Goal: Task Accomplishment & Management: Manage account settings

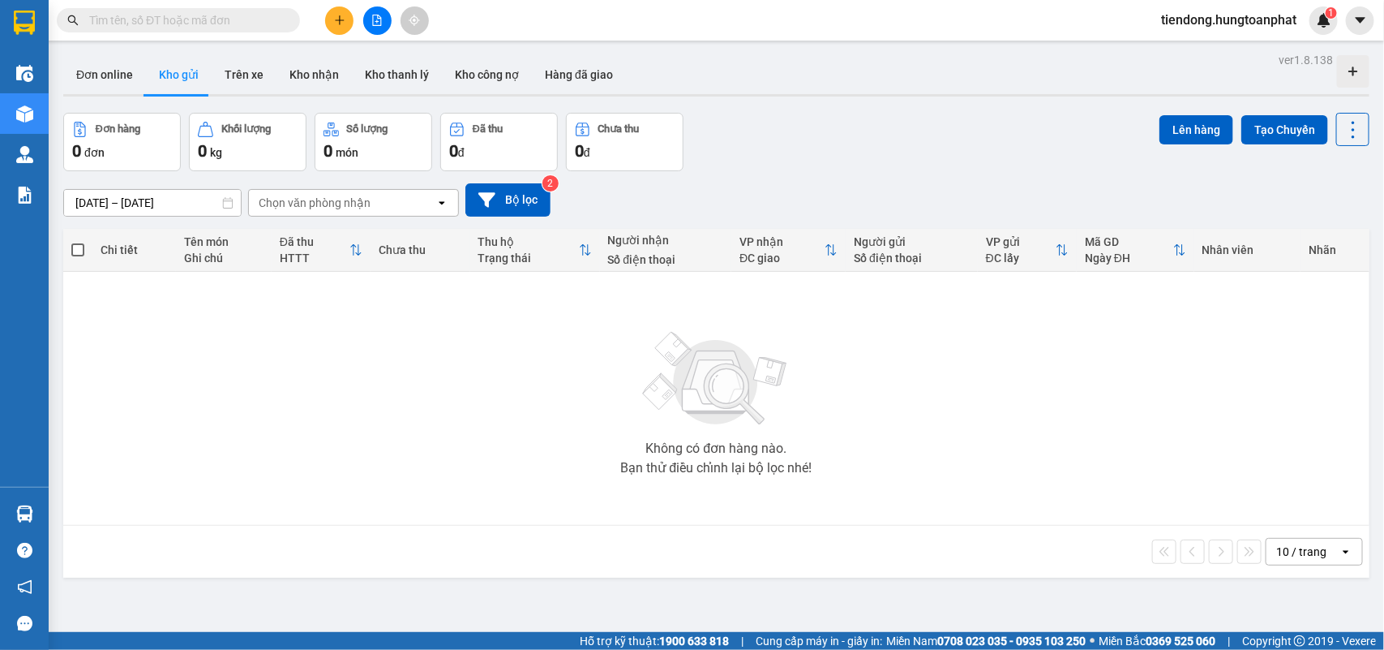
click at [339, 17] on icon "plus" at bounding box center [339, 19] width 1 height 9
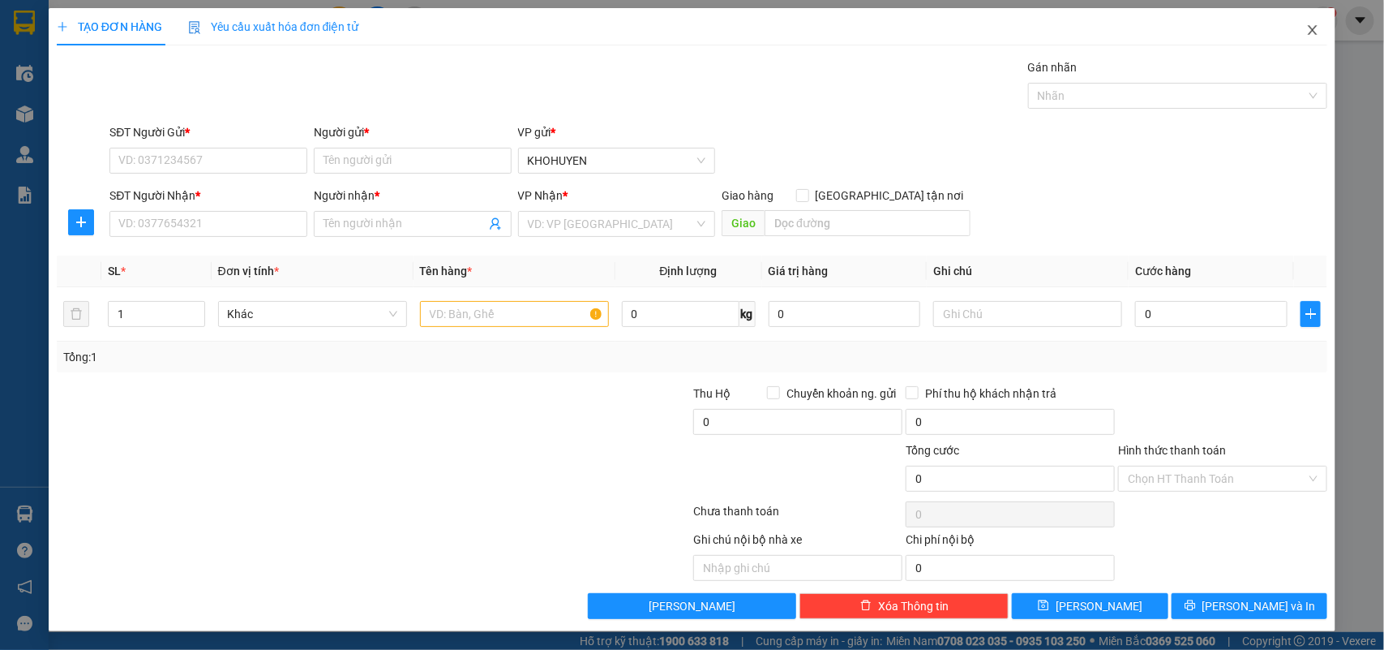
click at [1306, 32] on icon "close" at bounding box center [1312, 30] width 13 height 13
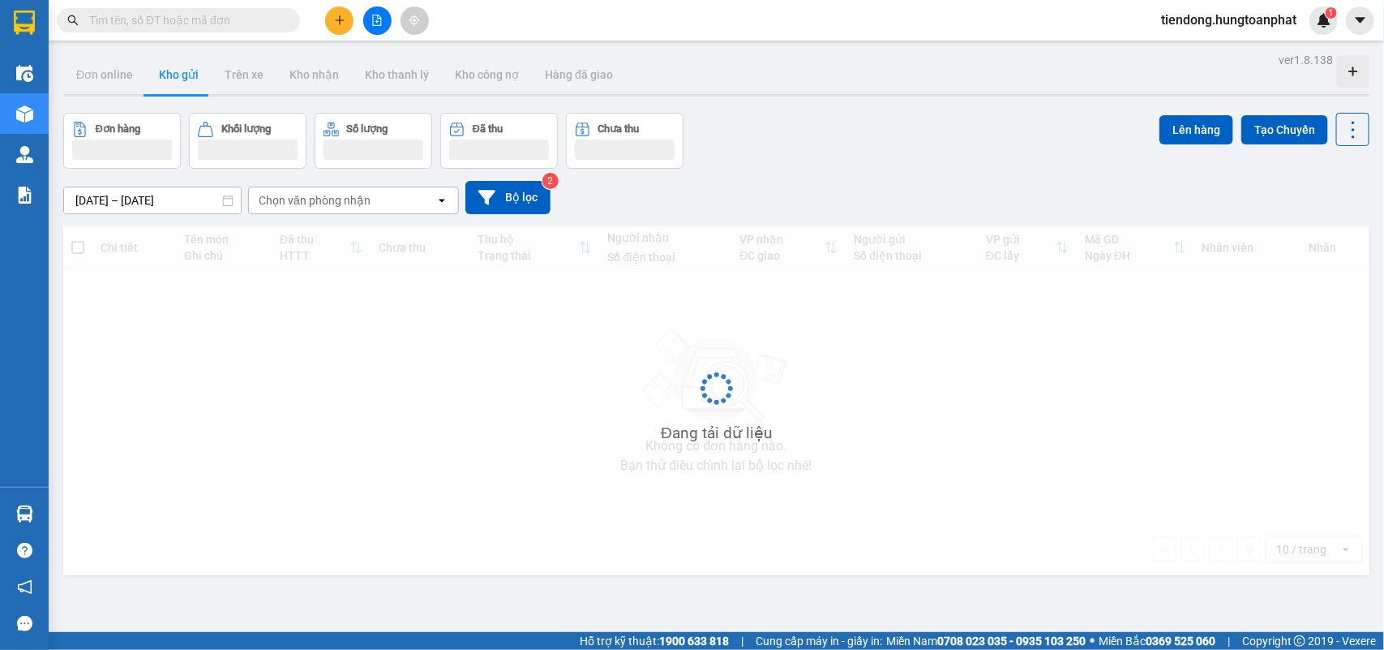
click at [1230, 21] on span "tiendong.hungtoanphat" at bounding box center [1228, 20] width 161 height 20
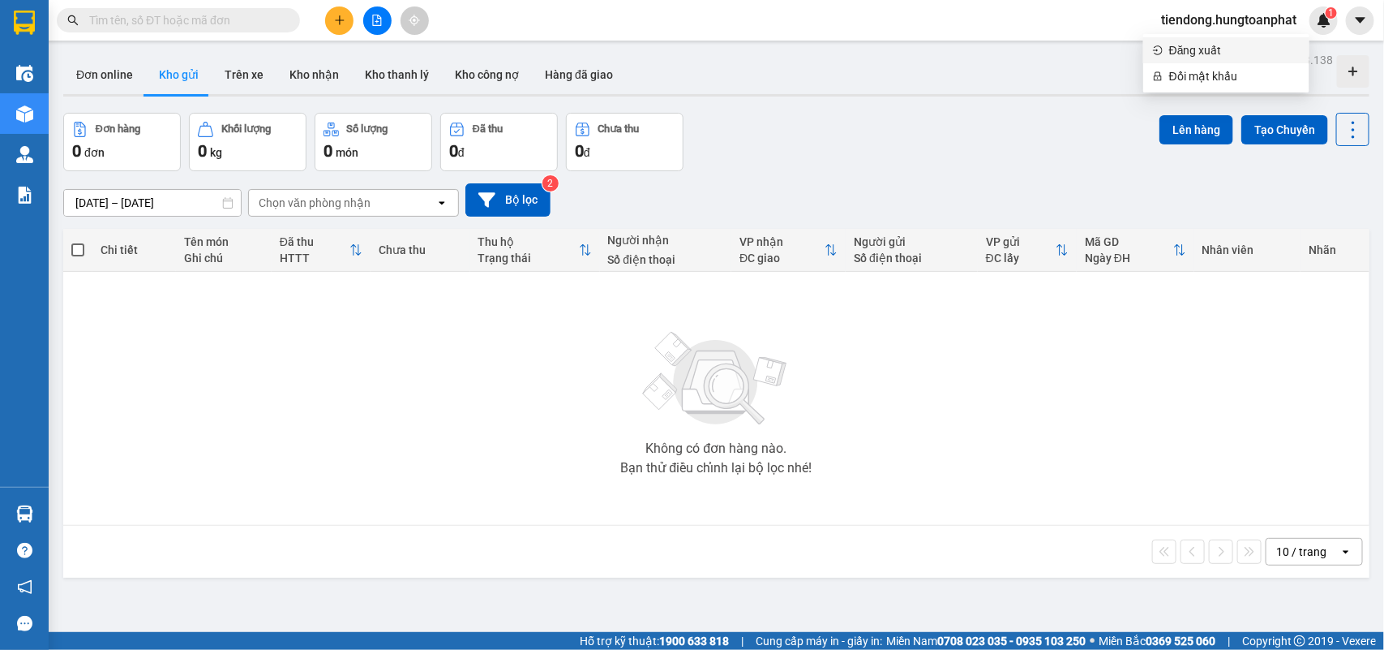
click at [1181, 49] on span "Đăng xuất" at bounding box center [1234, 50] width 131 height 18
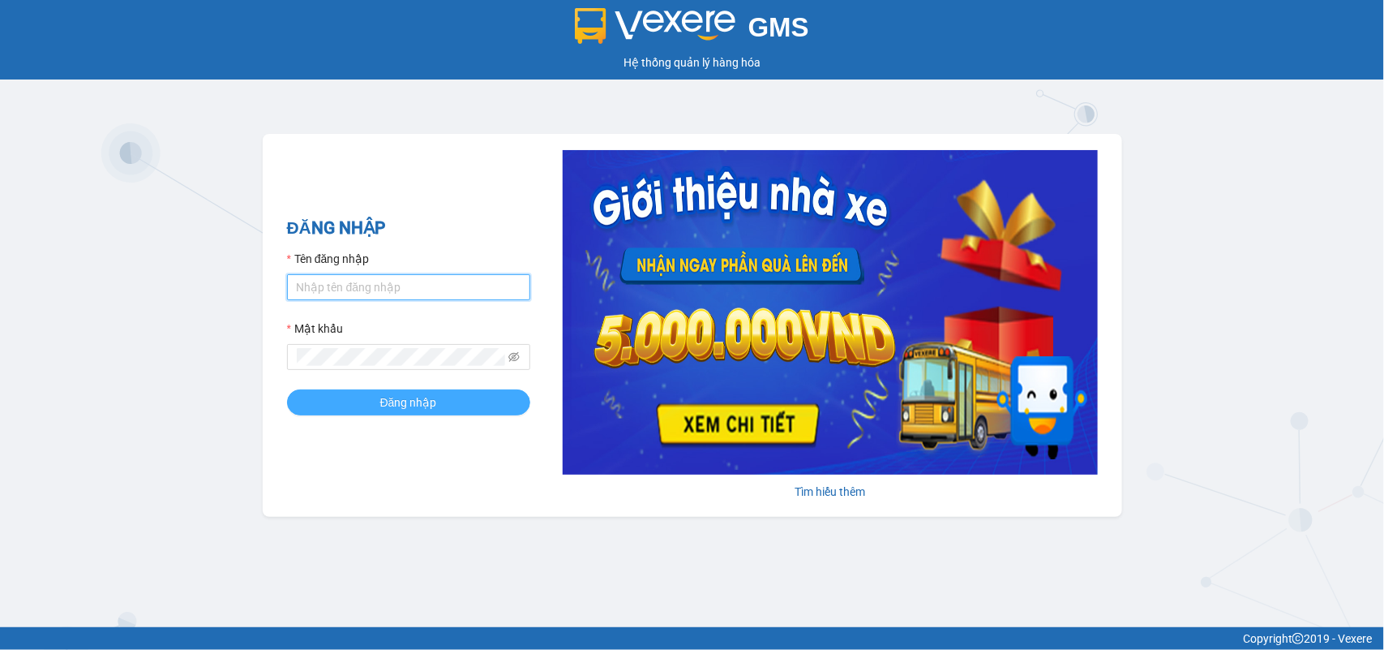
type input "tiendong.hungtoanphat"
click at [410, 411] on span "Đăng nhập" at bounding box center [408, 402] width 57 height 18
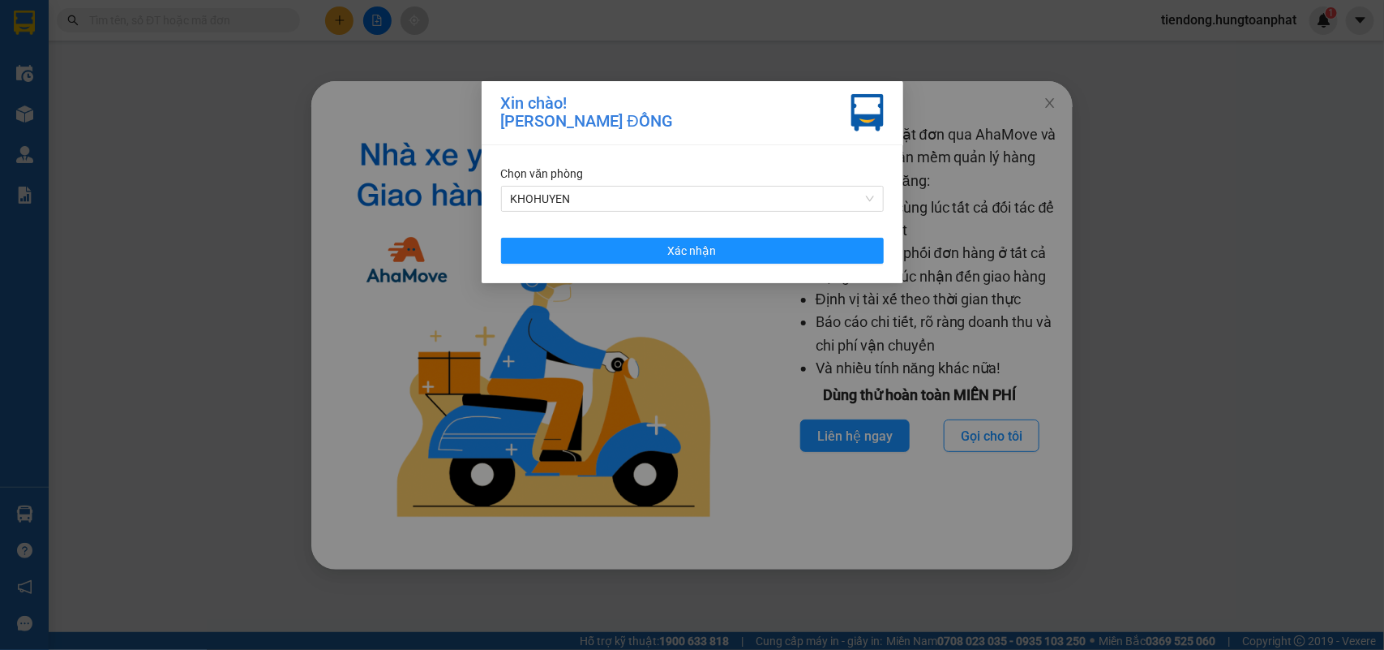
click at [619, 178] on div "Chọn văn phòng" at bounding box center [692, 174] width 383 height 18
click at [615, 199] on span "KHOHUYEN" at bounding box center [692, 199] width 363 height 24
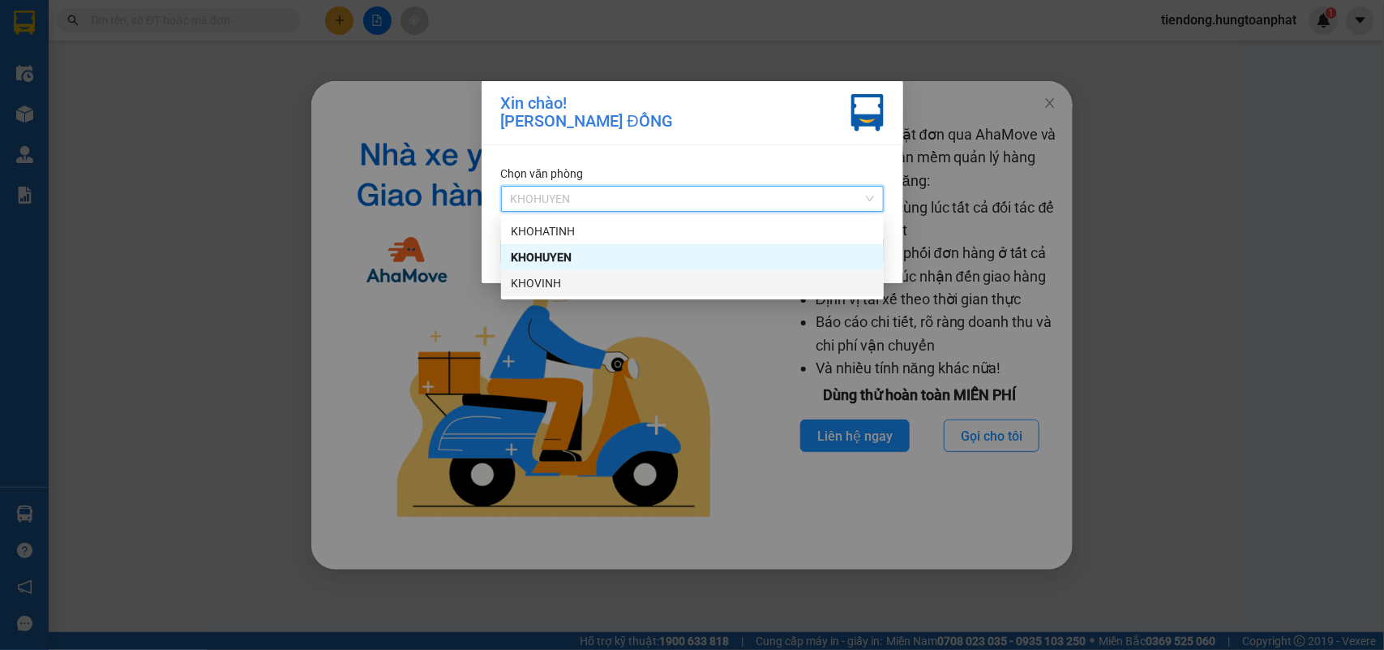
click at [570, 280] on div "KHOVINH" at bounding box center [692, 283] width 363 height 18
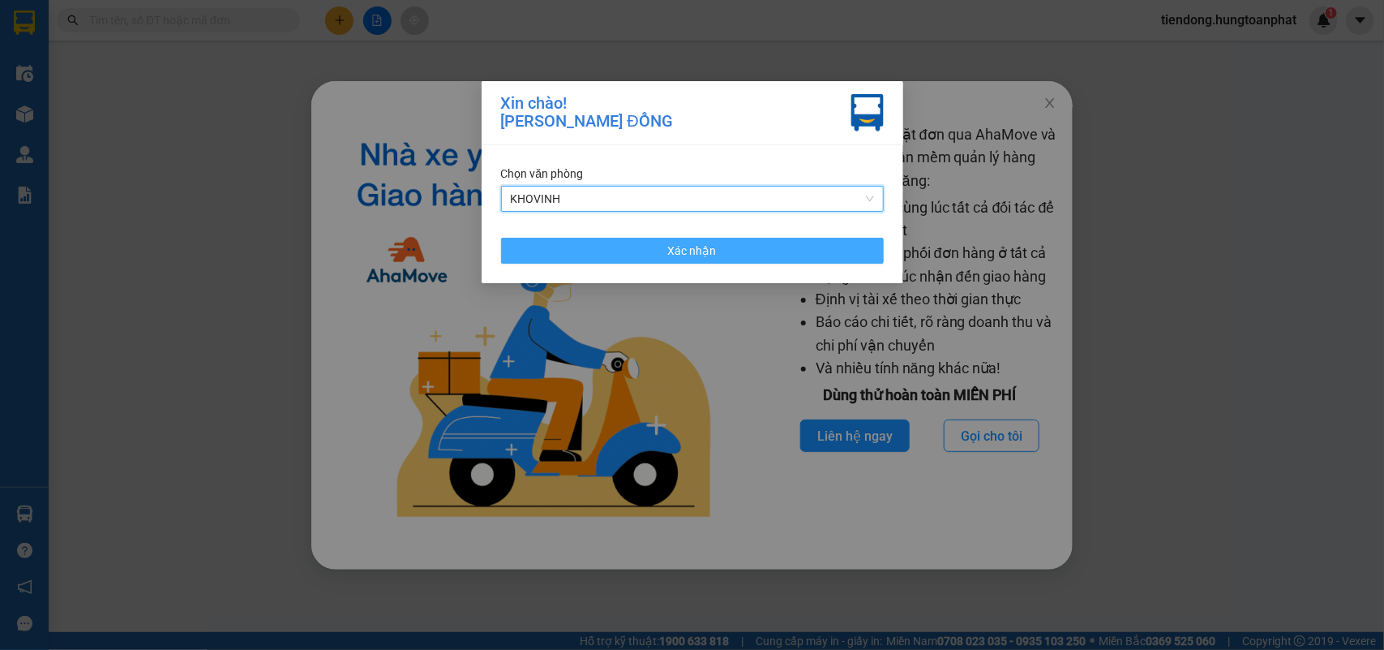
click at [602, 241] on button "Xác nhận" at bounding box center [692, 251] width 383 height 26
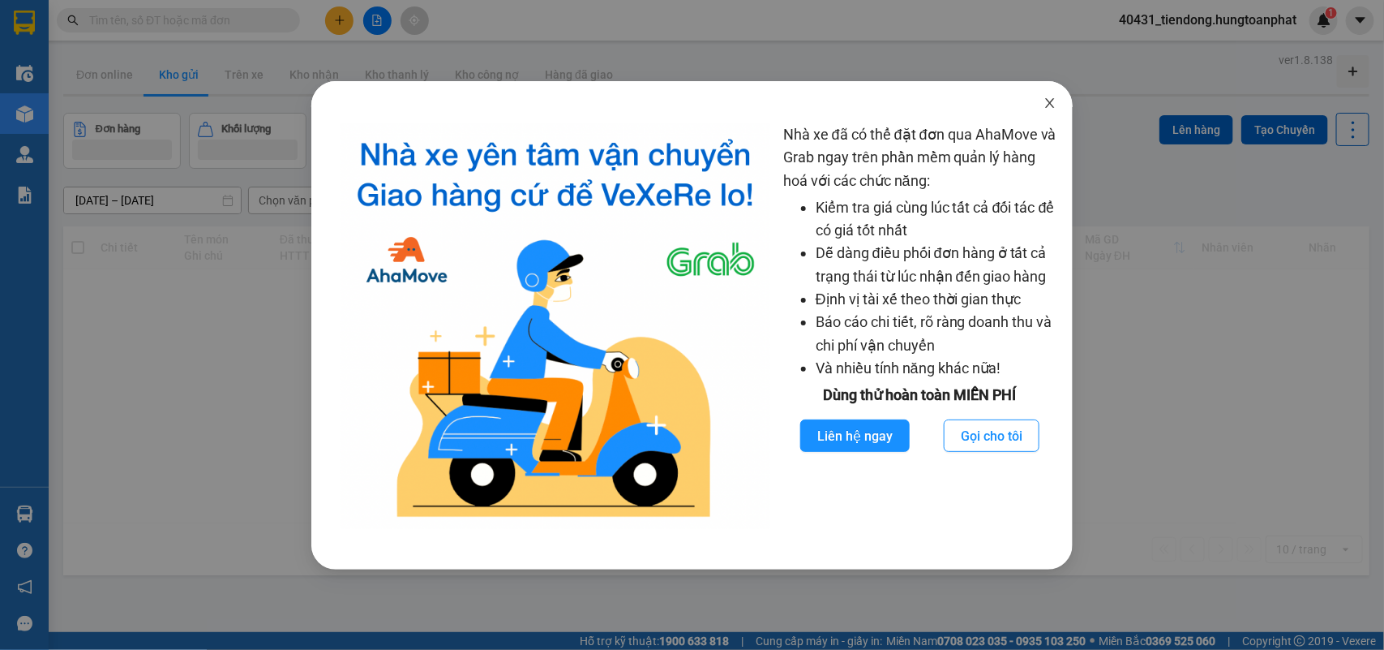
click at [1053, 99] on icon "close" at bounding box center [1050, 102] width 13 height 13
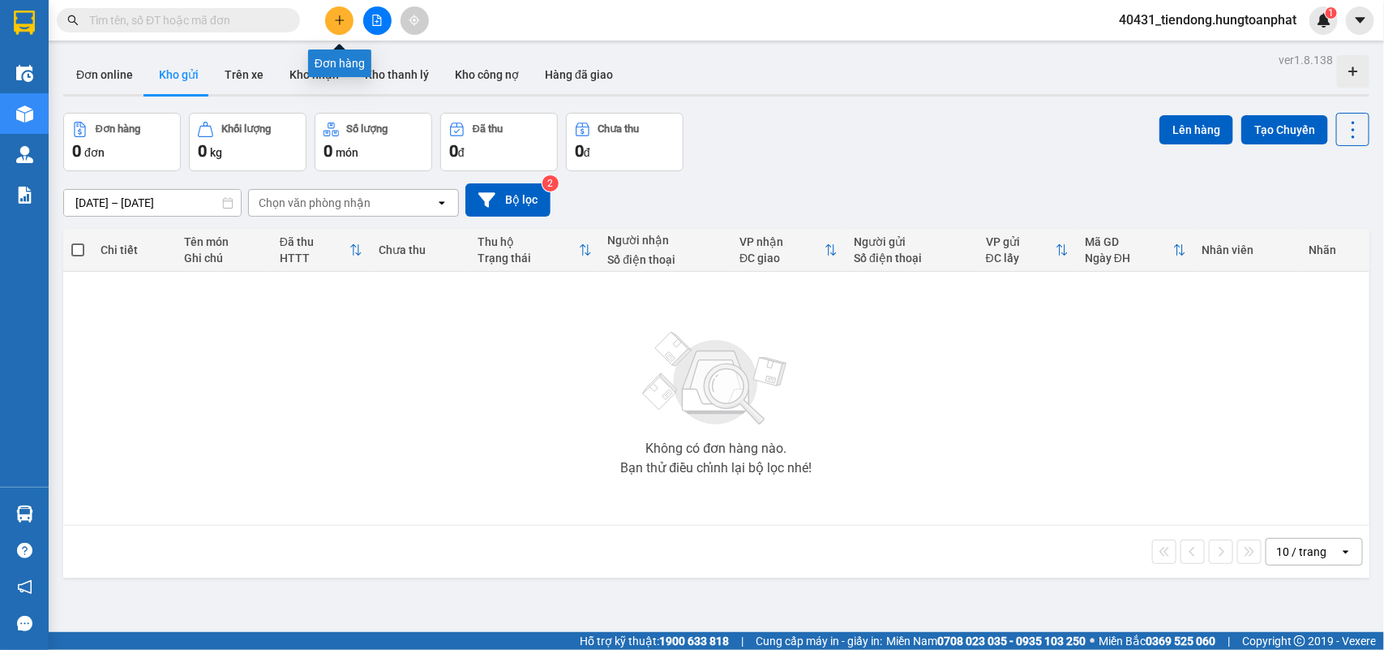
click at [335, 20] on icon "plus" at bounding box center [339, 19] width 9 height 1
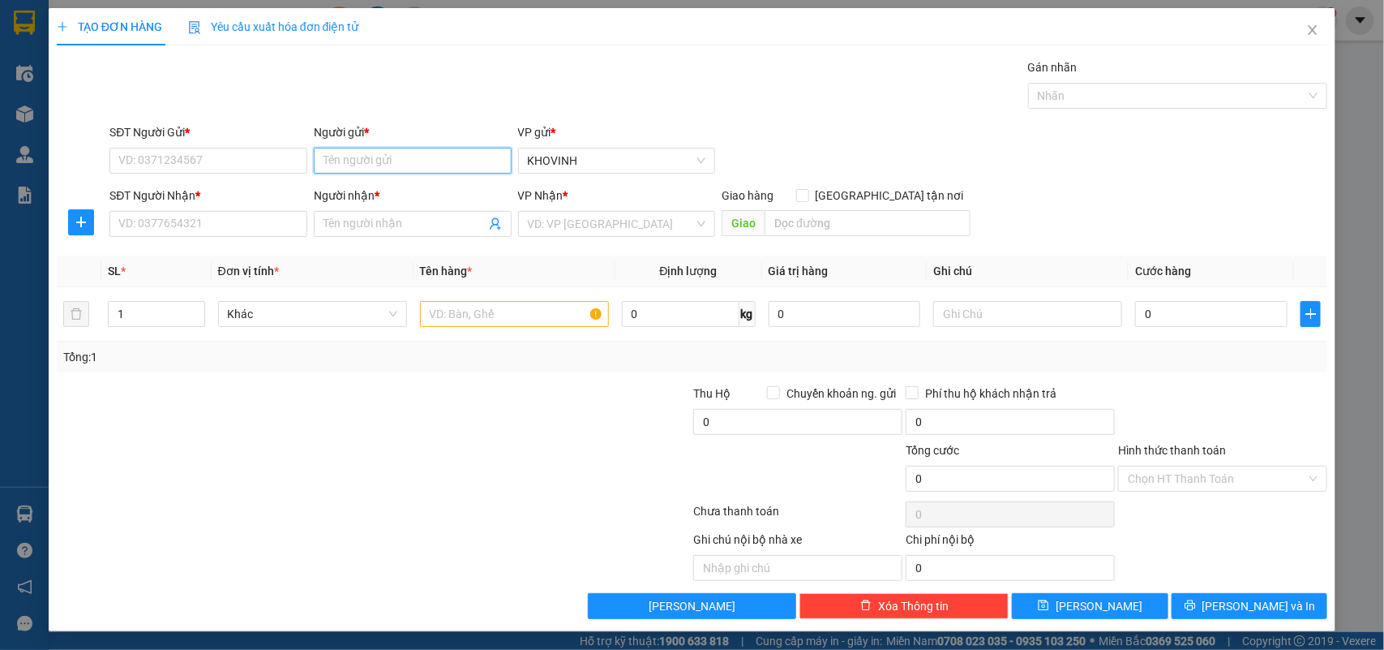
click at [434, 160] on input "Người gửi *" at bounding box center [413, 161] width 198 height 26
type input "DP [PERSON_NAME]"
click at [371, 181] on div "DP Thành Sen - 0975267572" at bounding box center [408, 194] width 195 height 26
type input "0975267572"
type input "DP [PERSON_NAME]"
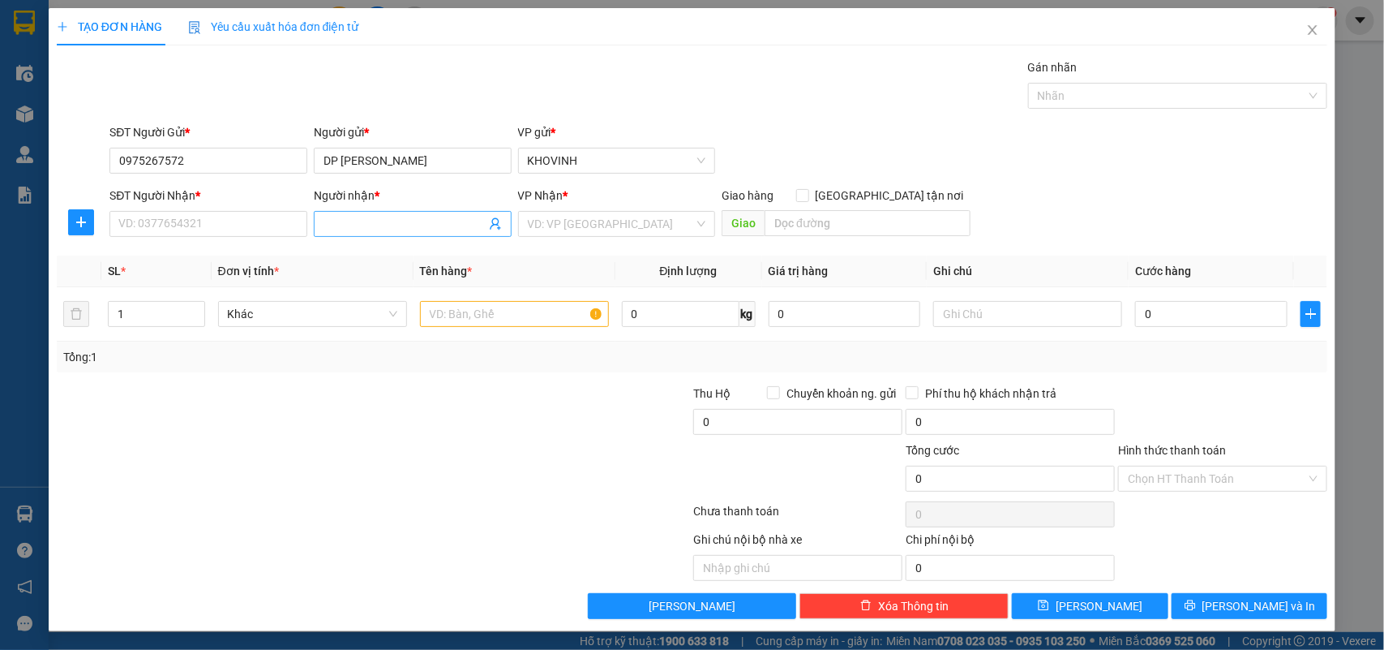
click at [374, 225] on input "Người nhận *" at bounding box center [405, 224] width 162 height 18
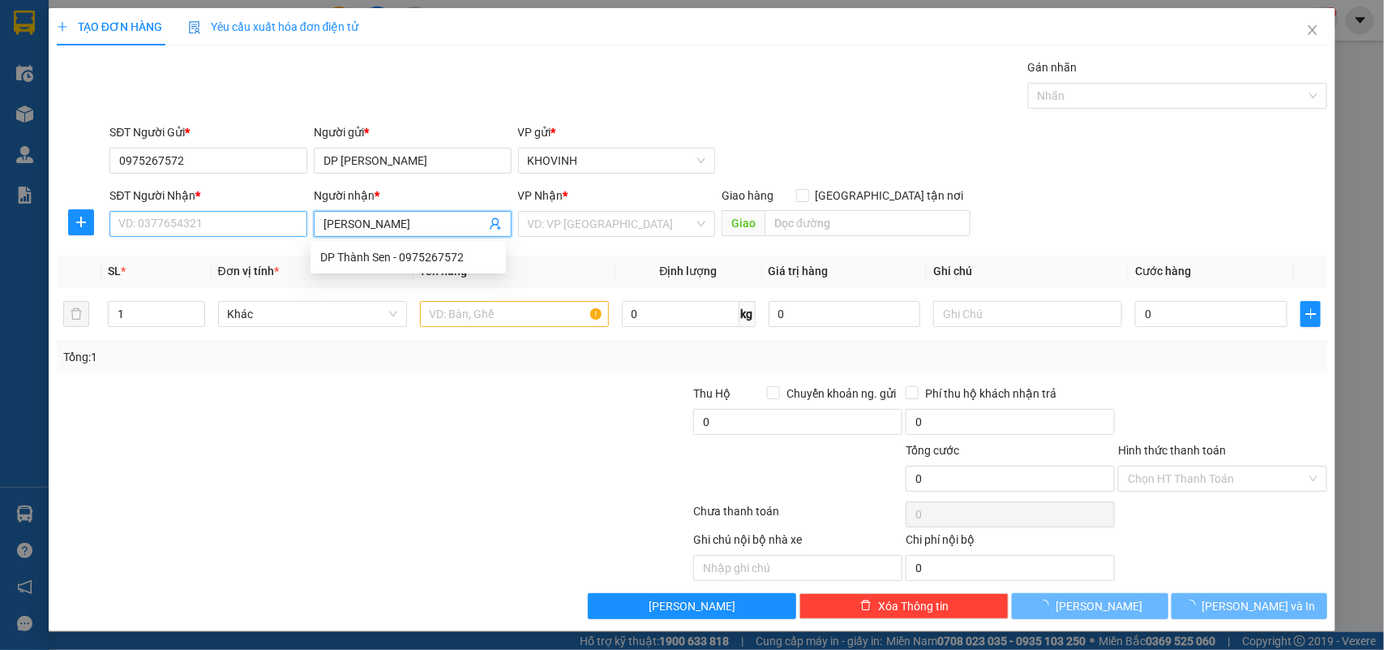
type input "[PERSON_NAME]"
click at [264, 227] on input "SĐT Người Nhận *" at bounding box center [208, 224] width 198 height 26
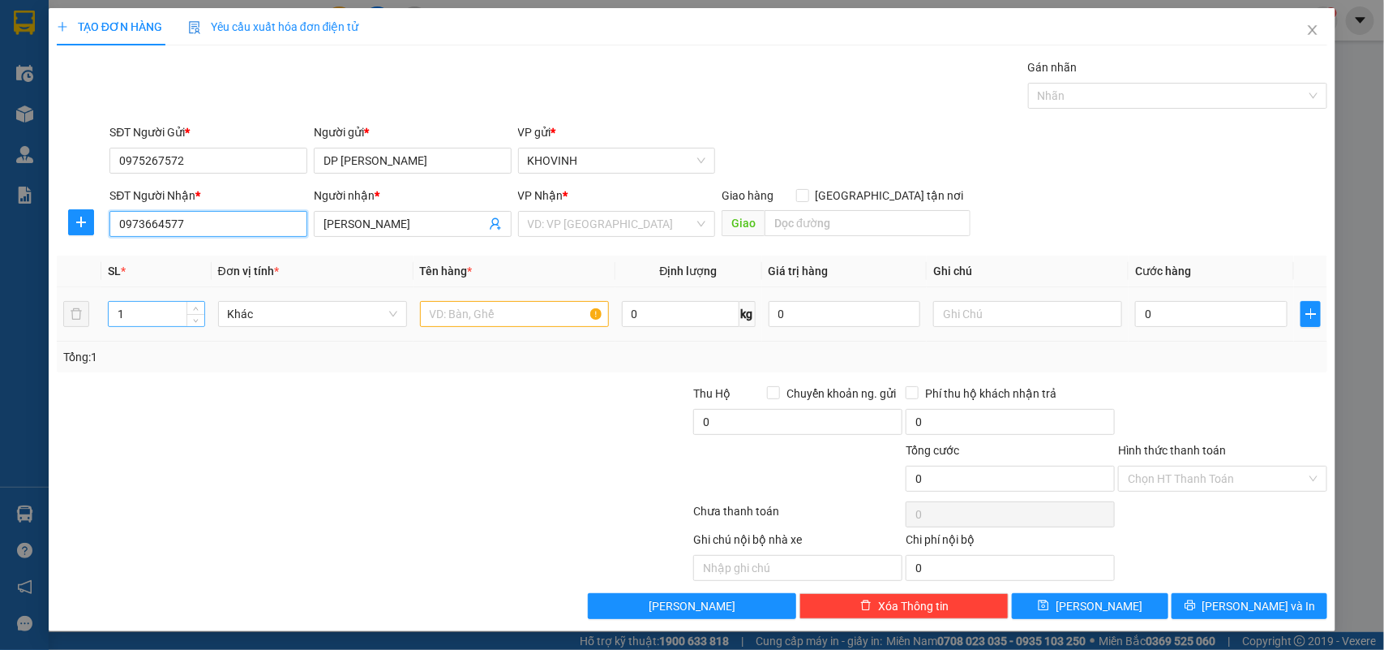
type input "0973664577"
click at [139, 302] on input "1" at bounding box center [157, 314] width 96 height 24
type input "120"
click at [464, 317] on input "text" at bounding box center [514, 314] width 189 height 26
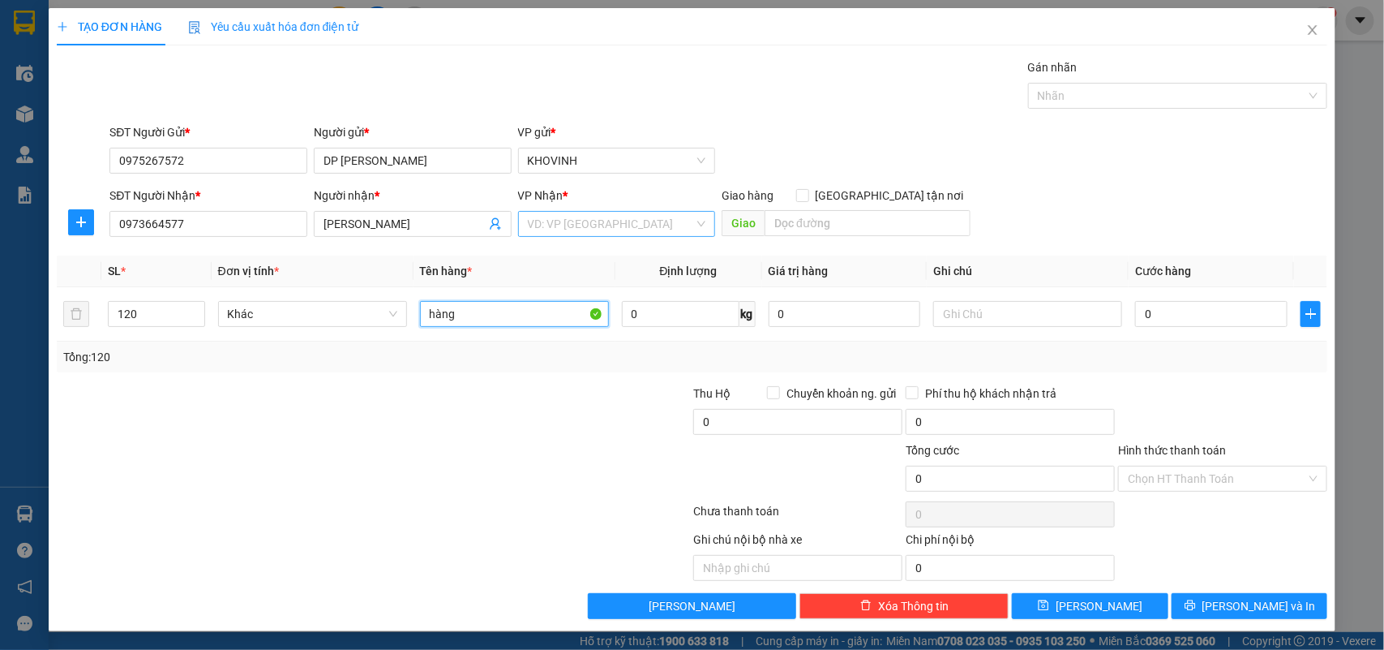
type input "hàng"
click at [568, 228] on input "search" at bounding box center [611, 224] width 167 height 24
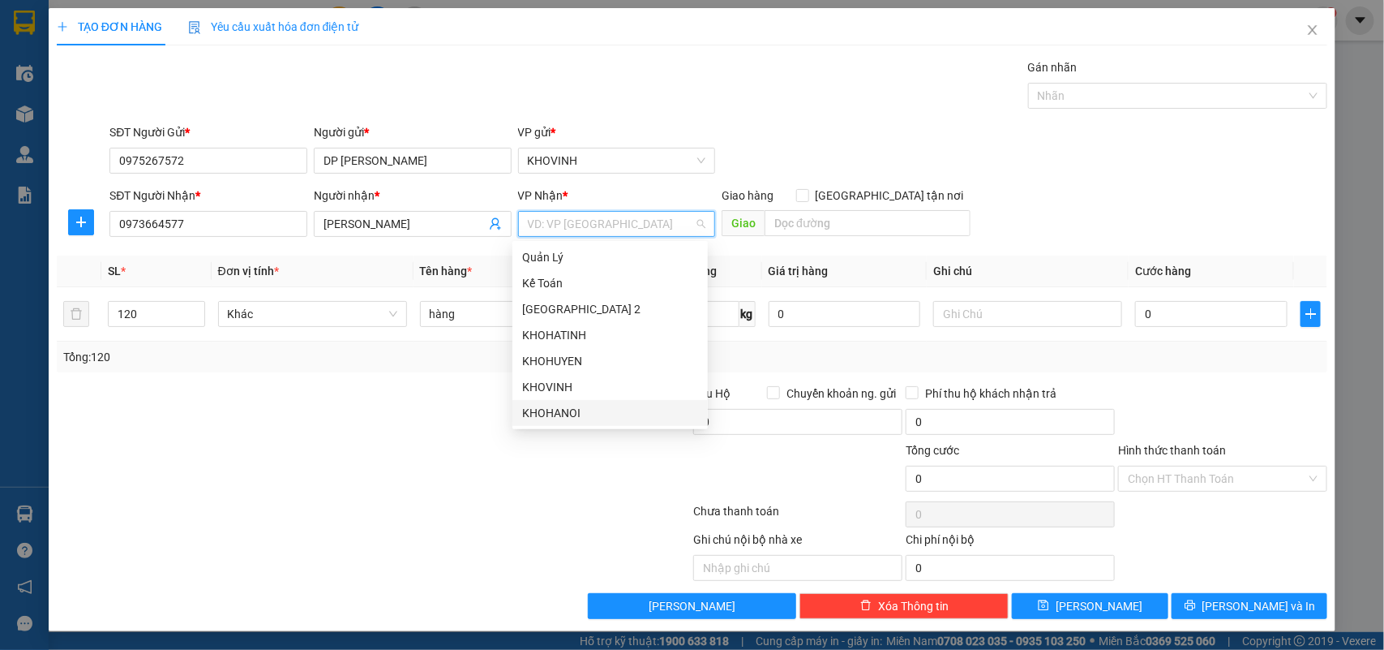
click at [542, 422] on div "KHOHANOI" at bounding box center [609, 413] width 195 height 26
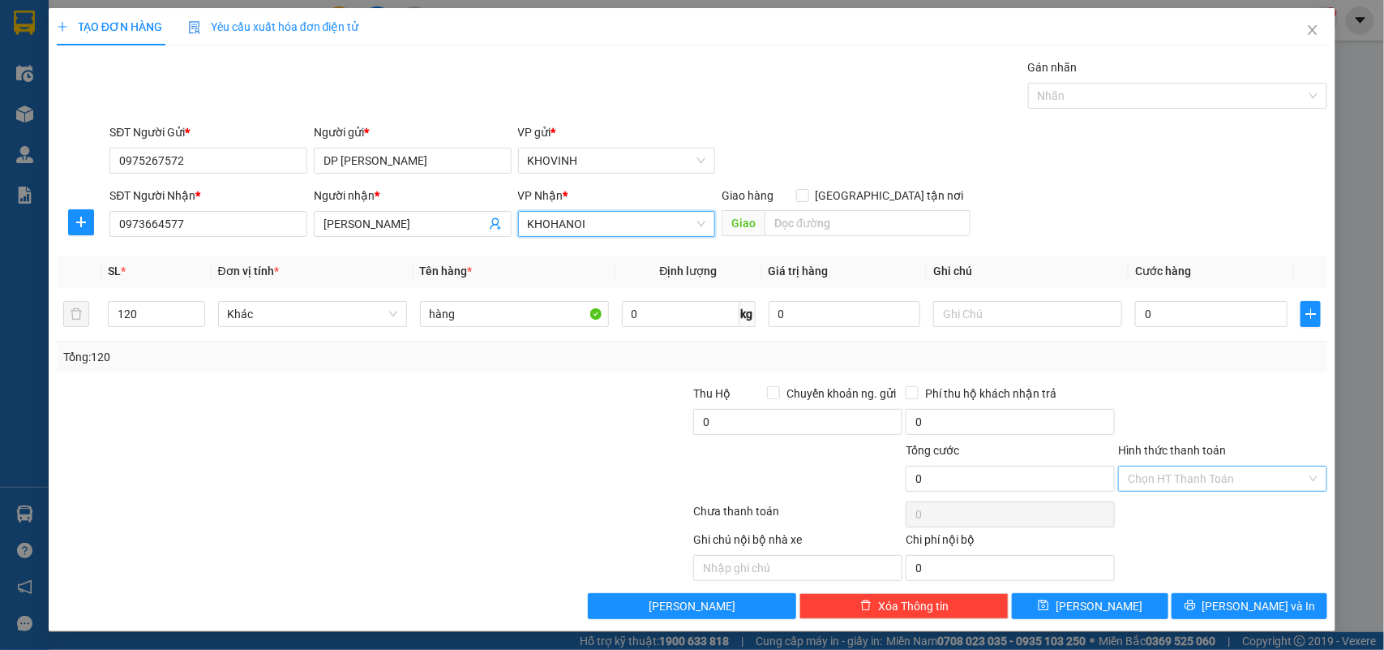
click at [1138, 474] on input "Hình thức thanh toán" at bounding box center [1217, 478] width 178 height 24
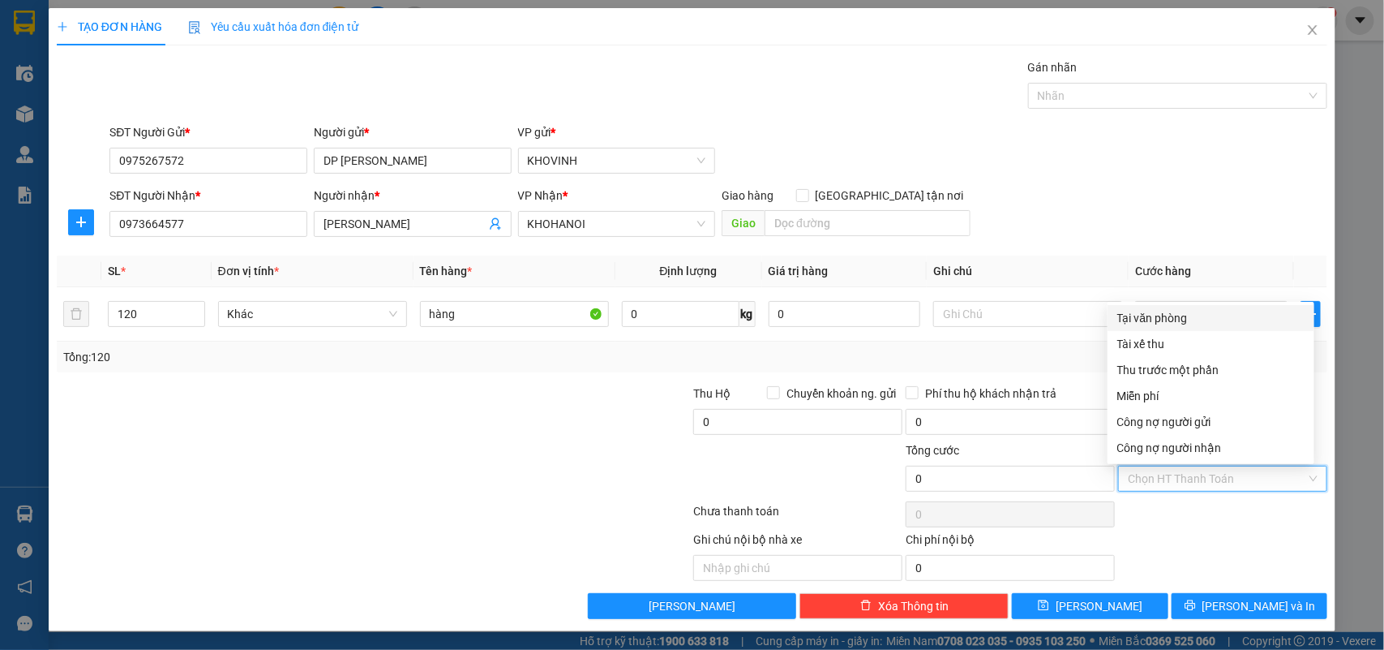
click at [1156, 312] on div "Tại văn phòng" at bounding box center [1210, 318] width 187 height 18
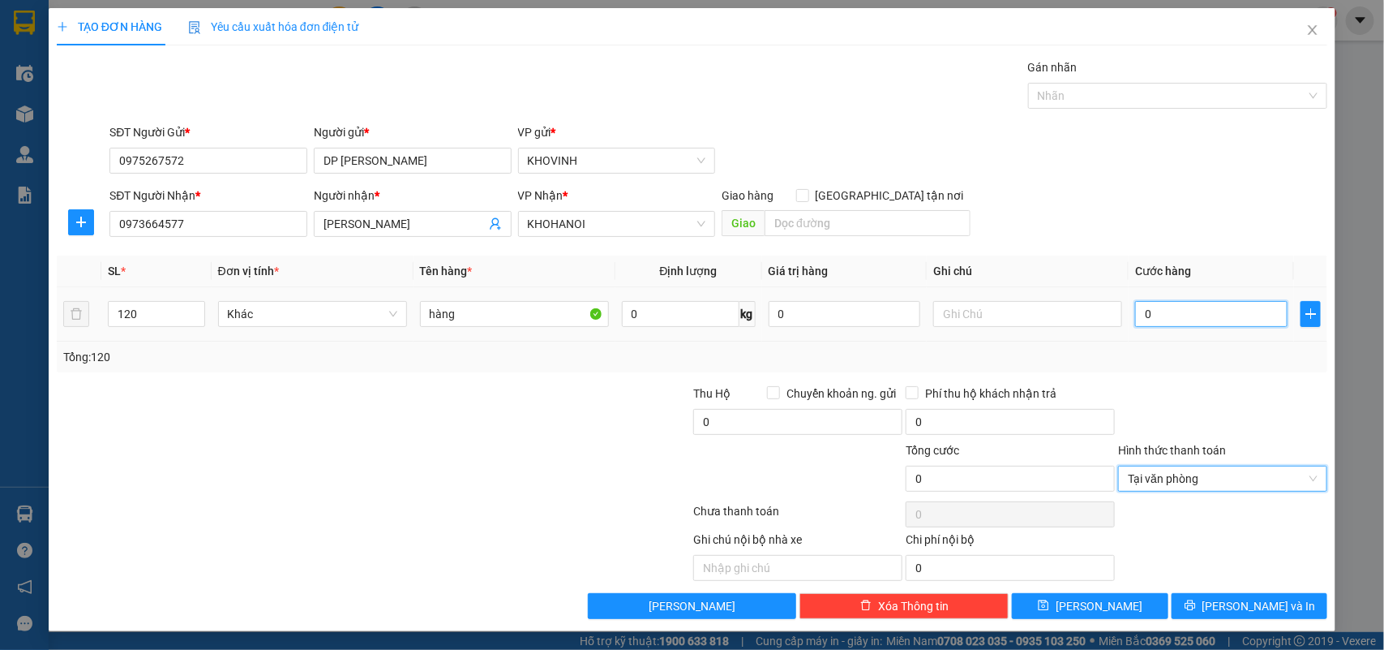
click at [1151, 320] on input "0" at bounding box center [1211, 314] width 152 height 26
type input "1"
type input "10"
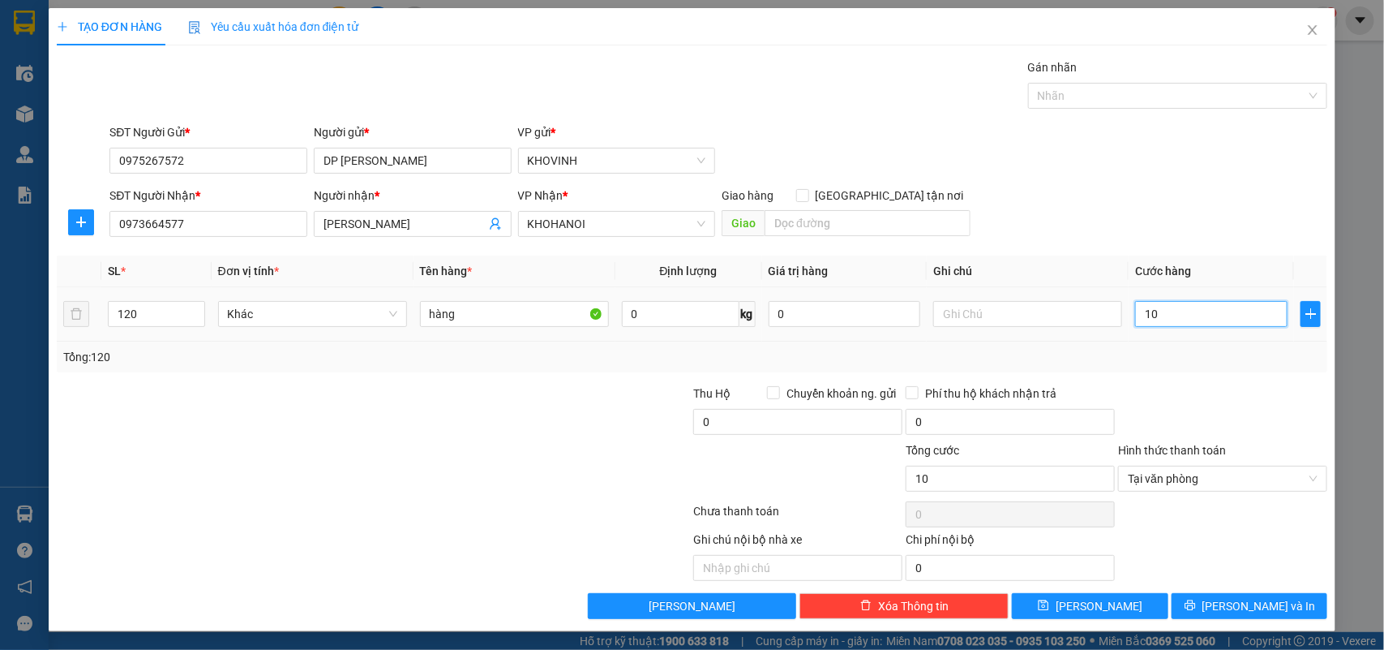
type input "100"
type input "1.000"
type input "10.000"
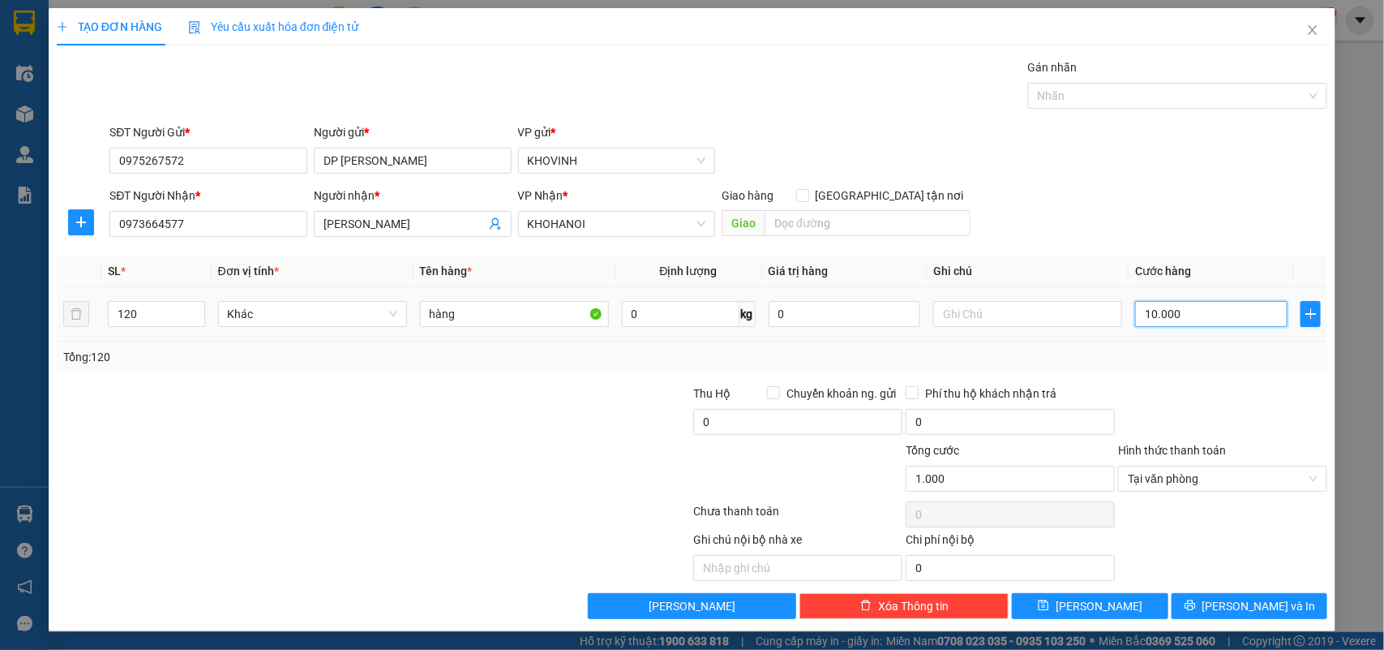
type input "10.000"
type input "100.000"
type input "1.000.000"
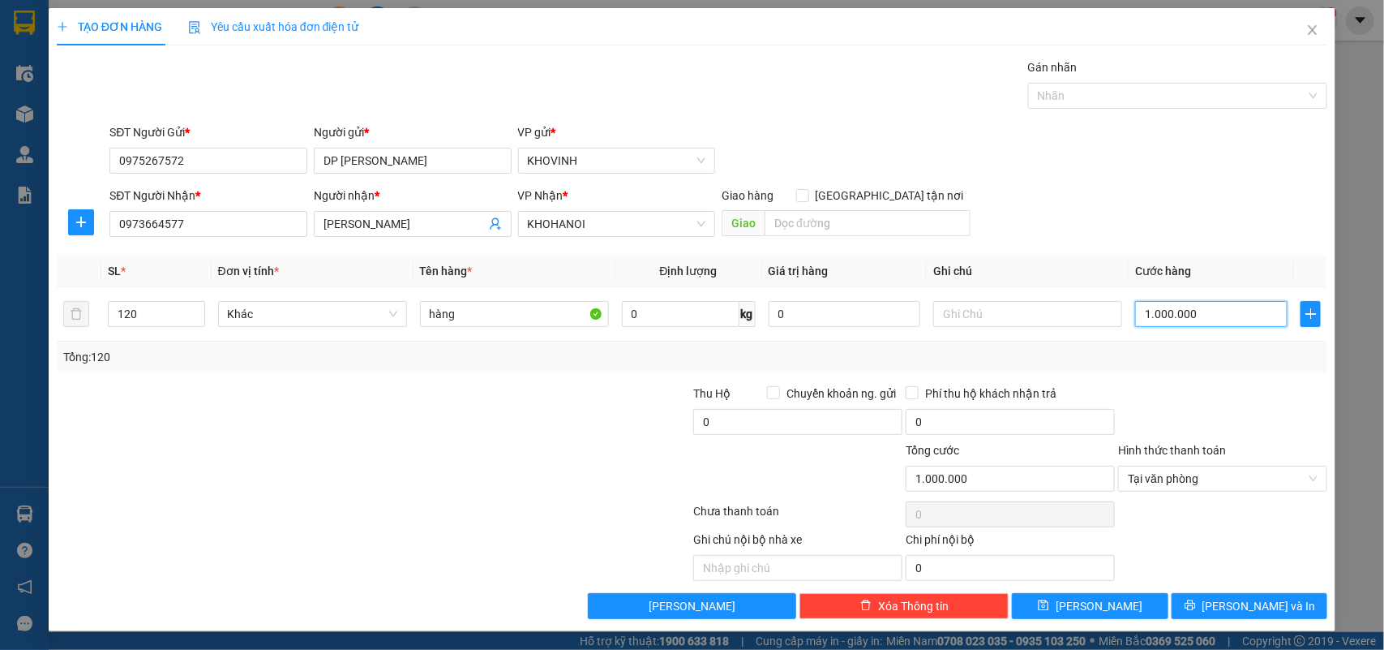
type input "1.000.000"
click at [1227, 609] on span "[PERSON_NAME] và In" at bounding box center [1260, 605] width 114 height 18
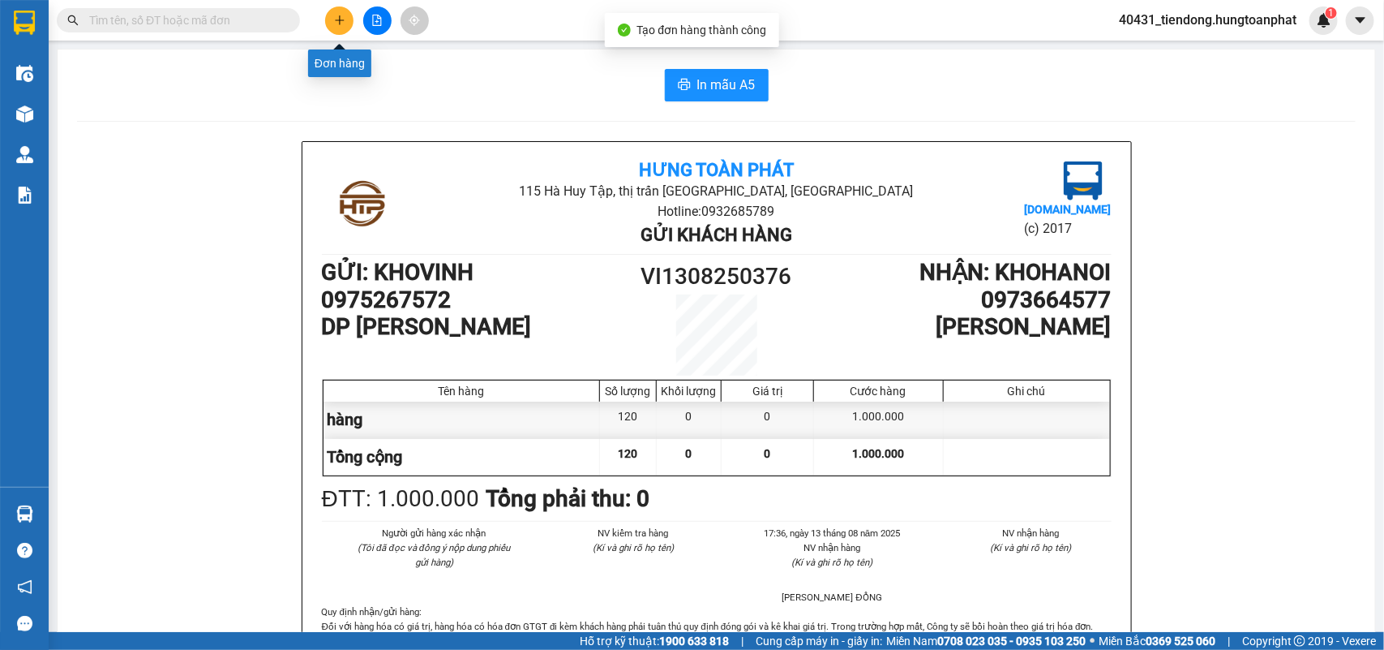
click at [337, 22] on icon "plus" at bounding box center [339, 20] width 11 height 11
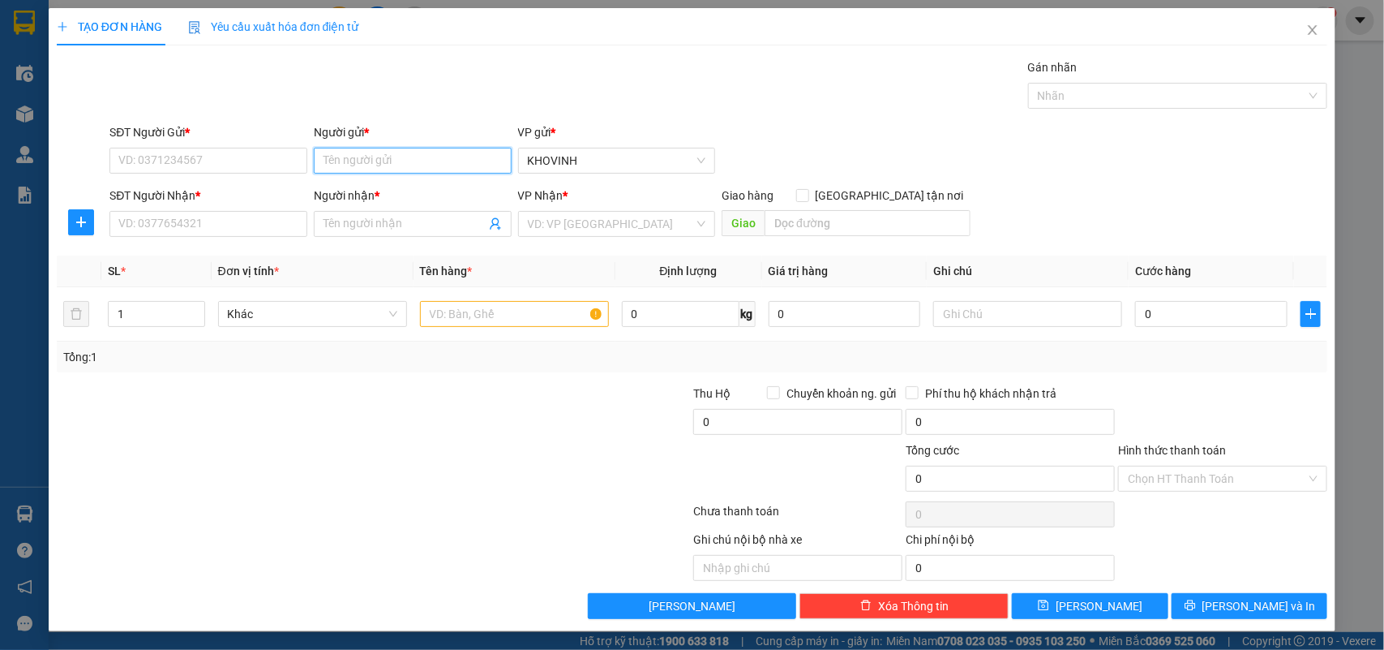
click at [353, 152] on input "Người gửi *" at bounding box center [413, 161] width 198 height 26
click at [393, 156] on input "DP Thiên NGa" at bounding box center [413, 161] width 198 height 26
type input "DP Thiên Nga"
click at [254, 156] on input "SĐT Người Gửi *" at bounding box center [208, 161] width 198 height 26
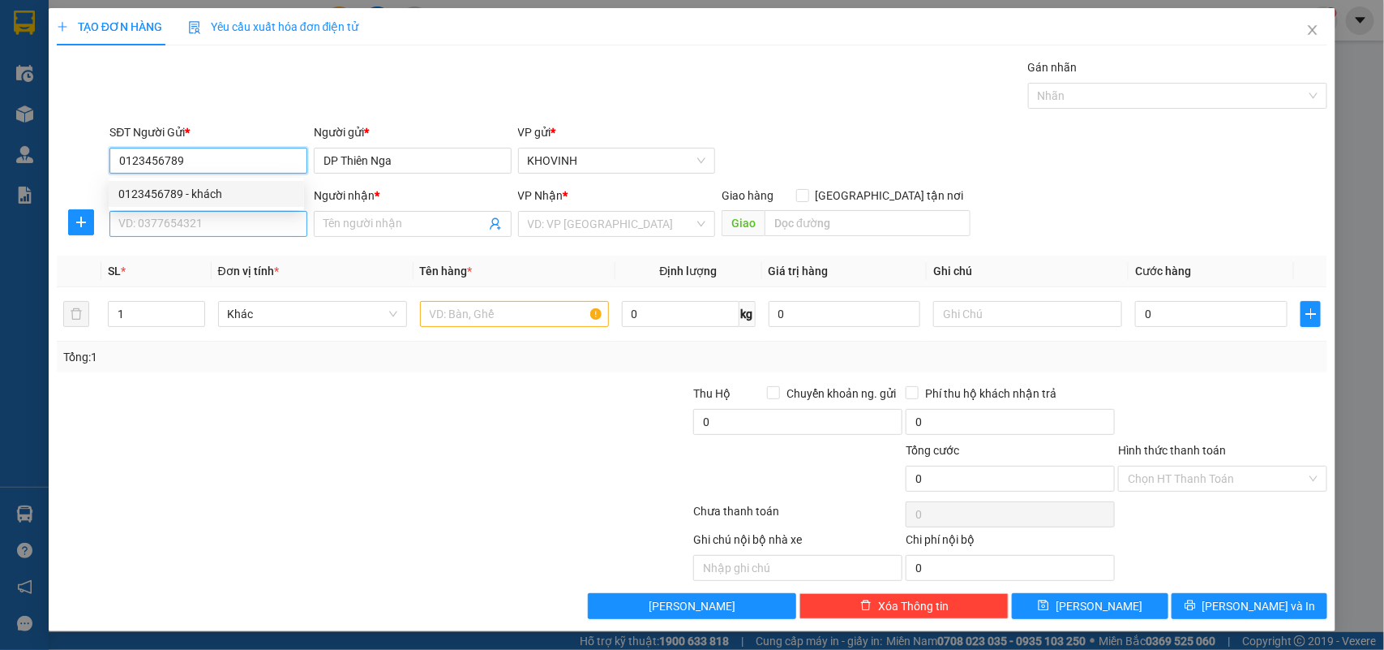
type input "0123456789"
click at [265, 232] on input "SĐT Người Nhận *" at bounding box center [208, 224] width 198 height 26
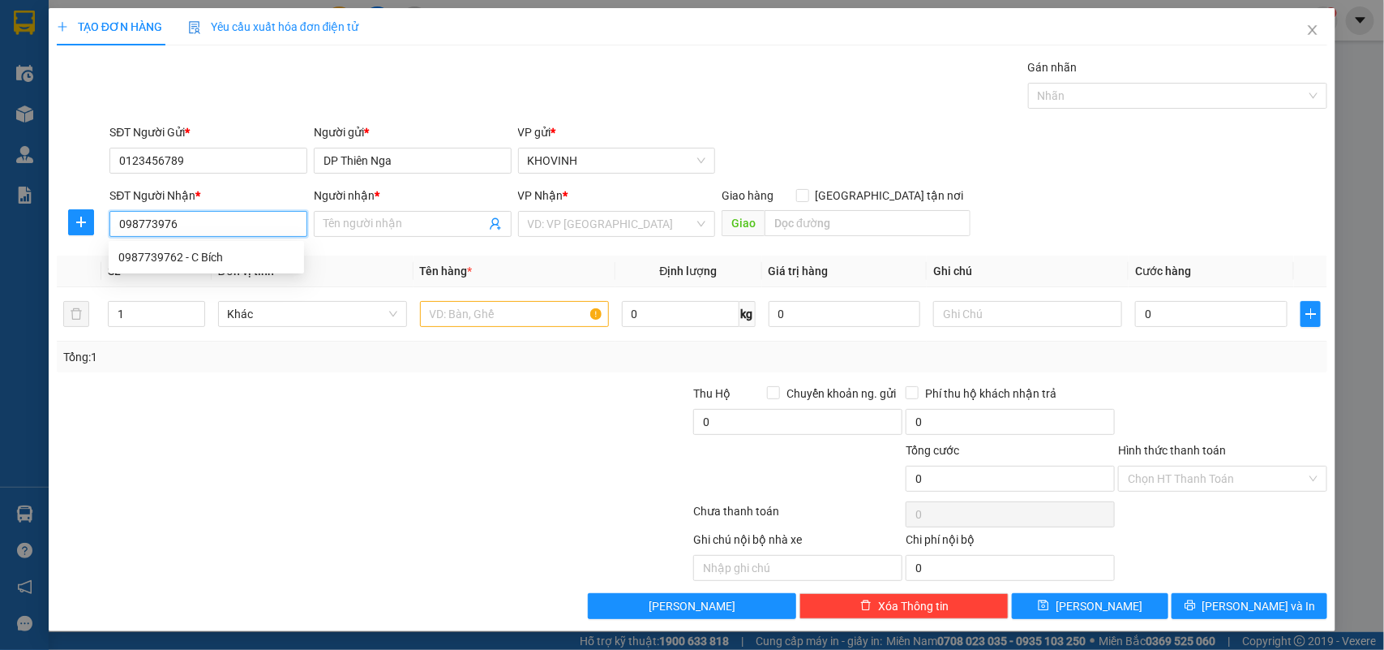
type input "0987739762"
click at [228, 254] on div "0987739762 - C Bích" at bounding box center [206, 257] width 176 height 18
type input "C Bích"
type input "0987739762"
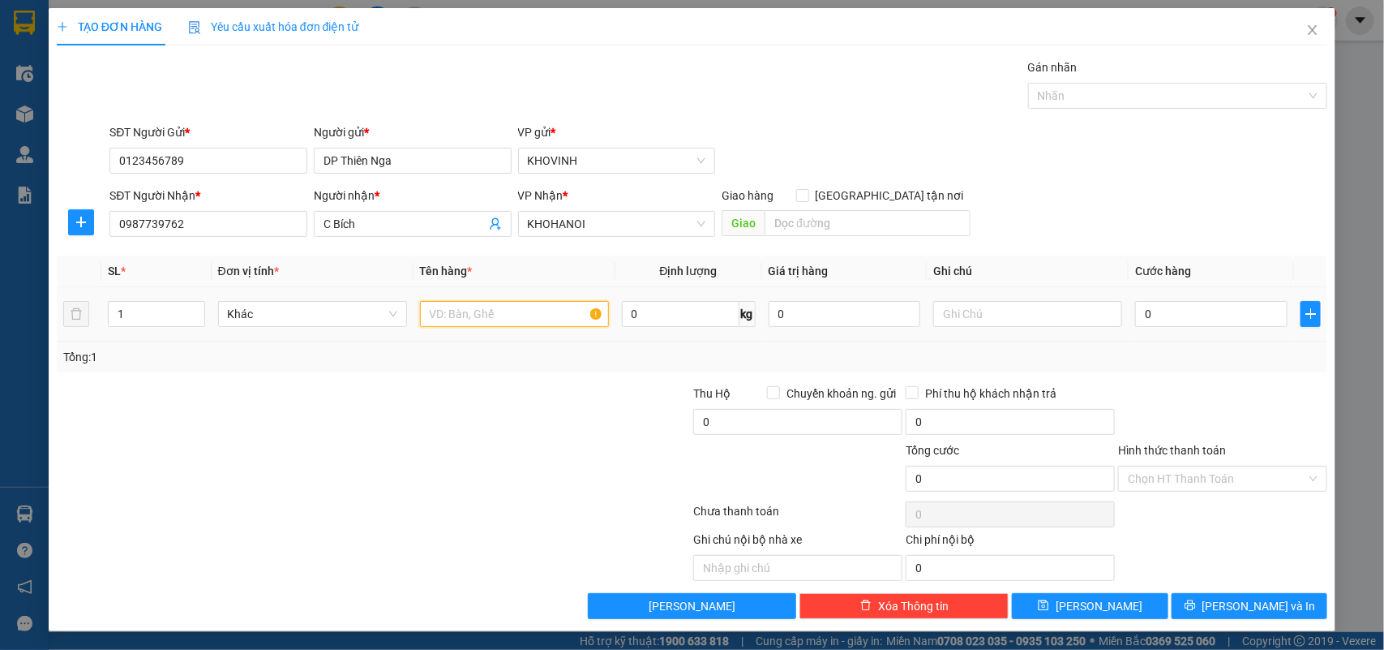
click at [447, 314] on input "text" at bounding box center [514, 314] width 189 height 26
type input "hàng"
click at [1060, 332] on td at bounding box center [1028, 314] width 202 height 54
click at [1040, 312] on input "text" at bounding box center [1027, 314] width 189 height 26
type input "d"
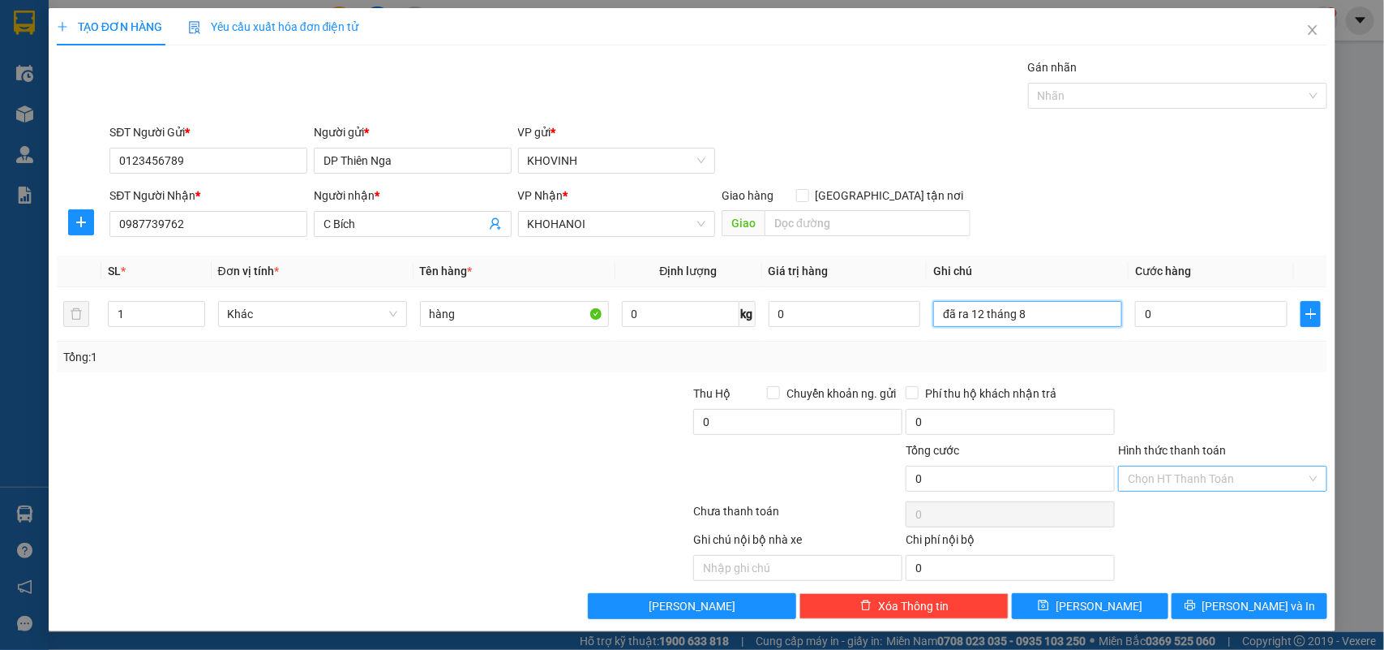
type input "đã ra 12 tháng 8"
click at [1259, 478] on input "Hình thức thanh toán" at bounding box center [1217, 478] width 178 height 24
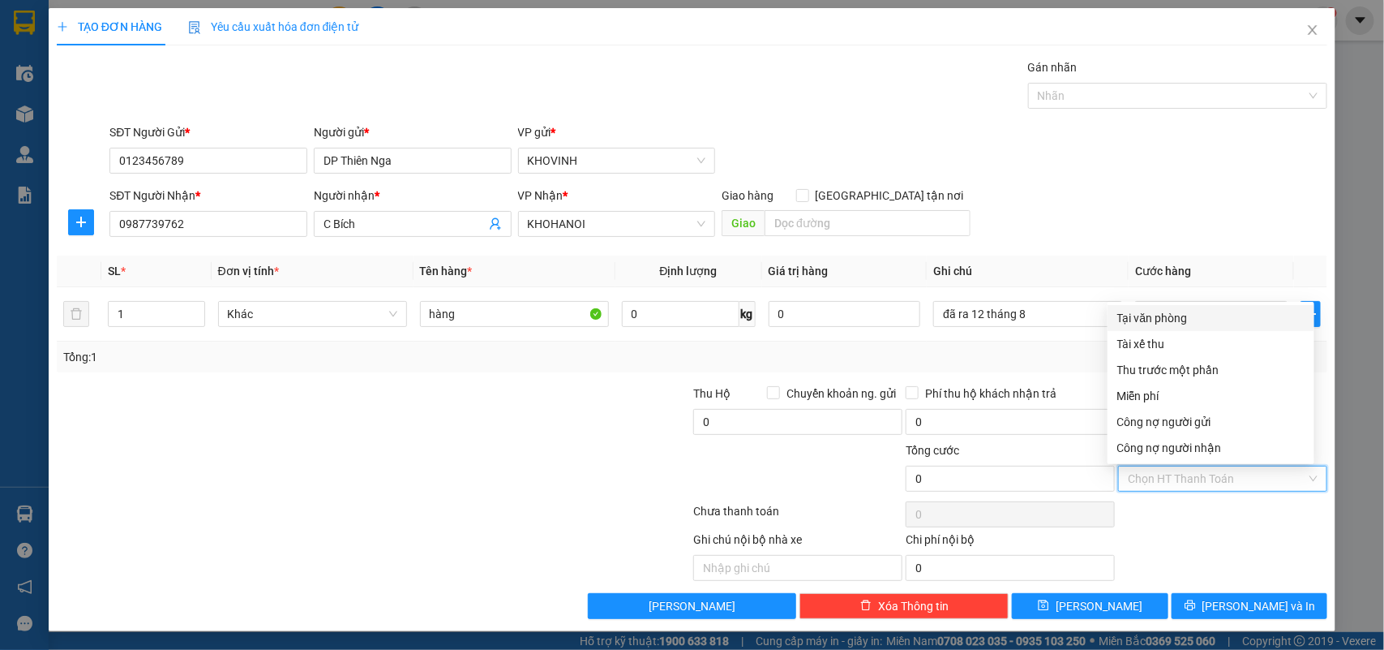
click at [1185, 320] on div "Tại văn phòng" at bounding box center [1210, 318] width 187 height 18
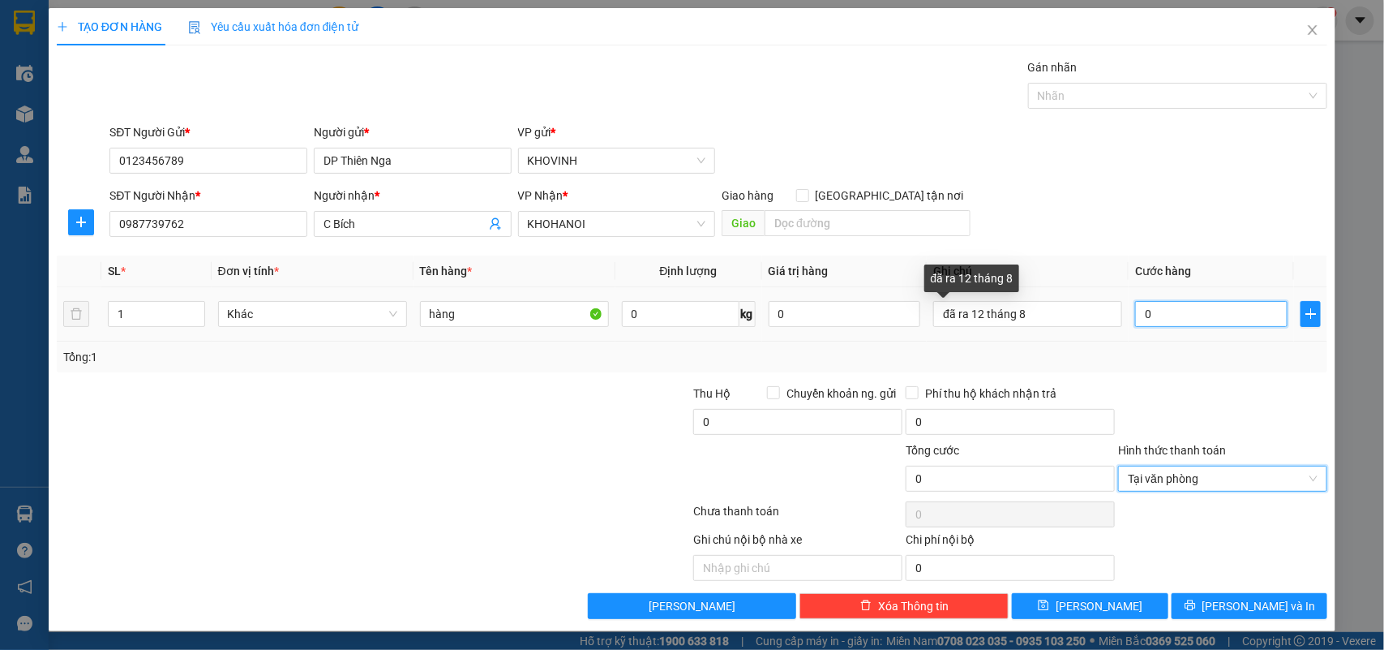
click at [1140, 317] on input "0" at bounding box center [1211, 314] width 152 height 26
type input "3"
type input "30"
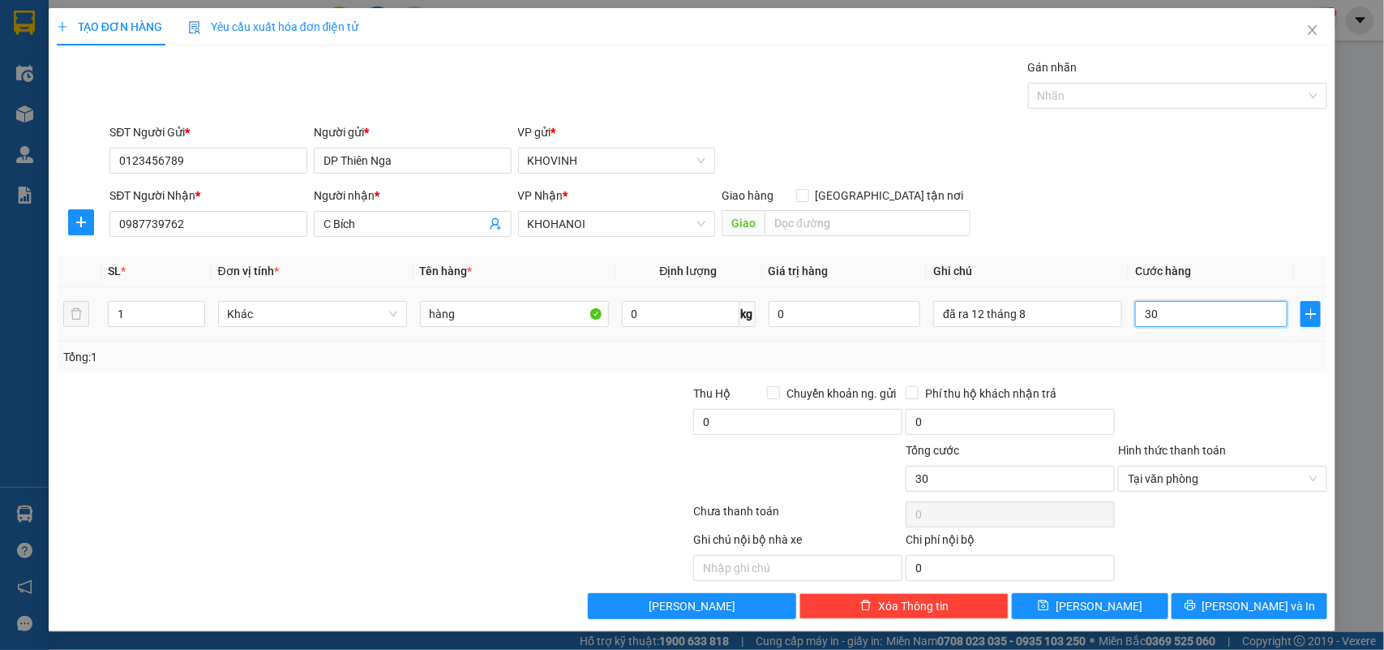
type input "300"
type input "3.000"
type input "30.000"
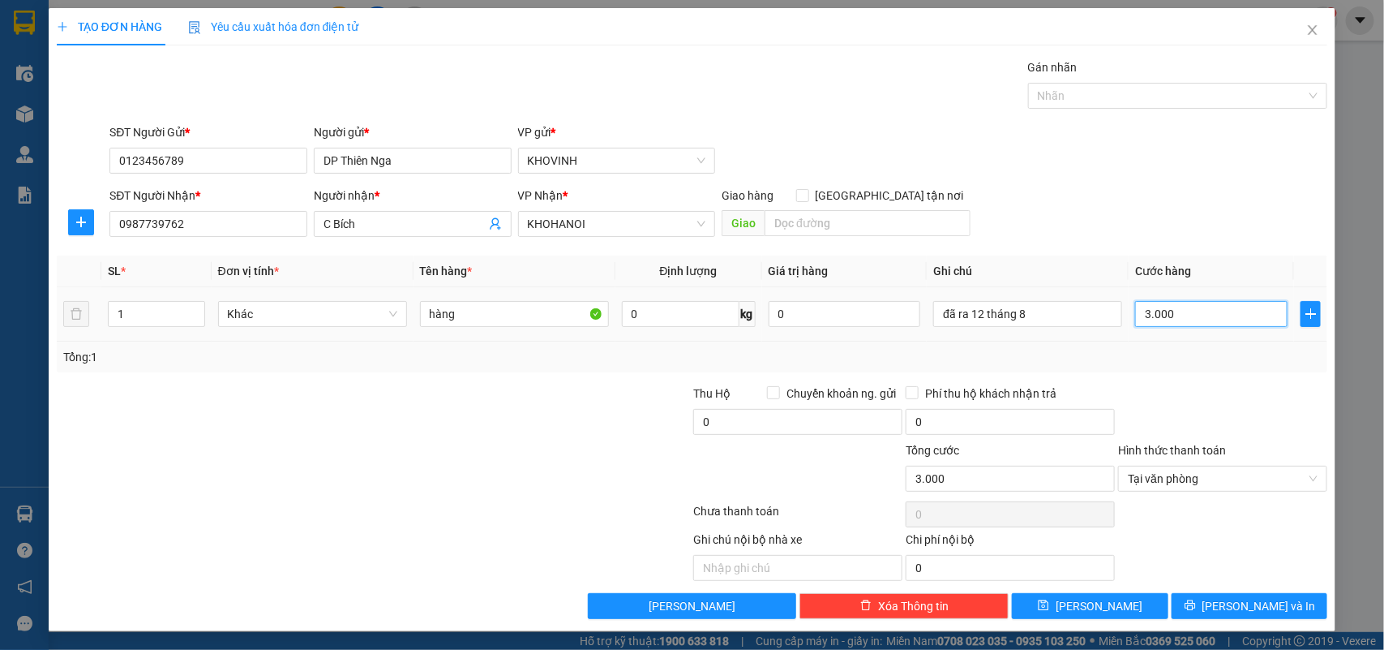
type input "30.000"
click at [1254, 600] on span "[PERSON_NAME] và In" at bounding box center [1260, 605] width 114 height 18
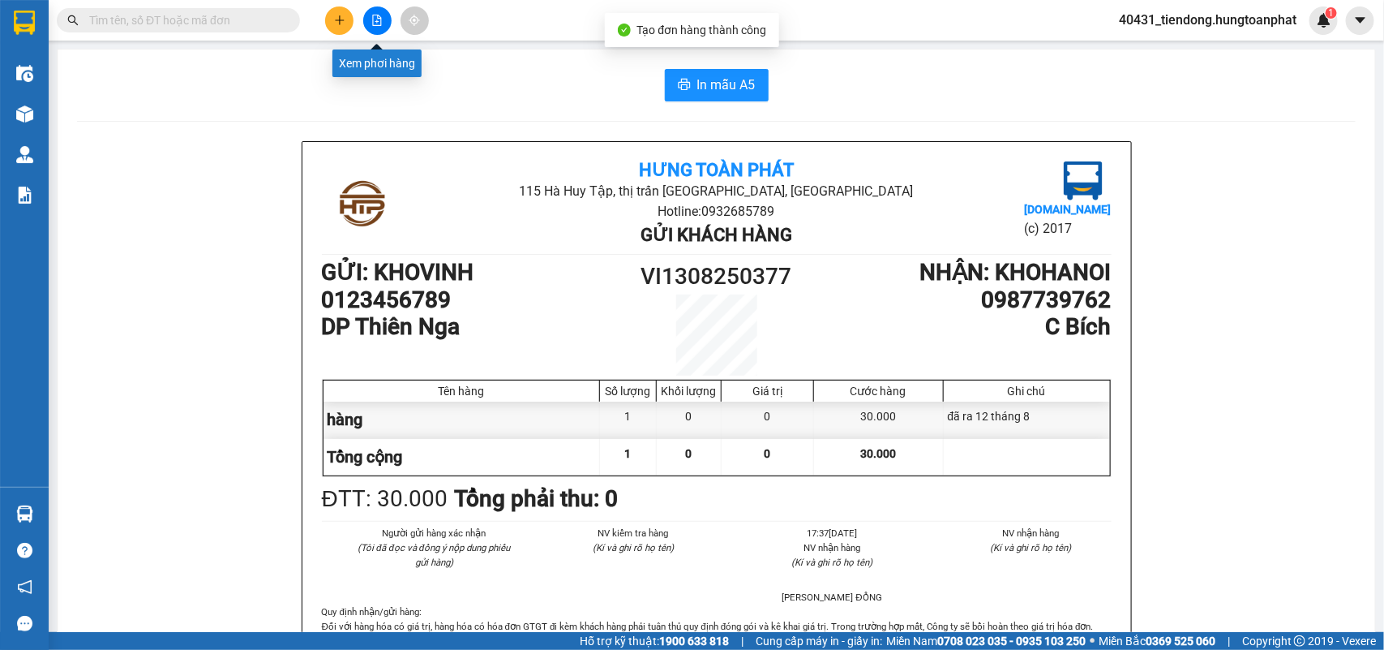
click at [337, 18] on icon "plus" at bounding box center [339, 20] width 11 height 11
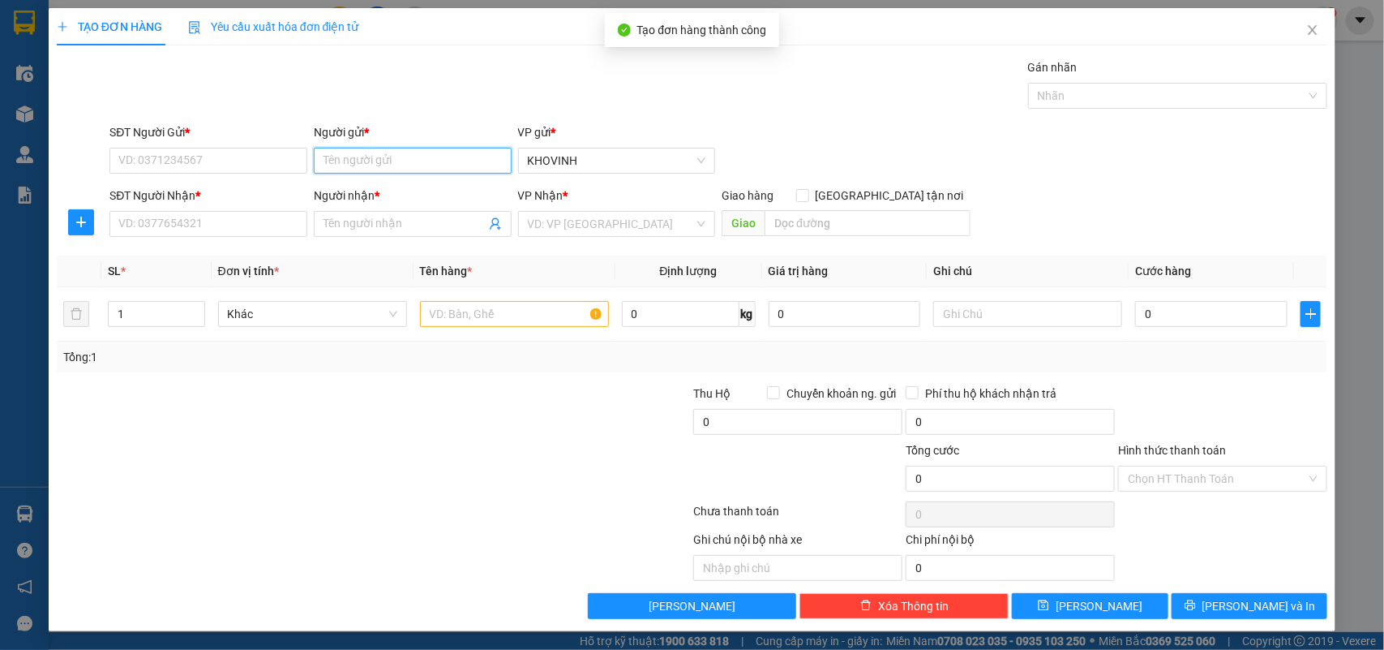
click at [403, 161] on input "Người gửi *" at bounding box center [413, 161] width 198 height 26
type input "D"
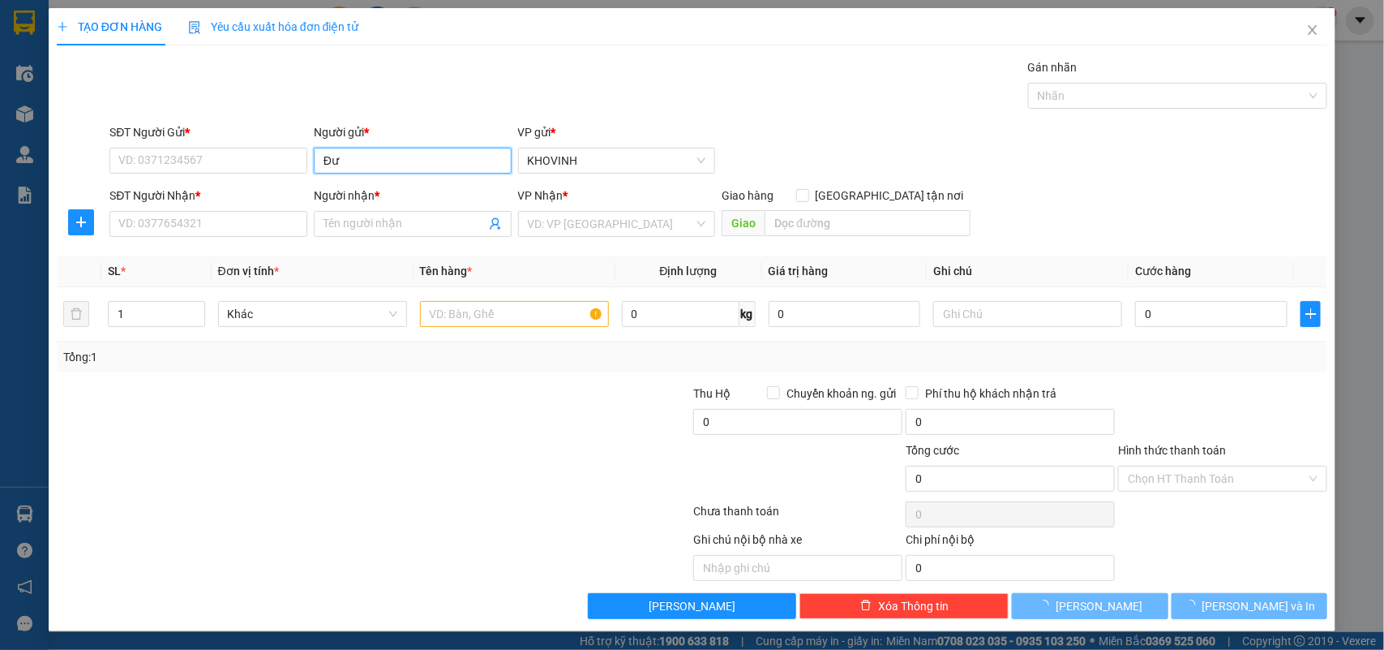
type input "Đ"
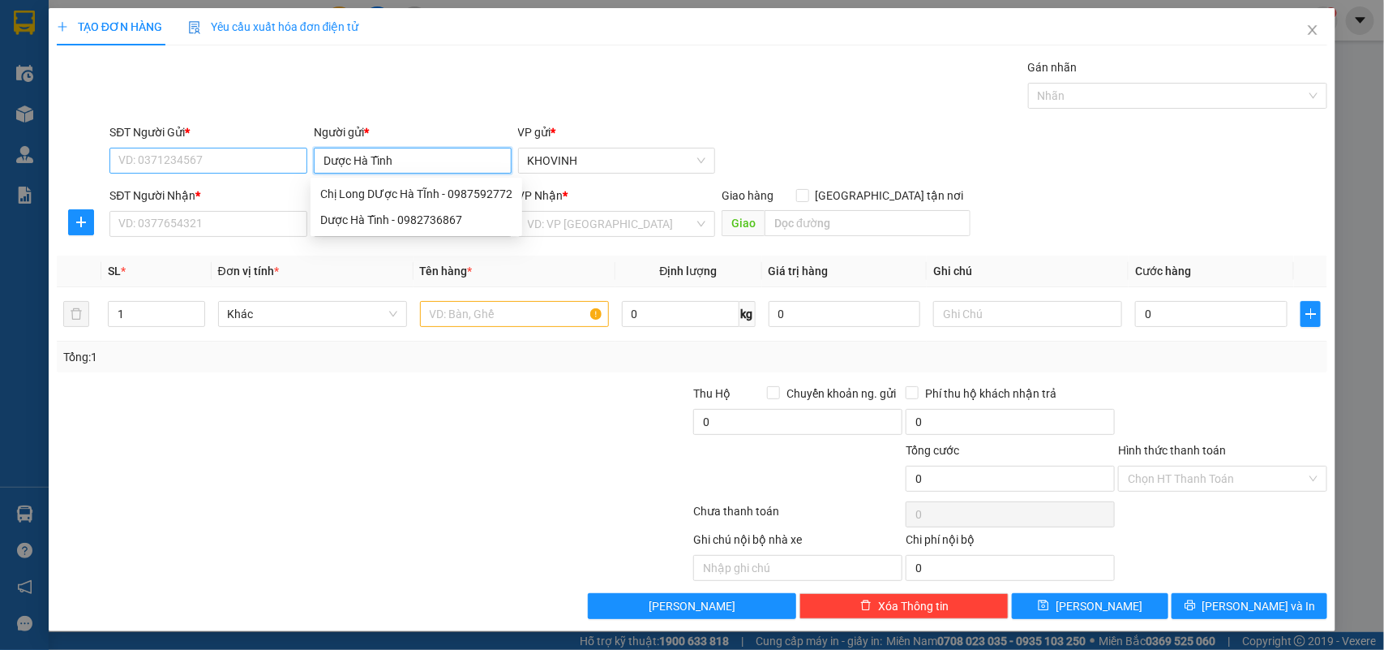
type input "Dược Hà Tĩnh"
click at [272, 161] on input "SĐT Người Gửi *" at bounding box center [208, 161] width 198 height 26
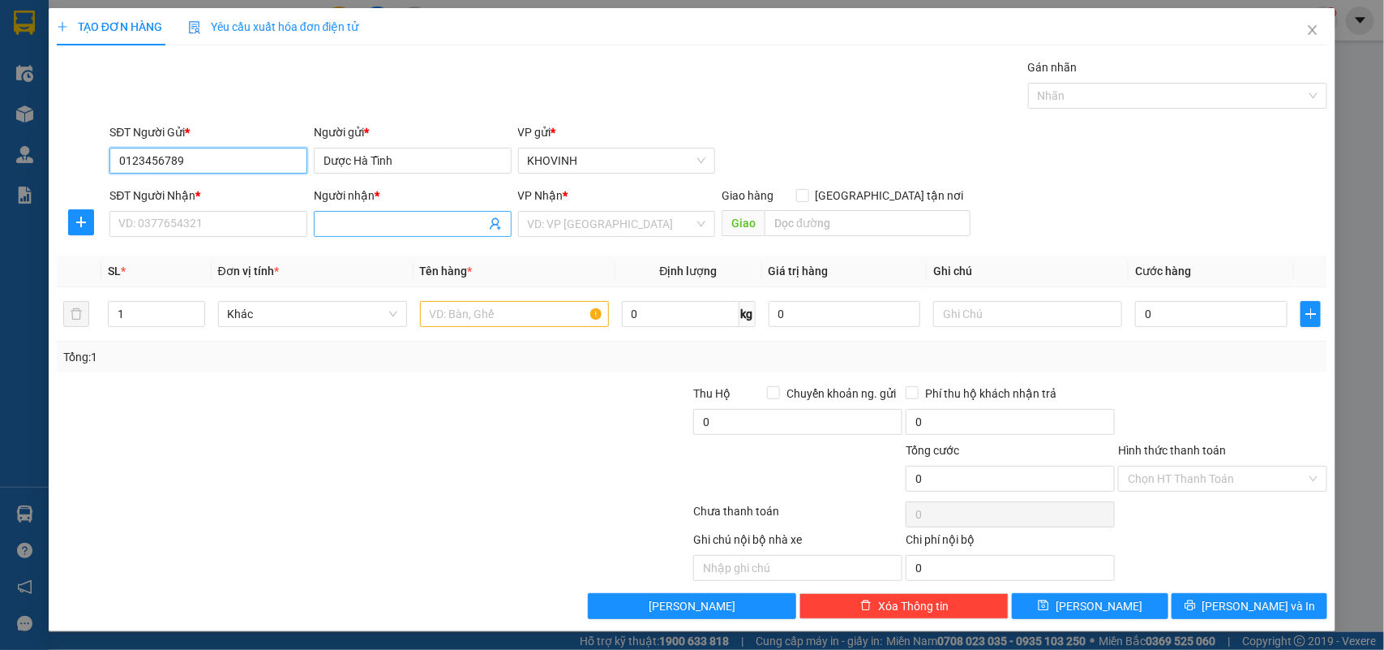
type input "0123456789"
click at [358, 217] on input "Người nhận *" at bounding box center [405, 224] width 162 height 18
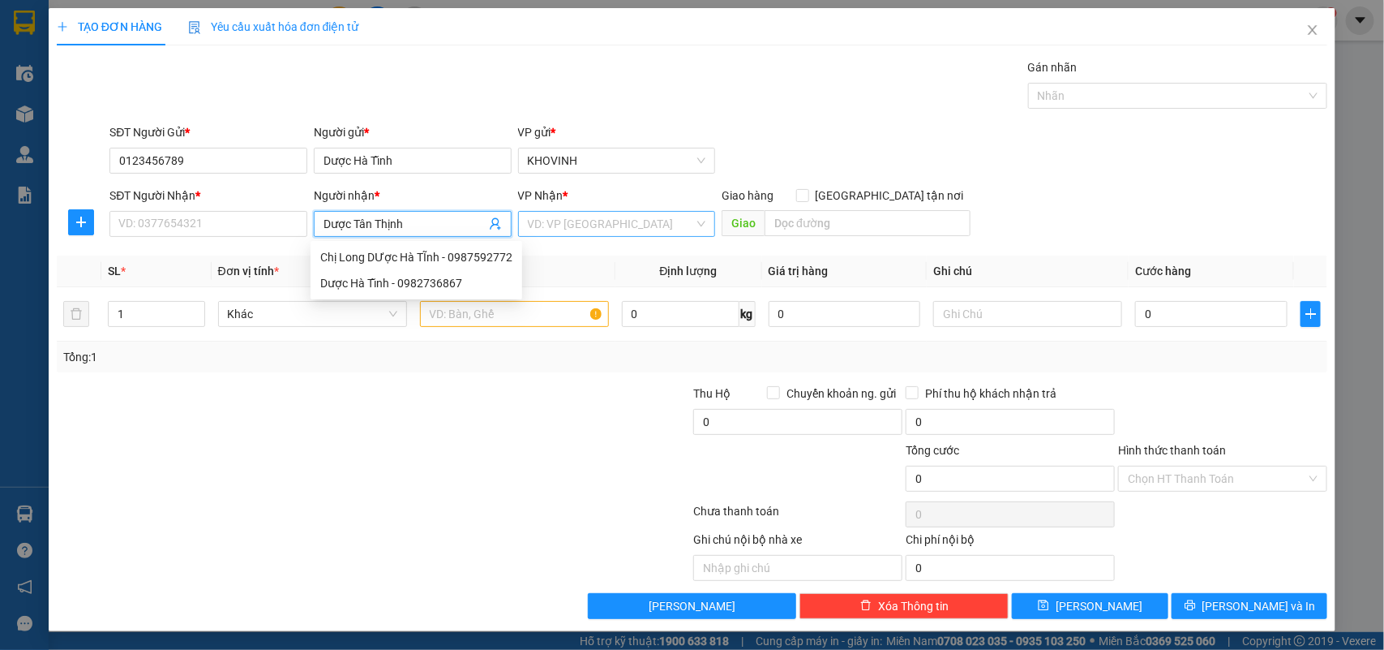
type input "Dược Tân Thịnh"
click at [674, 217] on input "search" at bounding box center [611, 224] width 167 height 24
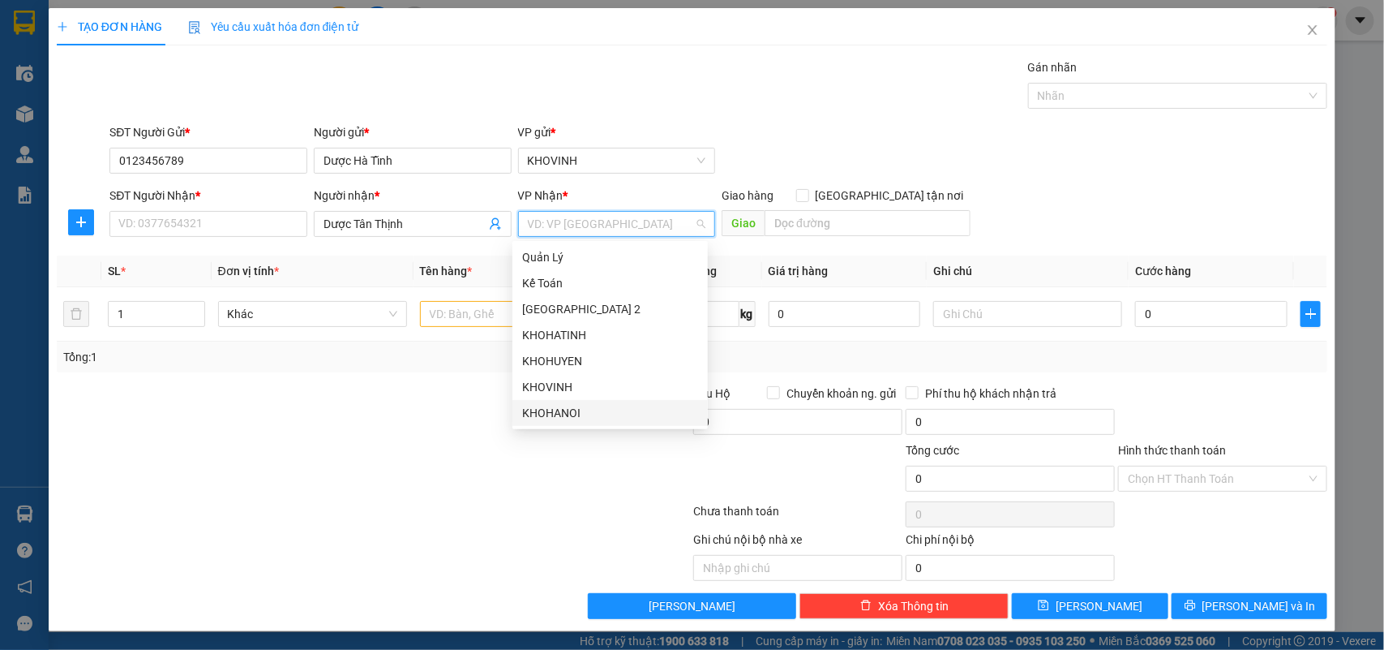
click at [596, 416] on div "KHOHANOI" at bounding box center [610, 413] width 176 height 18
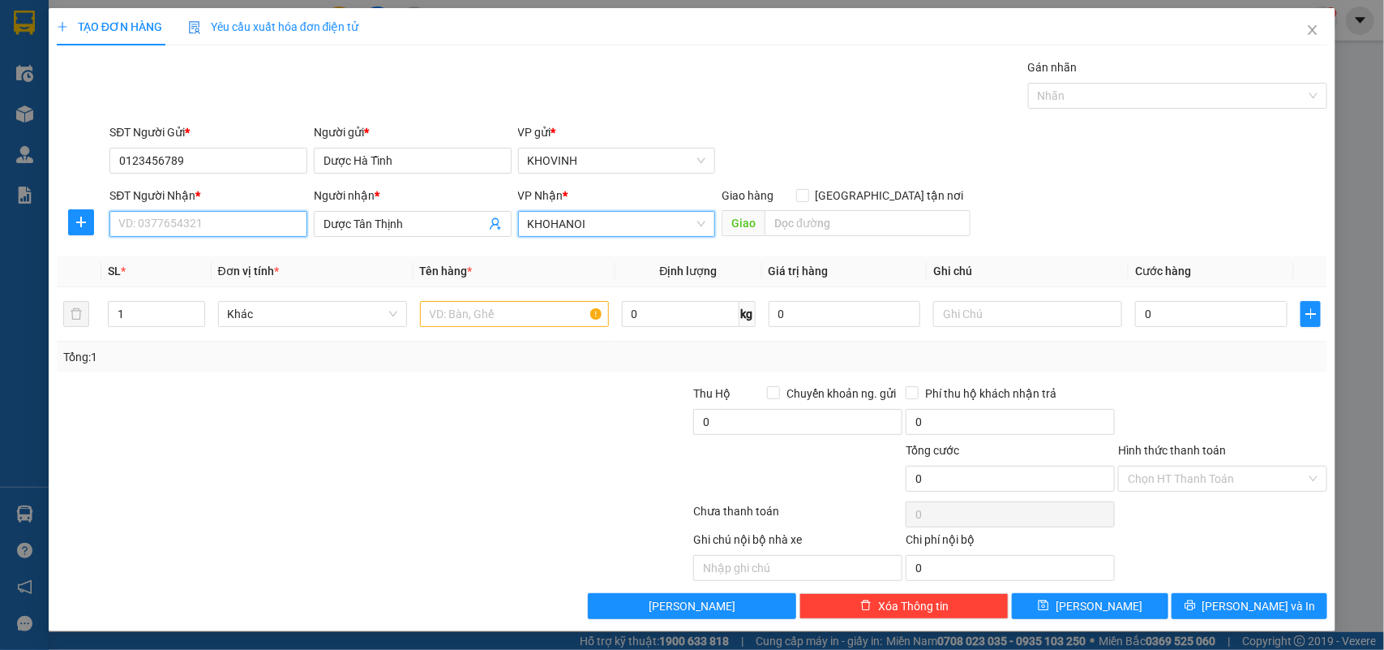
click at [142, 232] on input "SĐT Người Nhận *" at bounding box center [208, 224] width 198 height 26
type input "0123456789"
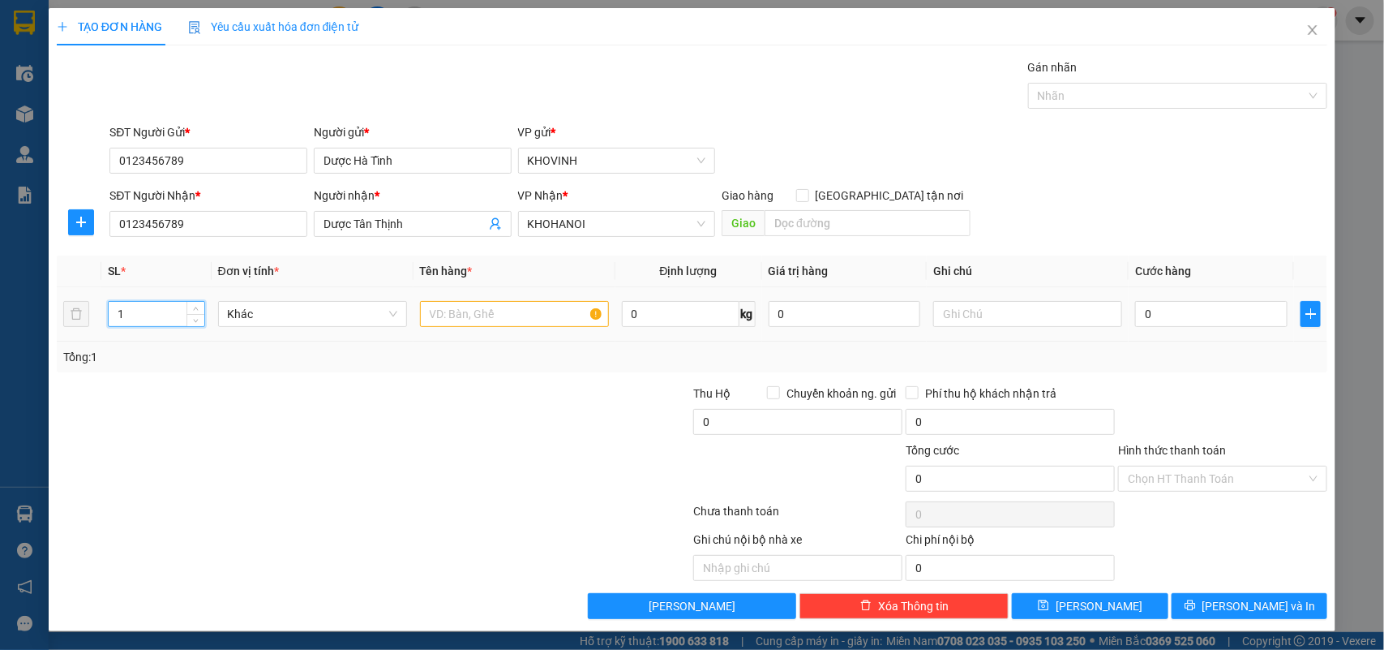
drag, startPoint x: 140, startPoint y: 317, endPoint x: 24, endPoint y: 309, distance: 116.2
click at [24, 309] on div "TẠO ĐƠN HÀNG Yêu cầu xuất hóa đơn điện tử Transit Pickup Surcharge Ids Transit …" at bounding box center [692, 325] width 1384 height 650
type input "67"
click at [1196, 318] on input "0" at bounding box center [1211, 314] width 152 height 26
type input "1"
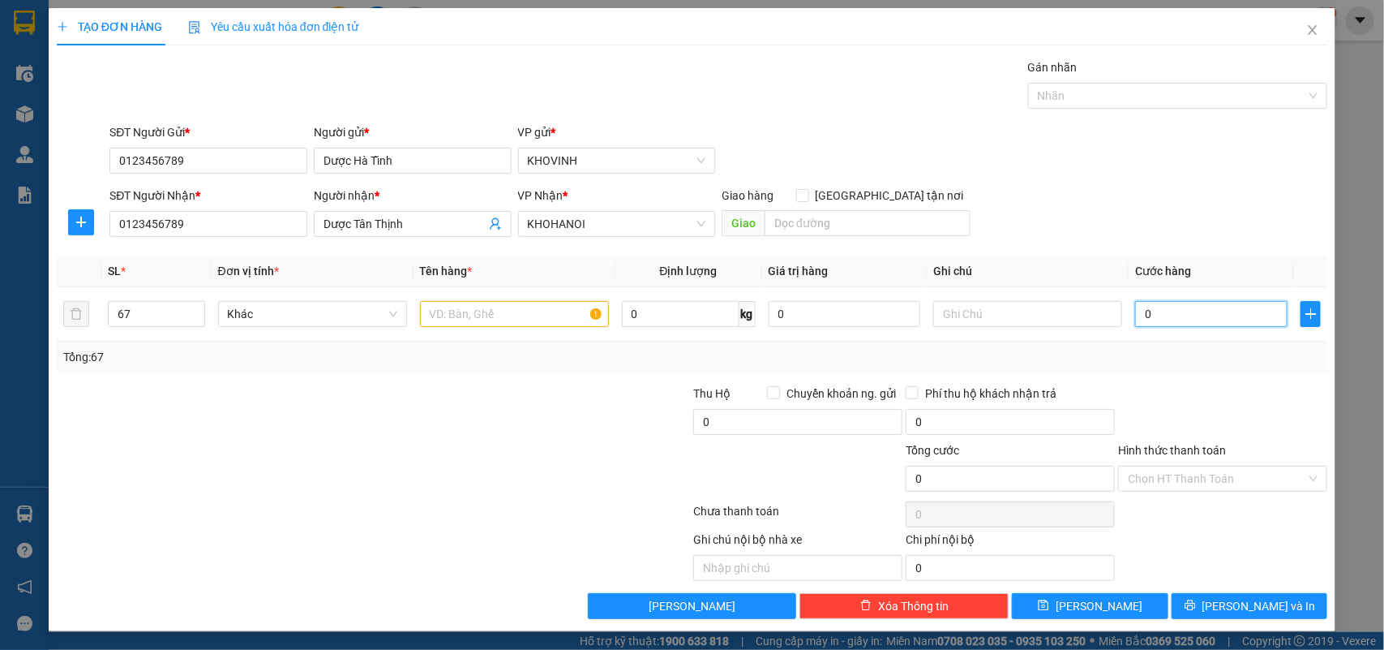
type input "1"
type input "15"
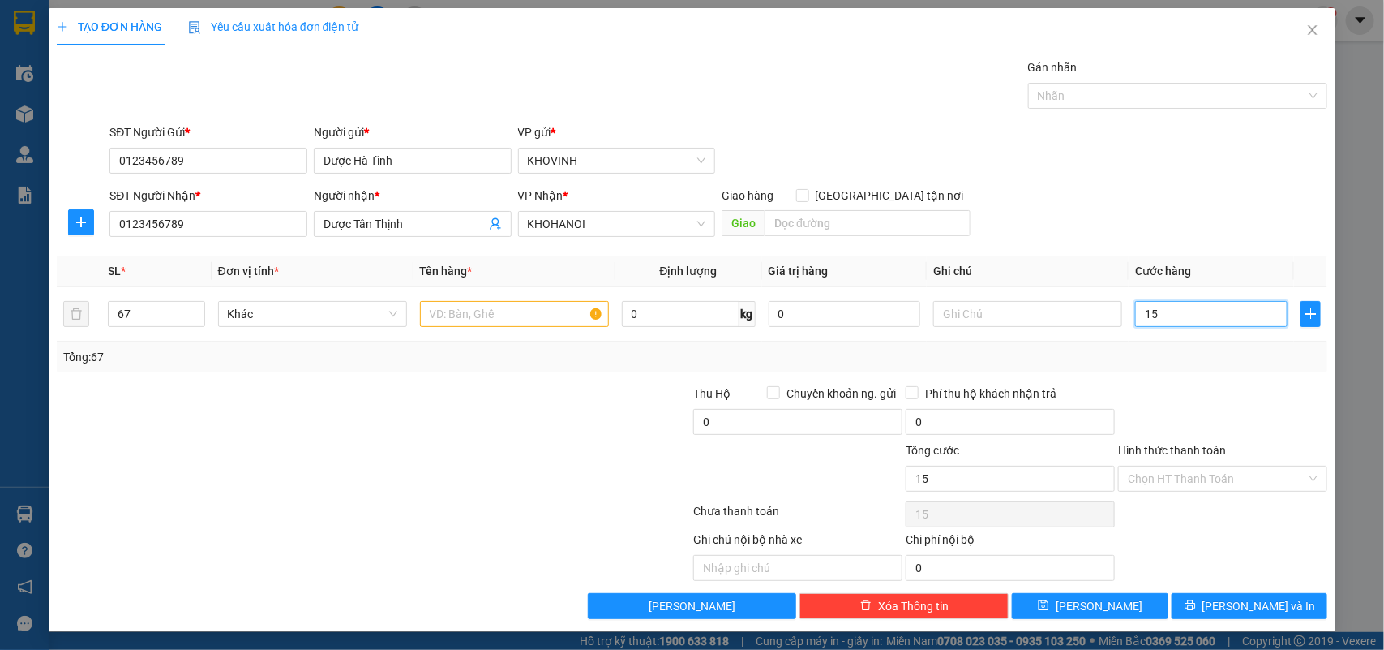
type input "1"
type input "16"
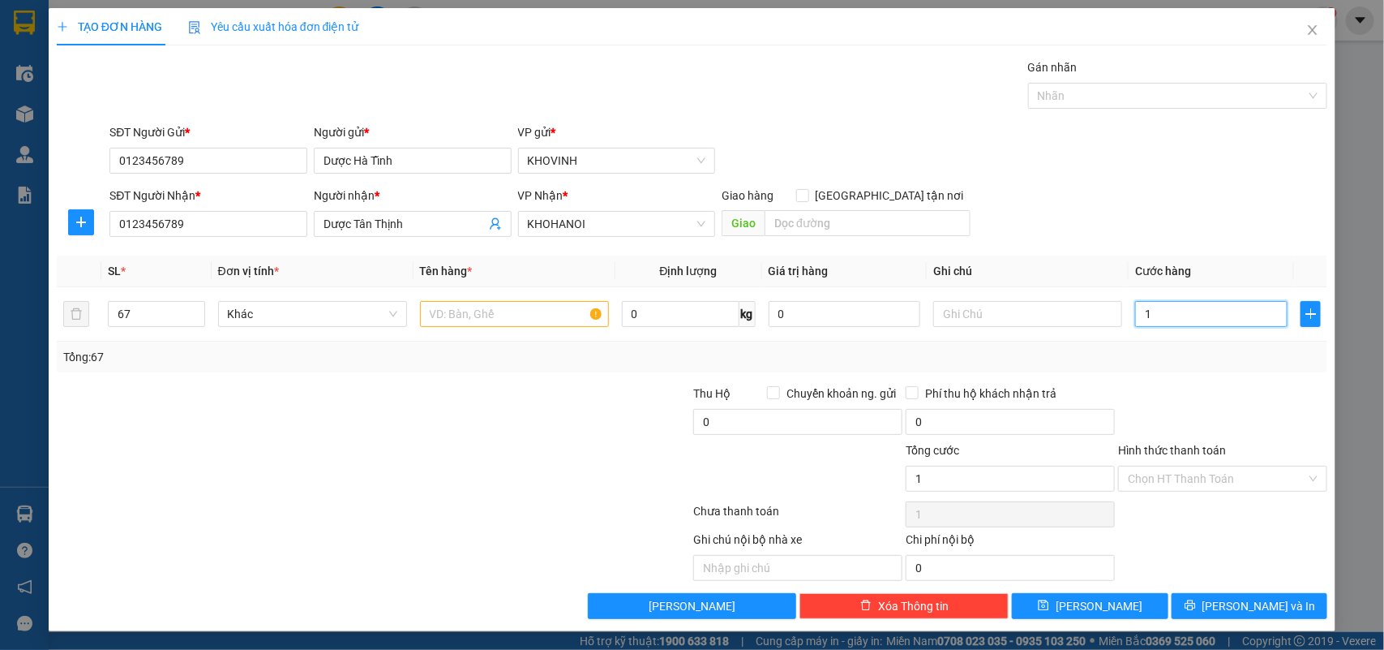
type input "16"
type input "167"
type input "1.675"
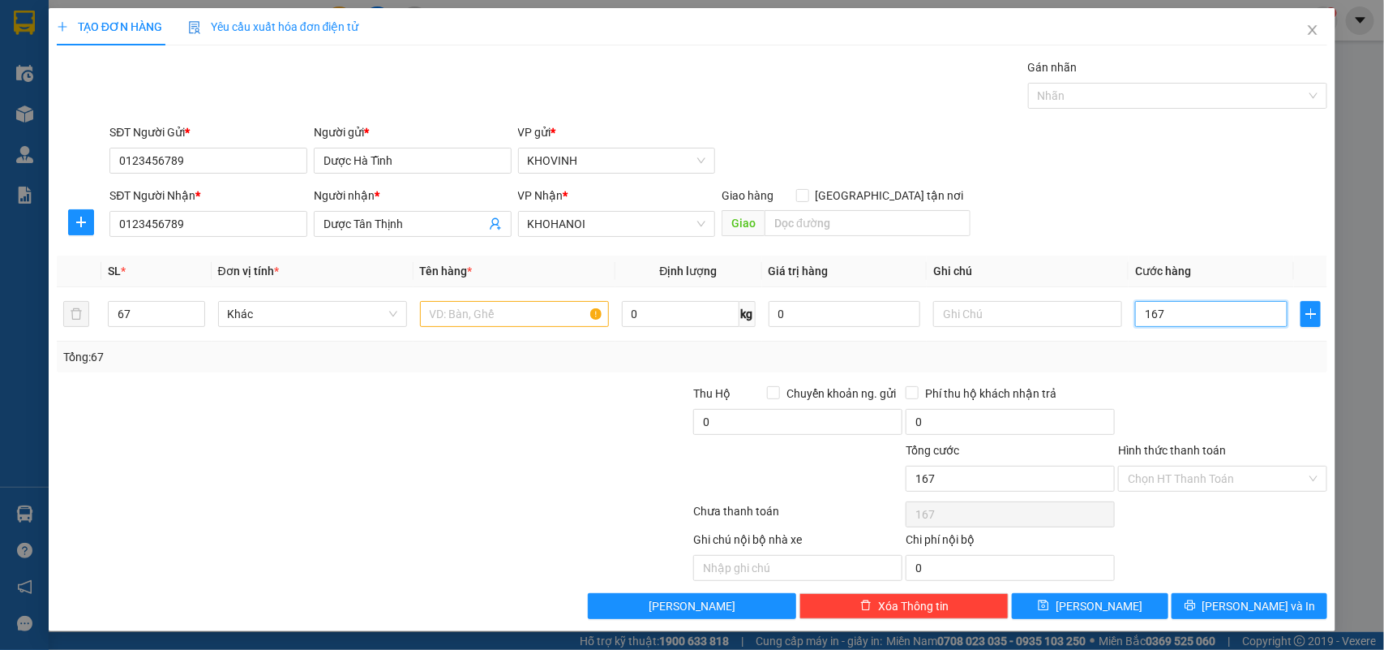
type input "1.675"
type input "16.750"
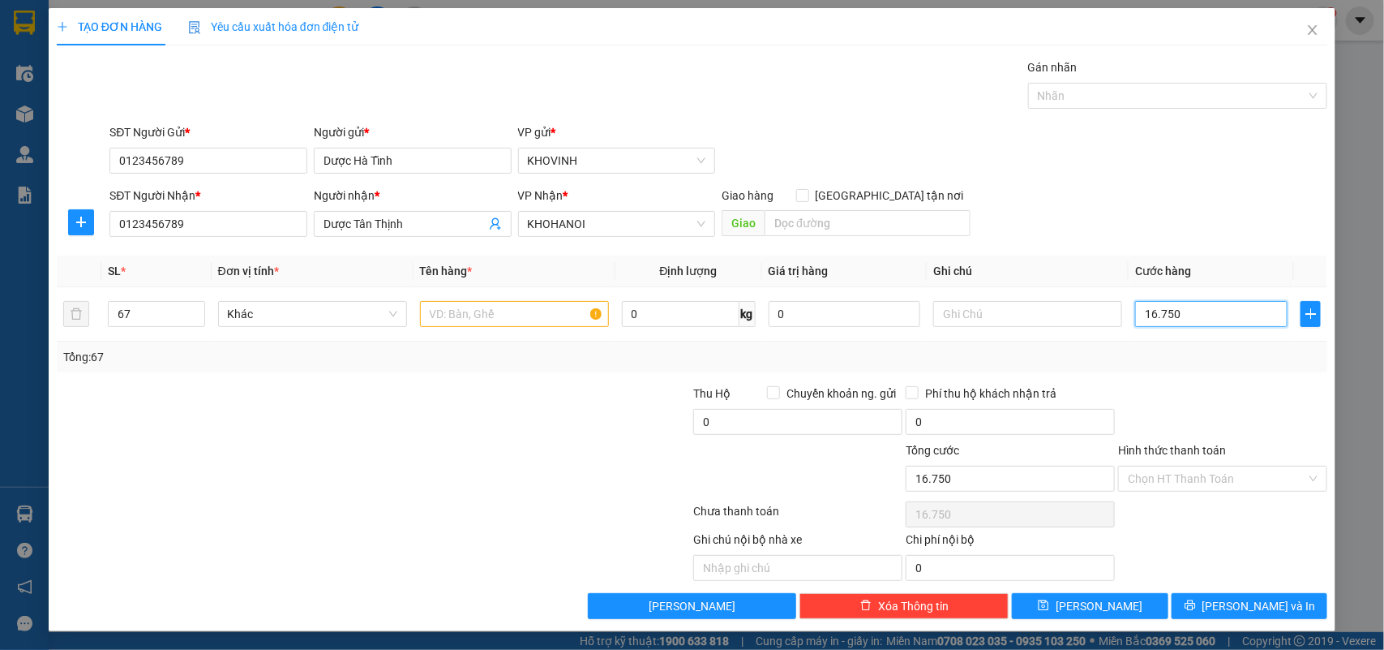
type input "167.500"
type input "1.675.000"
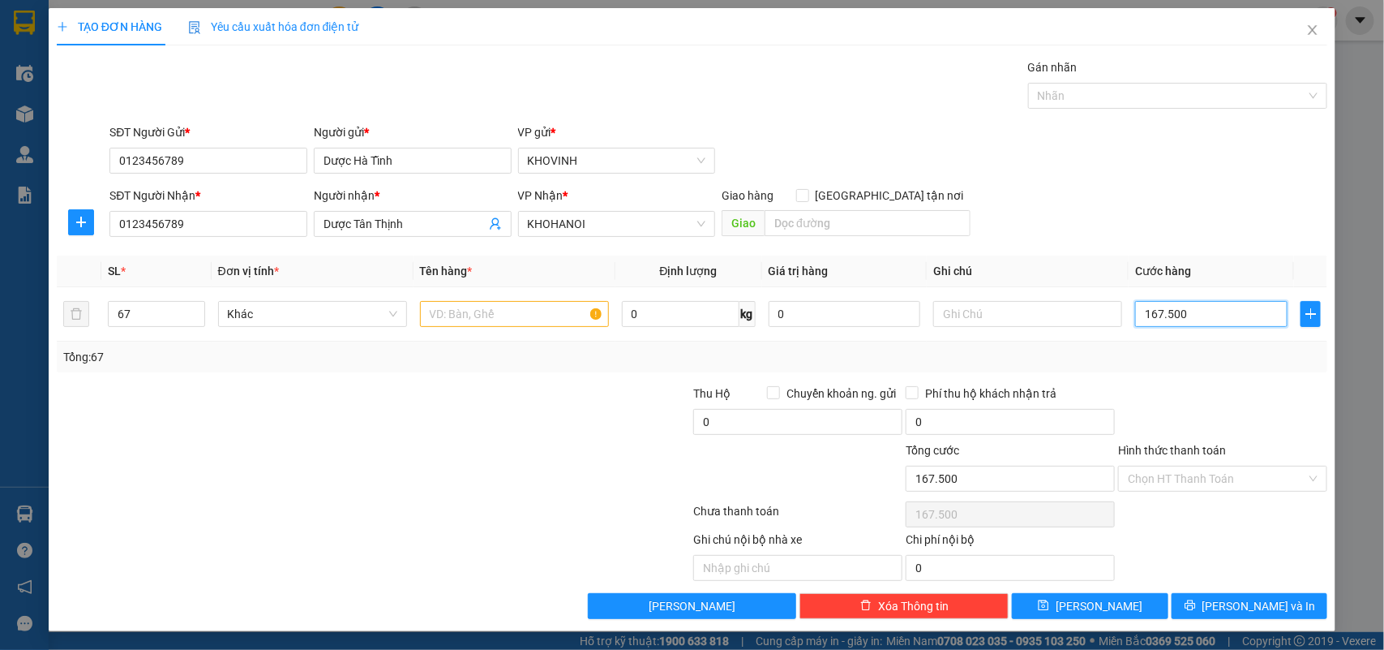
type input "1.675.000"
click at [500, 333] on td at bounding box center [515, 314] width 202 height 54
click at [499, 330] on div at bounding box center [514, 314] width 189 height 32
click at [511, 309] on input "text" at bounding box center [514, 314] width 189 height 26
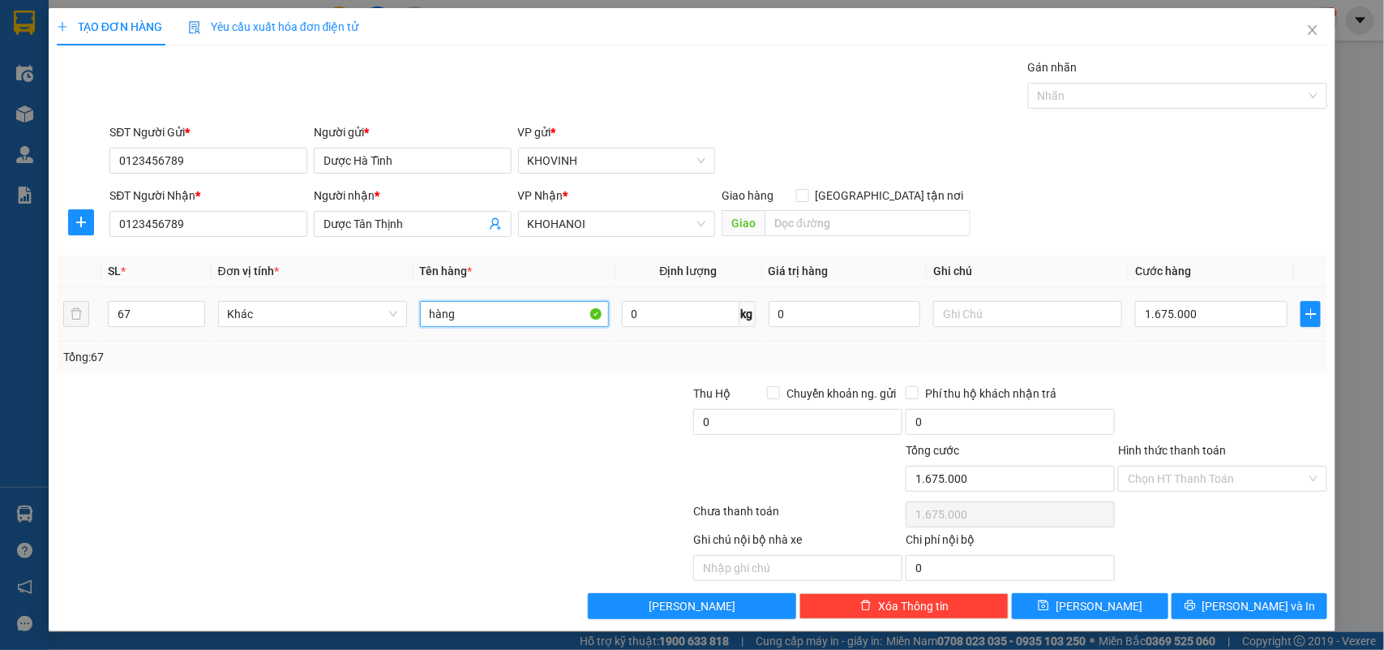
type input "hàng"
click at [1010, 329] on div at bounding box center [1027, 314] width 189 height 32
click at [1006, 316] on input "text" at bounding box center [1027, 314] width 189 height 26
type input "d"
click at [1035, 328] on div "đã ra 12 tháng 9" at bounding box center [1027, 314] width 189 height 32
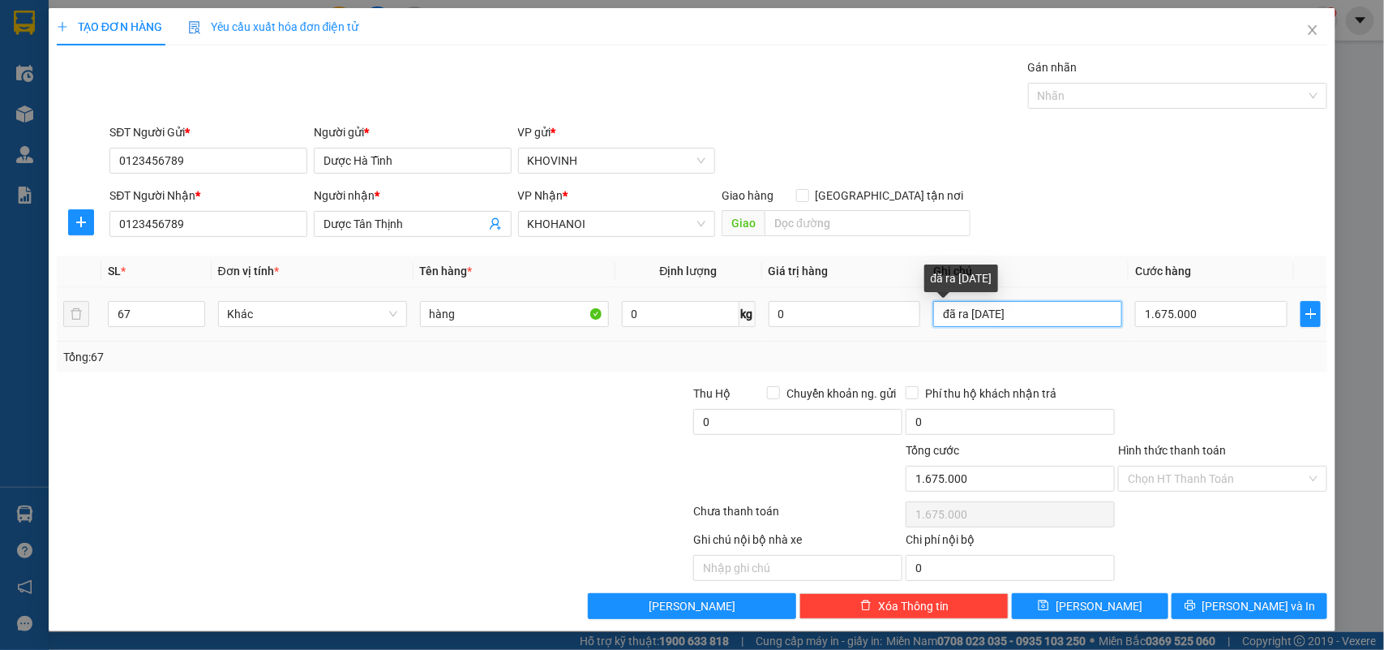
click at [1038, 321] on input "đã ra 12 tháng 9" at bounding box center [1027, 314] width 189 height 26
type input "đã ra 12 tháng 8"
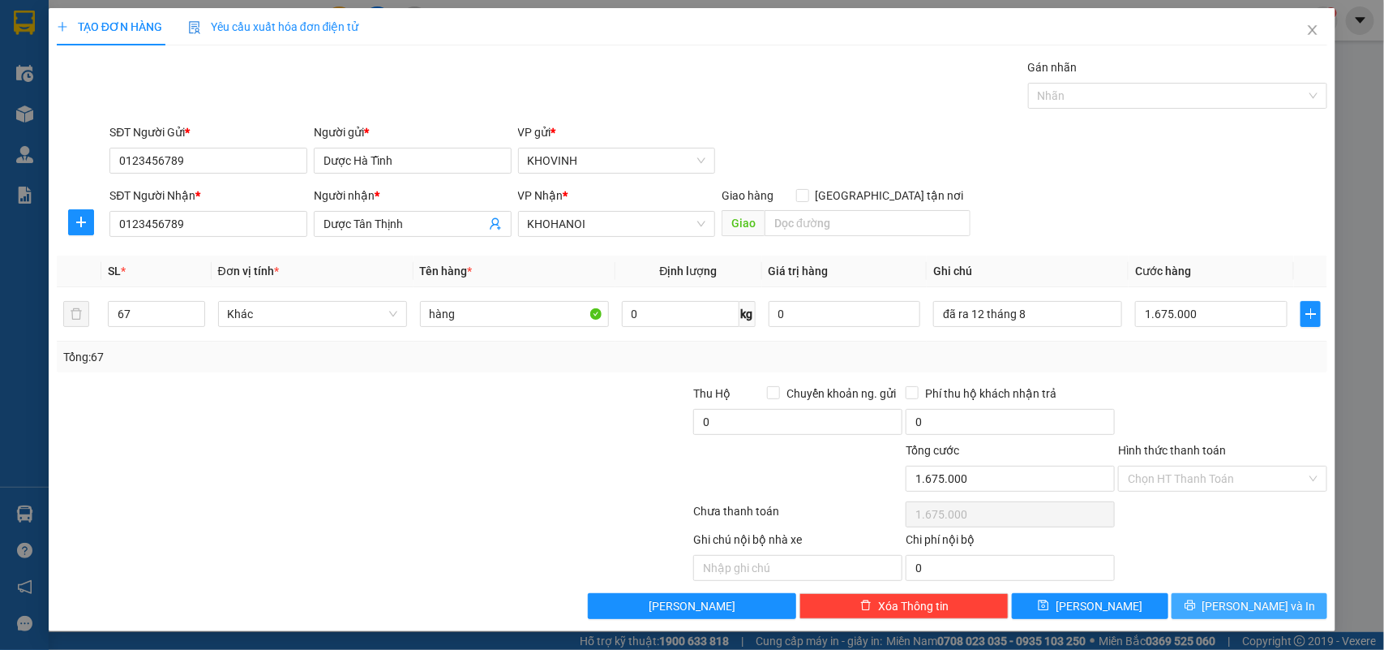
click at [1235, 602] on span "[PERSON_NAME] và In" at bounding box center [1260, 606] width 114 height 18
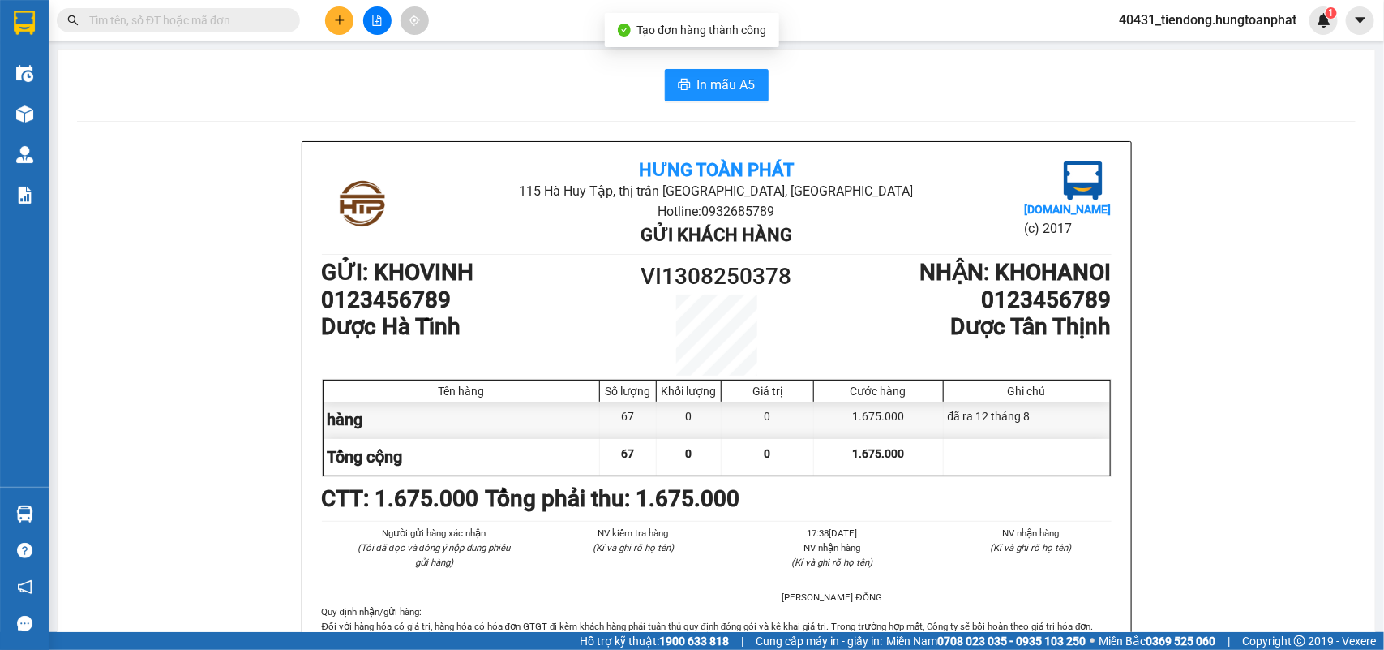
click at [331, 20] on button at bounding box center [339, 20] width 28 height 28
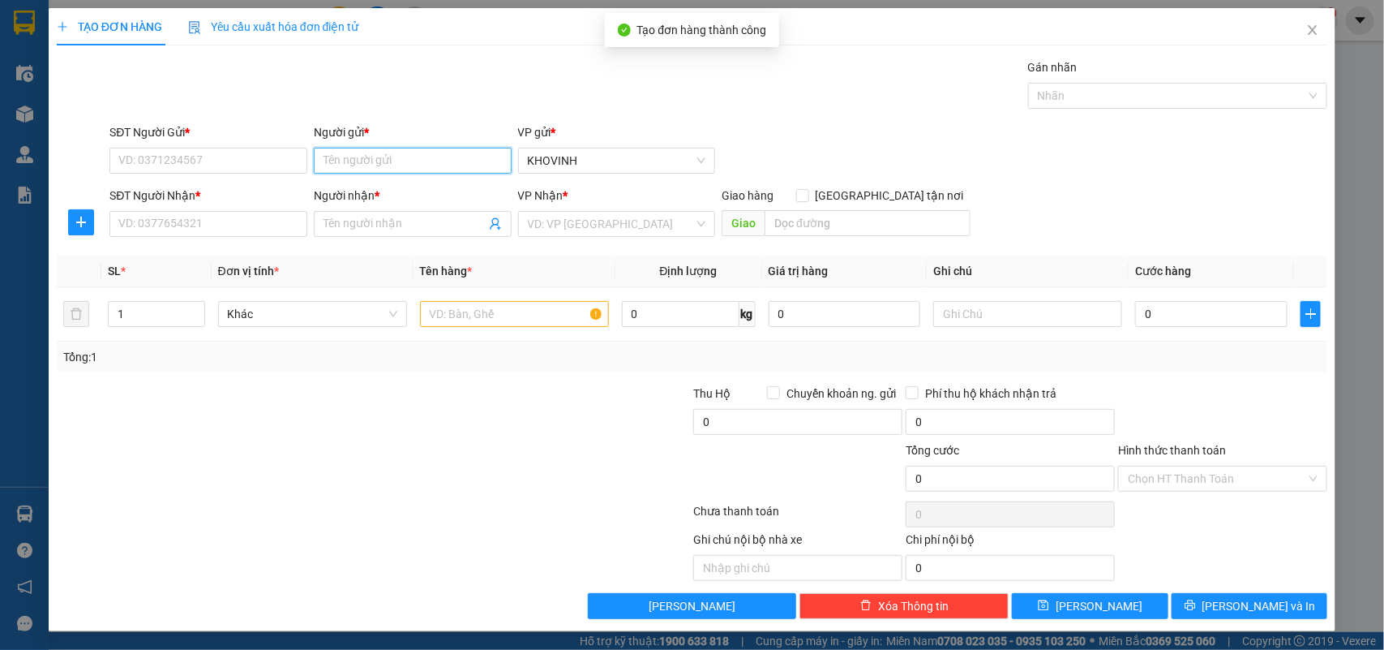
click at [414, 162] on input "Người gửi *" at bounding box center [413, 161] width 198 height 26
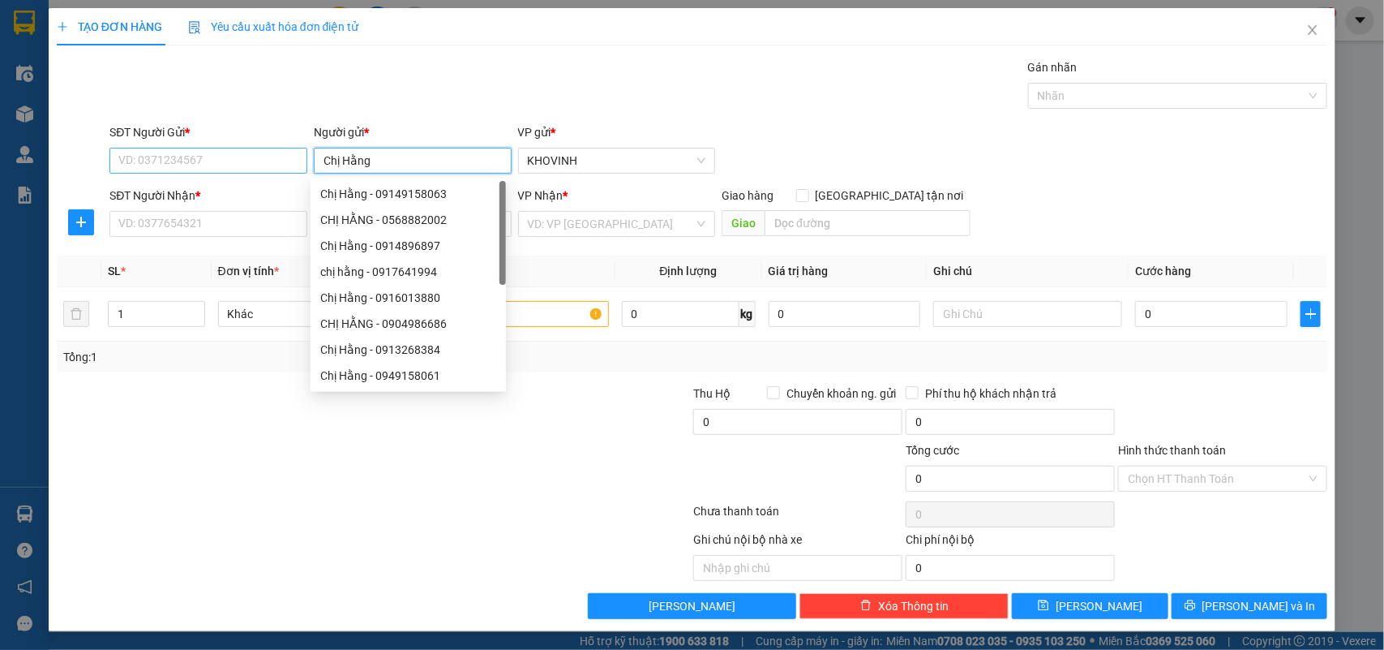
type input "Chị Hằng"
click at [254, 168] on input "SĐT Người Gửi *" at bounding box center [208, 161] width 198 height 26
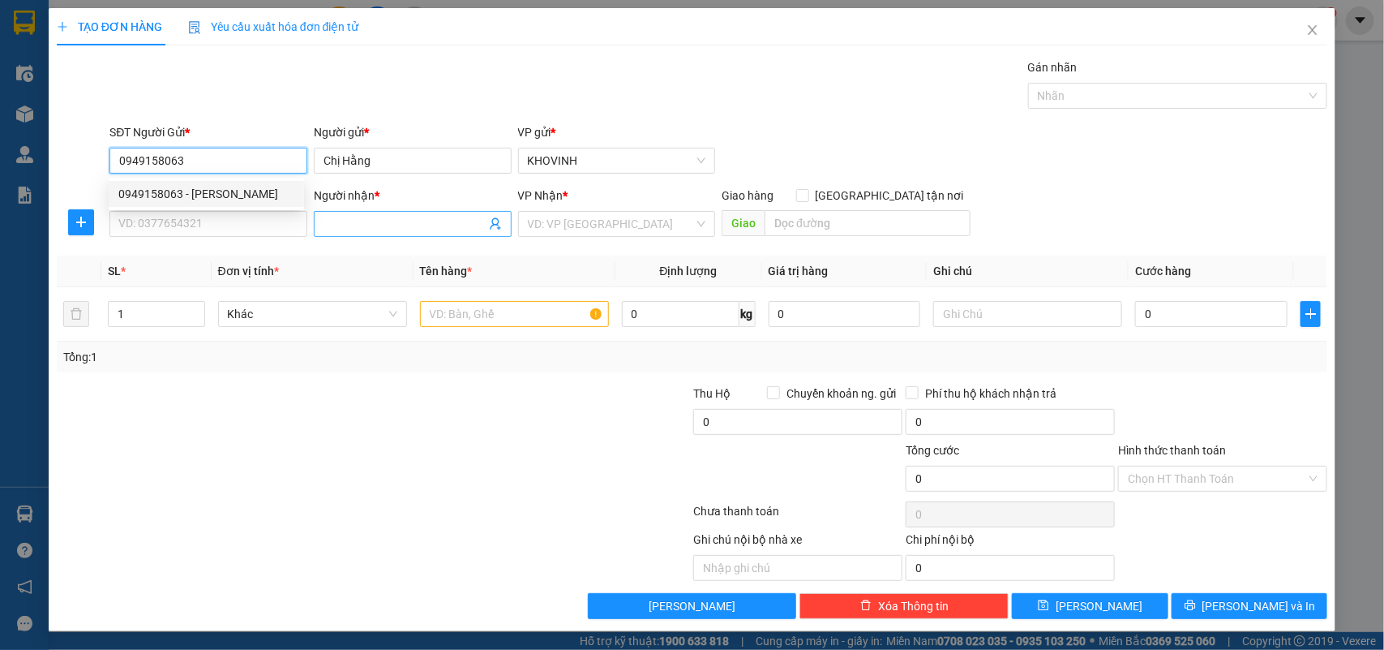
type input "0949158063"
click at [380, 221] on input "Người nhận *" at bounding box center [405, 224] width 162 height 18
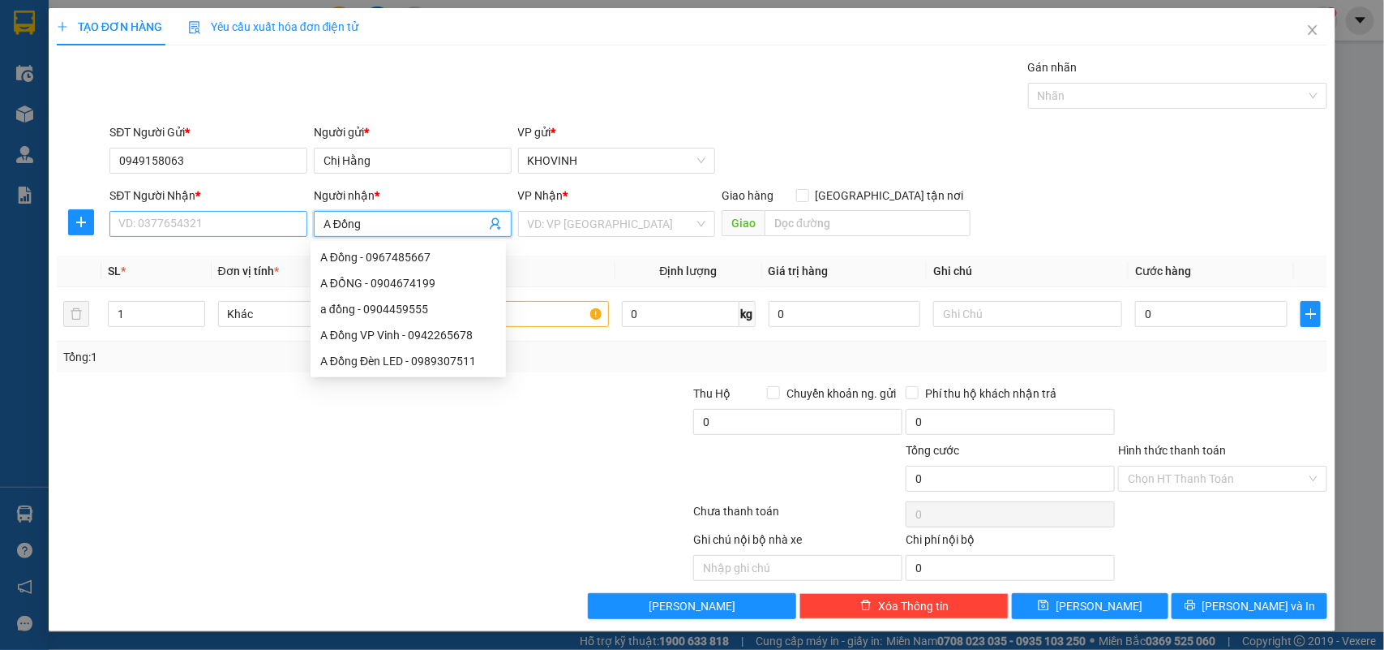
type input "A Đồng"
click at [197, 229] on input "SĐT Người Nhận *" at bounding box center [208, 224] width 198 height 26
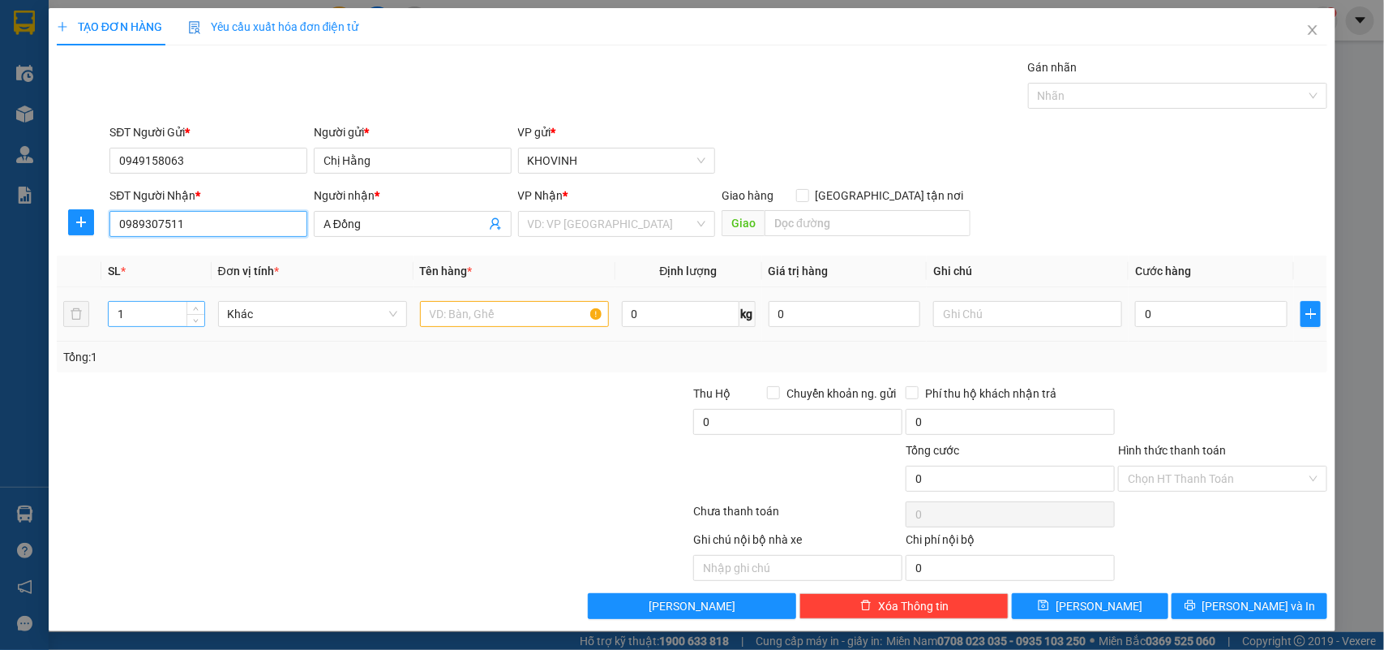
type input "0989307511"
click at [146, 319] on input "1" at bounding box center [157, 314] width 96 height 24
click at [71, 302] on tr "1 Khác 0 kg 0 0" at bounding box center [692, 314] width 1271 height 54
type input "2"
click at [512, 318] on input "text" at bounding box center [514, 314] width 189 height 26
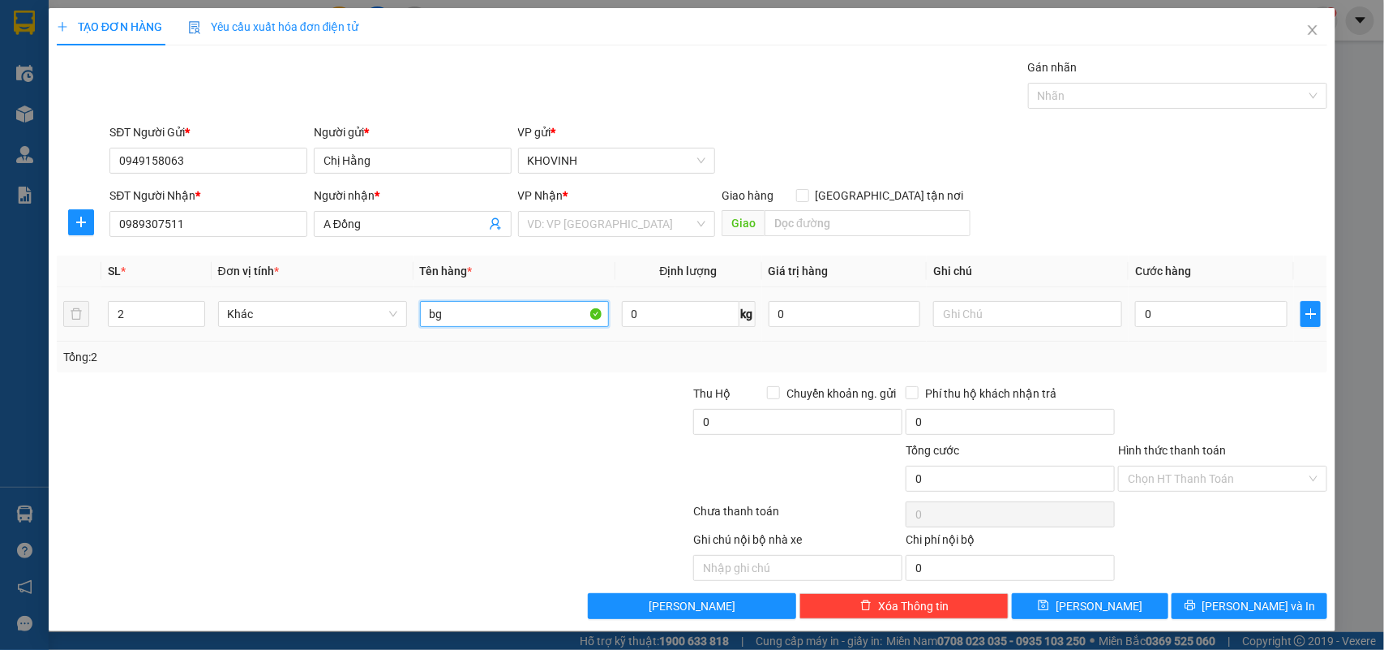
type input "b"
type input "hàng"
click at [1190, 324] on input "0" at bounding box center [1211, 314] width 152 height 26
type input "1"
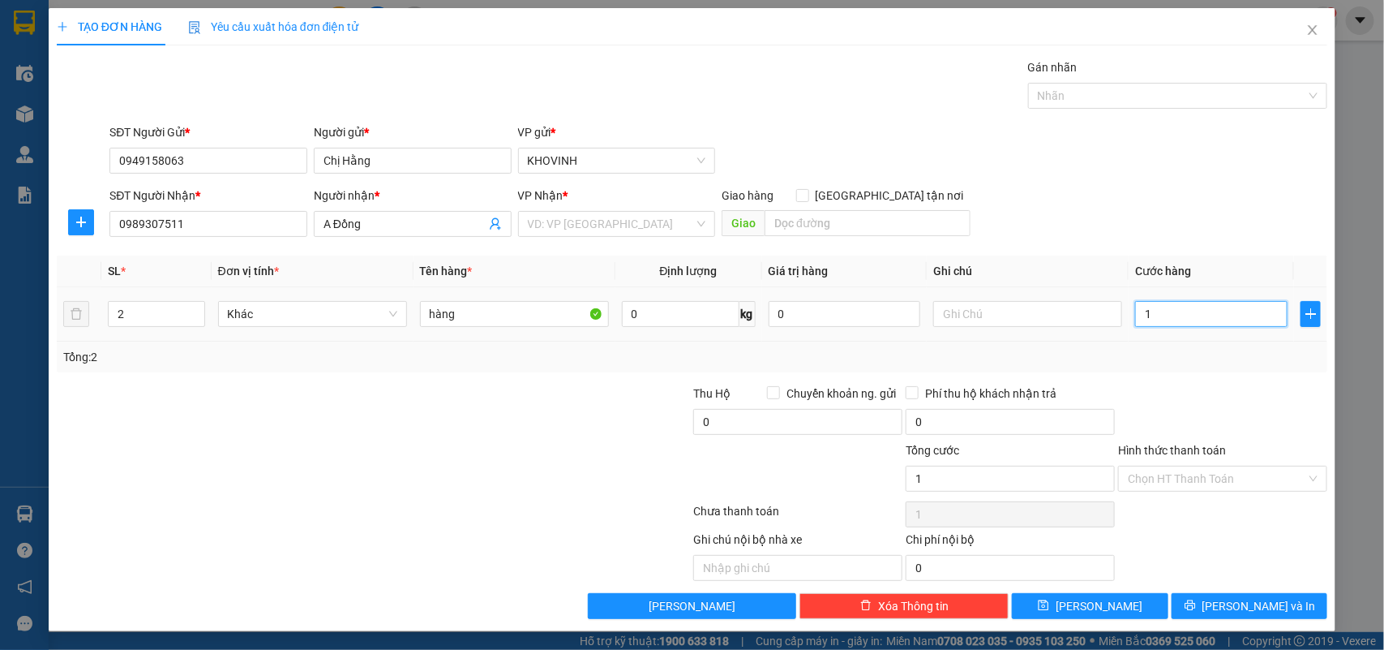
type input "1"
type input "10"
type input "100"
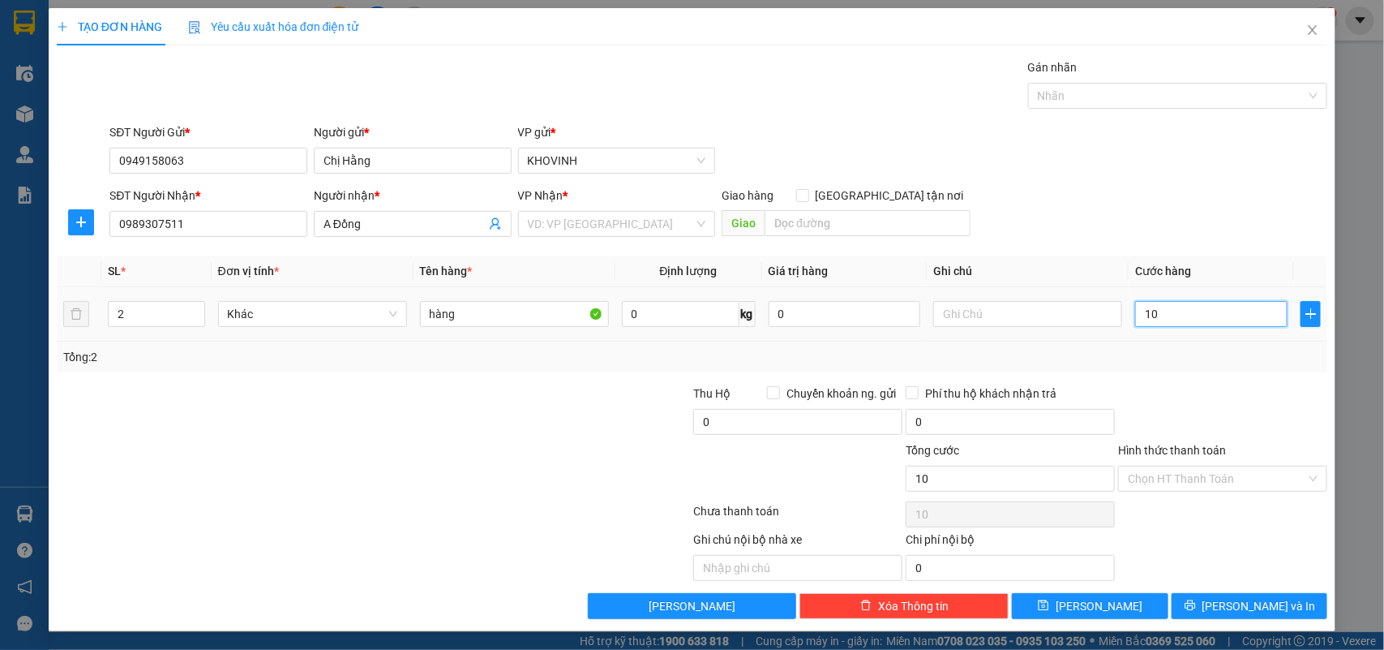
type input "100"
type input "1.000"
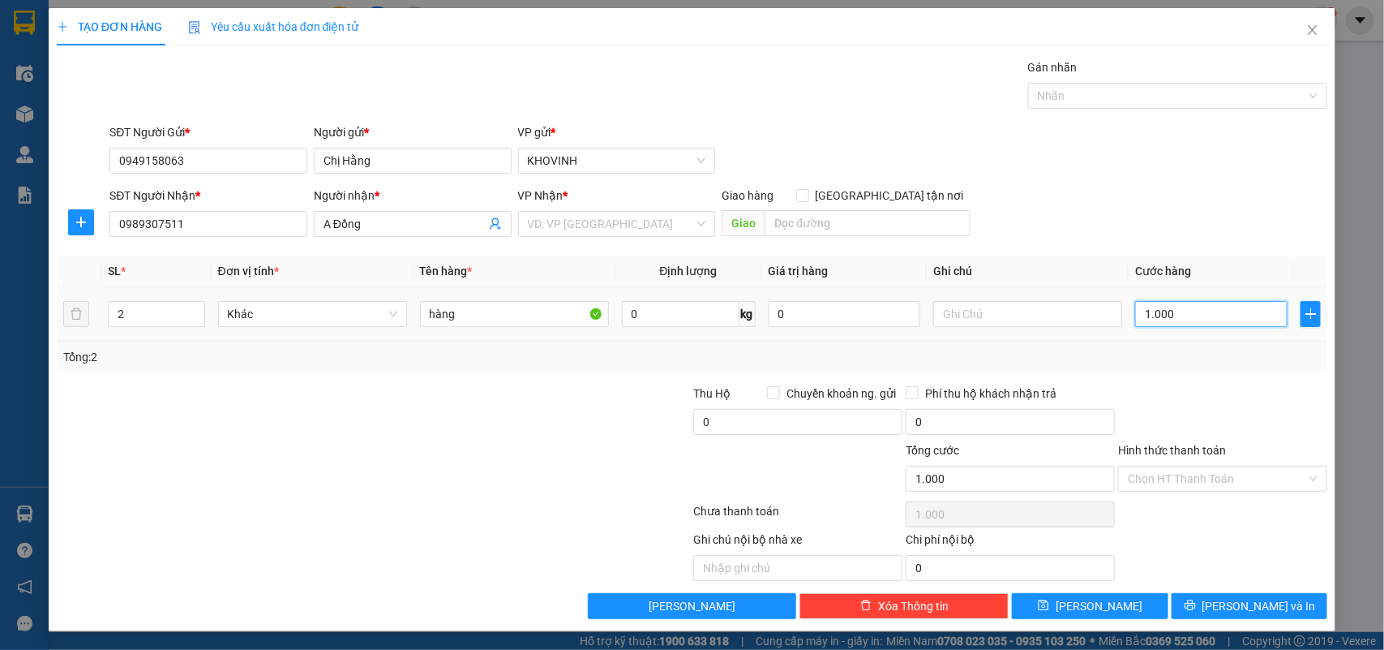
type input "10.000"
type input "100.000"
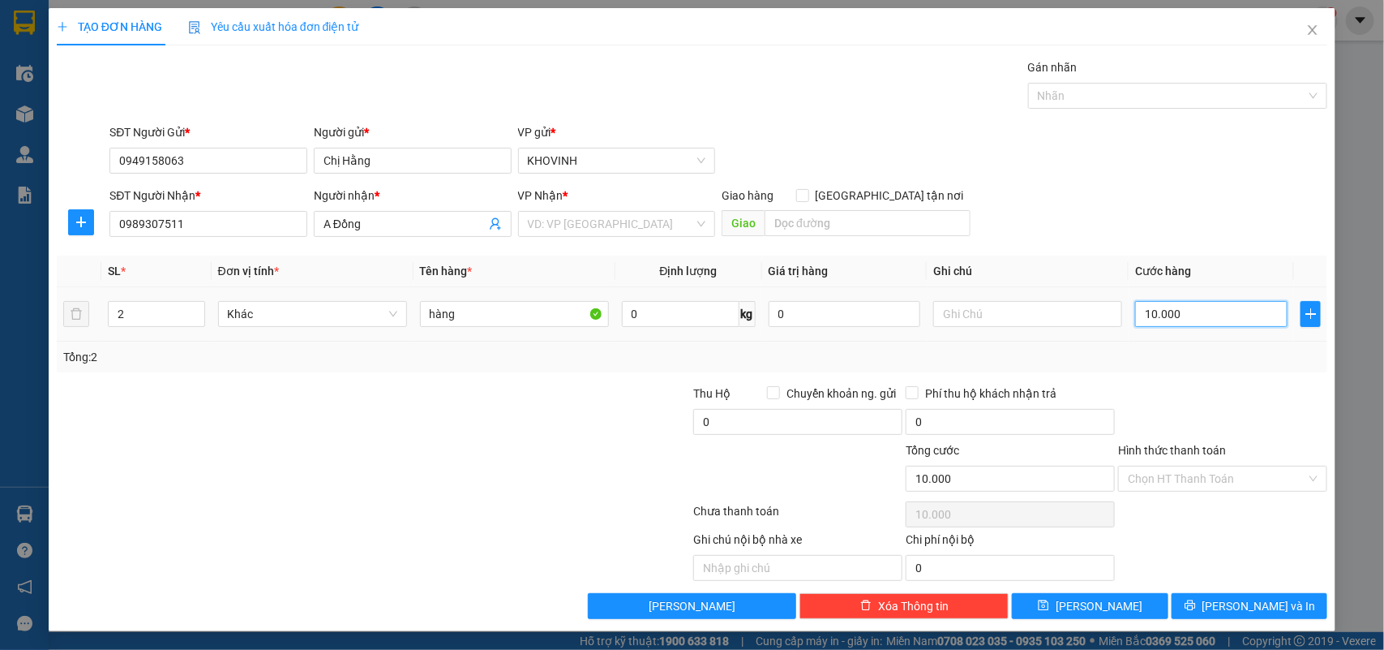
type input "100.000"
click at [550, 221] on input "search" at bounding box center [611, 224] width 167 height 24
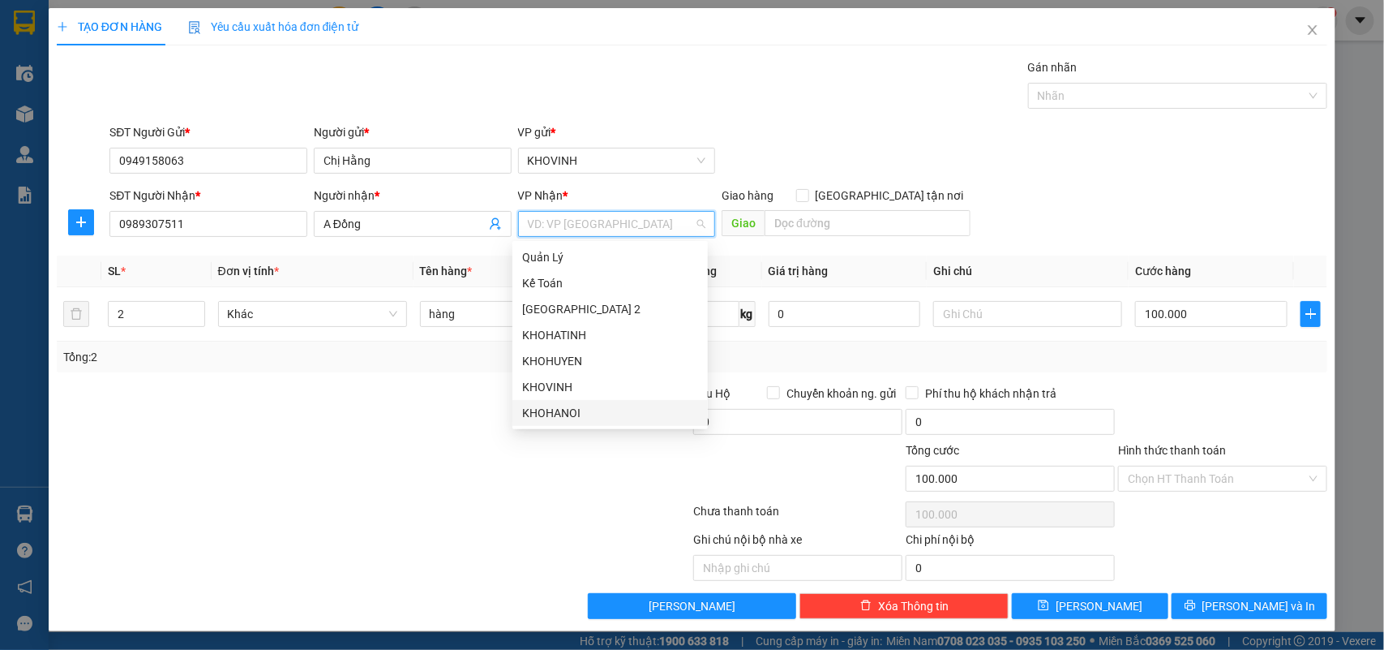
drag, startPoint x: 556, startPoint y: 414, endPoint x: 675, endPoint y: 415, distance: 119.2
click at [561, 414] on div "KHOHANOI" at bounding box center [610, 413] width 176 height 18
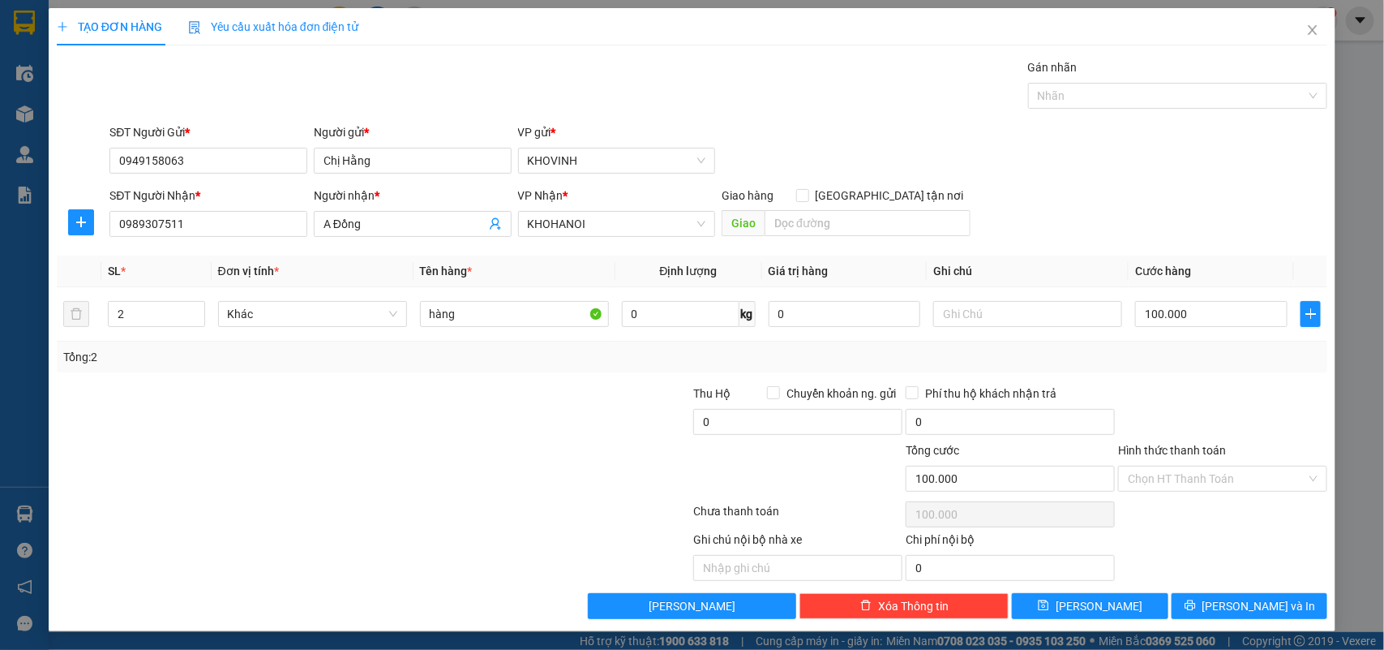
scroll to position [2, 0]
click at [1265, 604] on span "[PERSON_NAME] và In" at bounding box center [1260, 605] width 114 height 18
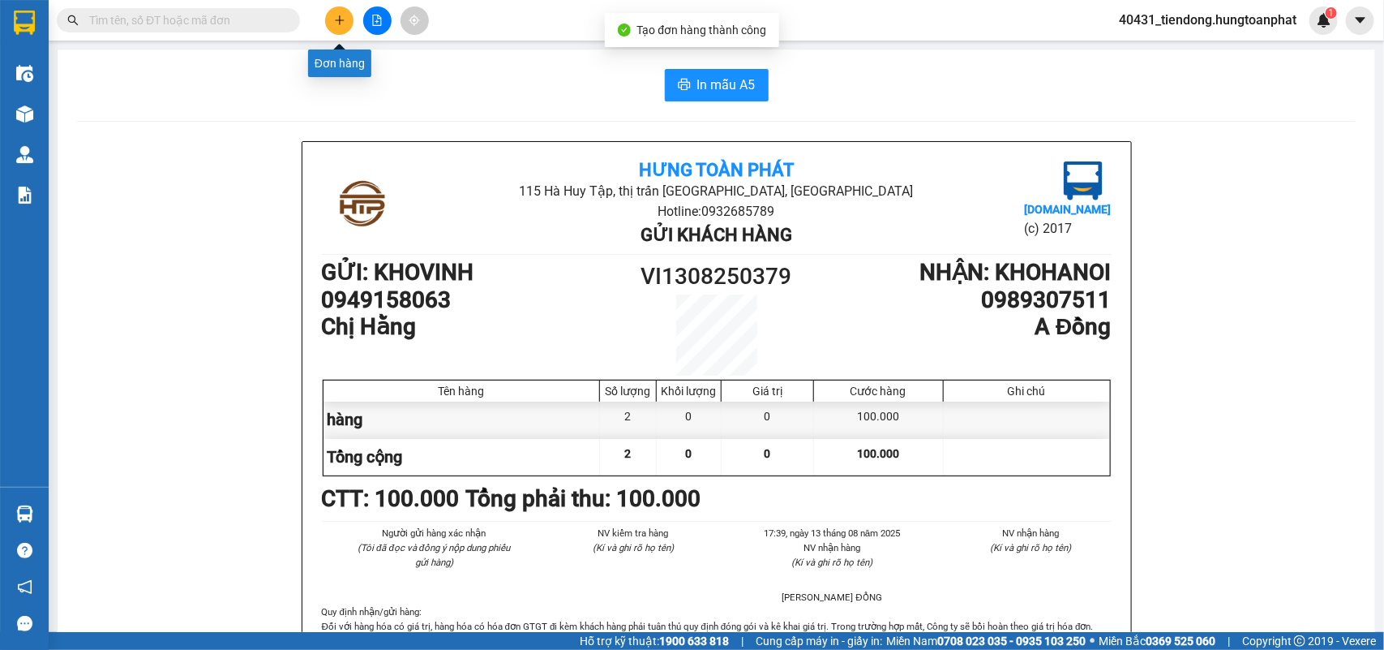
click at [347, 16] on button at bounding box center [339, 20] width 28 height 28
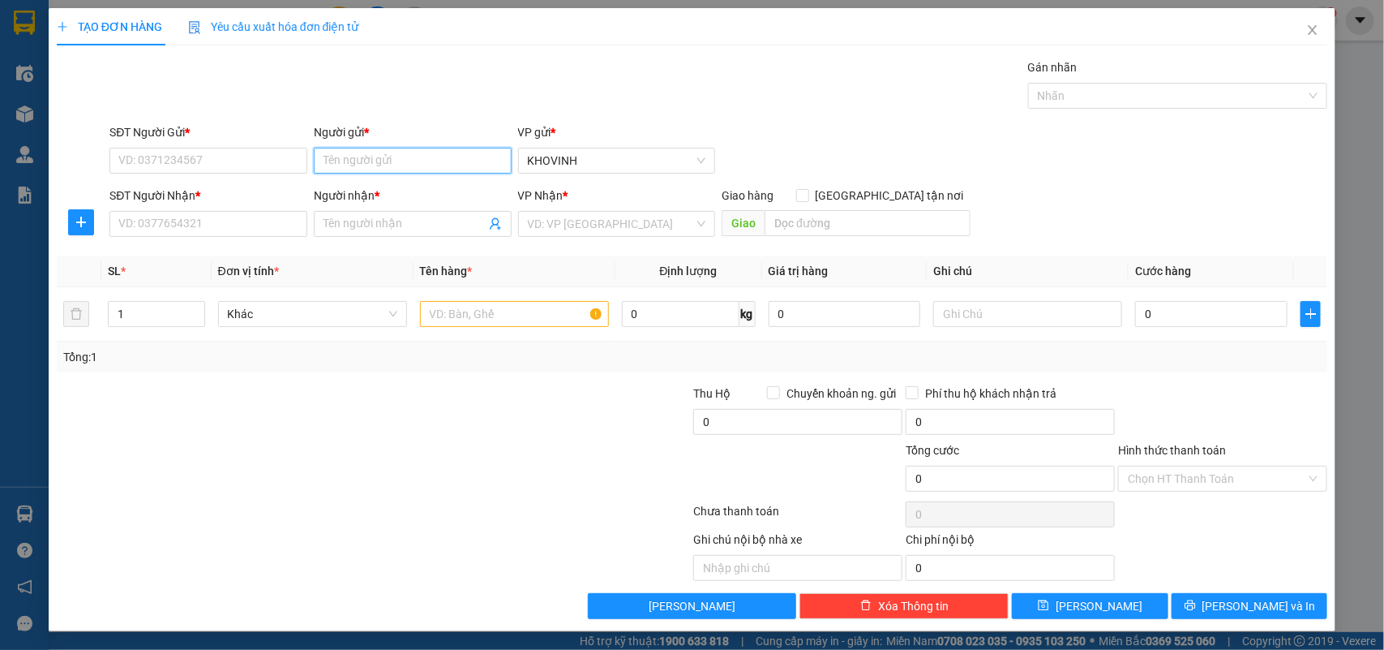
click at [424, 148] on input "Người gửi *" at bounding box center [413, 161] width 198 height 26
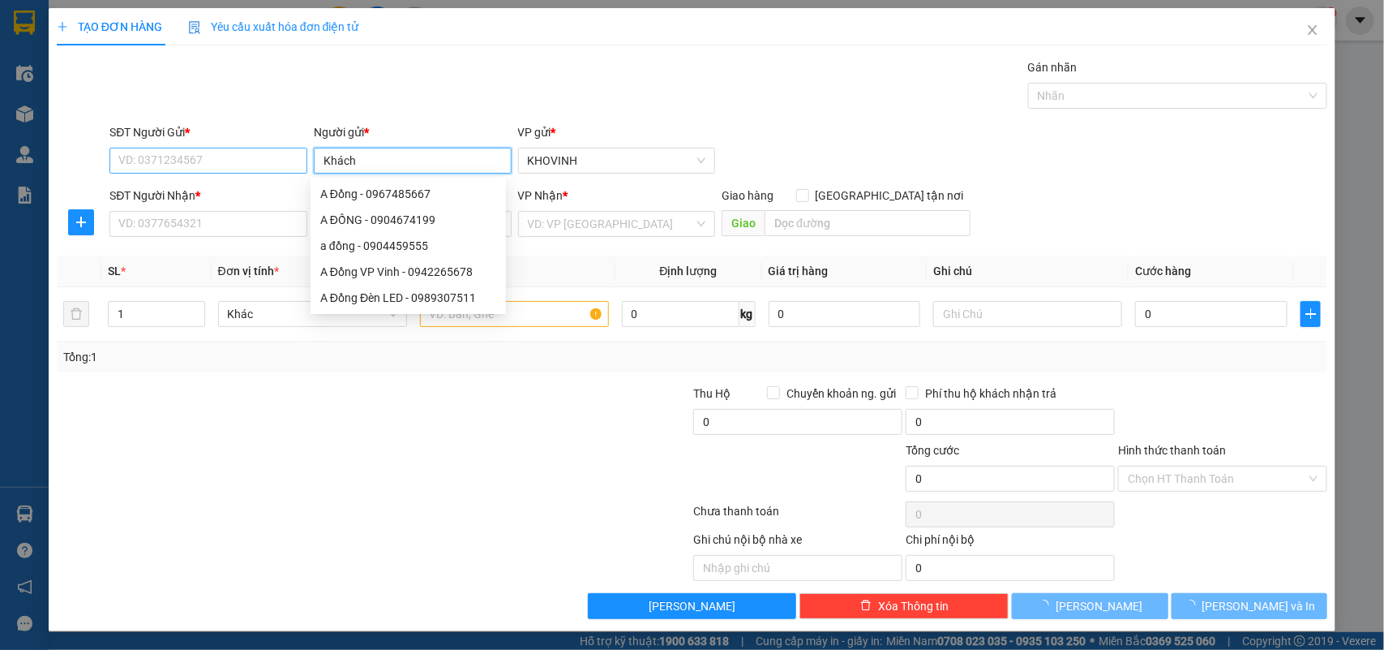
type input "Khách"
click at [191, 157] on input "SĐT Người Gửi *" at bounding box center [208, 161] width 198 height 26
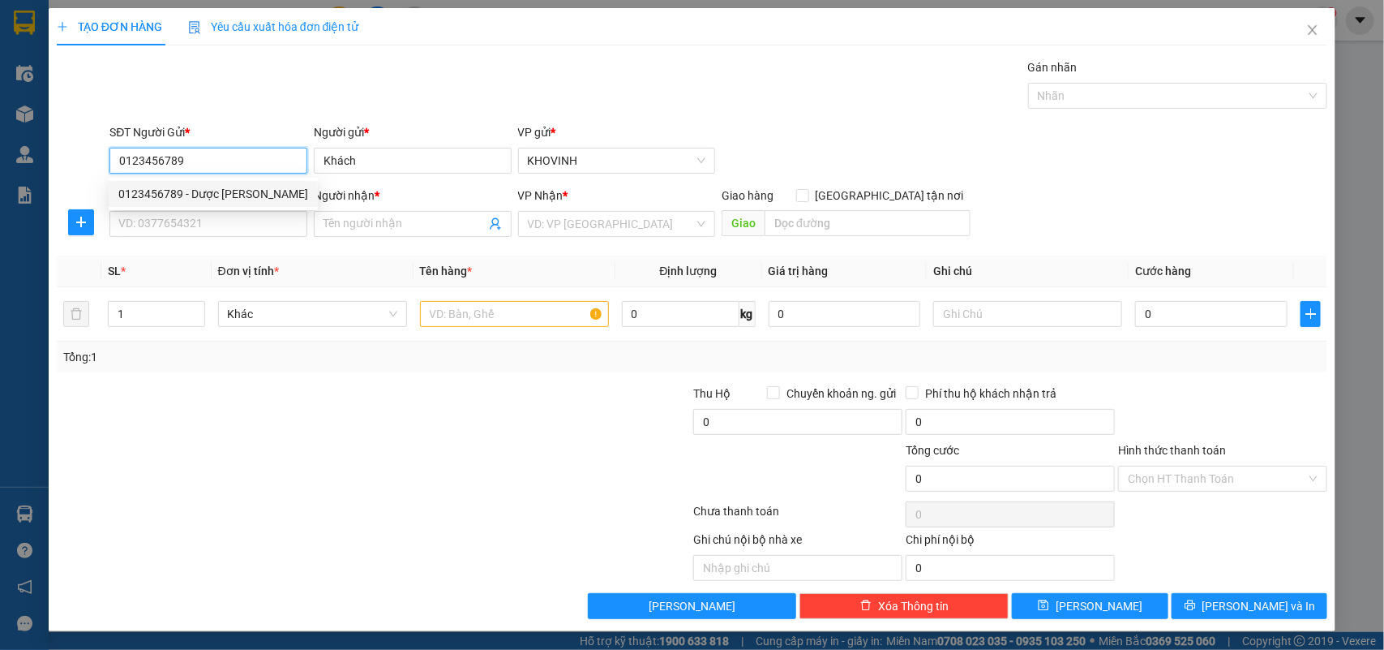
type input "0123456789"
click at [435, 103] on div "Gán nhãn Nhãn" at bounding box center [718, 86] width 1224 height 57
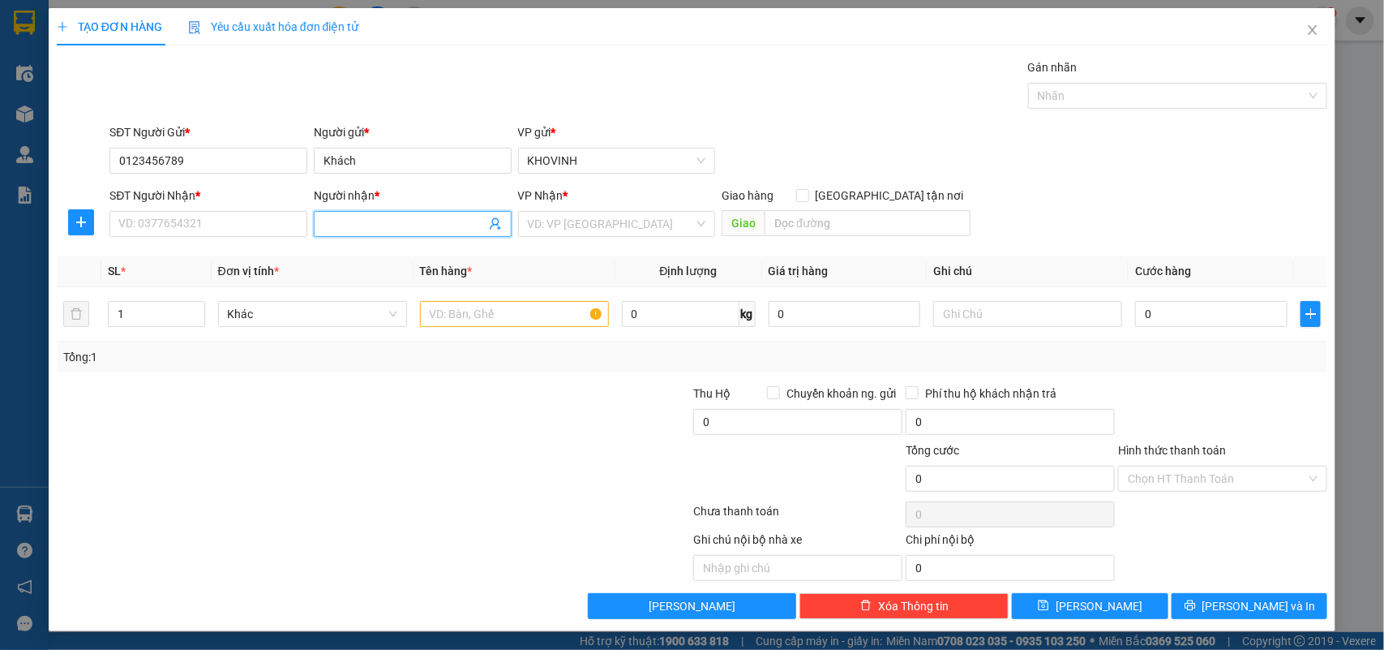
click at [380, 232] on input "Người nhận *" at bounding box center [405, 224] width 162 height 18
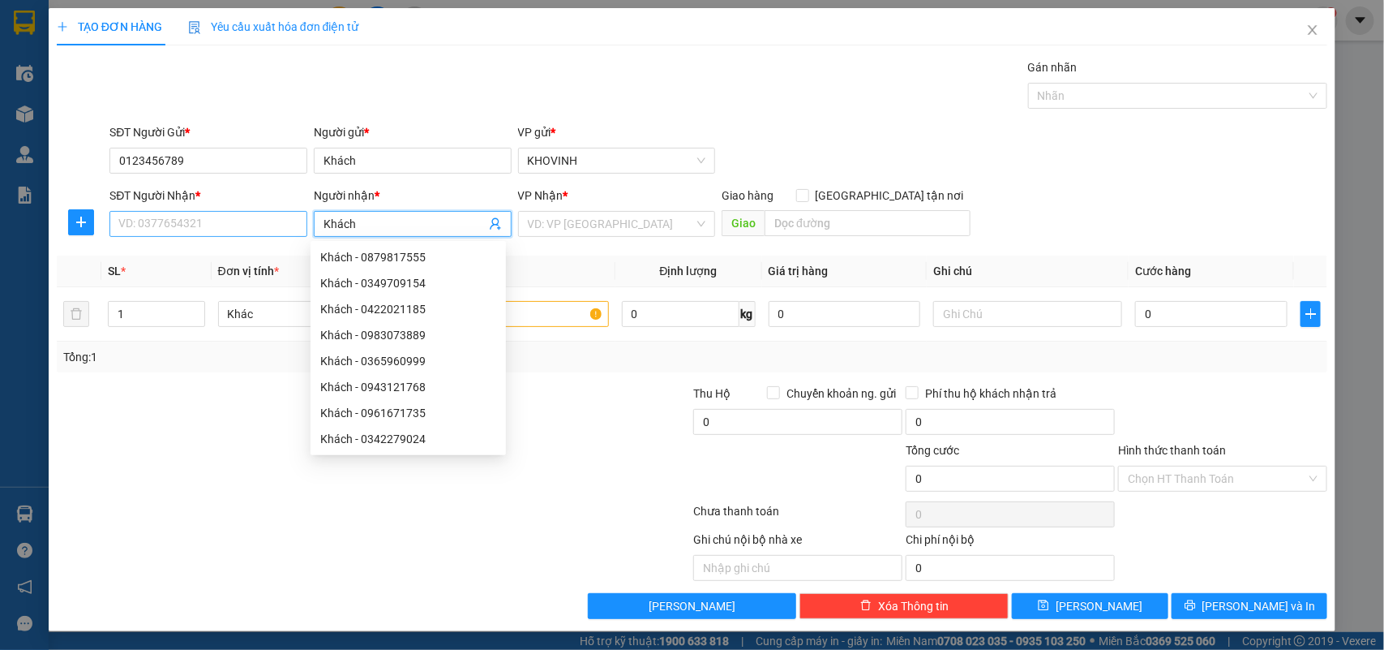
type input "Khách"
click at [270, 234] on input "SĐT Người Nhận *" at bounding box center [208, 224] width 198 height 26
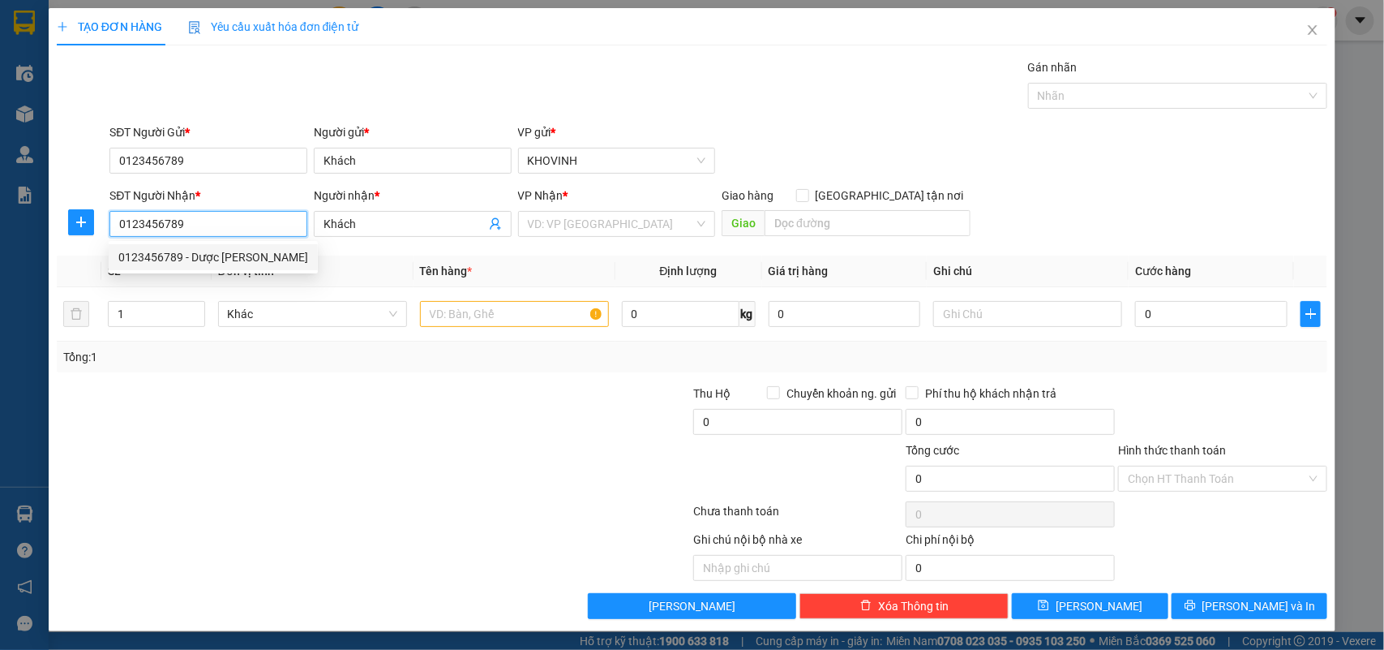
type input "0123456789"
click at [354, 253] on div "Transit Pickup Surcharge Ids Transit Deliver Surcharge Ids Transit Deliver Surc…" at bounding box center [692, 338] width 1271 height 560
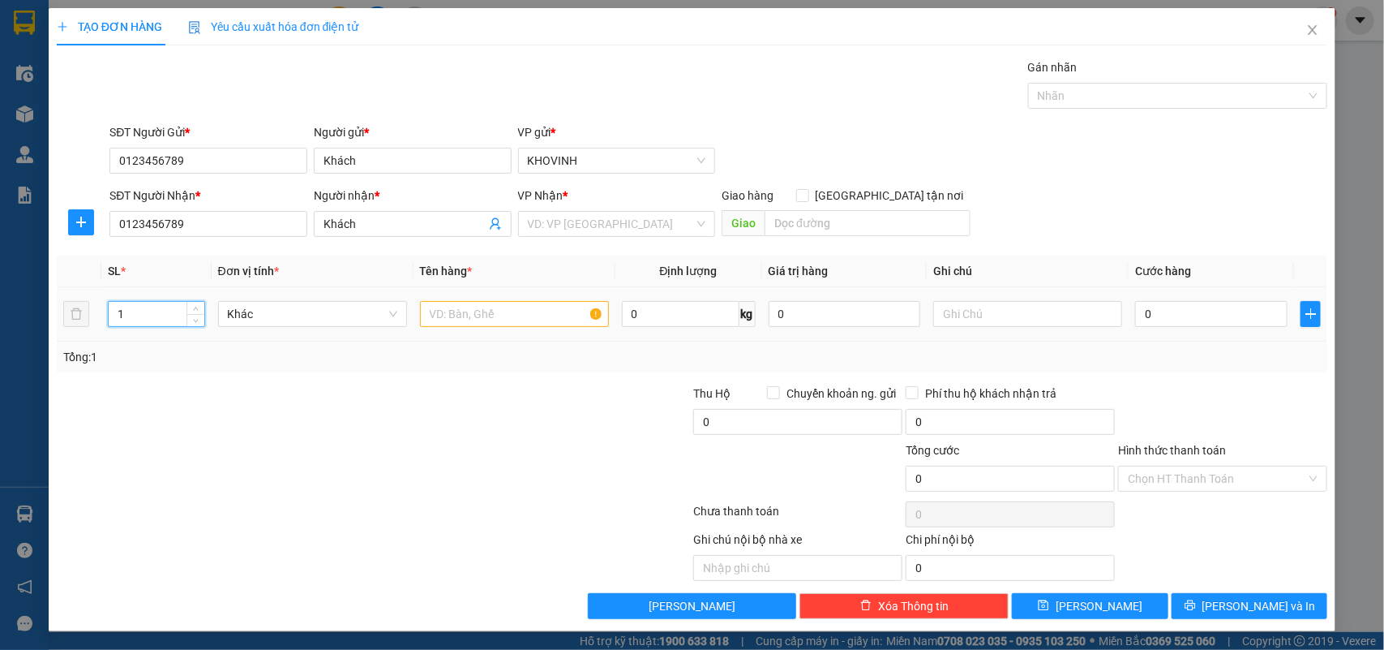
drag, startPoint x: 150, startPoint y: 311, endPoint x: 100, endPoint y: 322, distance: 51.5
click at [101, 322] on td "1" at bounding box center [156, 314] width 110 height 54
type input "2"
click at [476, 320] on input "text" at bounding box center [514, 314] width 189 height 26
click at [1014, 311] on input "text" at bounding box center [1027, 314] width 189 height 26
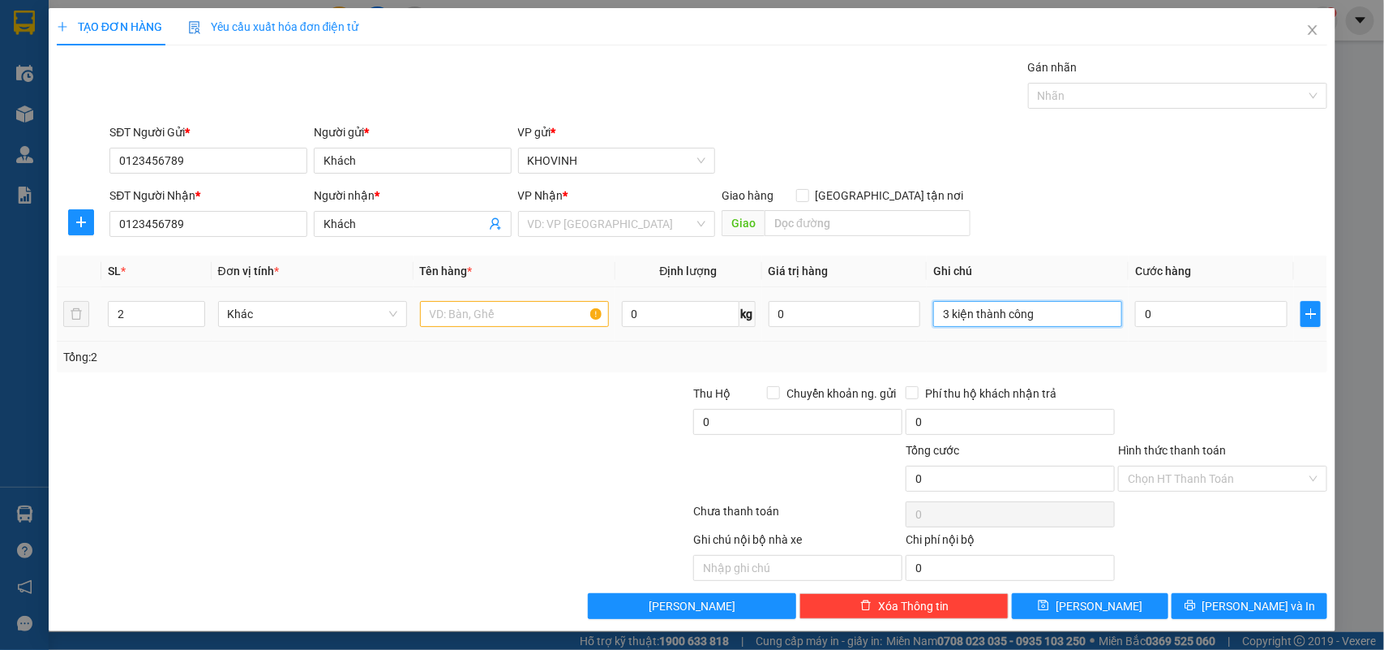
type input "3 kiện thành công"
click at [489, 319] on input "text" at bounding box center [514, 314] width 189 height 26
type input "hàng"
drag, startPoint x: 146, startPoint y: 313, endPoint x: 36, endPoint y: 309, distance: 109.5
click at [36, 309] on div "TẠO ĐƠN HÀNG Yêu cầu xuất hóa đơn điện tử Transit Pickup Surcharge Ids Transit …" at bounding box center [692, 325] width 1384 height 650
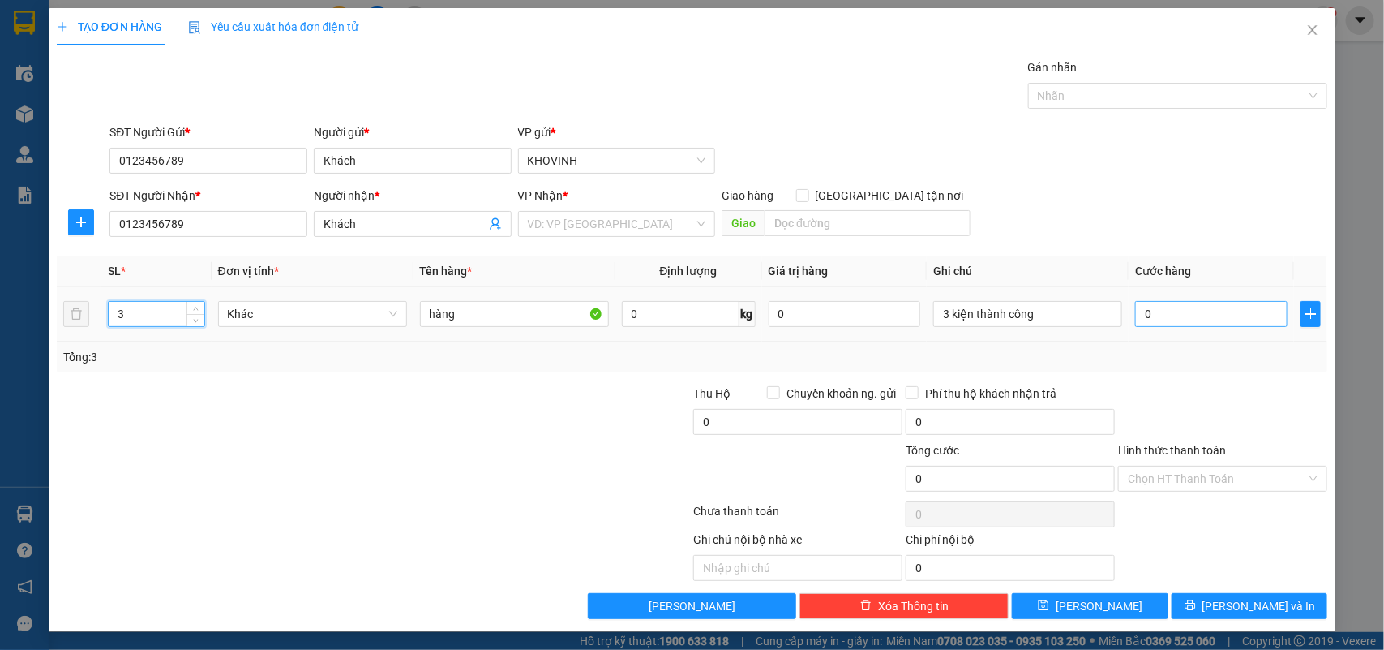
type input "3"
click at [1169, 310] on input "0" at bounding box center [1211, 314] width 152 height 26
type input "1"
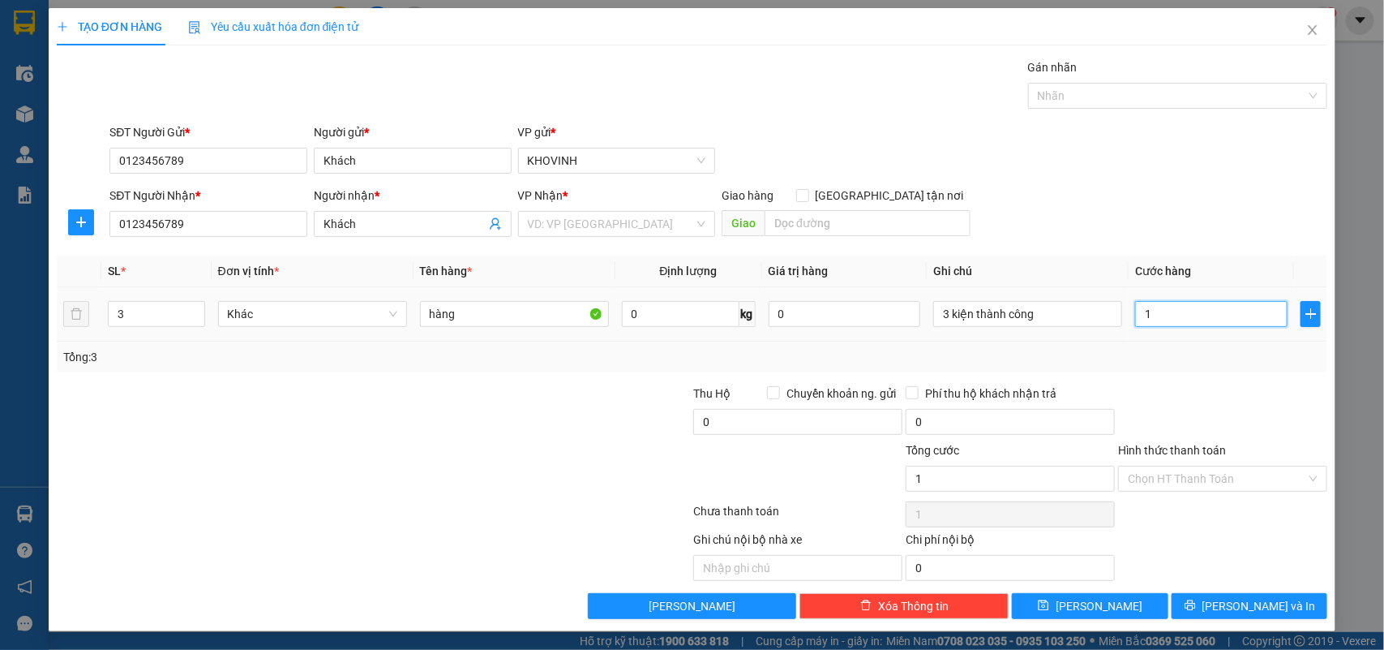
type input "12"
type input "120"
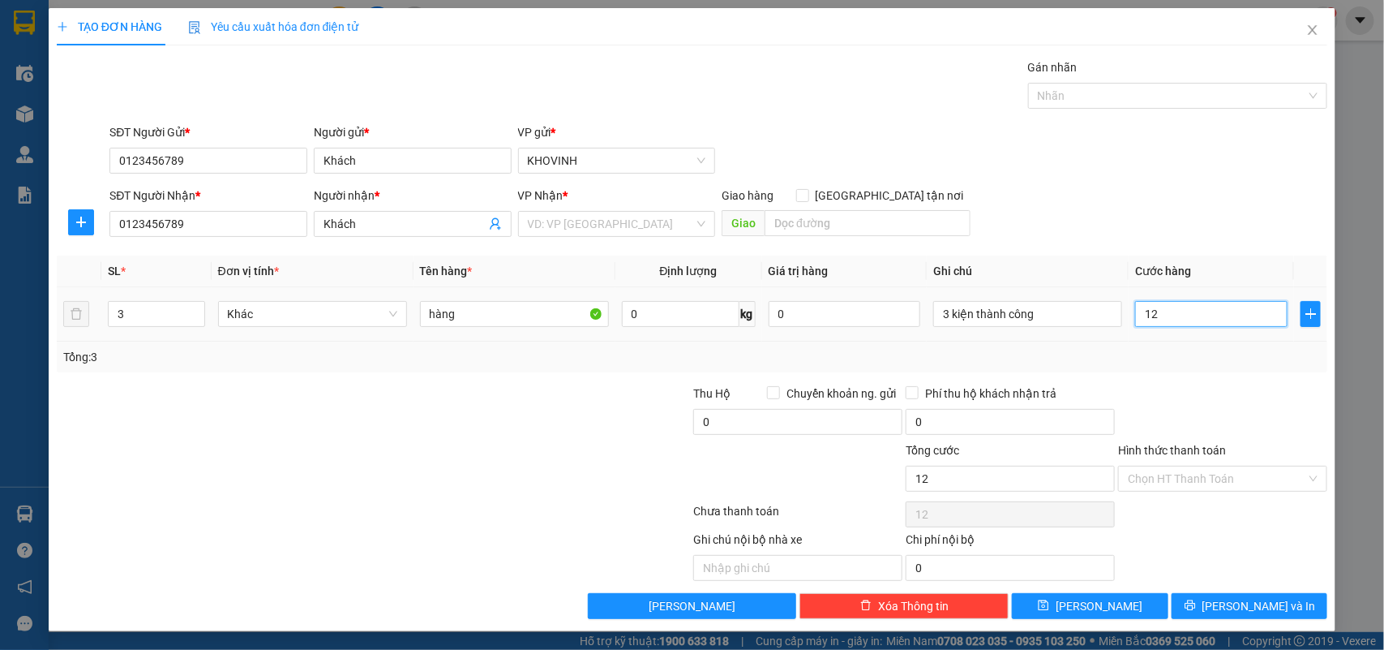
type input "120"
type input "1.200"
type input "12.000"
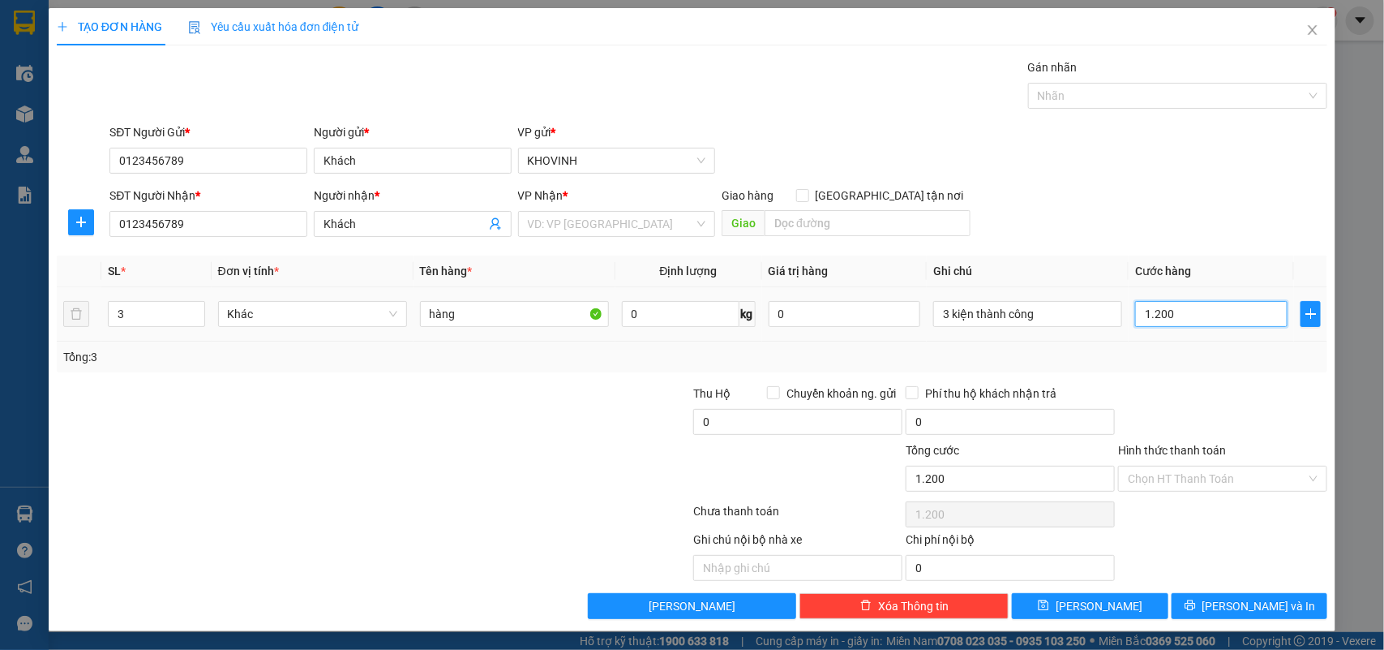
type input "12.000"
type input "120.000"
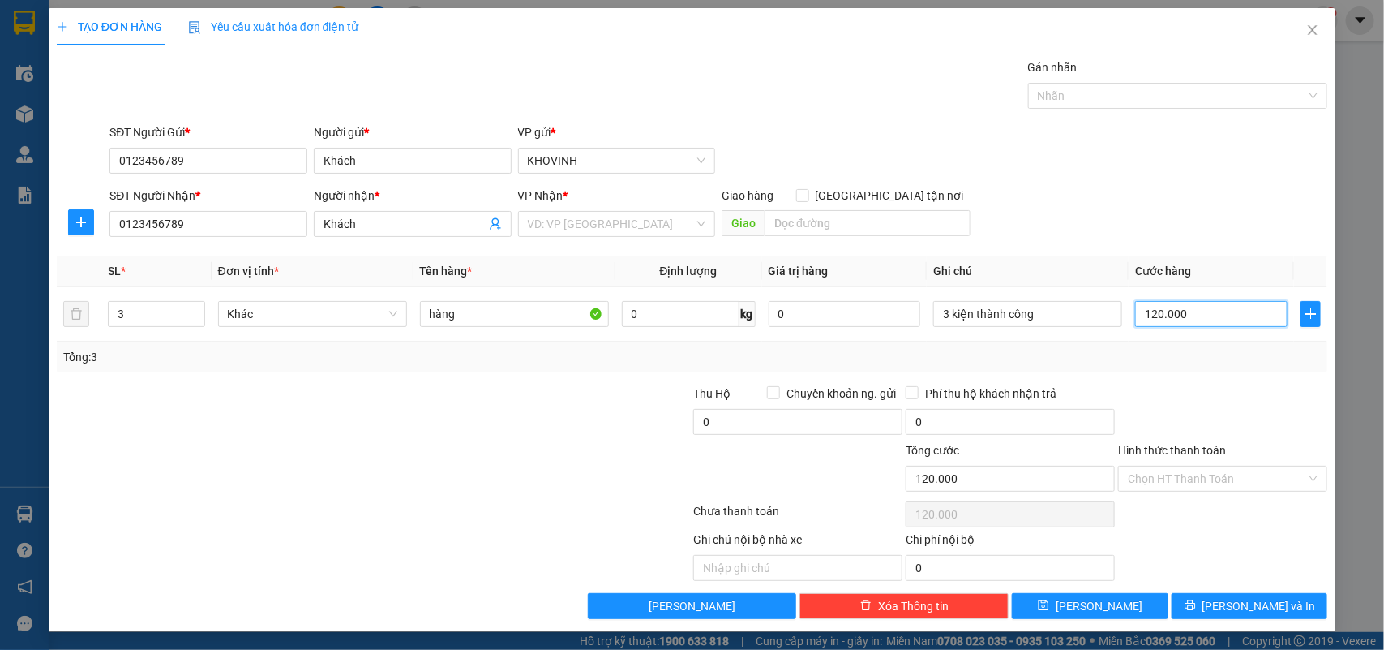
type input "120.000"
click at [637, 225] on input "search" at bounding box center [611, 223] width 167 height 24
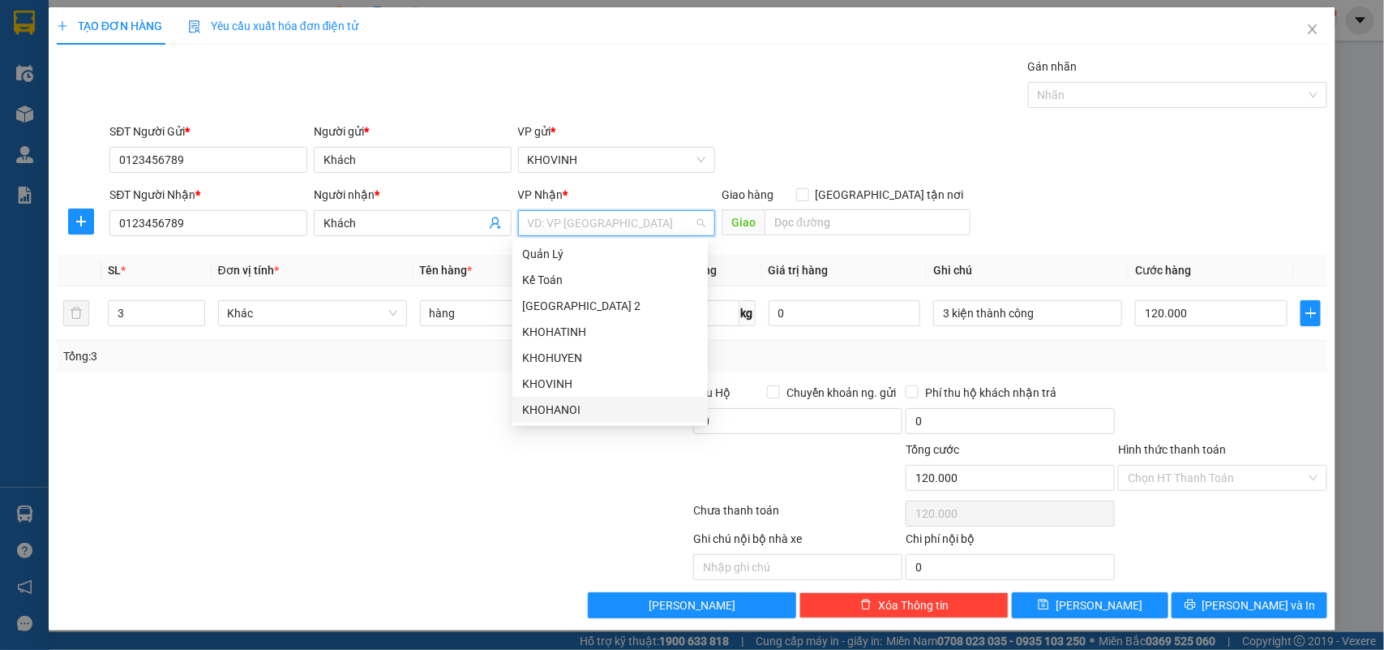
click at [560, 402] on div "KHOHANOI" at bounding box center [610, 410] width 176 height 18
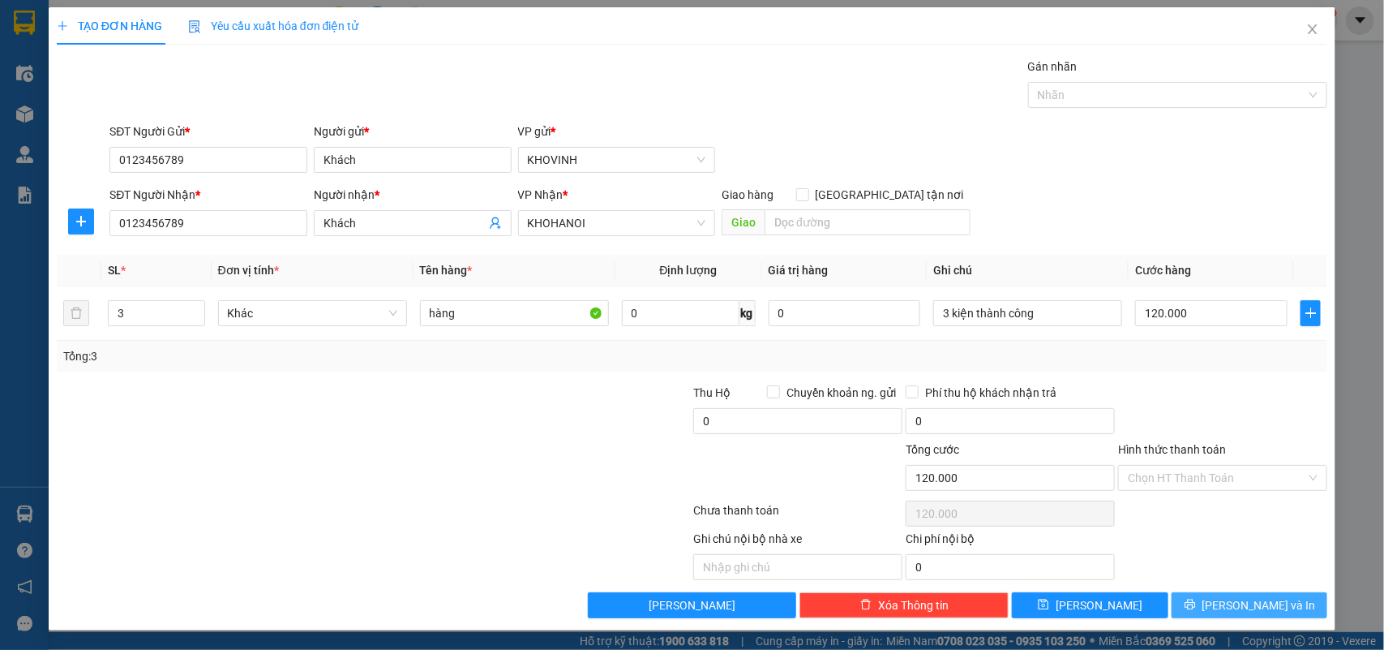
click at [1229, 604] on span "[PERSON_NAME] và In" at bounding box center [1260, 605] width 114 height 18
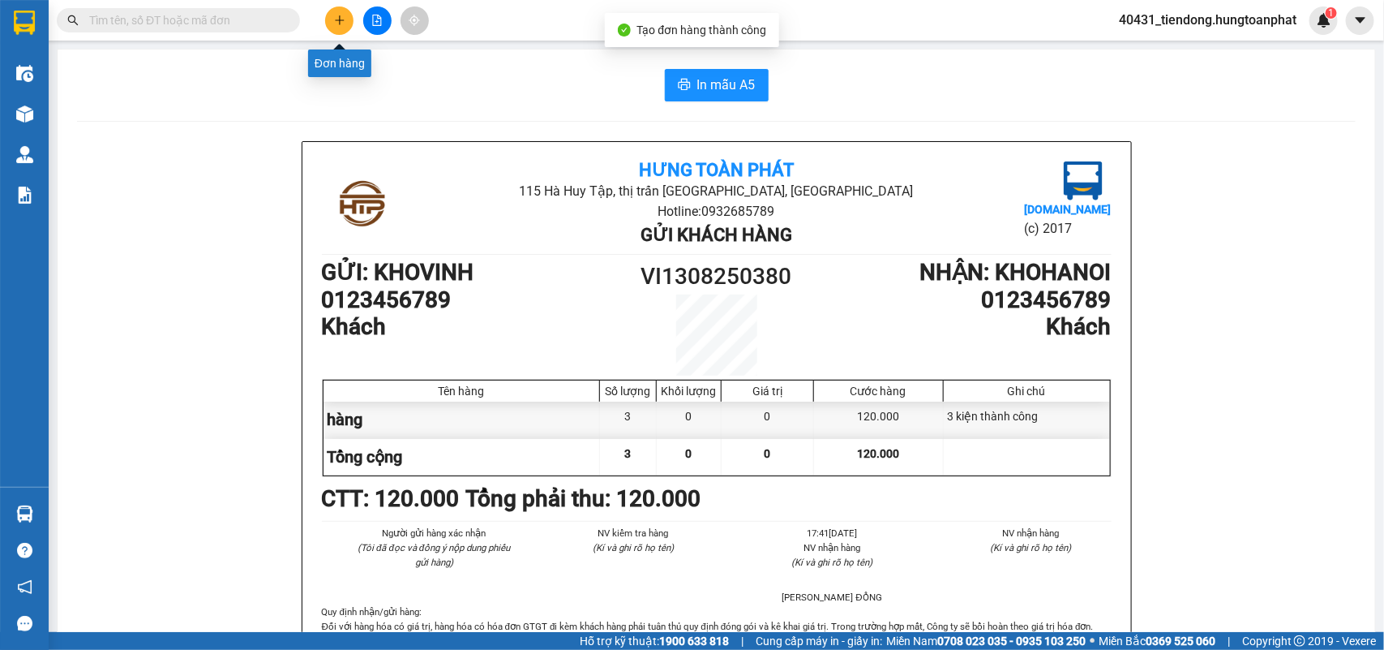
click at [339, 28] on button at bounding box center [339, 20] width 28 height 28
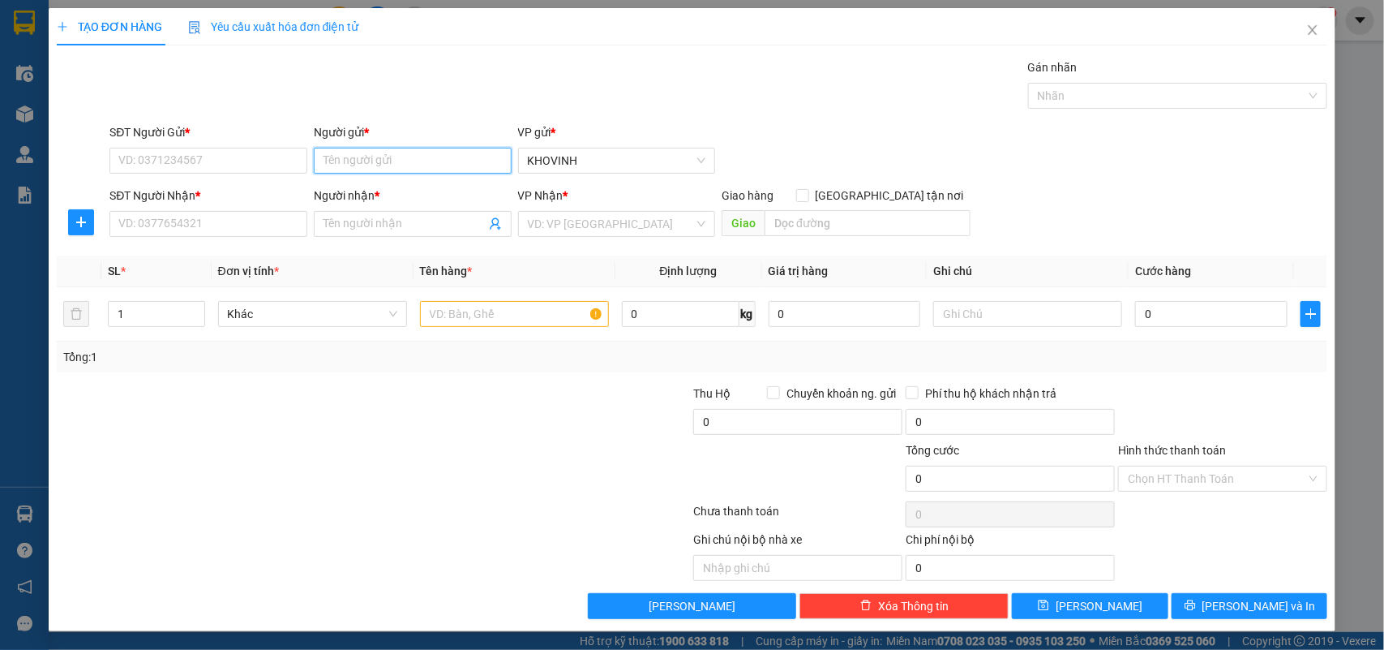
click at [427, 166] on input "Người gửi *" at bounding box center [413, 161] width 198 height 26
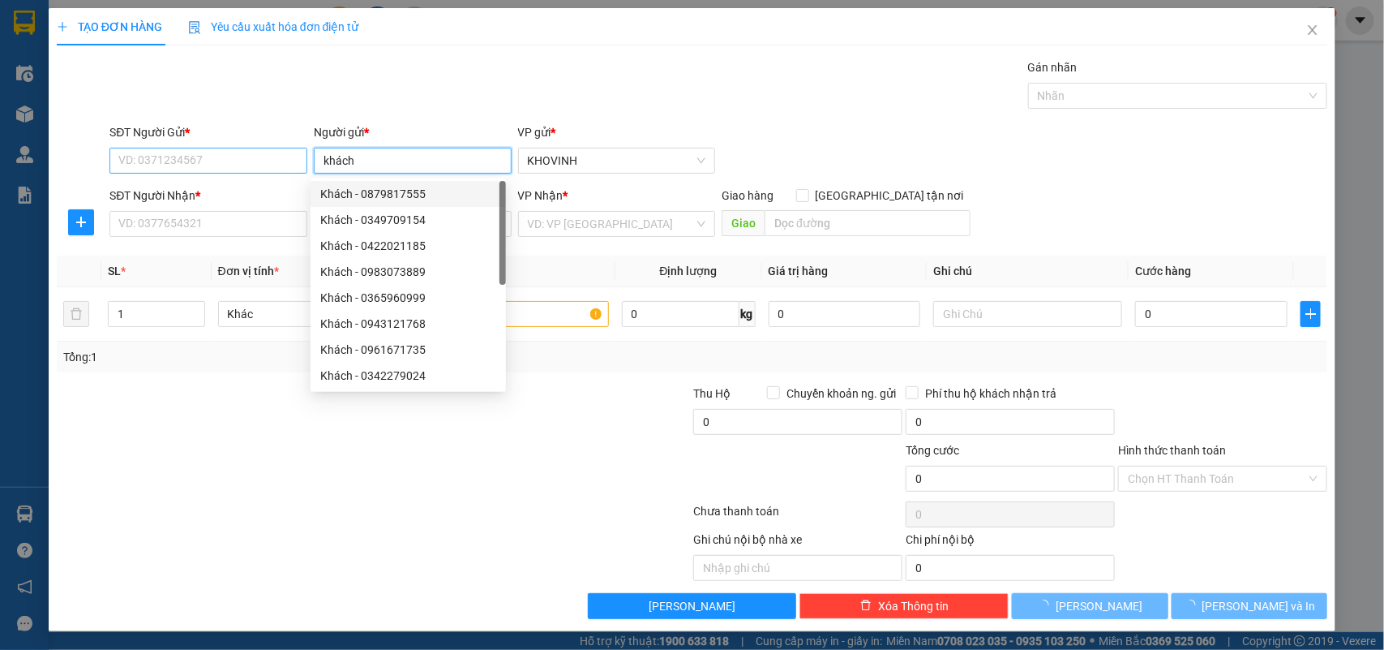
type input "khách"
click at [264, 168] on input "SĐT Người Gửi *" at bounding box center [208, 161] width 198 height 26
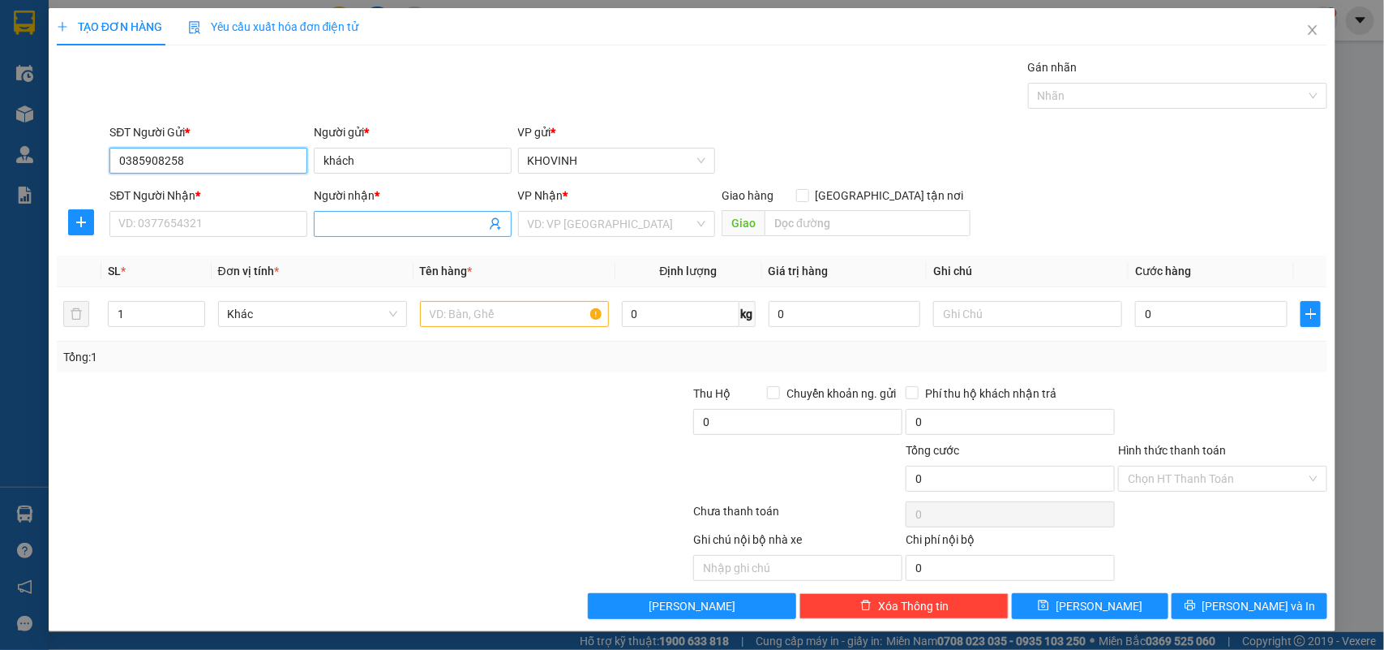
type input "0385908258"
click at [334, 235] on span at bounding box center [413, 224] width 198 height 26
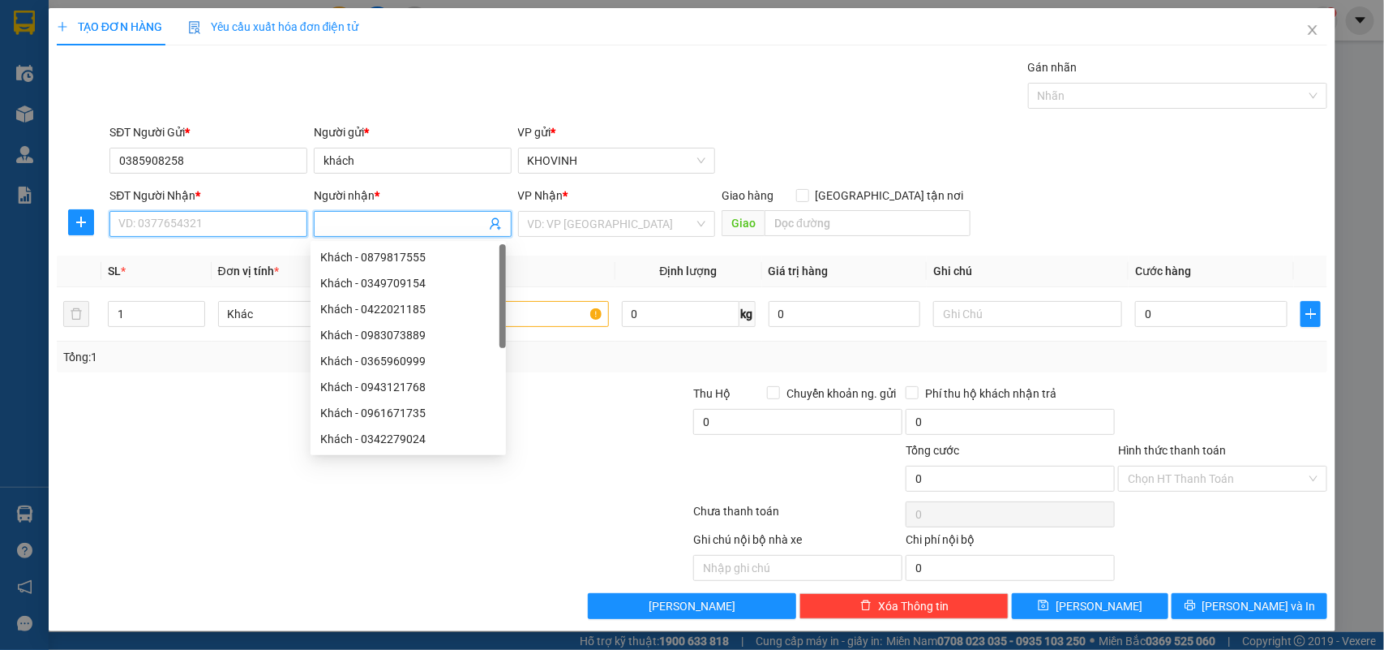
click at [217, 212] on input "SĐT Người Nhận *" at bounding box center [208, 224] width 198 height 26
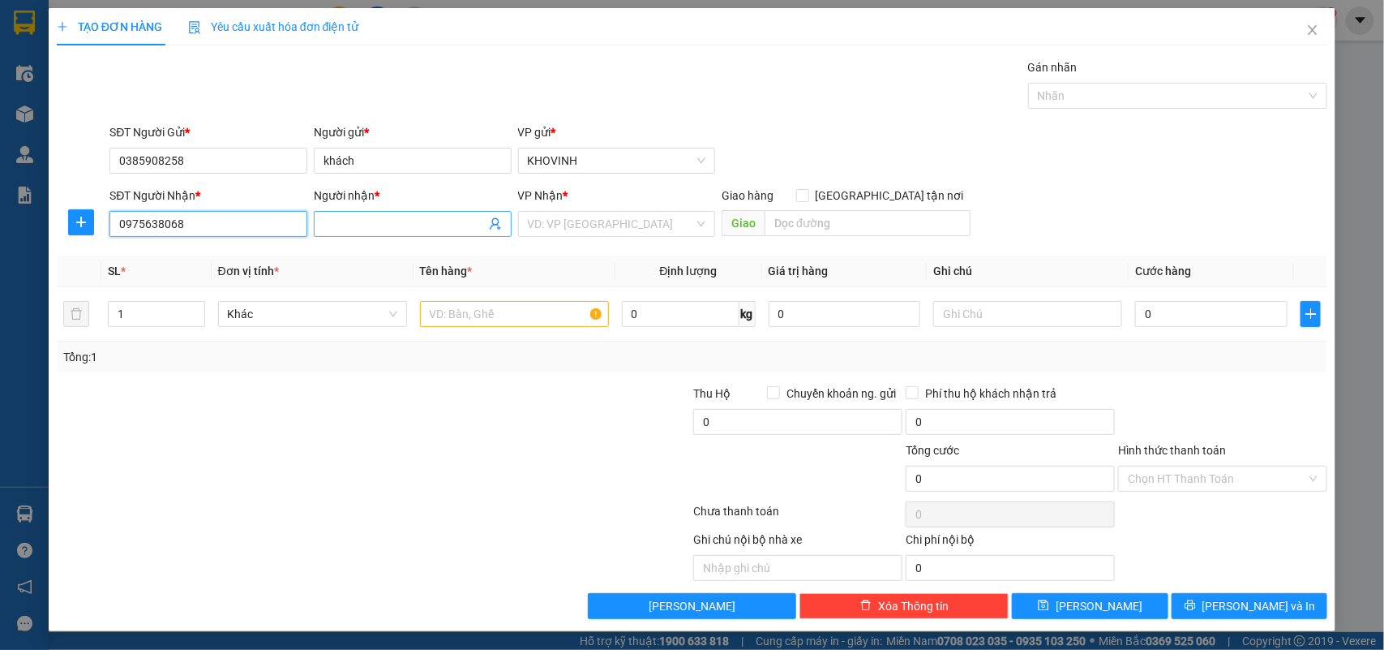
type input "0975638068"
click at [347, 221] on input "Người nhận *" at bounding box center [405, 224] width 162 height 18
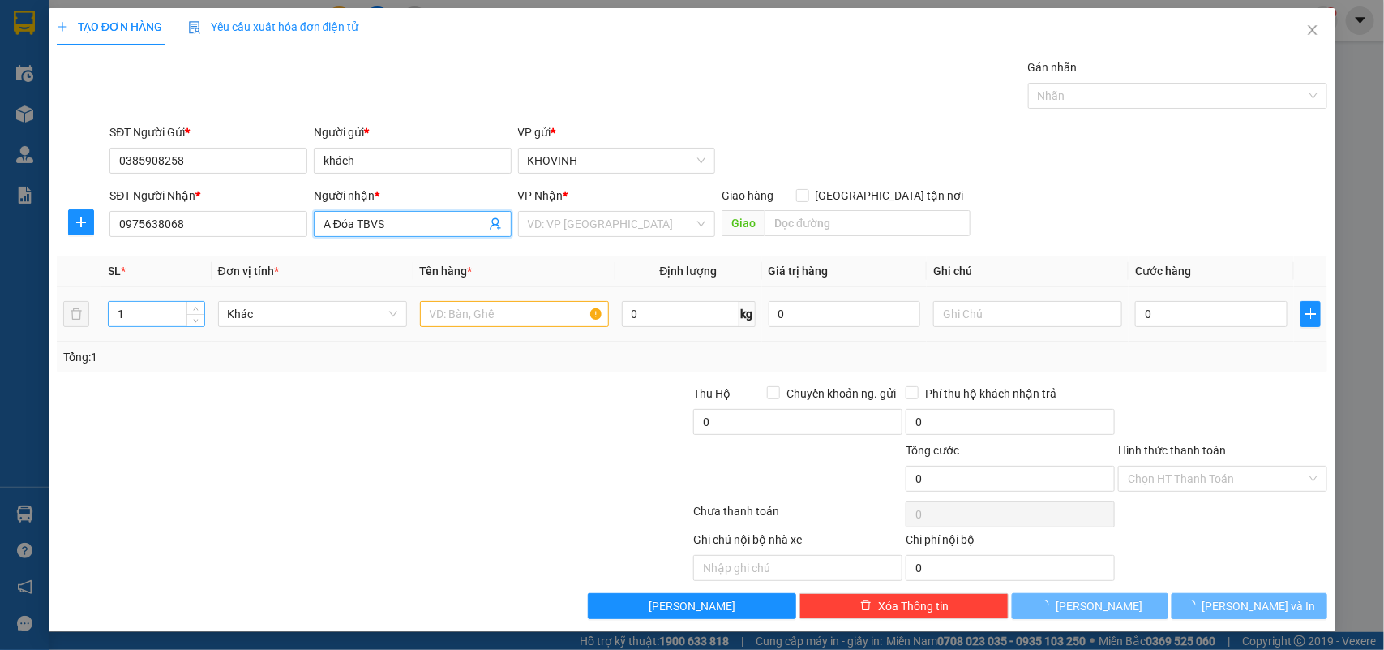
type input "A Đóa TBVS"
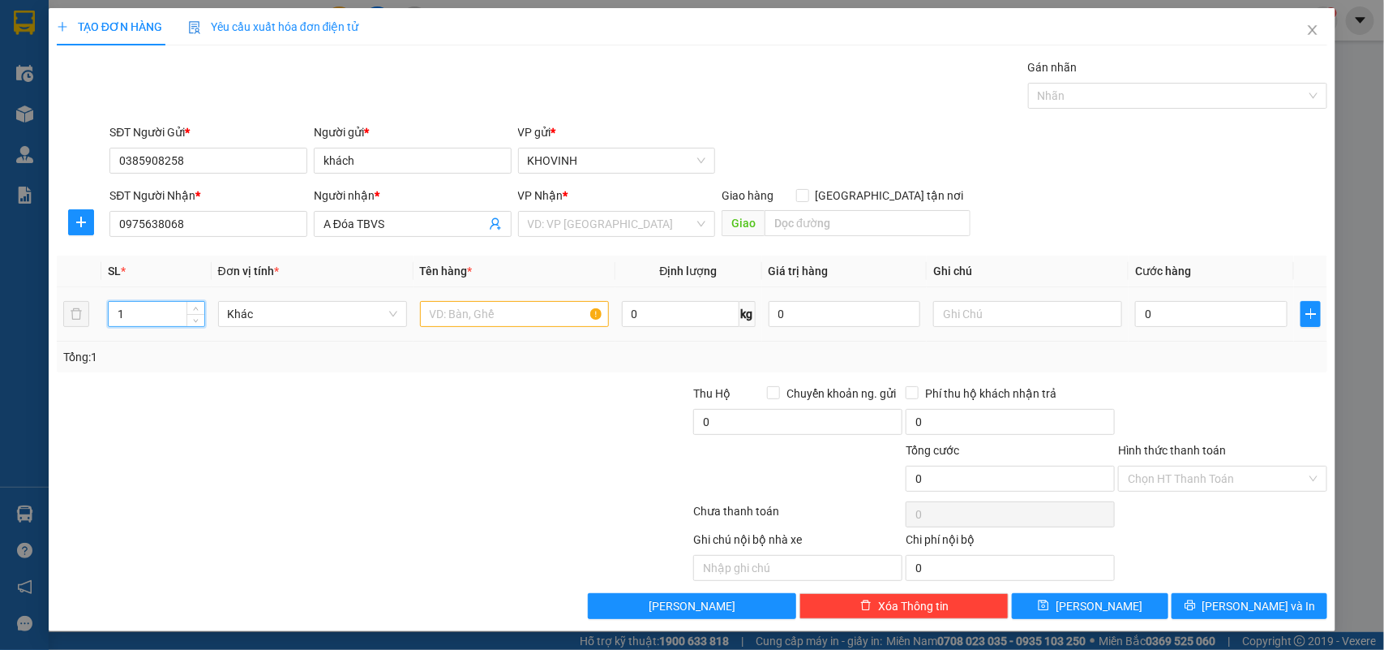
click at [88, 316] on tr "1 Khác 0 kg 0 0" at bounding box center [692, 314] width 1271 height 54
type input "2"
click at [487, 322] on input "text" at bounding box center [514, 314] width 189 height 26
type input "hàng"
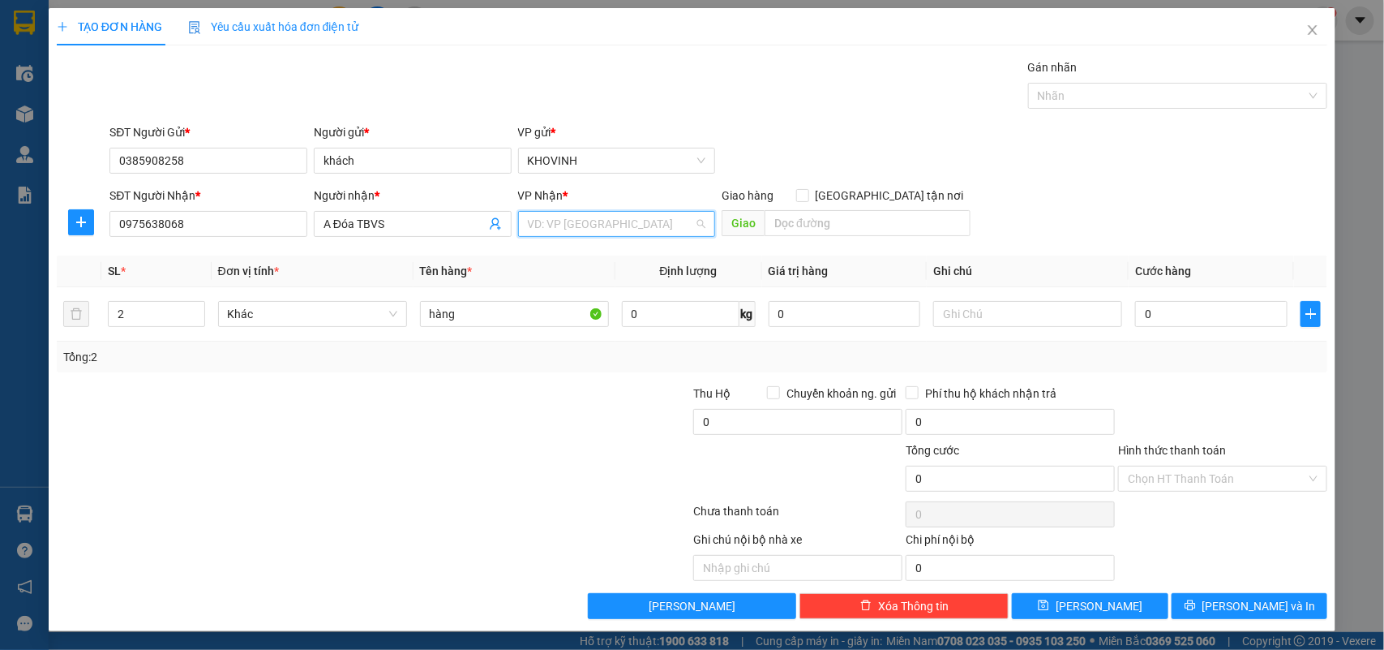
click at [585, 227] on input "search" at bounding box center [611, 224] width 167 height 24
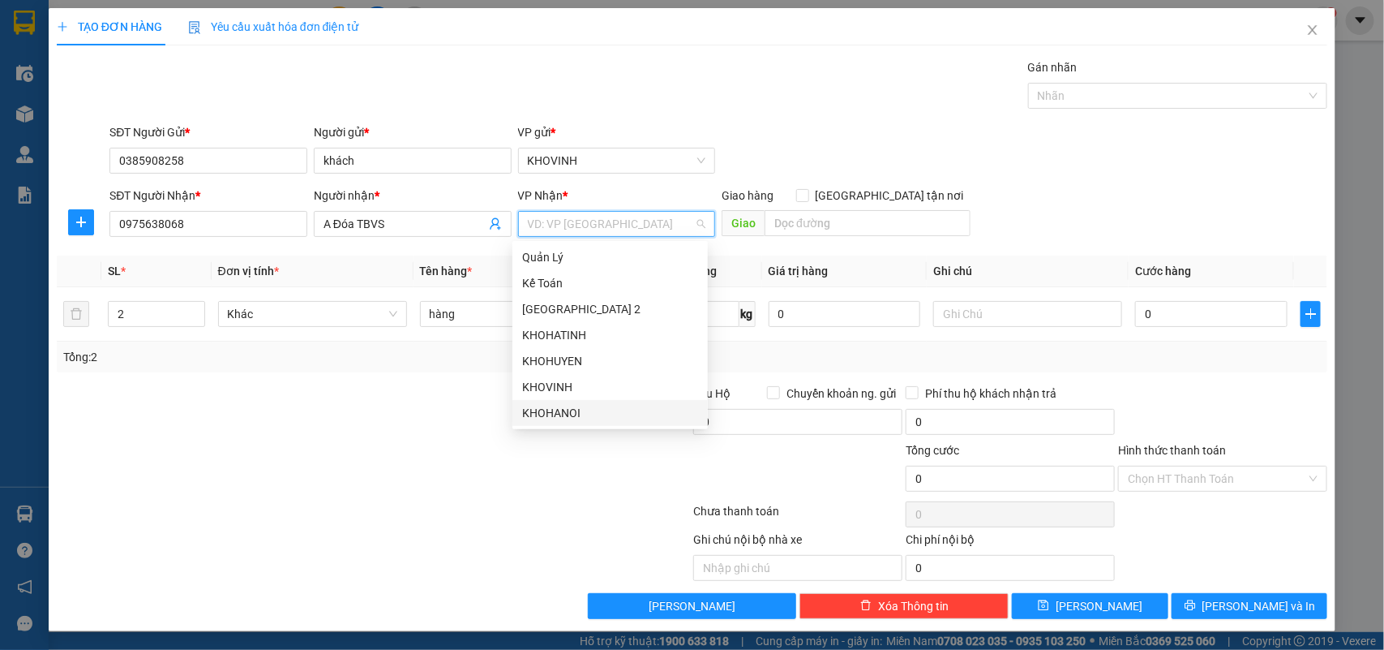
click at [555, 415] on div "KHOHANOI" at bounding box center [610, 413] width 176 height 18
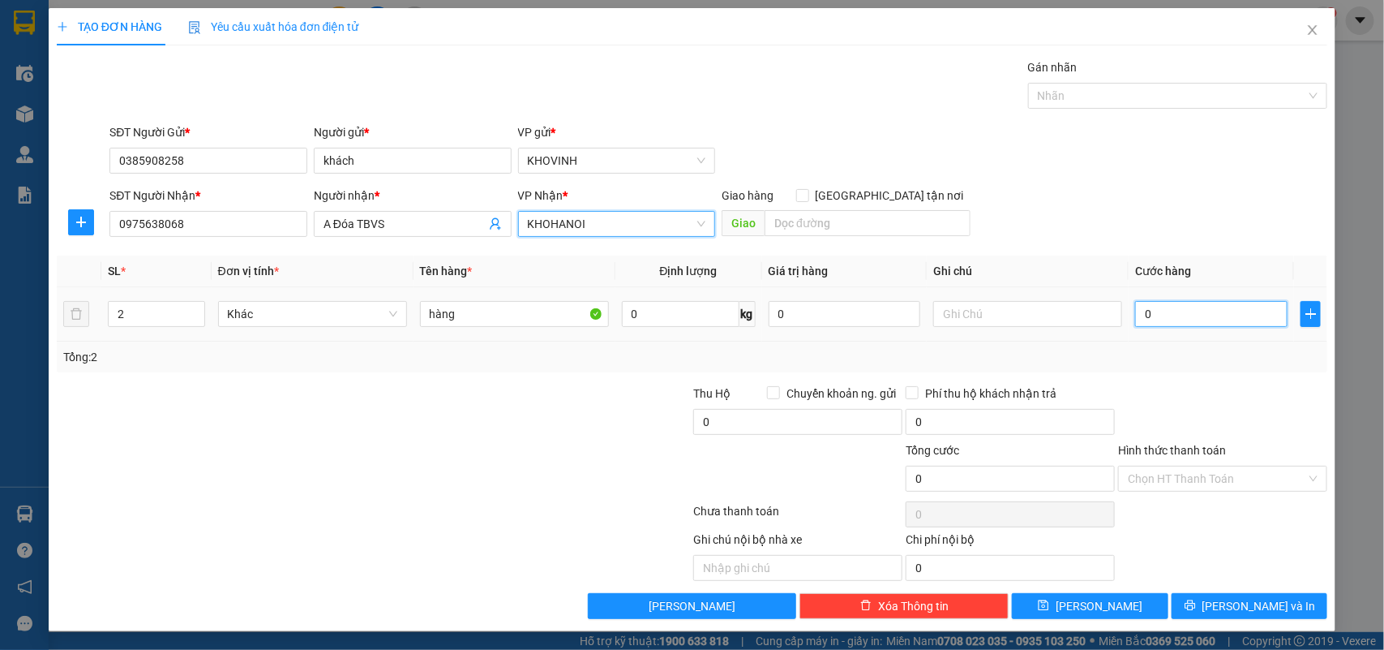
click at [1203, 323] on input "0" at bounding box center [1211, 314] width 152 height 26
type input "1"
type input "16"
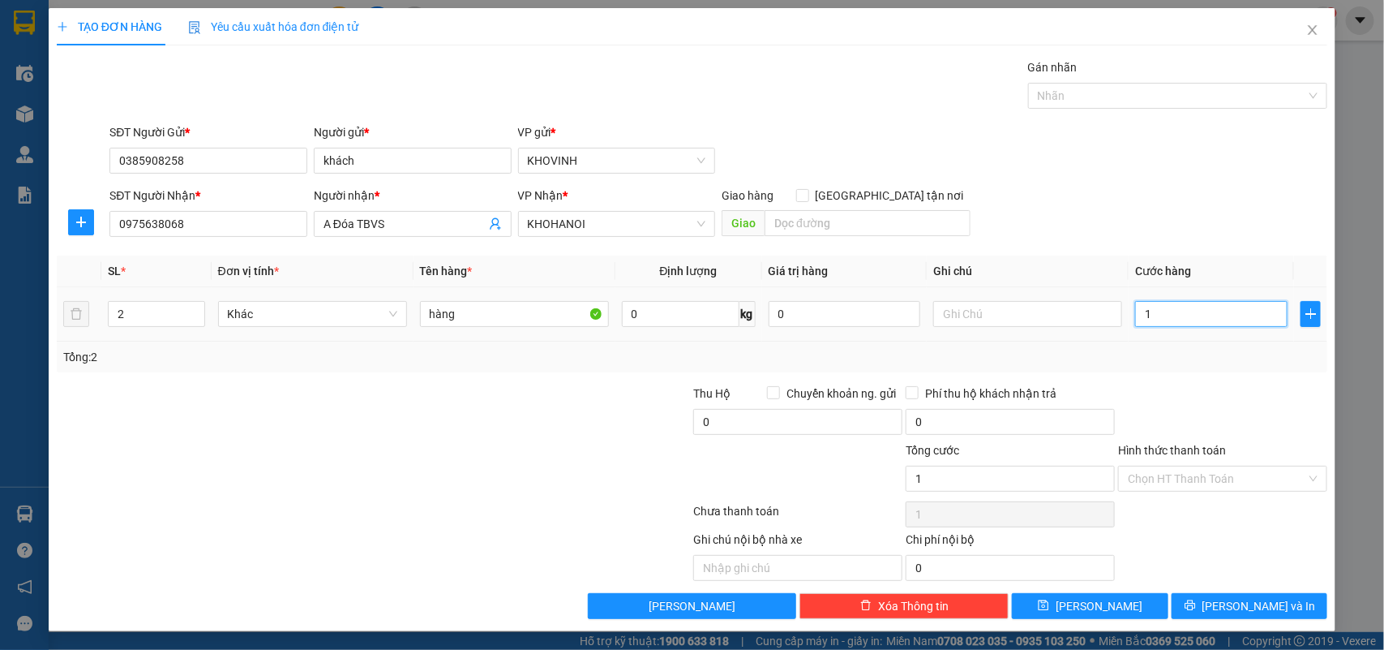
type input "16"
type input "160"
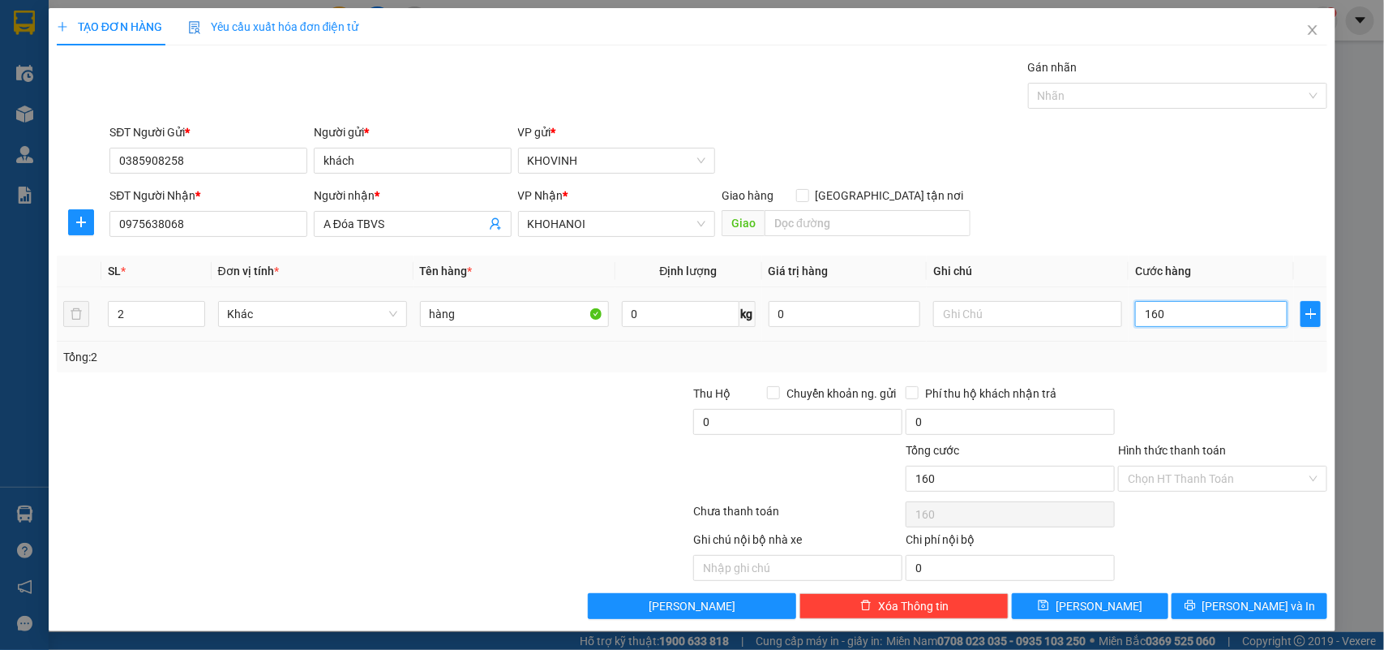
type input "1.600"
type input "16.000"
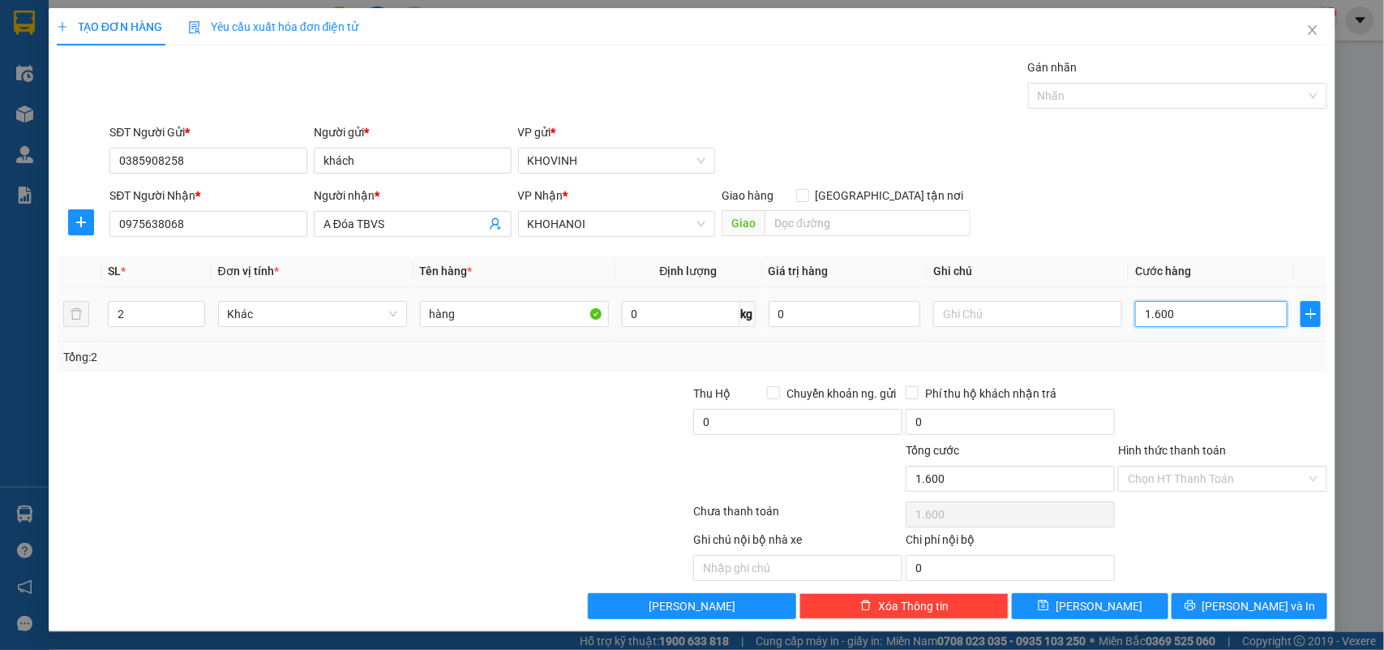
type input "16.000"
type input "160.000"
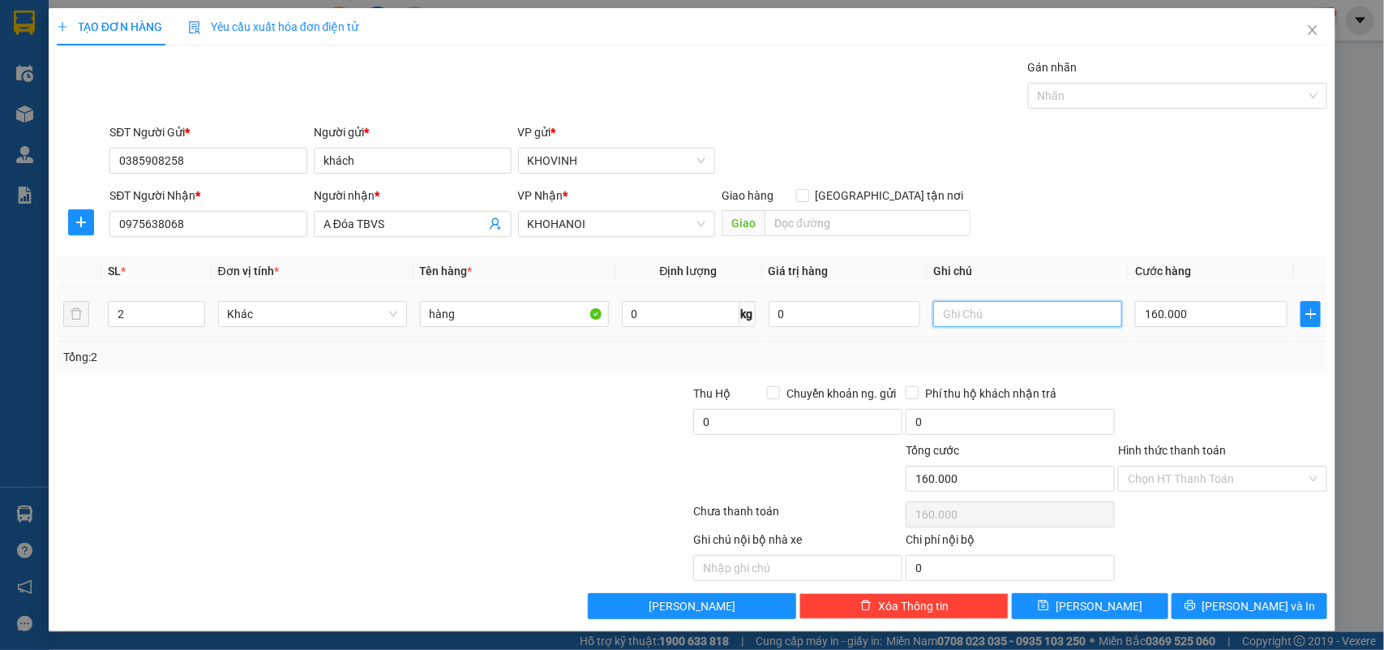
click at [962, 313] on input "text" at bounding box center [1027, 314] width 189 height 26
type input "2 kiện TBVS"
click at [999, 264] on th "Ghi chú" at bounding box center [1028, 271] width 202 height 32
click at [1220, 598] on button "[PERSON_NAME] và In" at bounding box center [1250, 606] width 156 height 26
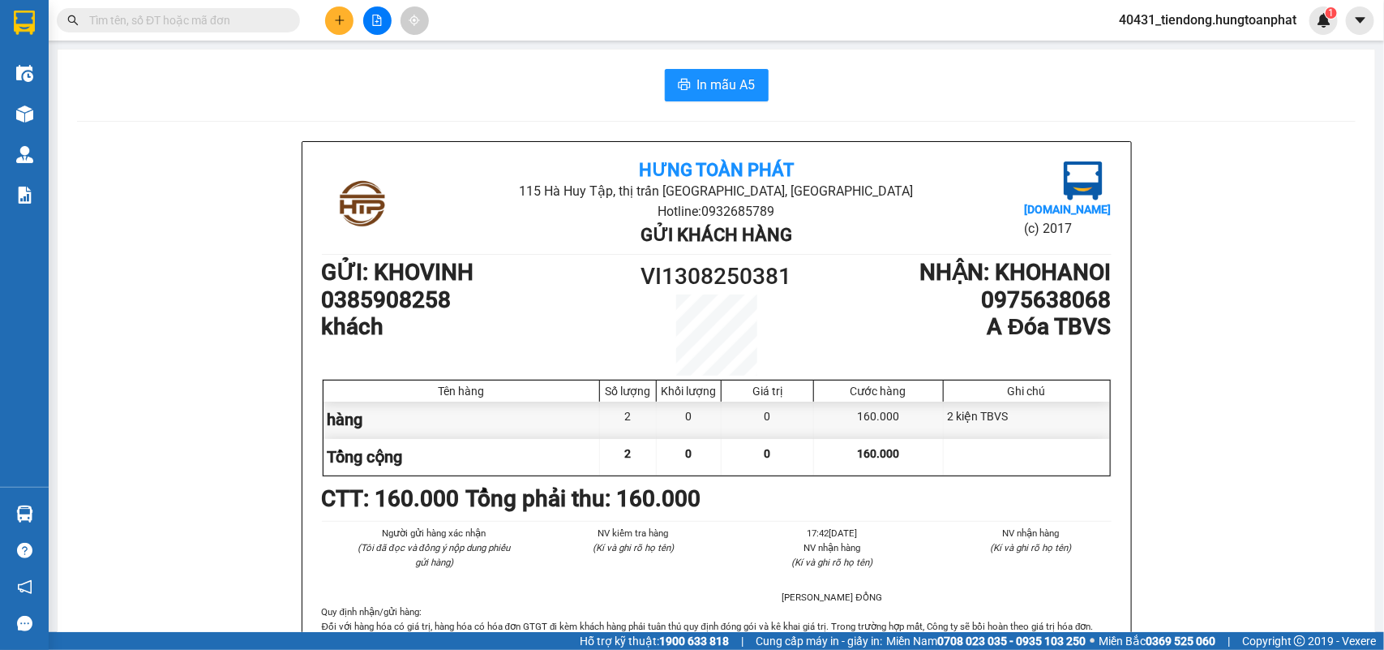
click at [184, 28] on input "text" at bounding box center [184, 20] width 191 height 18
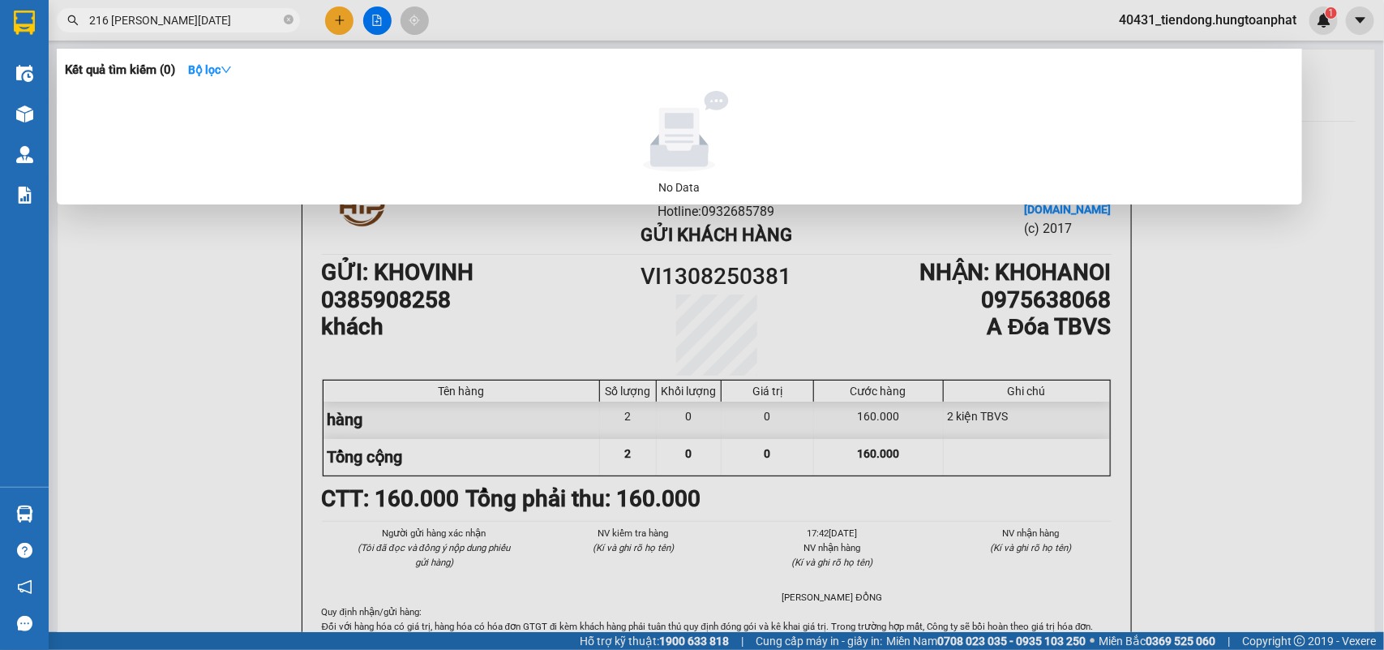
type input "216 lê đại hành"
click at [289, 18] on icon "close-circle" at bounding box center [289, 20] width 10 height 10
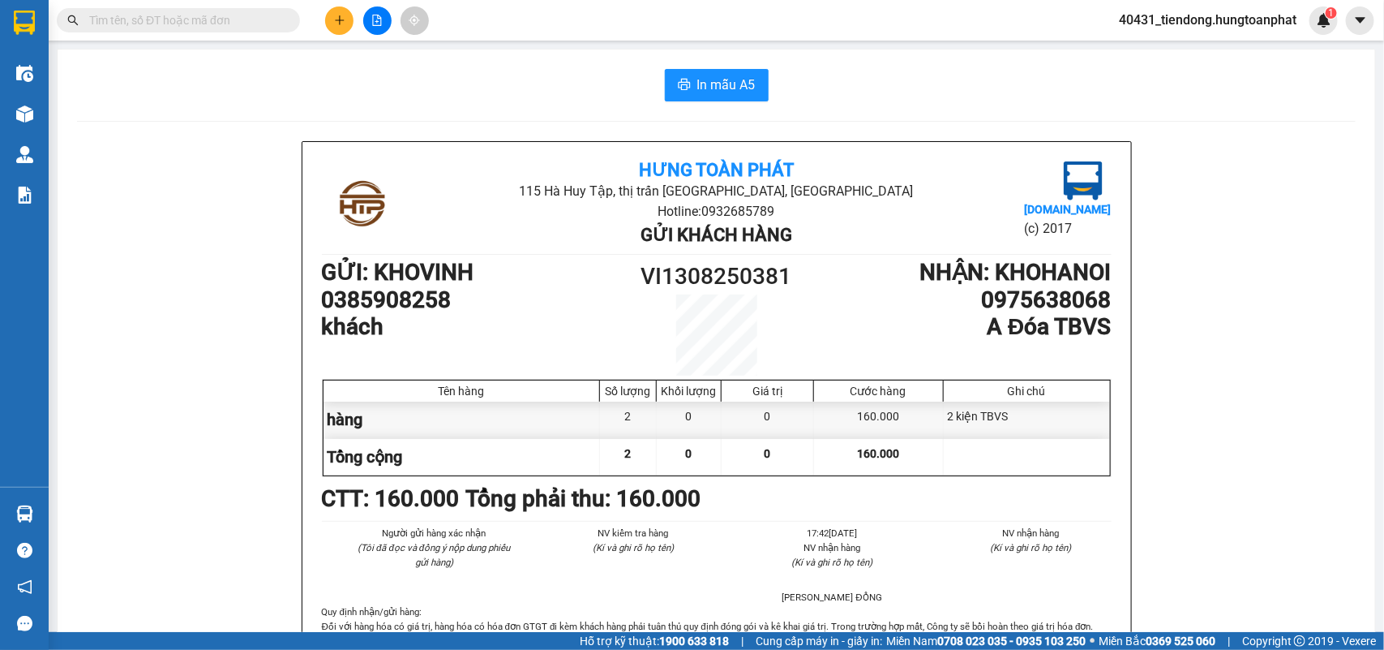
click at [189, 23] on input "text" at bounding box center [184, 20] width 191 height 18
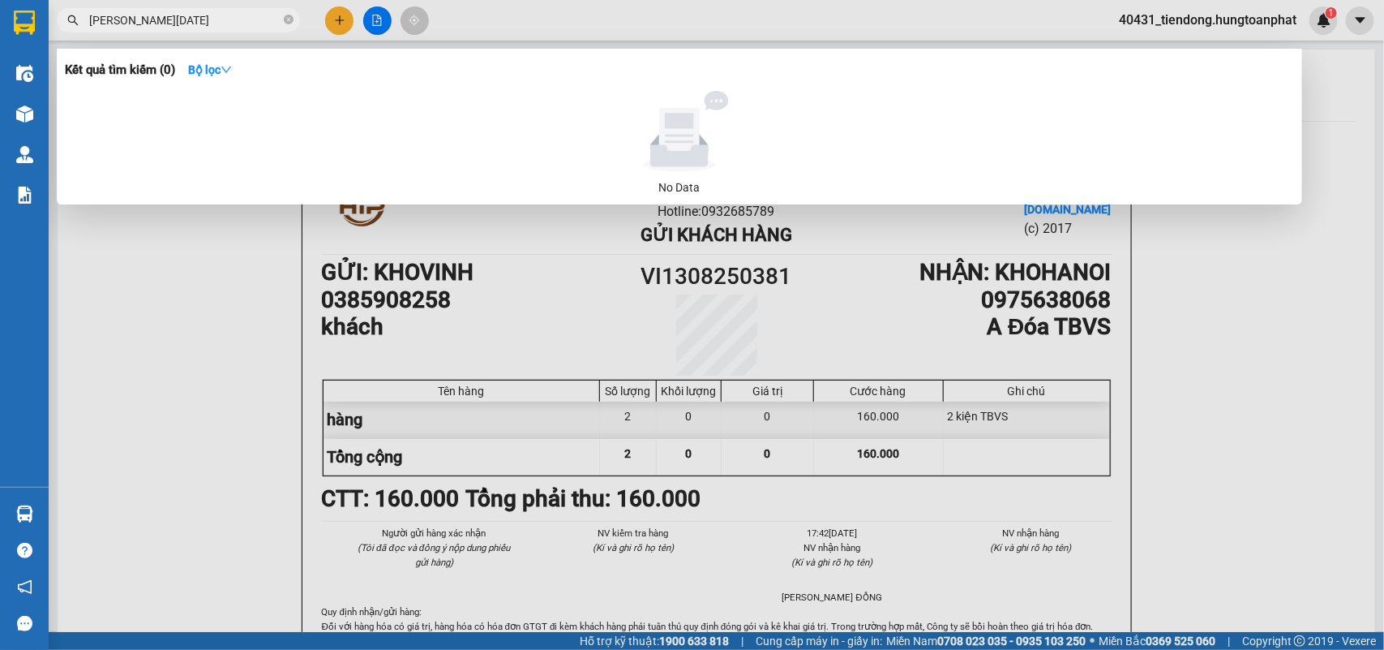
type input "lê đại hành"
click at [286, 21] on icon "close-circle" at bounding box center [289, 20] width 10 height 10
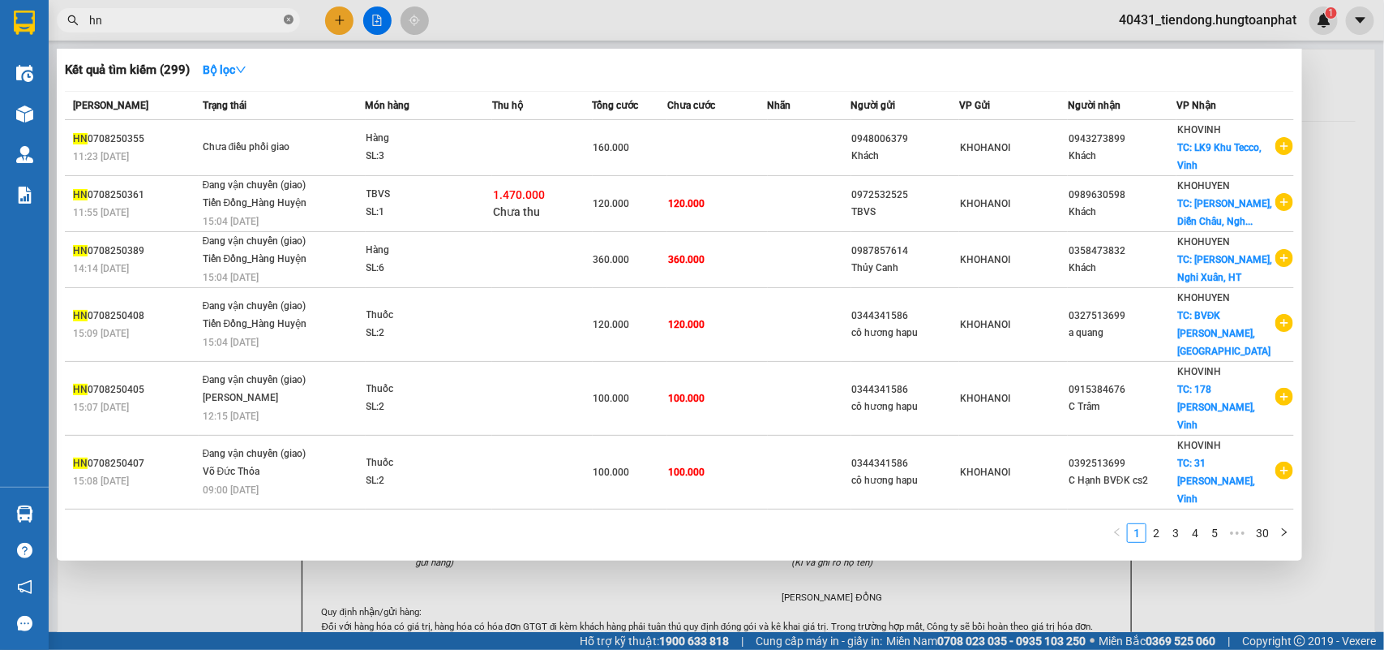
type input "h"
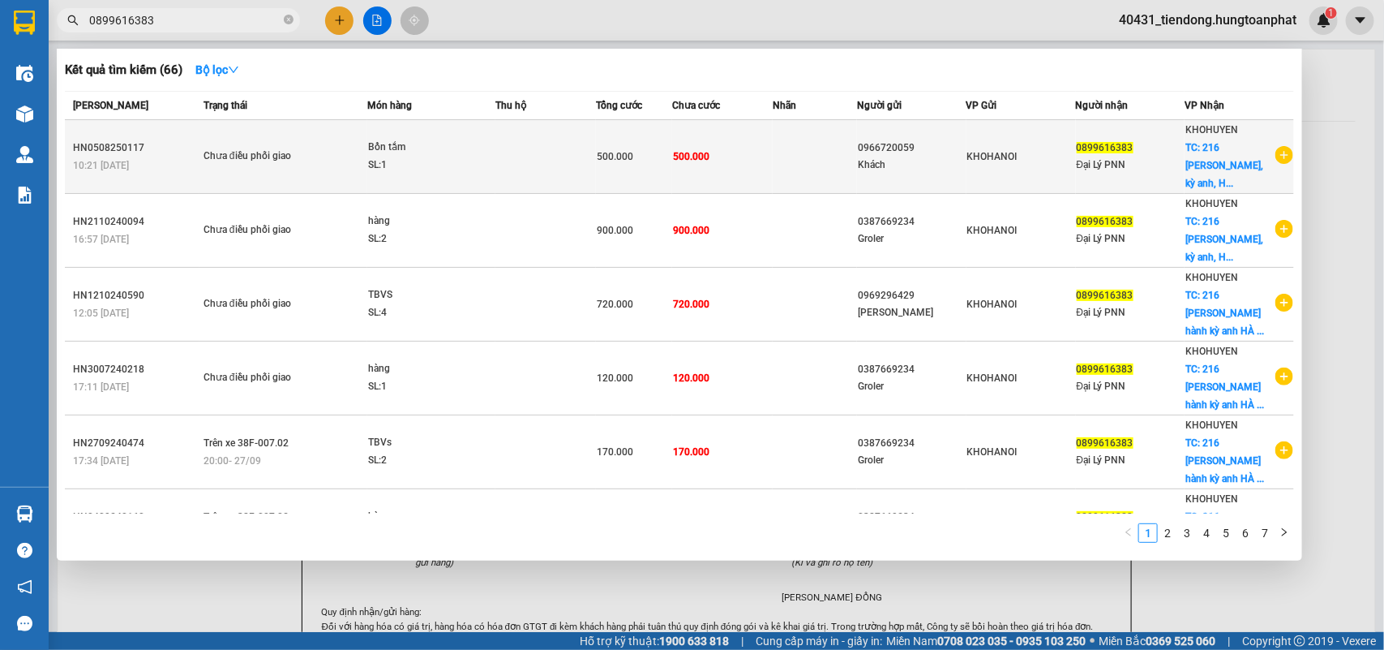
type input "0899616383"
click at [1206, 152] on span "TC: 216 lê đại hành, kỳ anh, H..." at bounding box center [1225, 165] width 78 height 47
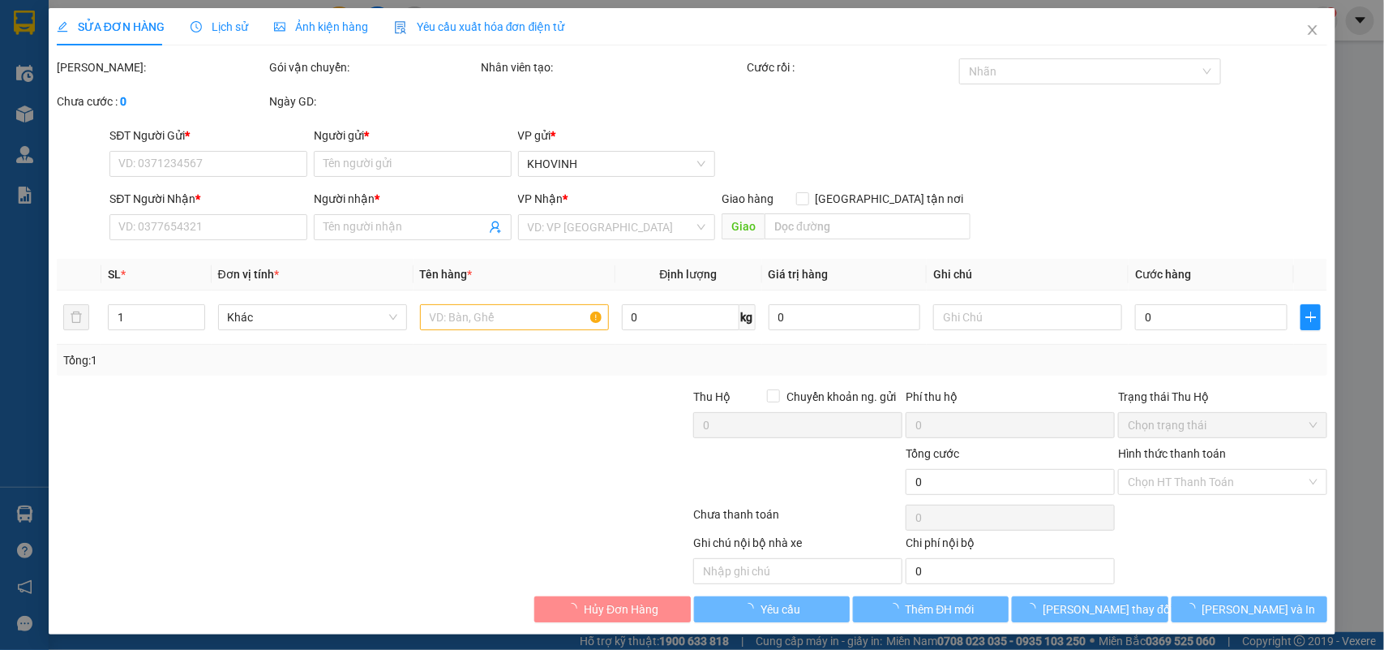
type input "0966720059"
type input "Khách"
type input "0899616383"
type input "Đại Lý PNN"
checkbox input "true"
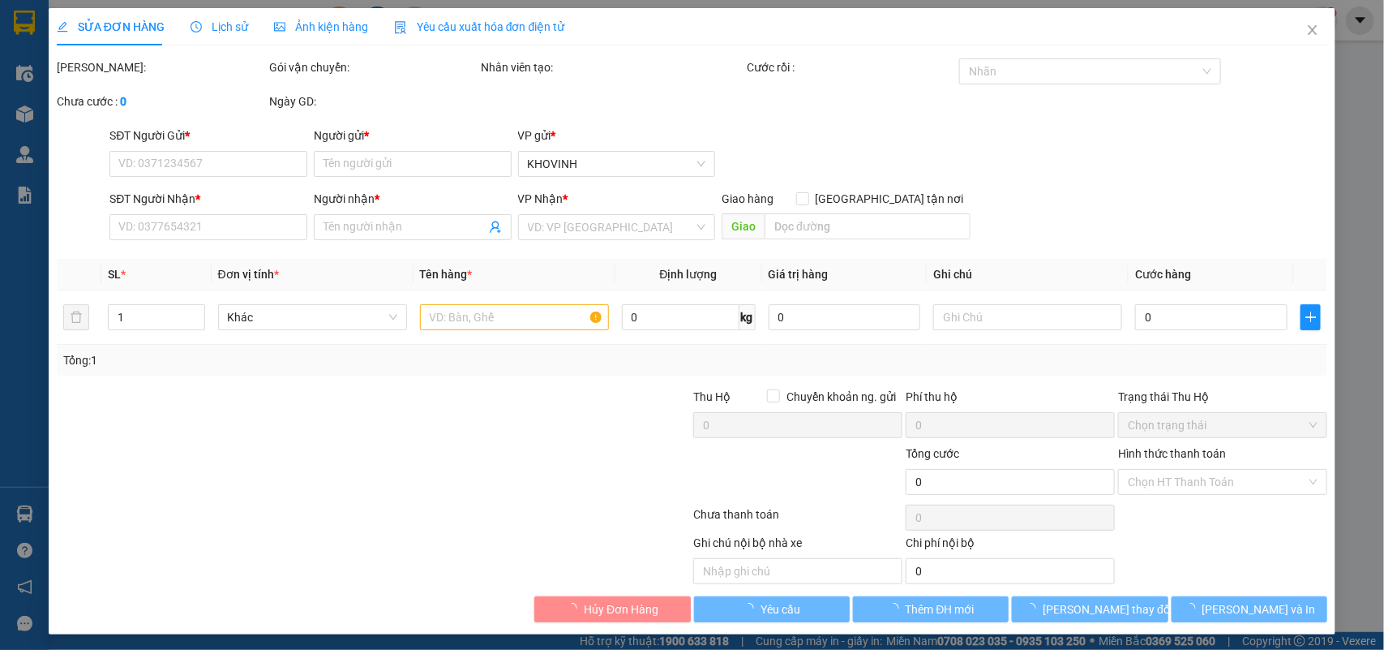
type input "216 [PERSON_NAME], kỳ anh, [GEOGRAPHIC_DATA]"
type input "500.000"
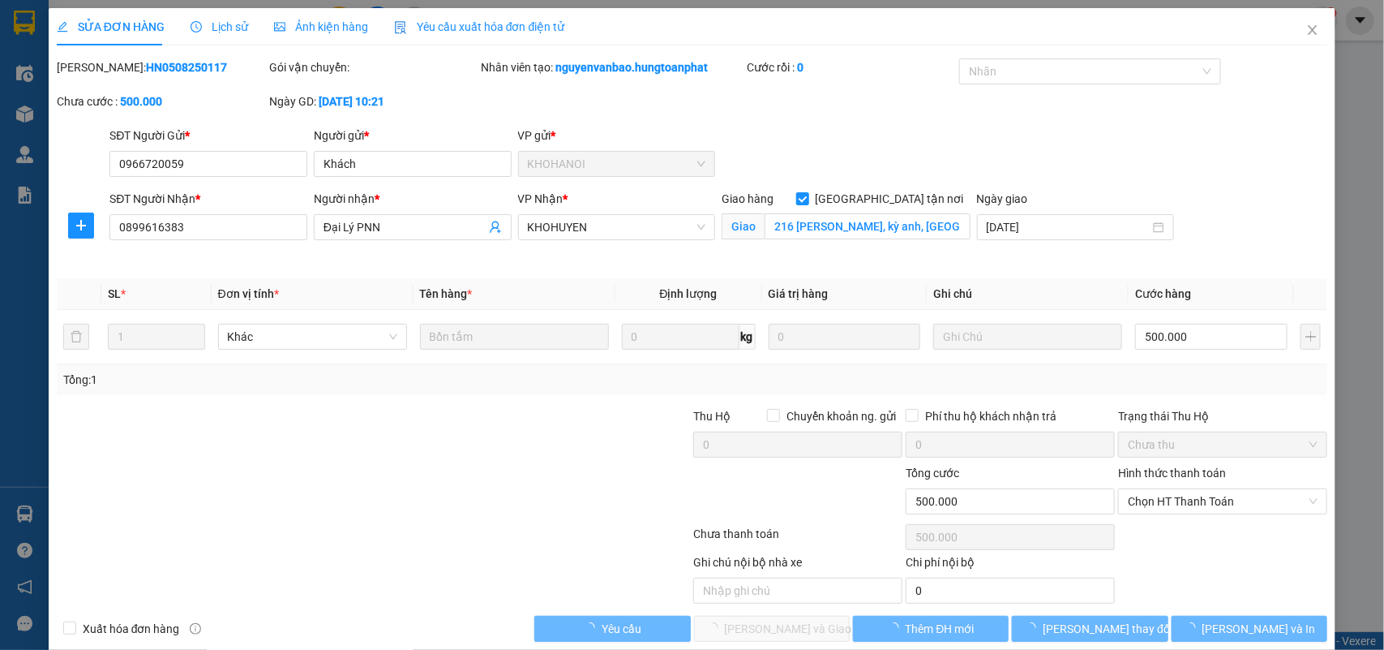
scroll to position [5, 0]
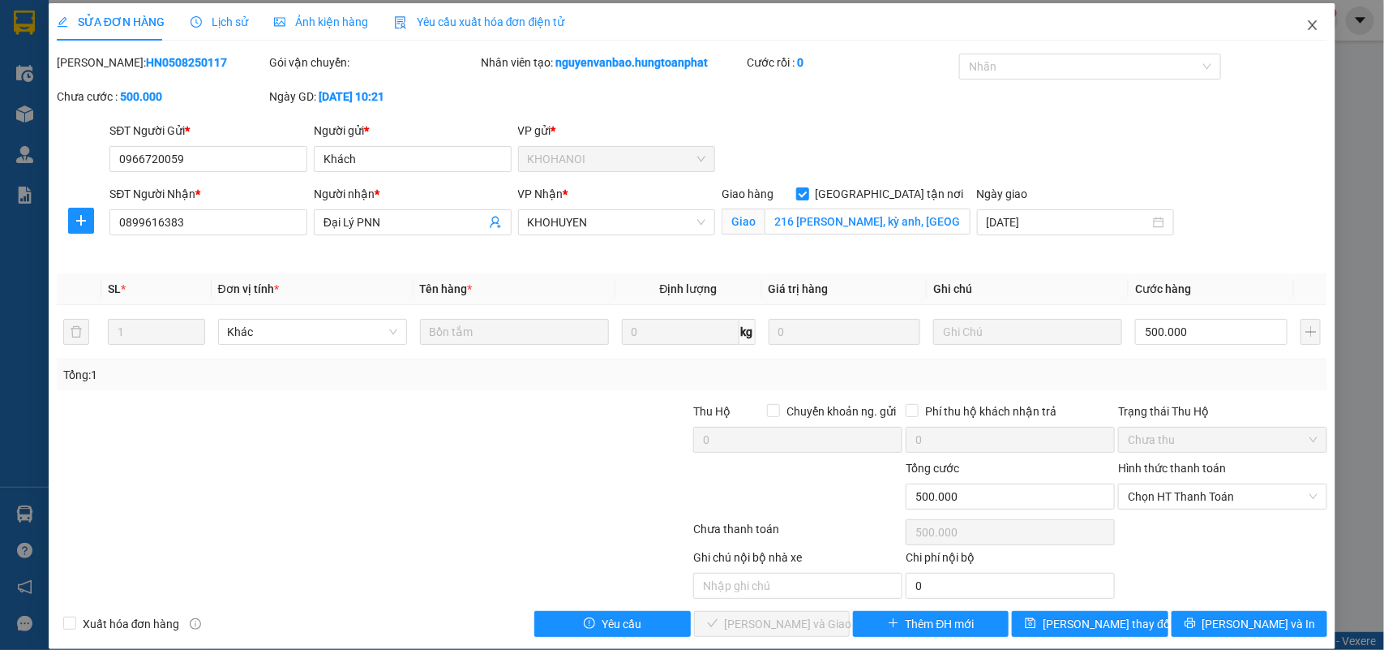
click at [1290, 29] on span "Close" at bounding box center [1312, 25] width 45 height 45
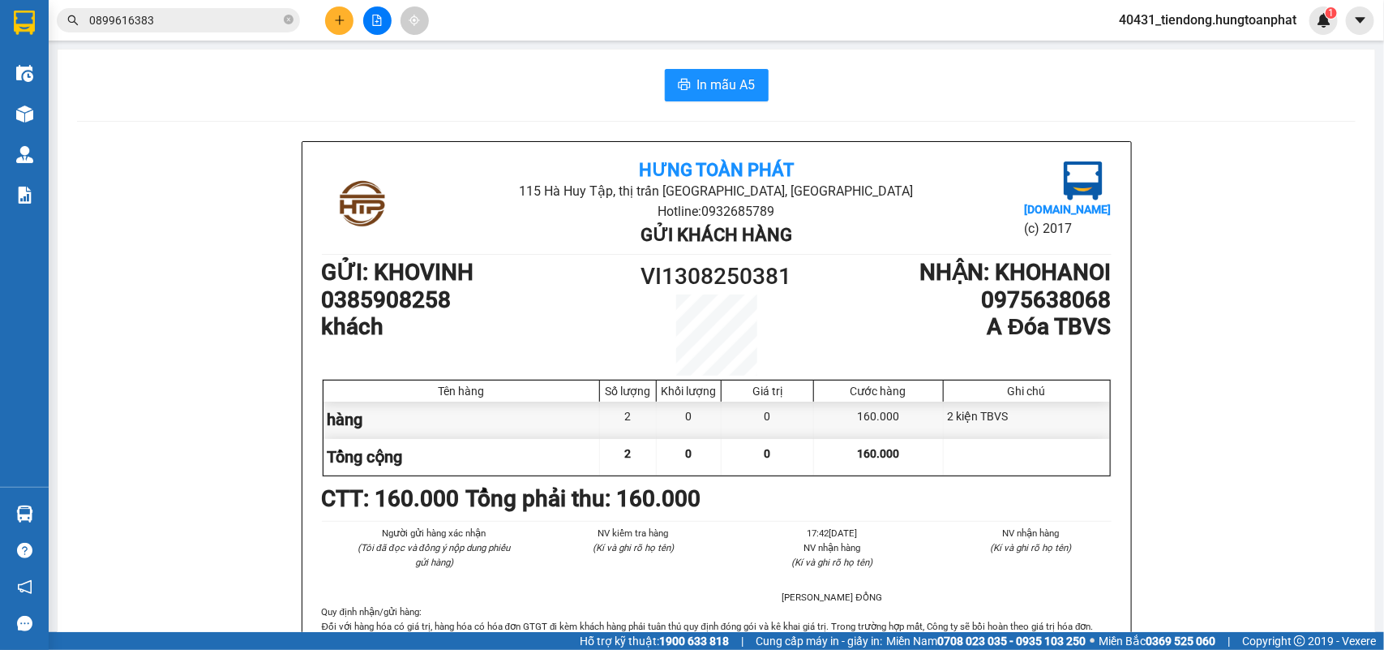
click at [200, 16] on input "0899616383" at bounding box center [184, 20] width 191 height 18
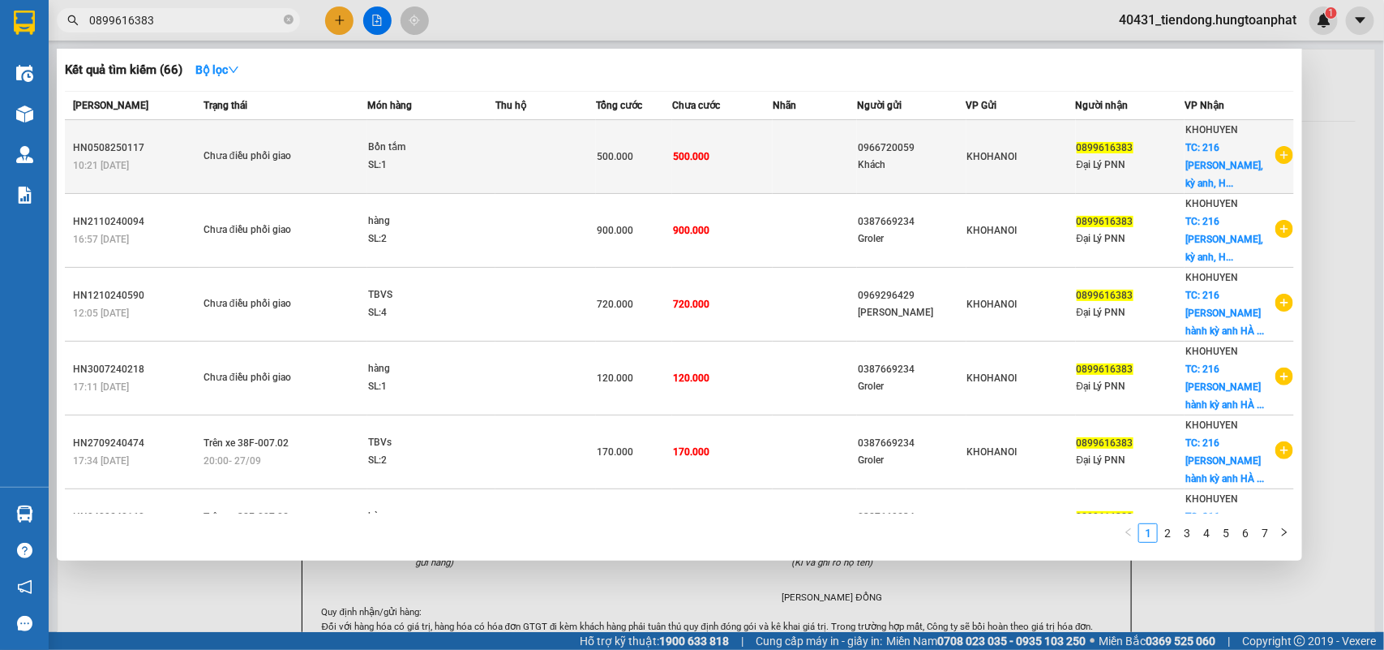
click at [1278, 146] on icon "plus-circle" at bounding box center [1285, 155] width 18 height 18
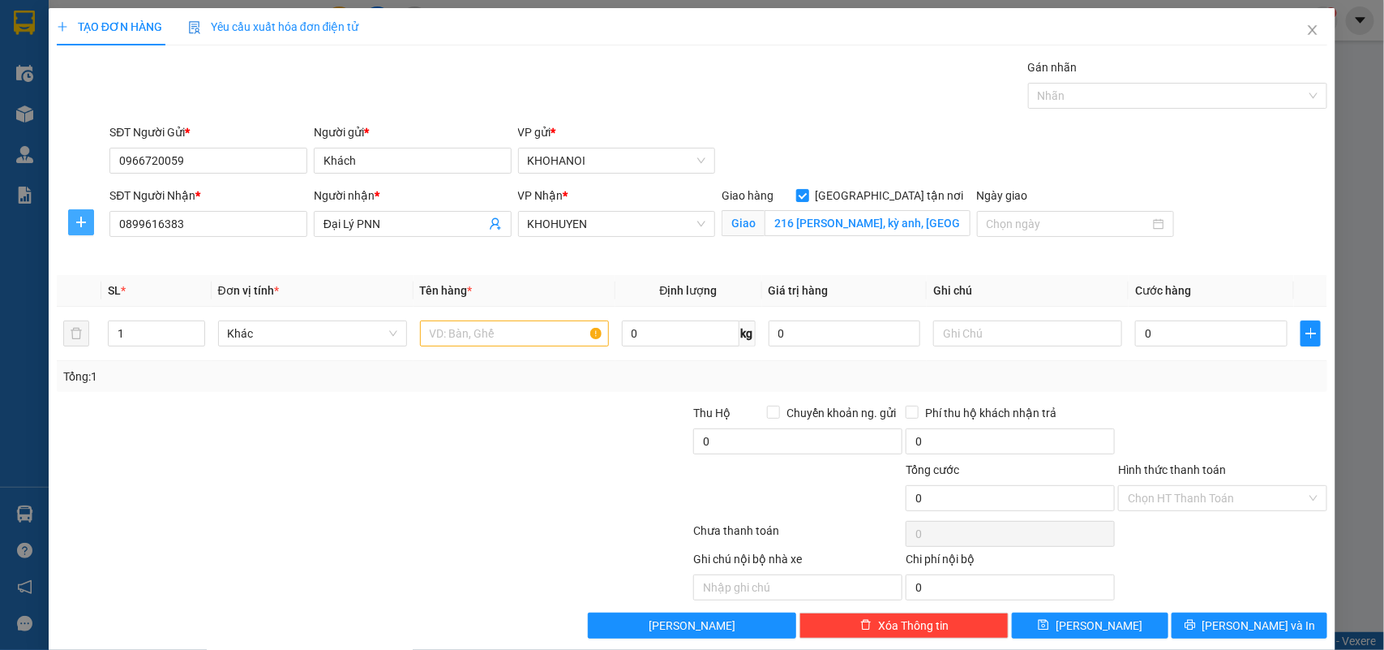
click at [83, 219] on icon "plus" at bounding box center [81, 222] width 13 height 13
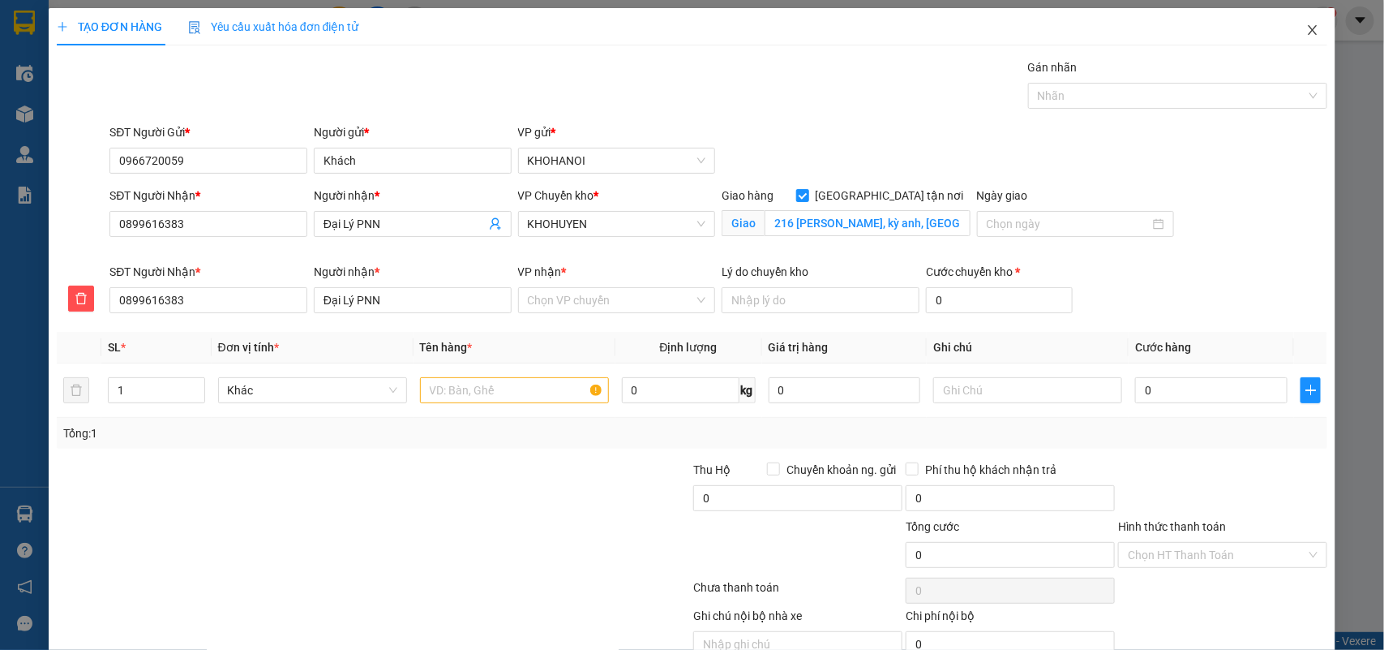
click at [1306, 27] on icon "close" at bounding box center [1312, 30] width 13 height 13
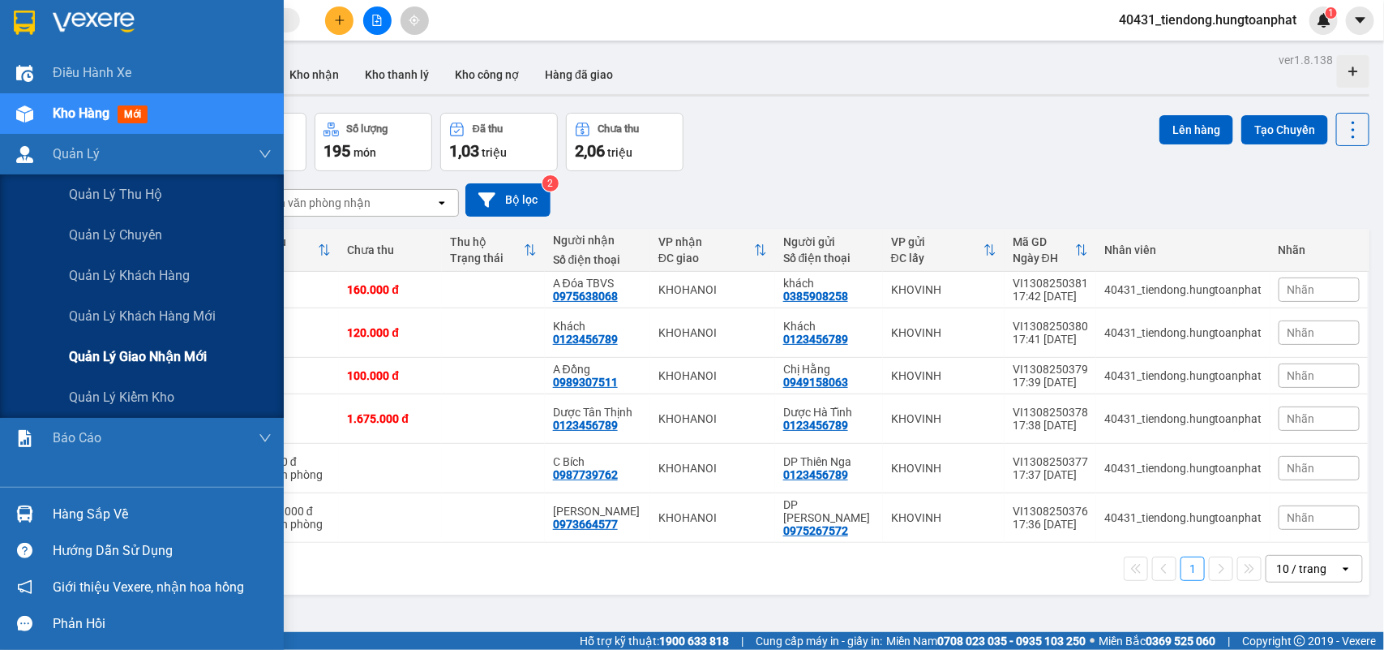
click at [159, 342] on div "Quản lý giao nhận mới" at bounding box center [170, 357] width 203 height 41
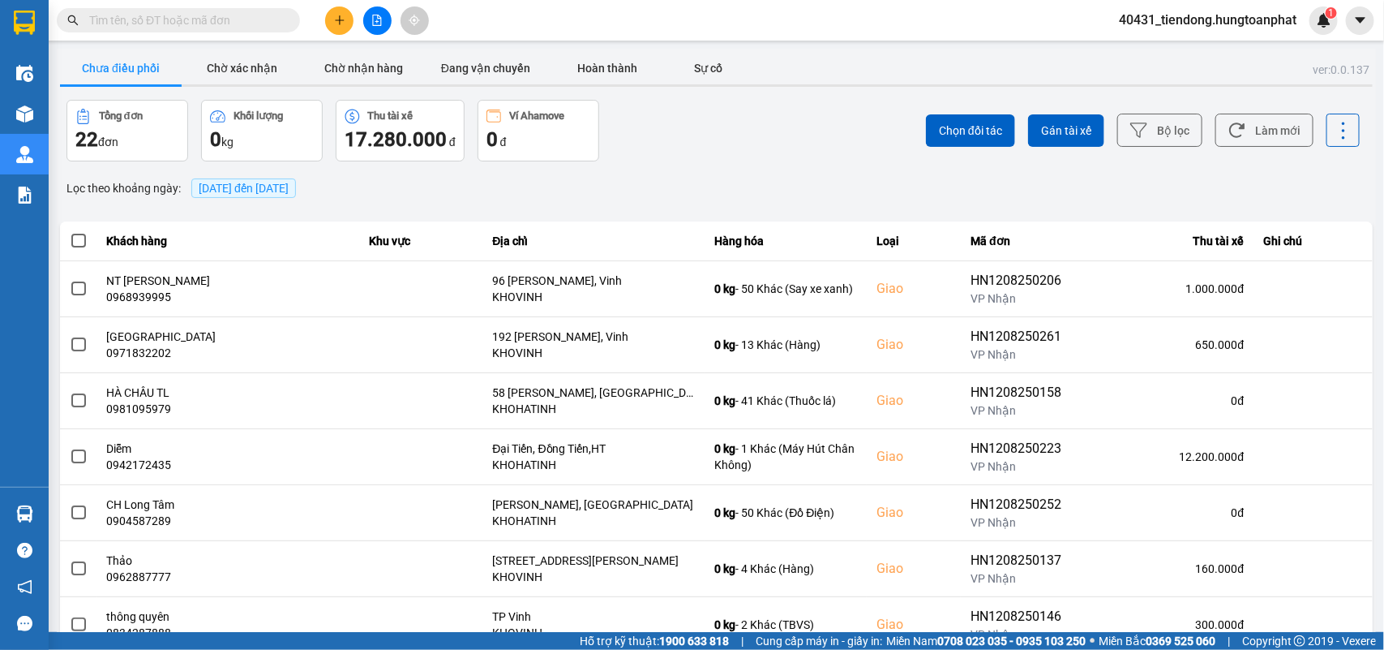
click at [268, 193] on span "[DATE] đến [DATE]" at bounding box center [244, 188] width 90 height 13
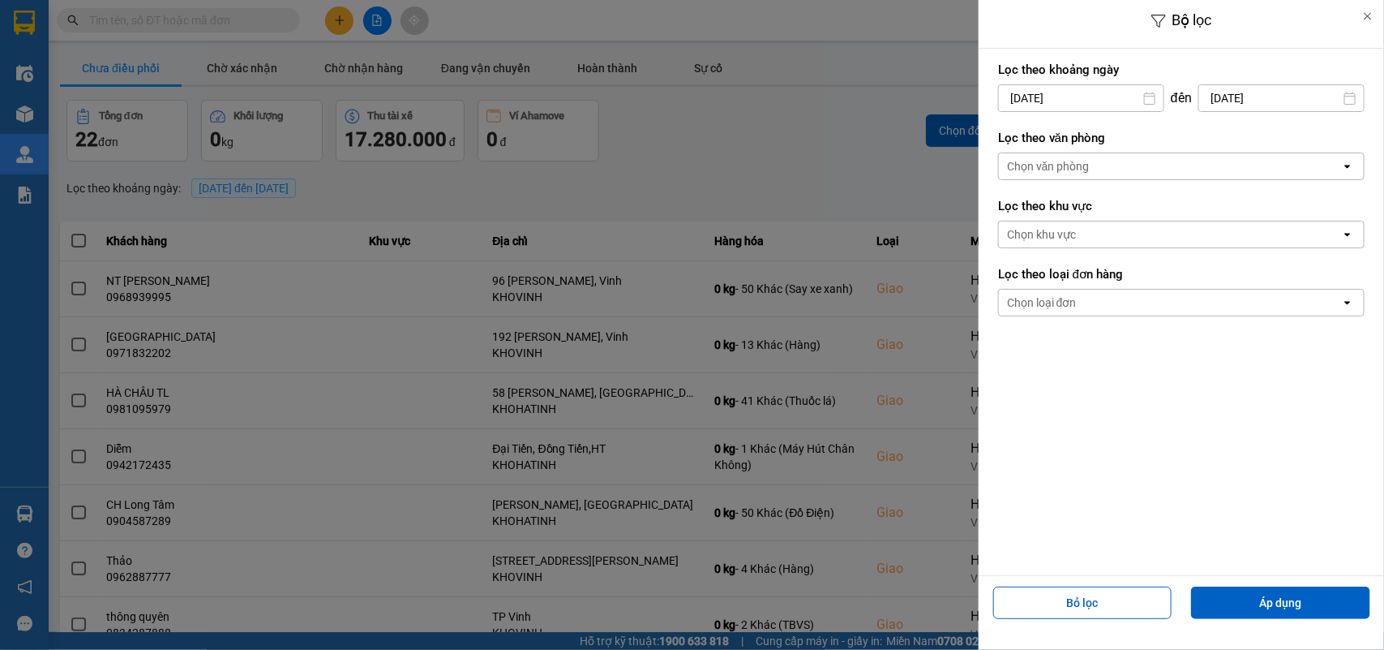
click at [1023, 96] on input "[DATE]" at bounding box center [1081, 98] width 165 height 26
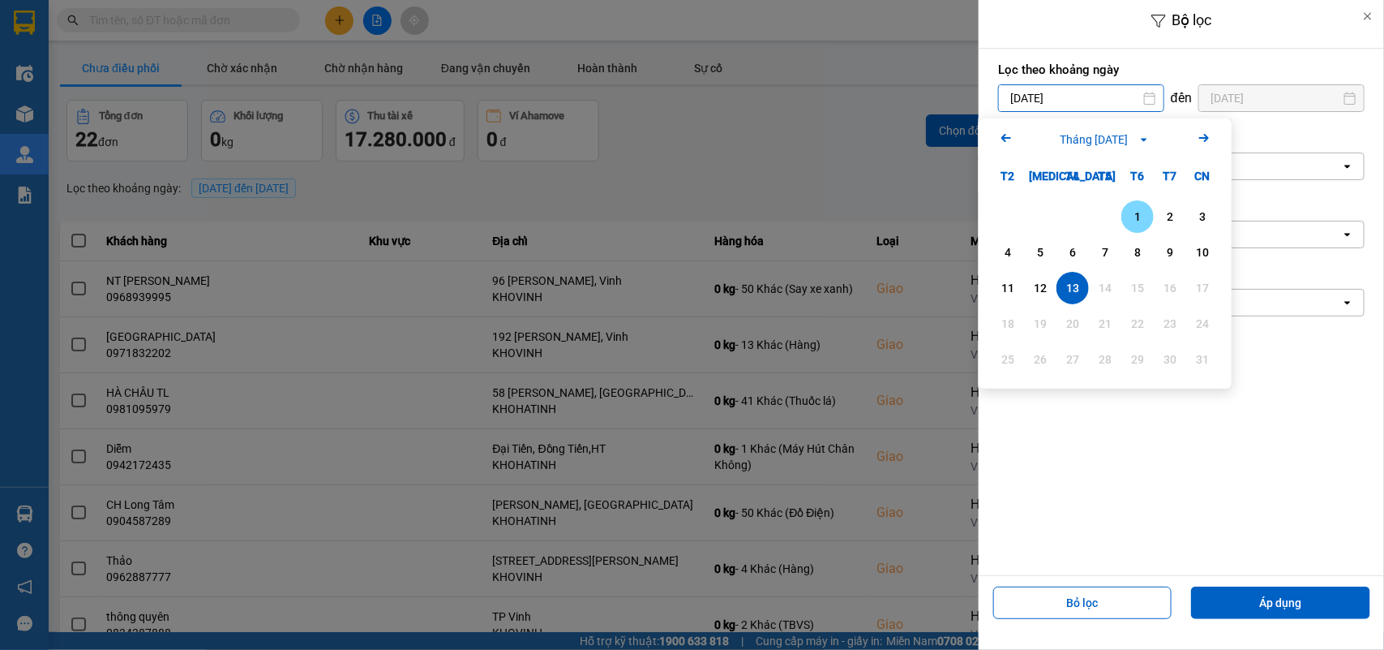
drag, startPoint x: 1129, startPoint y: 204, endPoint x: 1150, endPoint y: 166, distance: 43.6
click at [1128, 204] on div "1" at bounding box center [1137, 216] width 32 height 32
type input "[DATE]"
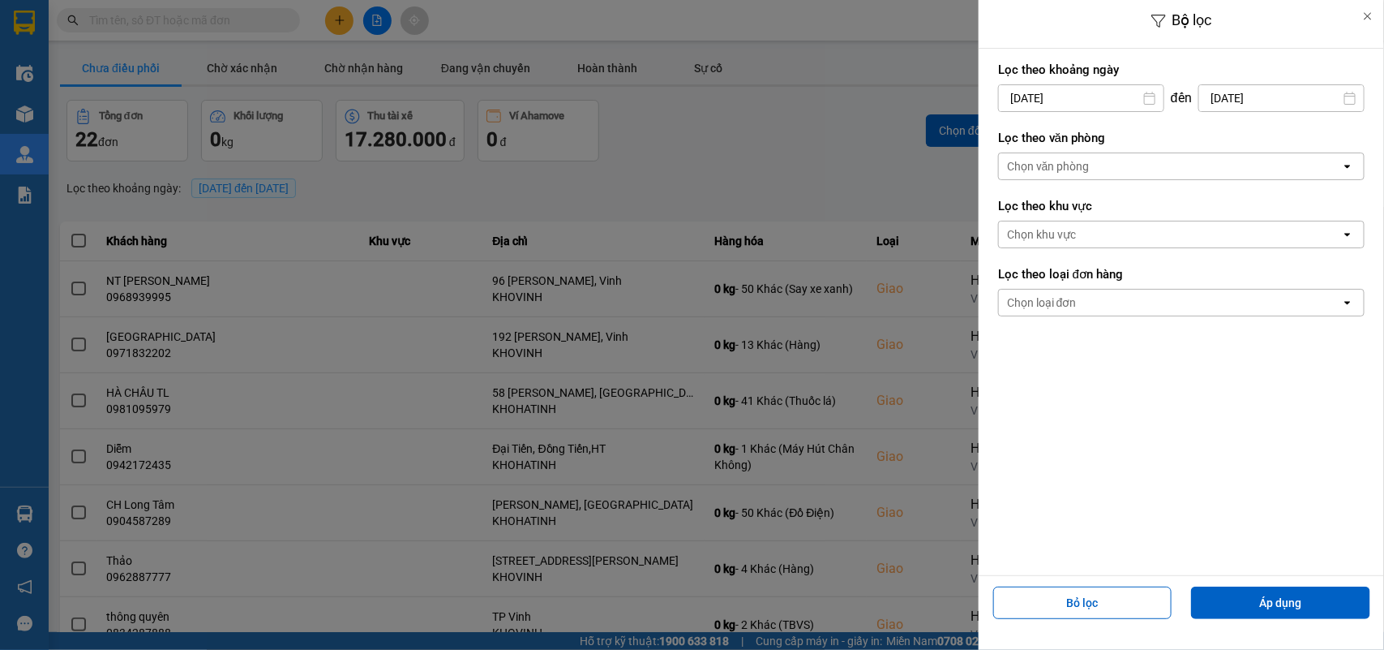
click at [1220, 103] on input "[DATE]" at bounding box center [1281, 98] width 165 height 26
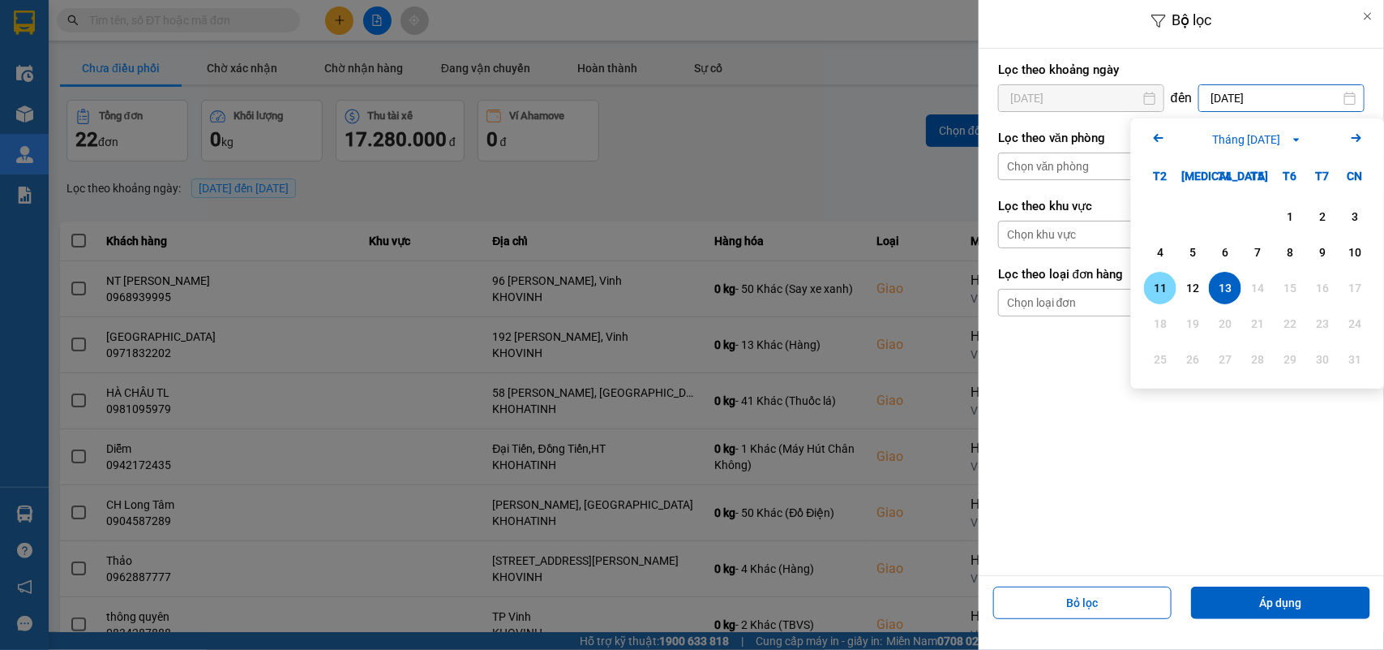
click at [1157, 285] on div "11" at bounding box center [1160, 287] width 23 height 19
type input "[DATE]"
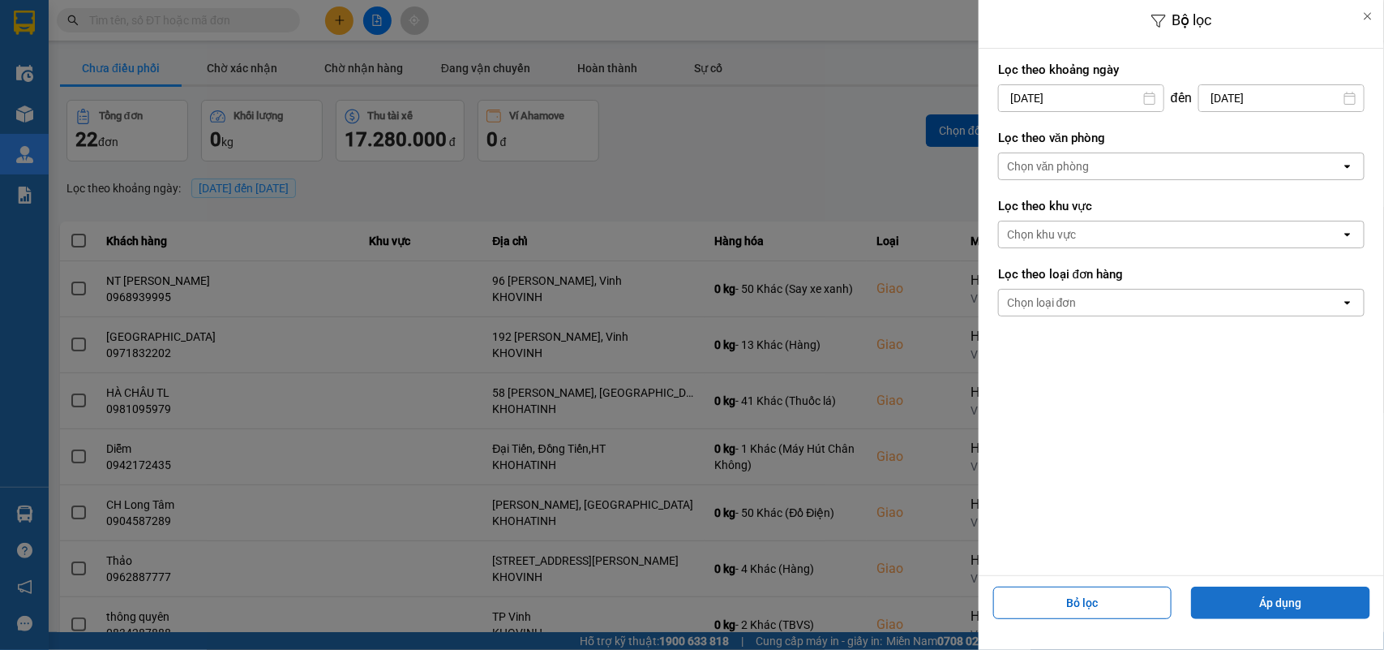
click at [1286, 593] on button "Áp dụng" at bounding box center [1280, 602] width 179 height 32
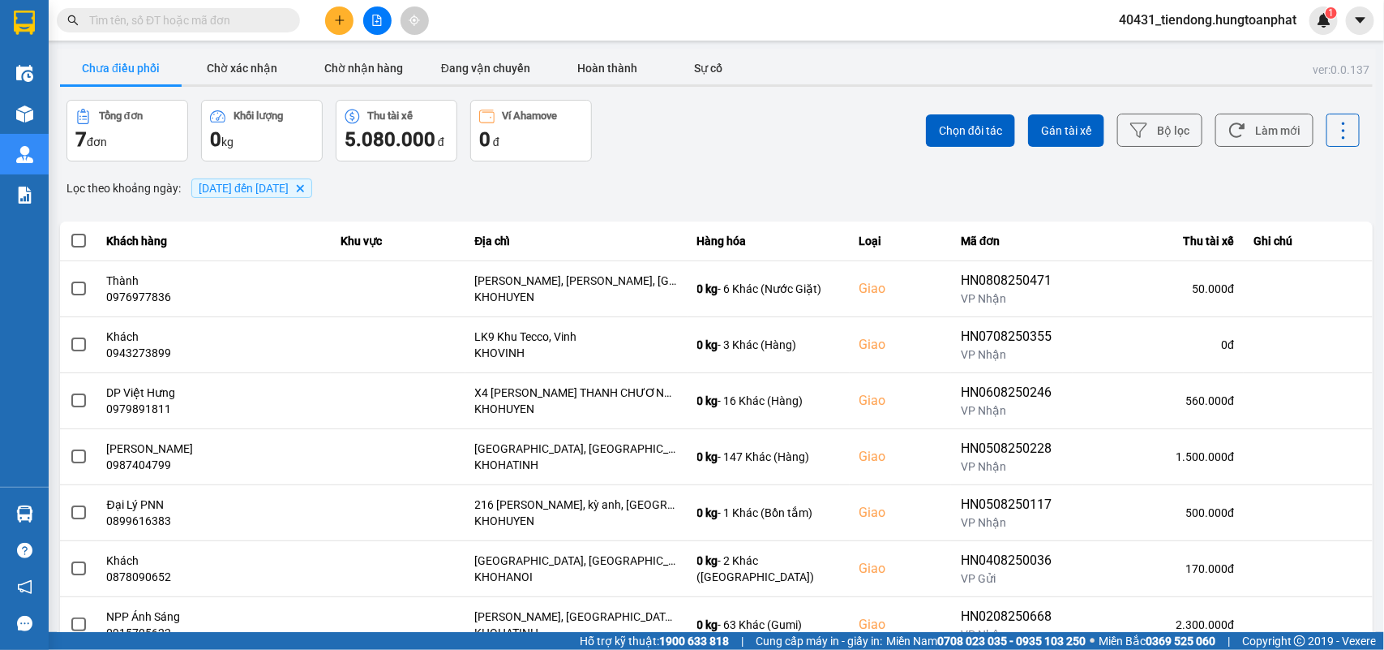
scroll to position [59, 0]
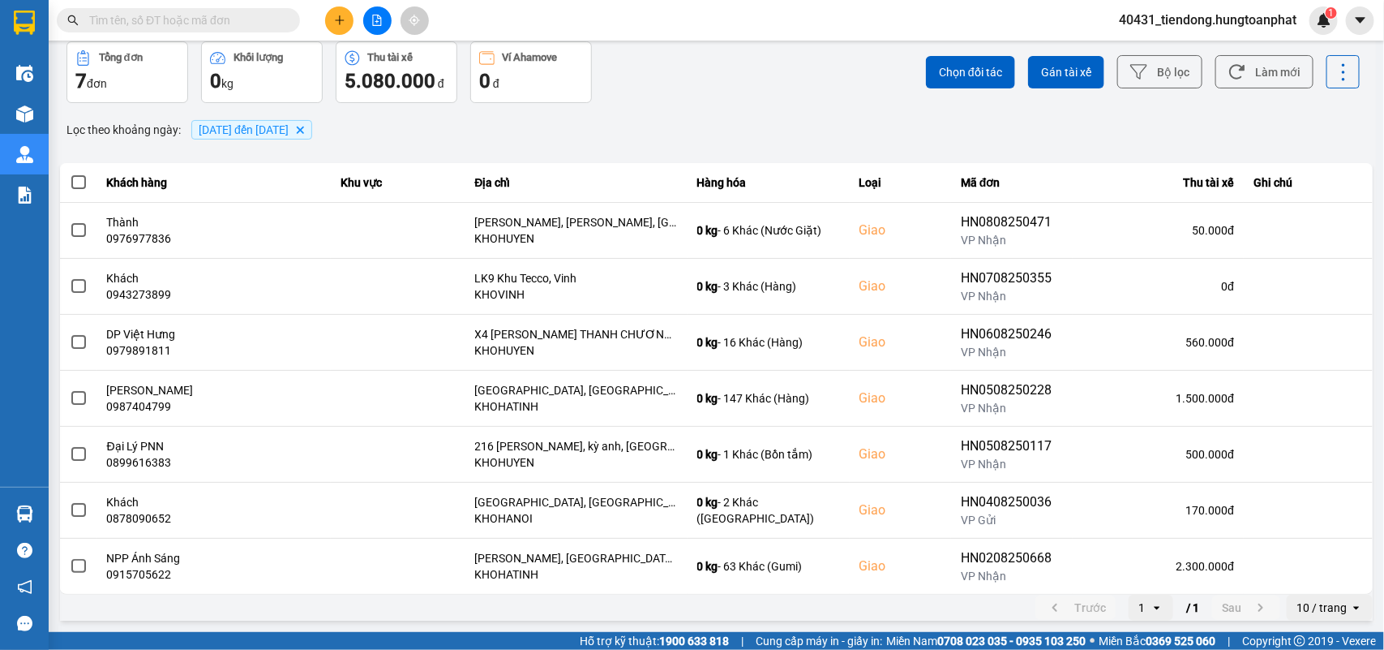
click at [1311, 606] on div "10 / trang" at bounding box center [1322, 607] width 50 height 16
click at [1304, 577] on div "100 / trang" at bounding box center [1314, 574] width 59 height 16
click at [1295, 609] on div "100 / trang" at bounding box center [1318, 607] width 57 height 16
click at [1295, 574] on div "100 / trang" at bounding box center [1312, 574] width 66 height 16
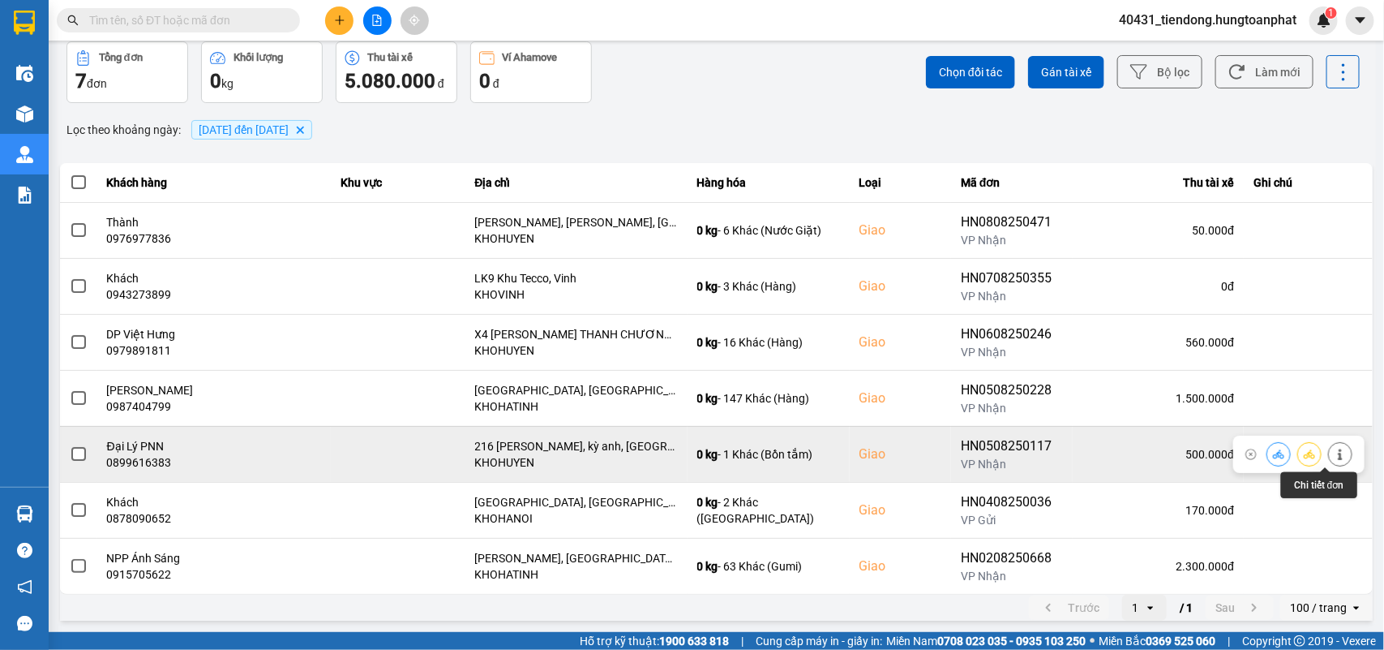
click at [1335, 456] on icon at bounding box center [1340, 453] width 11 height 11
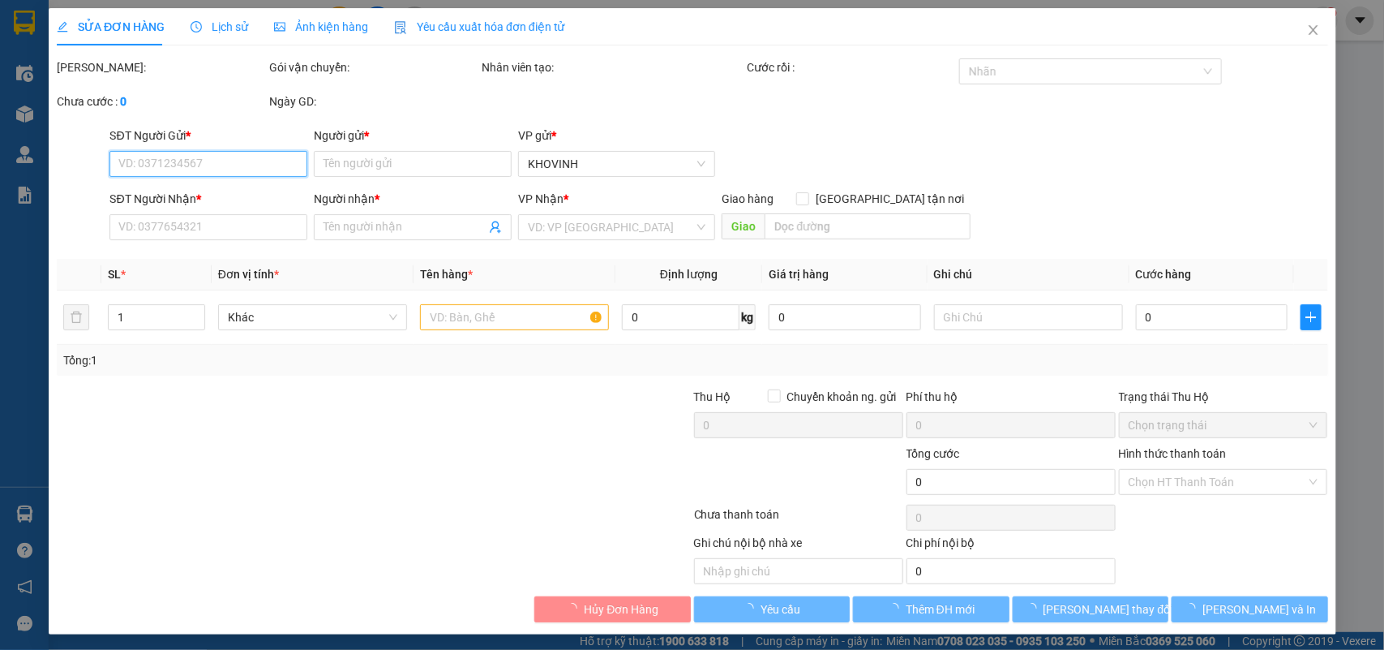
type input "0966720059"
type input "Khách"
type input "0899616383"
type input "Đại Lý PNN"
checkbox input "true"
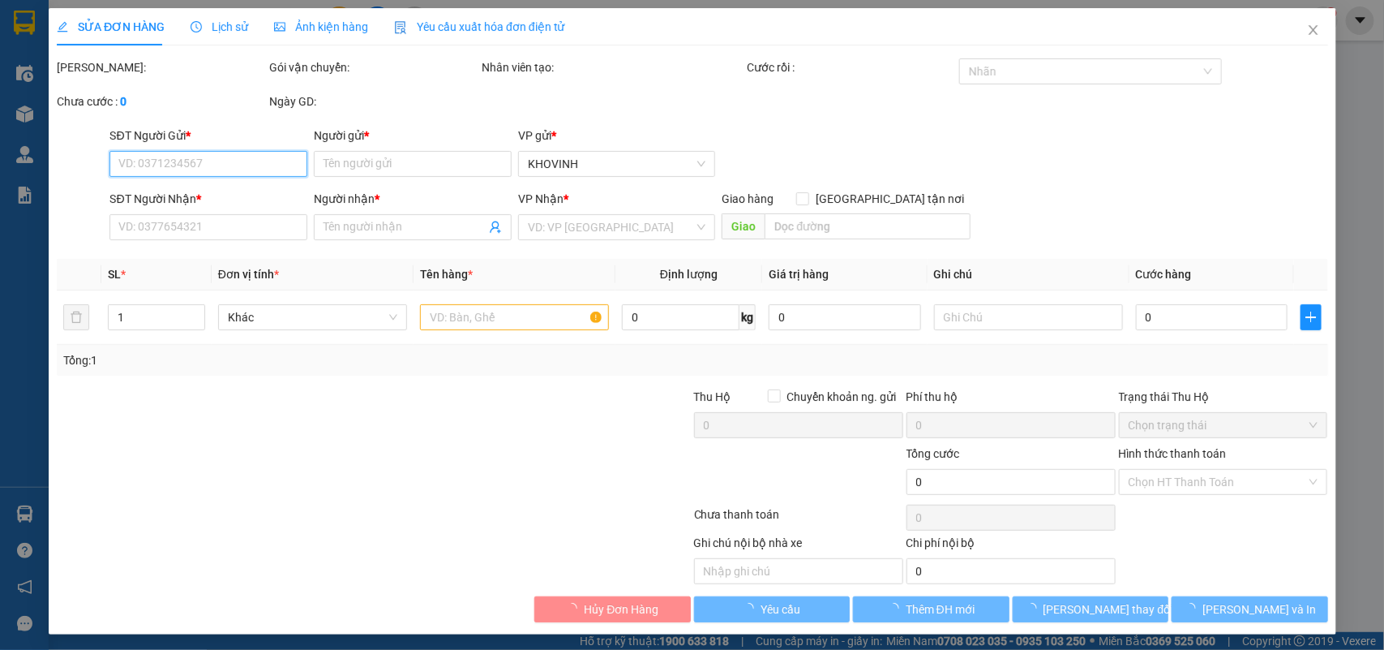
type input "216 [PERSON_NAME], kỳ anh, [GEOGRAPHIC_DATA]"
type input "500.000"
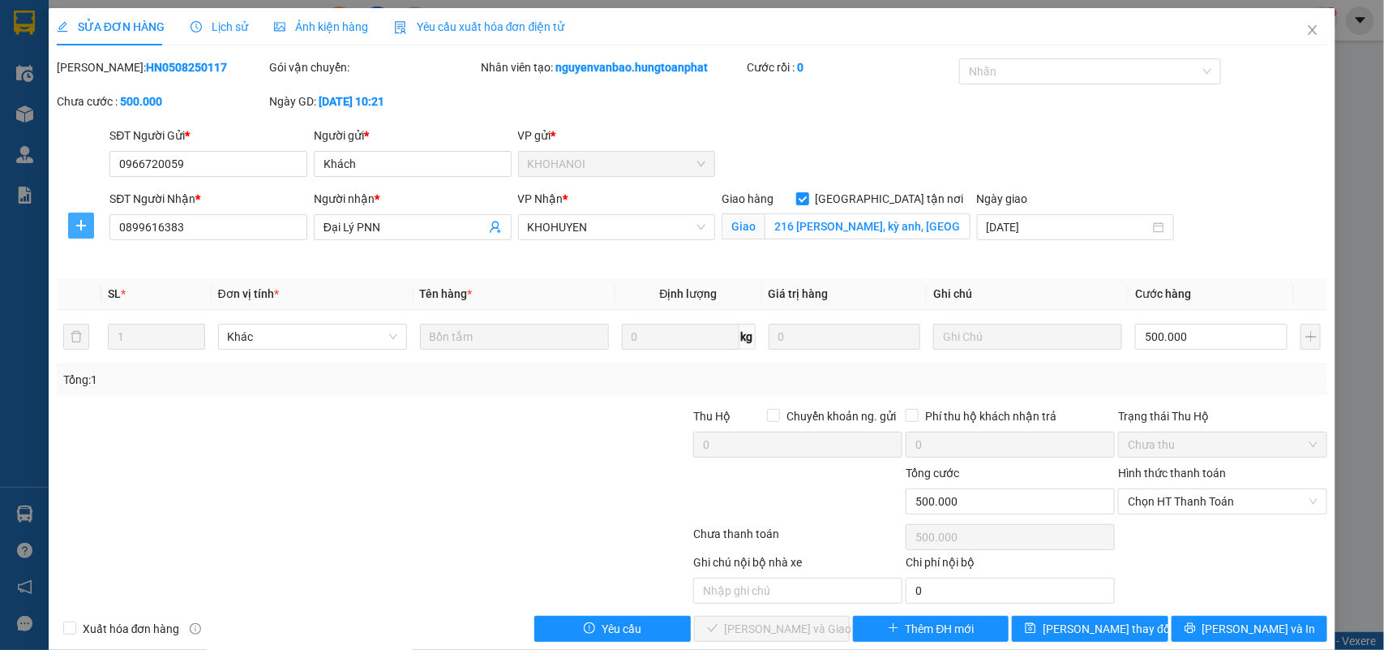
click at [71, 229] on span "plus" at bounding box center [81, 225] width 24 height 13
click at [98, 285] on span "Chuyển hoàn" at bounding box center [110, 284] width 66 height 18
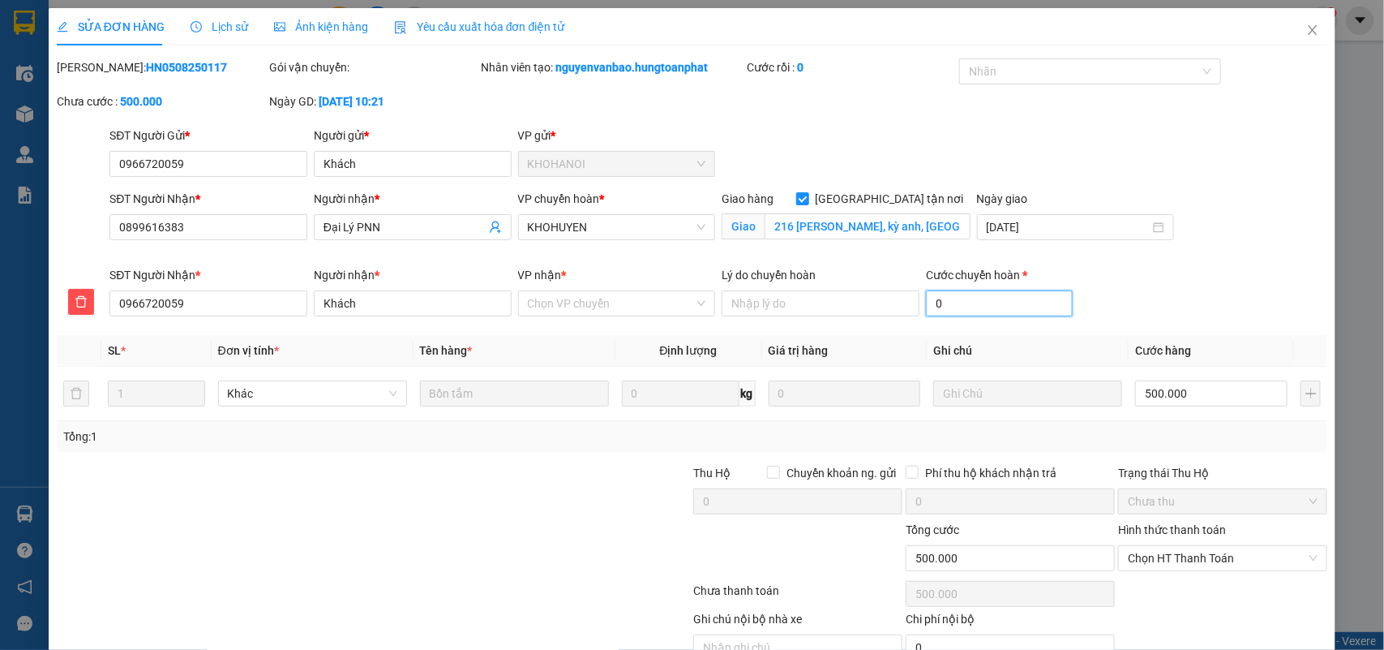
click at [939, 312] on input "0" at bounding box center [999, 303] width 147 height 26
type input "500.002"
type input "2"
type input "500.025"
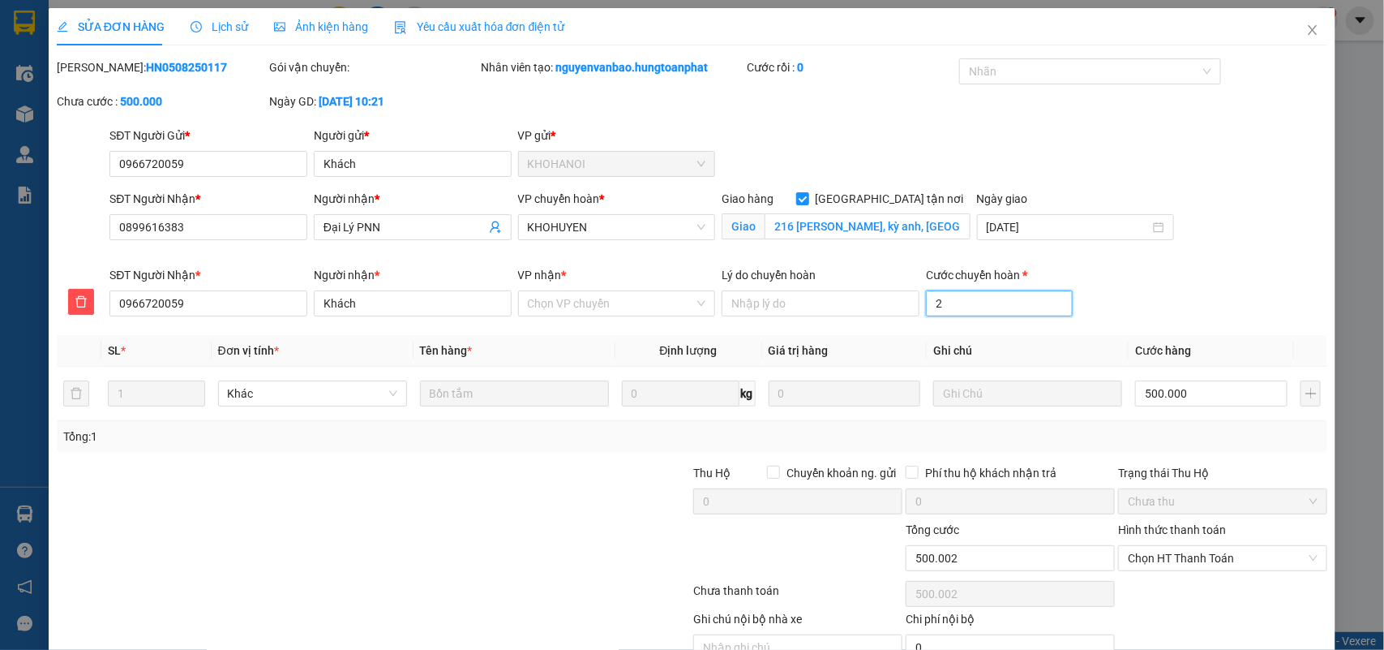
type input "500.025"
type input "25"
type input "500.250"
type input "2500"
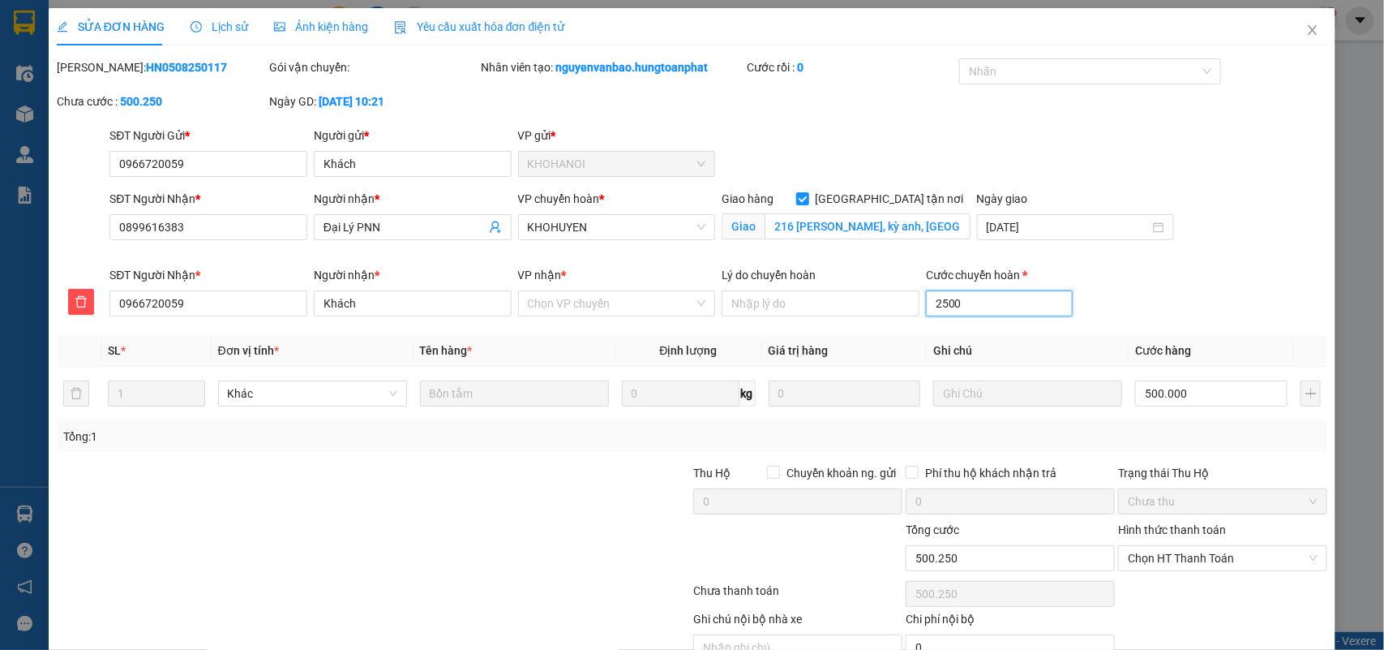
type input "502.500"
type input "25000"
type input "525.000"
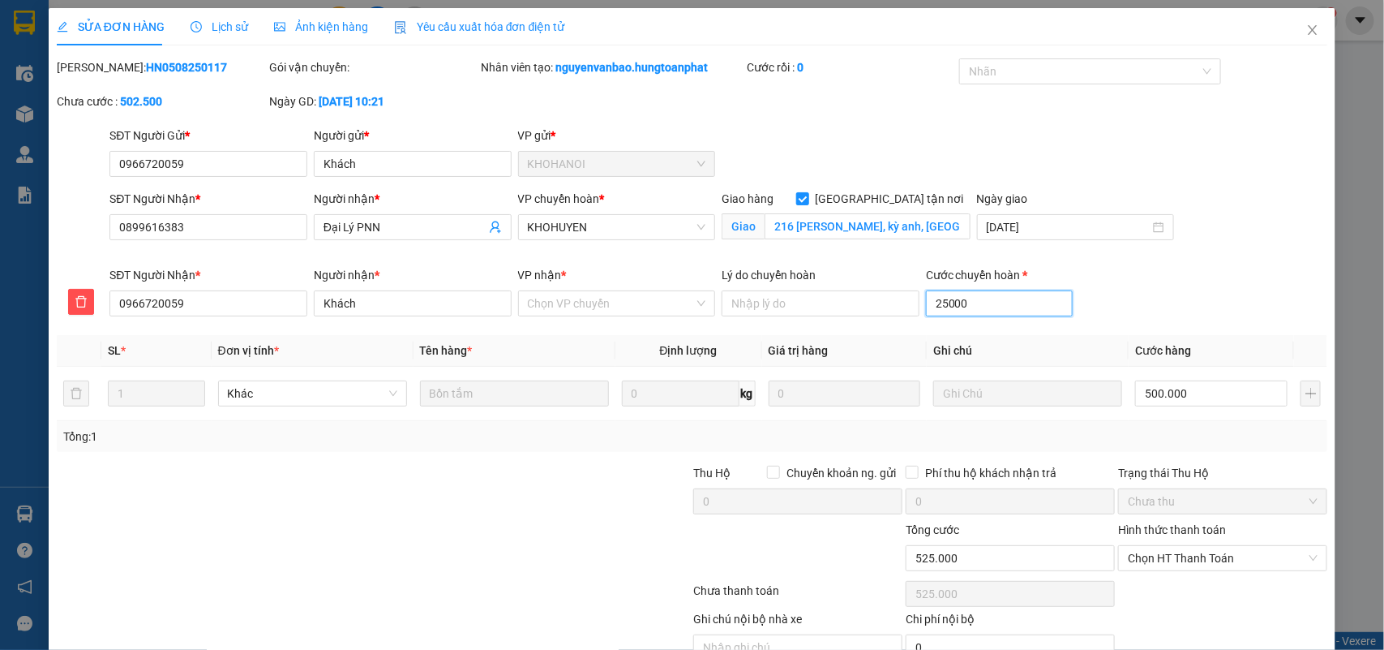
type input "750.000"
type input "250.000"
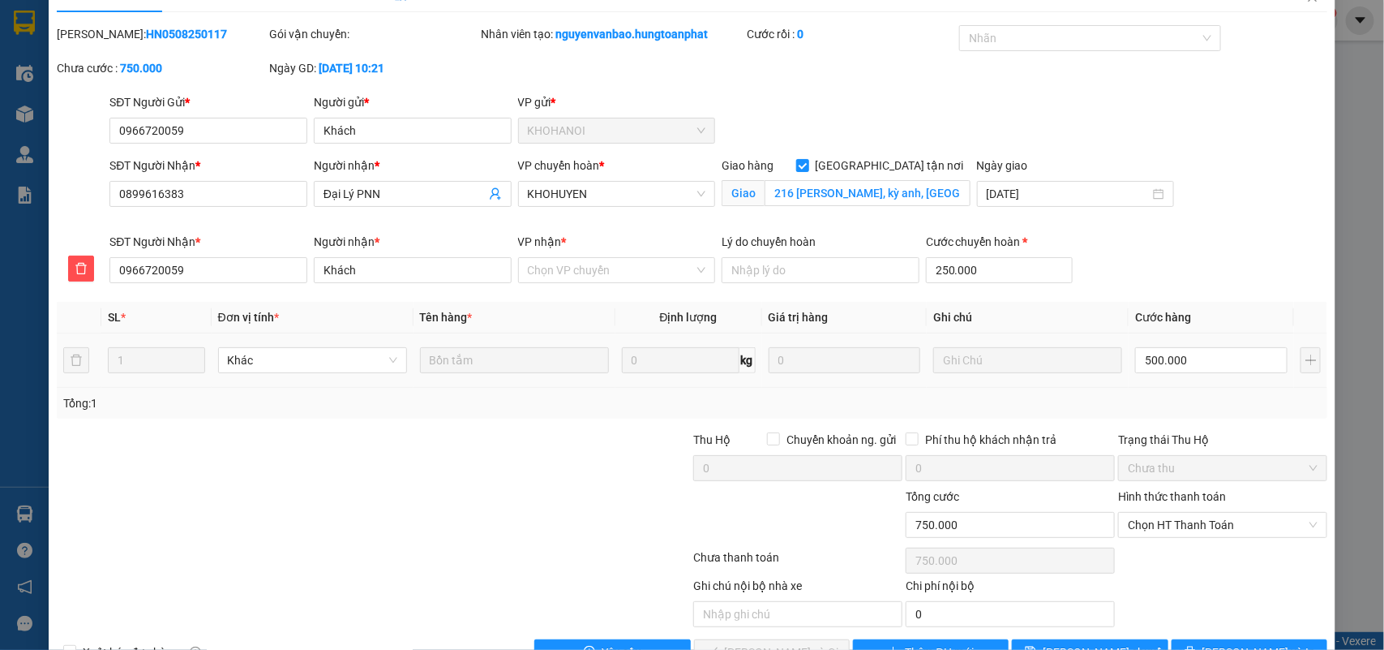
scroll to position [24, 0]
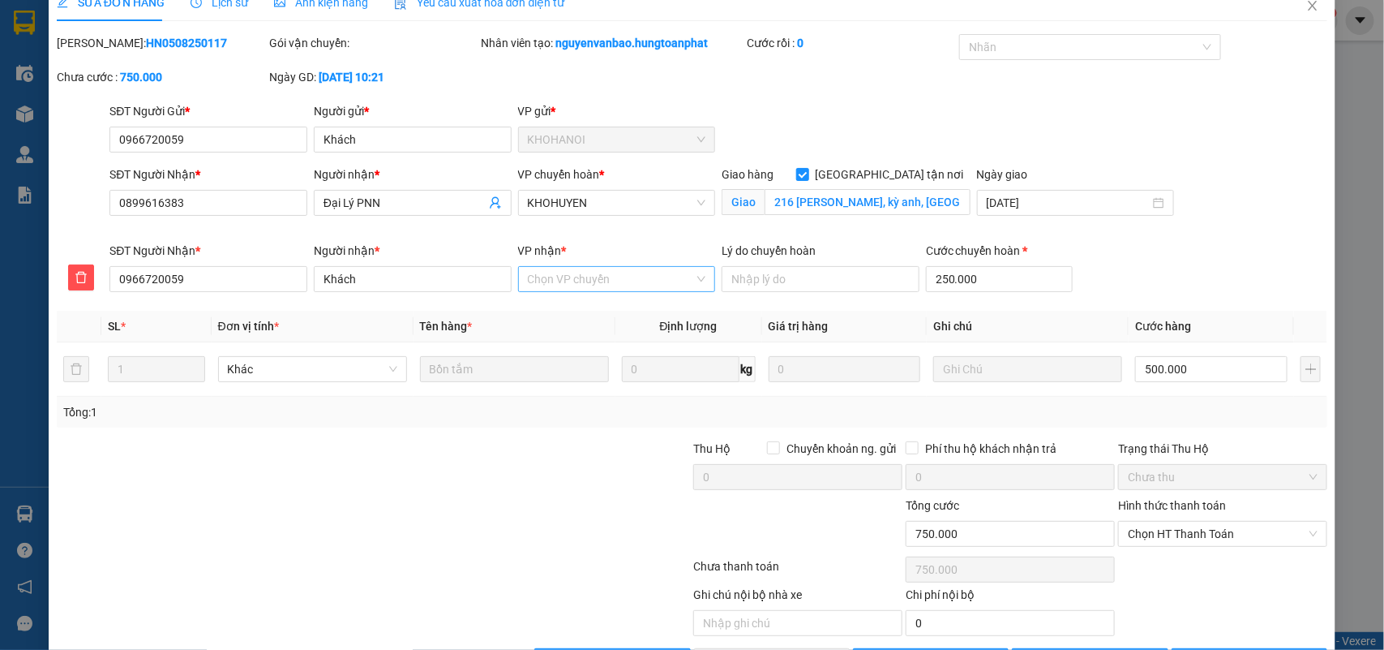
click at [654, 285] on input "VP nhận *" at bounding box center [611, 279] width 167 height 24
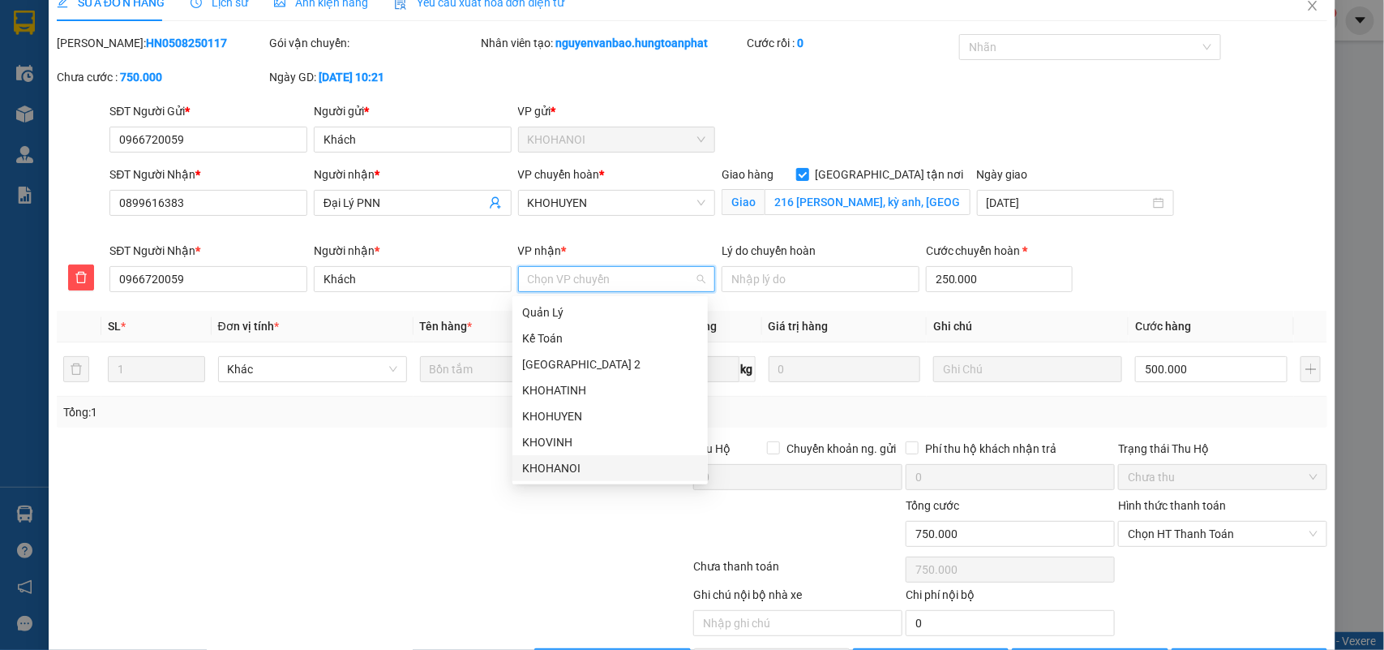
click at [585, 464] on div "KHOHANOI" at bounding box center [610, 468] width 176 height 18
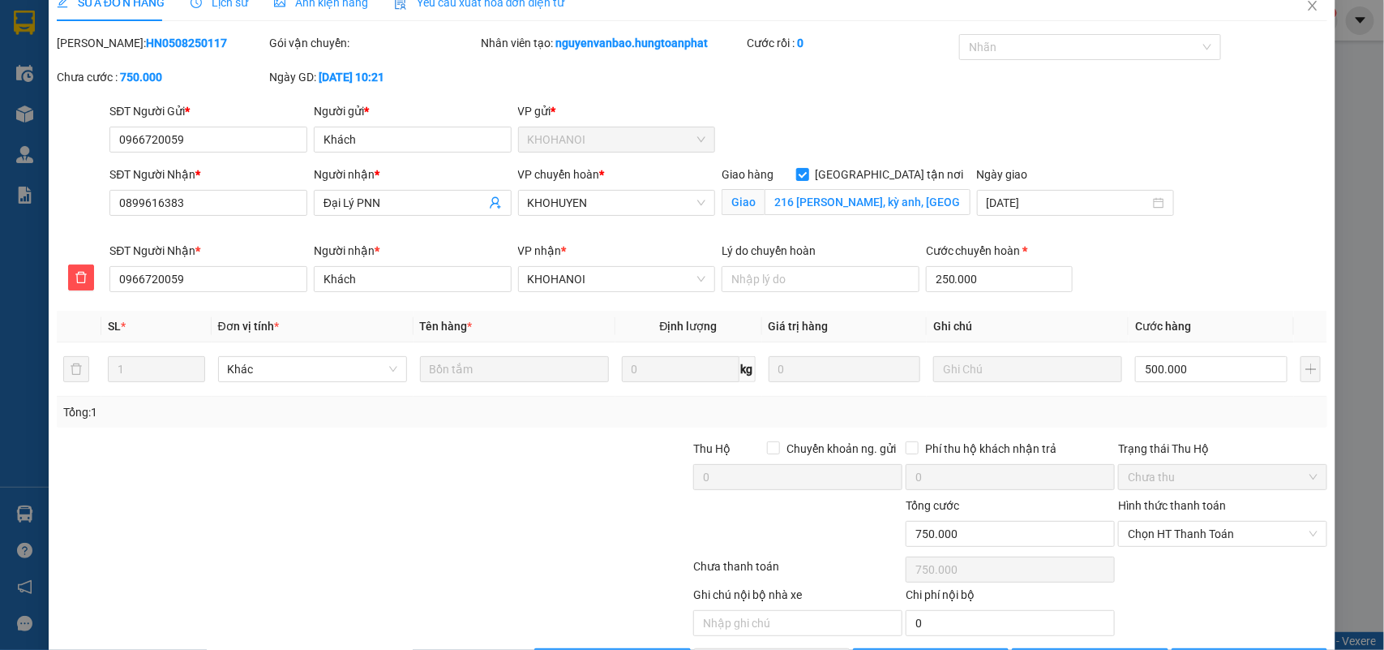
scroll to position [82, 0]
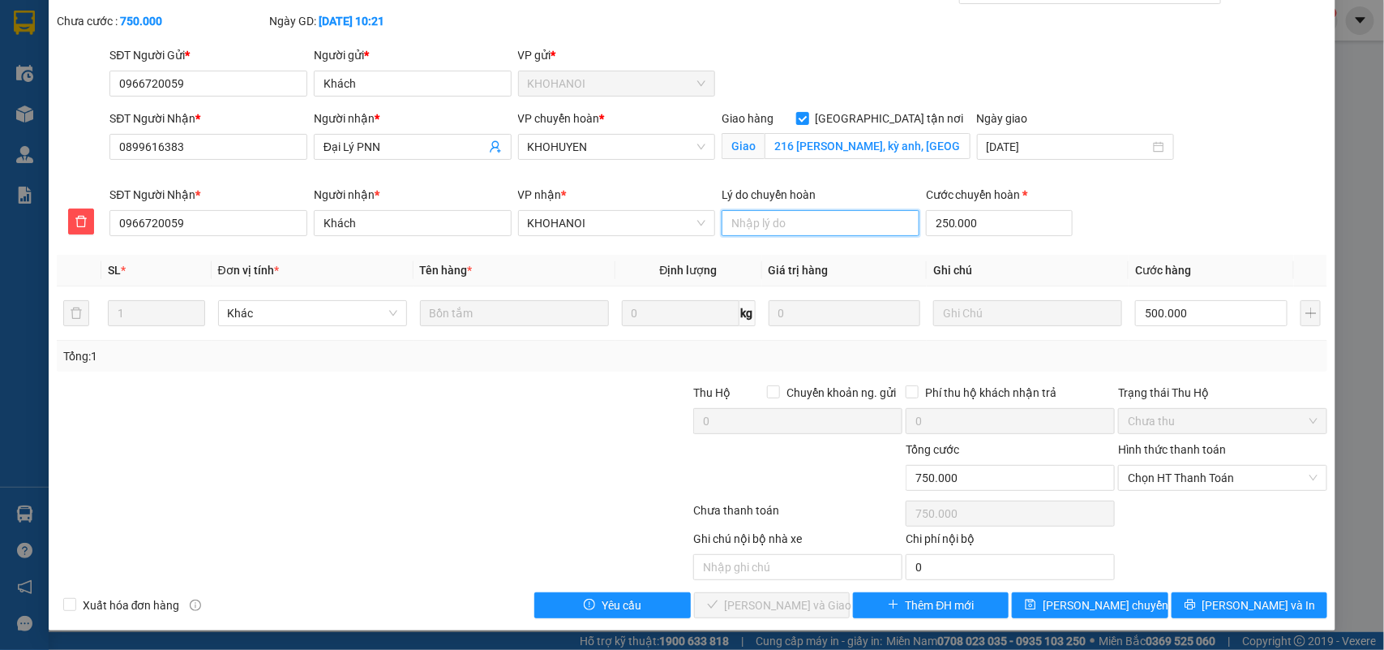
click at [809, 221] on input "Lý do chuyển hoàn" at bounding box center [821, 223] width 198 height 26
type input "hàng lỗi khách ko nhận"
click at [1230, 604] on span "[PERSON_NAME] và In" at bounding box center [1260, 605] width 114 height 18
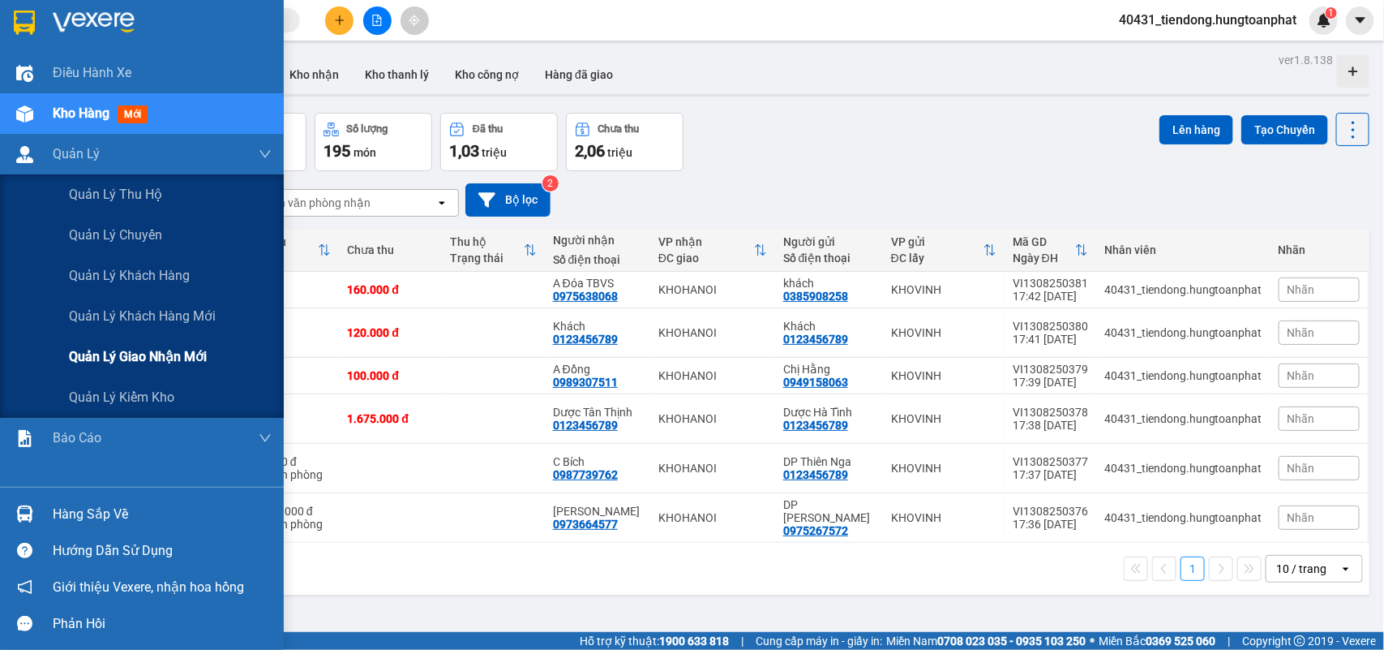
click at [109, 359] on span "Quản lý giao nhận mới" at bounding box center [138, 356] width 138 height 20
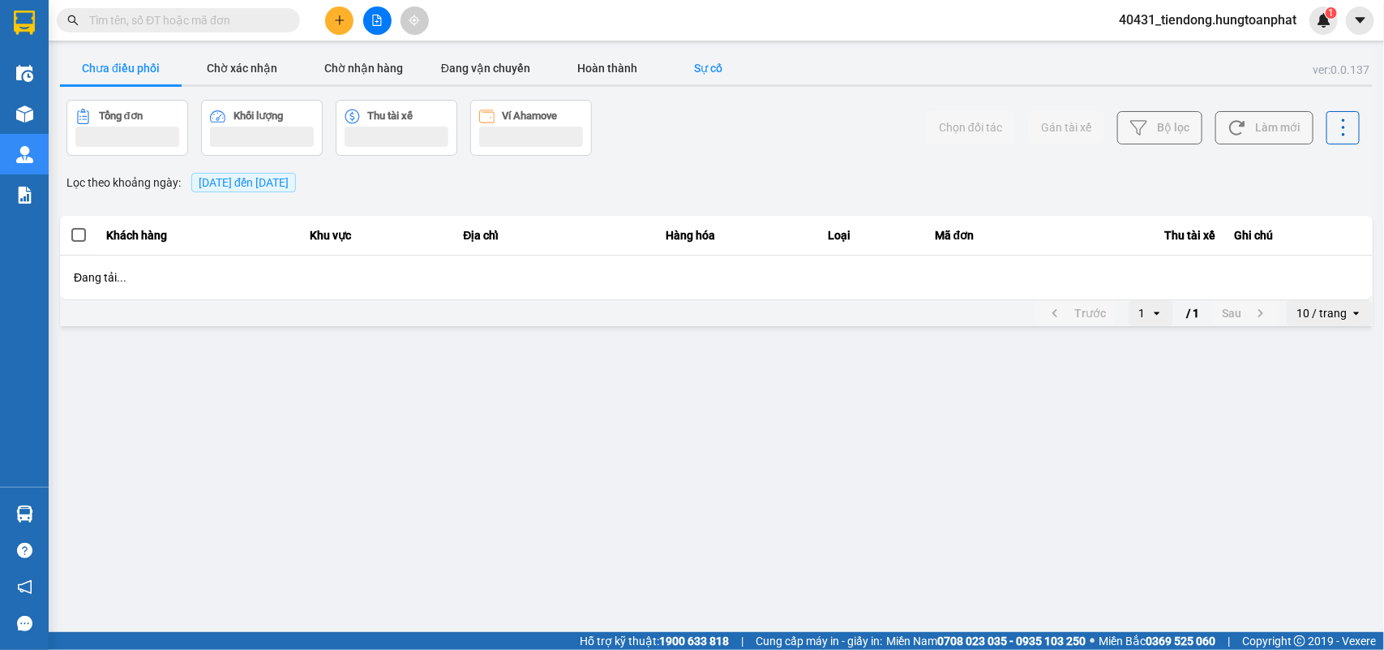
click at [706, 63] on button "Sự cố" at bounding box center [708, 68] width 81 height 32
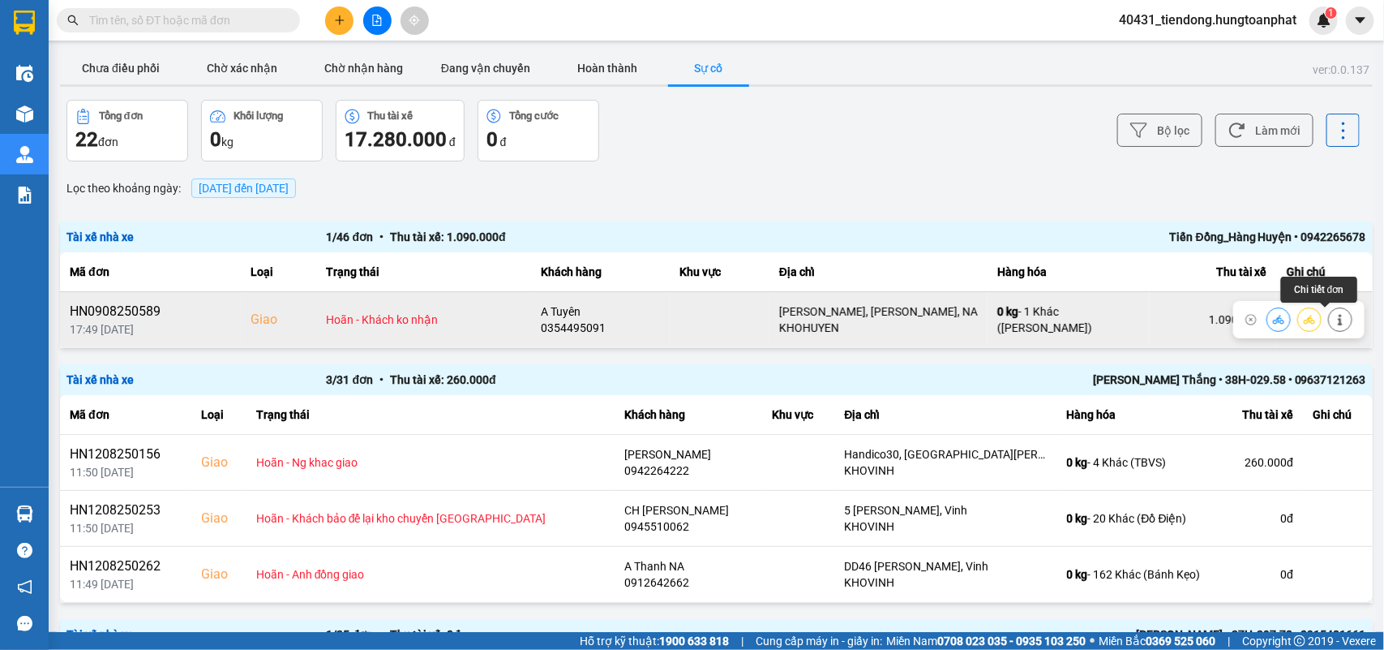
click at [1335, 323] on icon at bounding box center [1340, 319] width 11 height 11
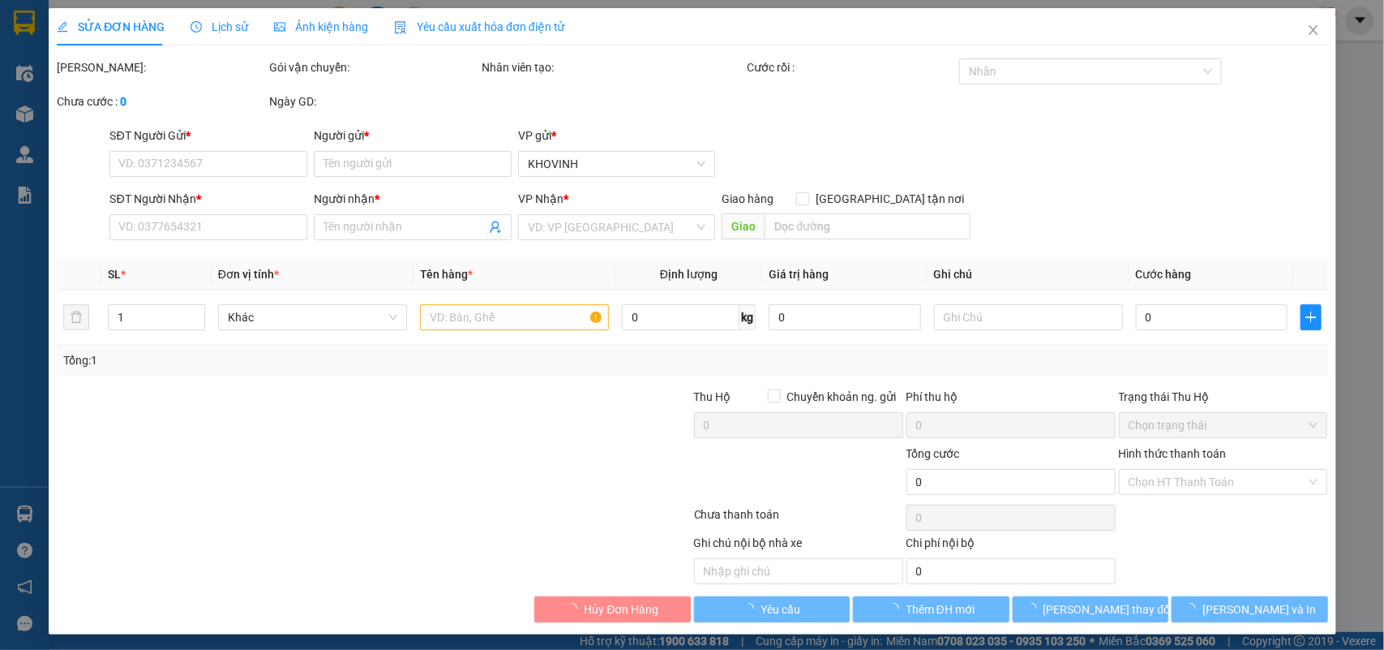
type input "0329488816"
type input "A Lộc"
type input "0354495091"
type input "A Tuyên"
checkbox input "true"
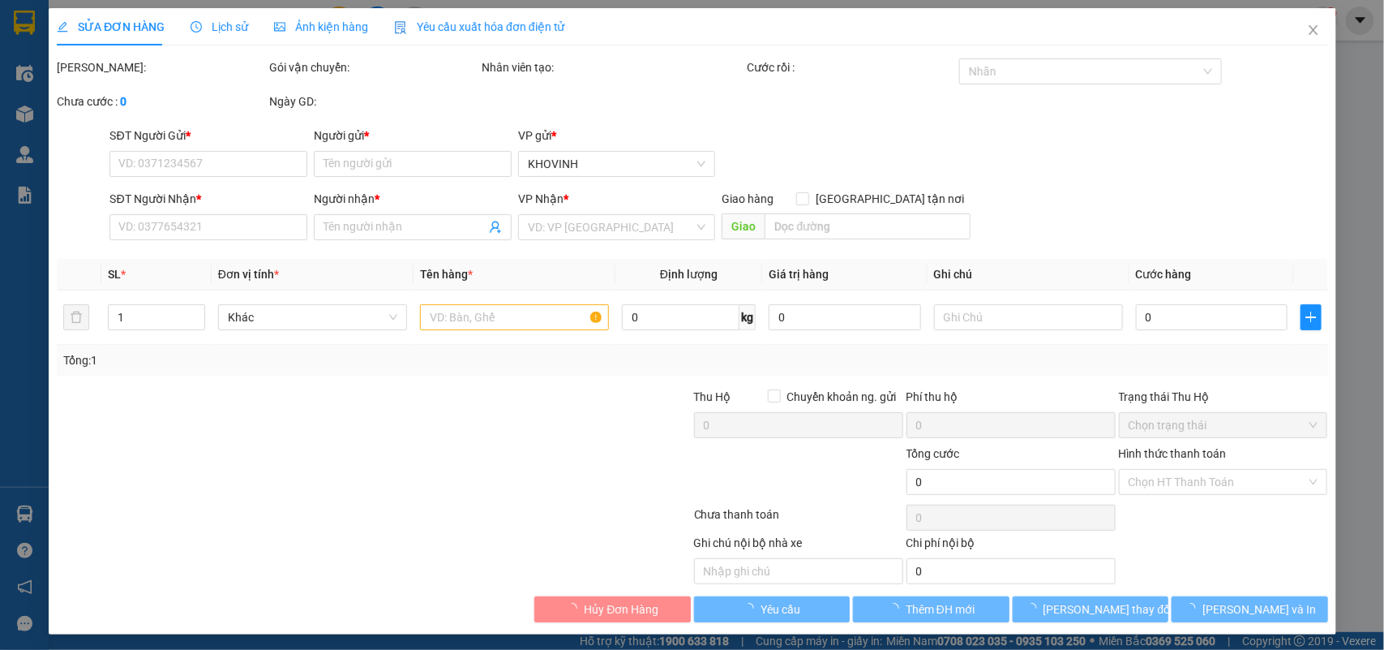
type input "[PERSON_NAME], [PERSON_NAME], NA"
type input "100.000"
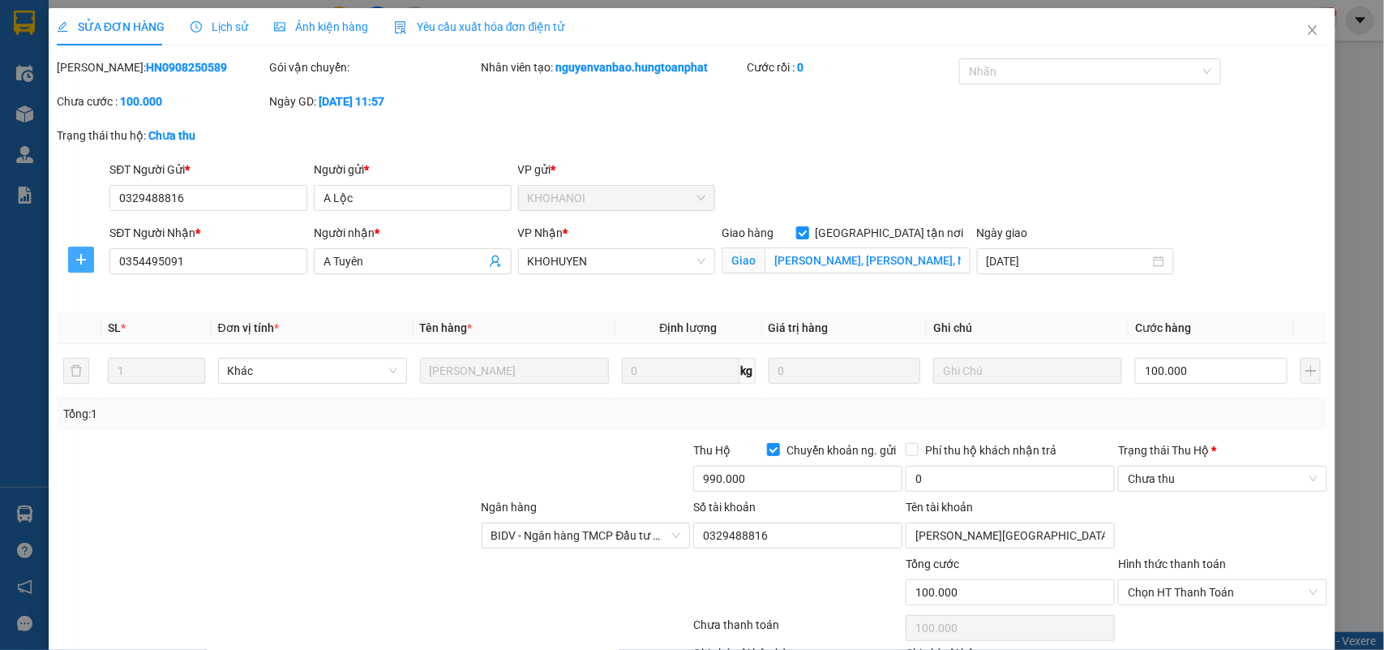
click at [74, 268] on button "button" at bounding box center [81, 260] width 26 height 26
click at [92, 321] on span "Chuyển hoàn" at bounding box center [110, 318] width 66 height 18
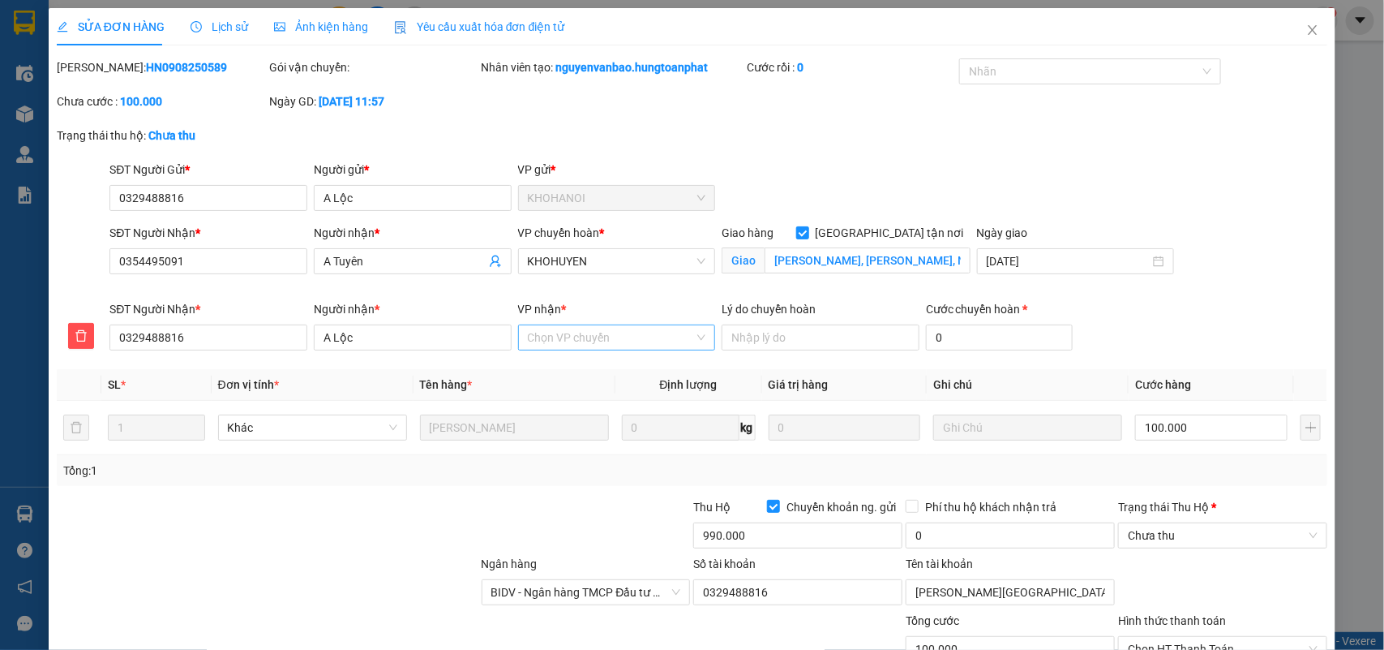
click at [593, 332] on input "VP nhận *" at bounding box center [611, 337] width 167 height 24
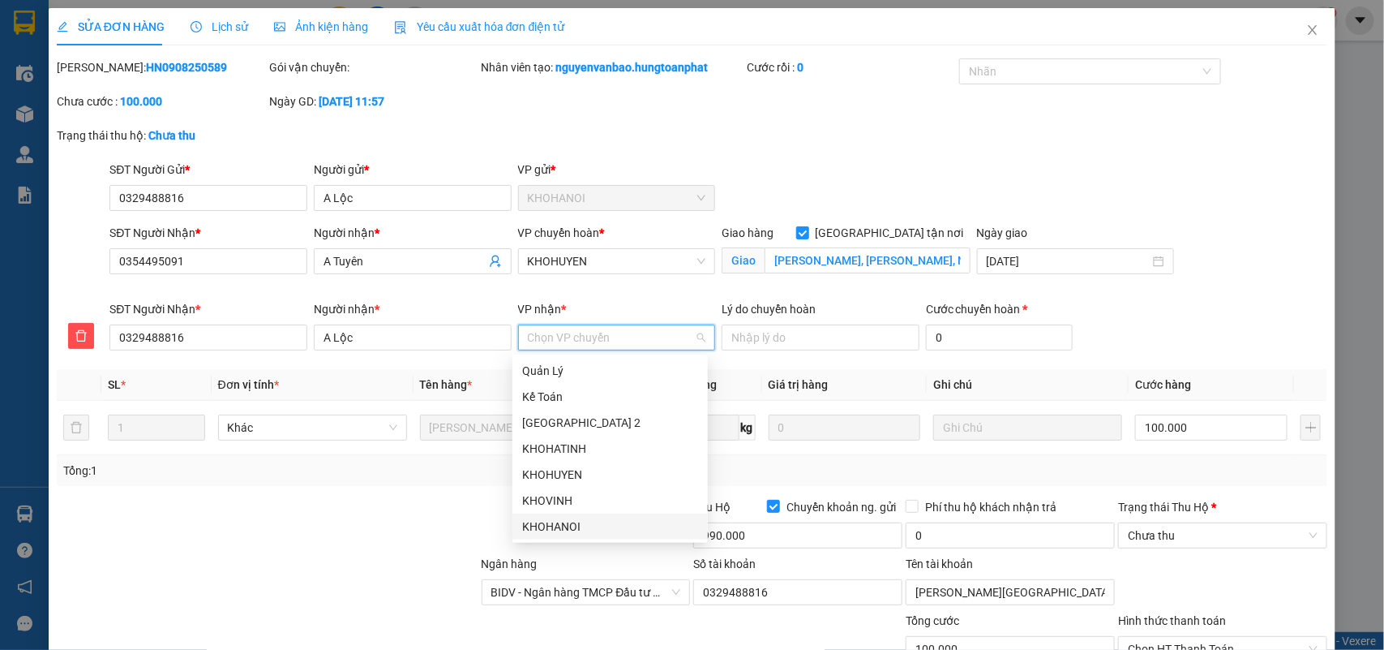
click at [588, 521] on div "KHOHANOI" at bounding box center [610, 526] width 176 height 18
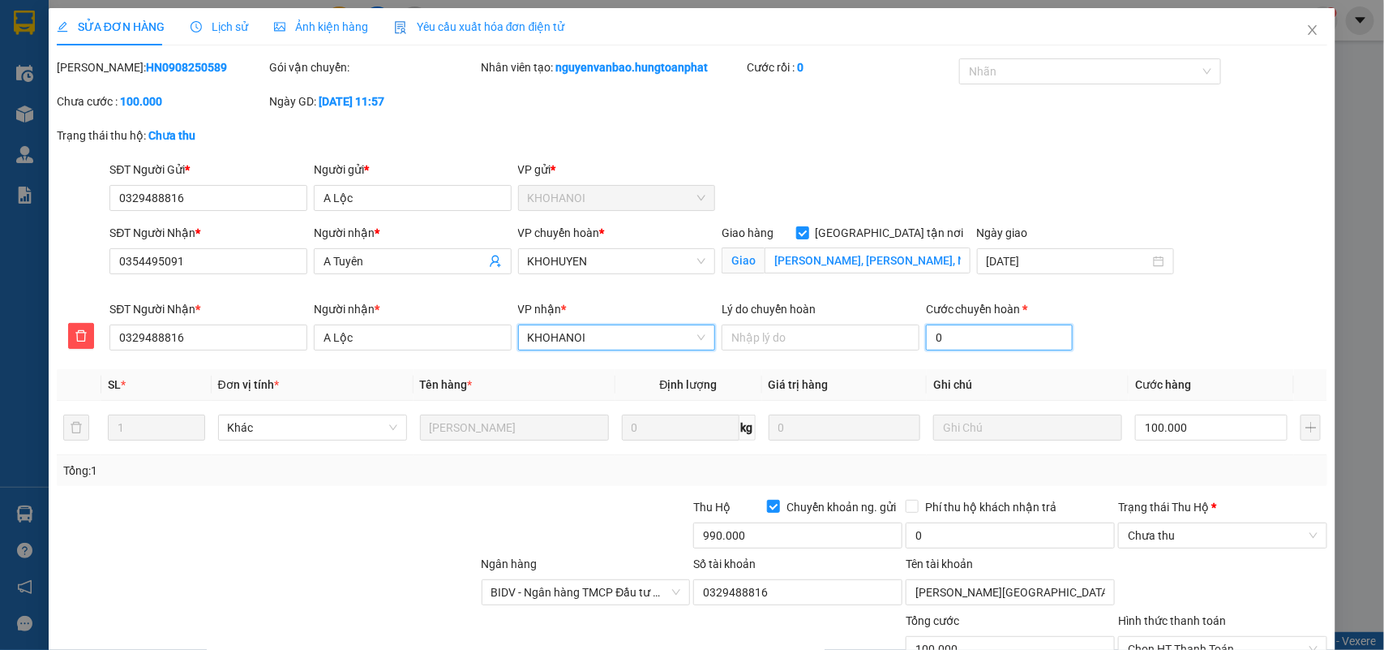
click at [927, 341] on input "0" at bounding box center [999, 337] width 147 height 26
type input "100.001"
type input "10"
type input "100.010"
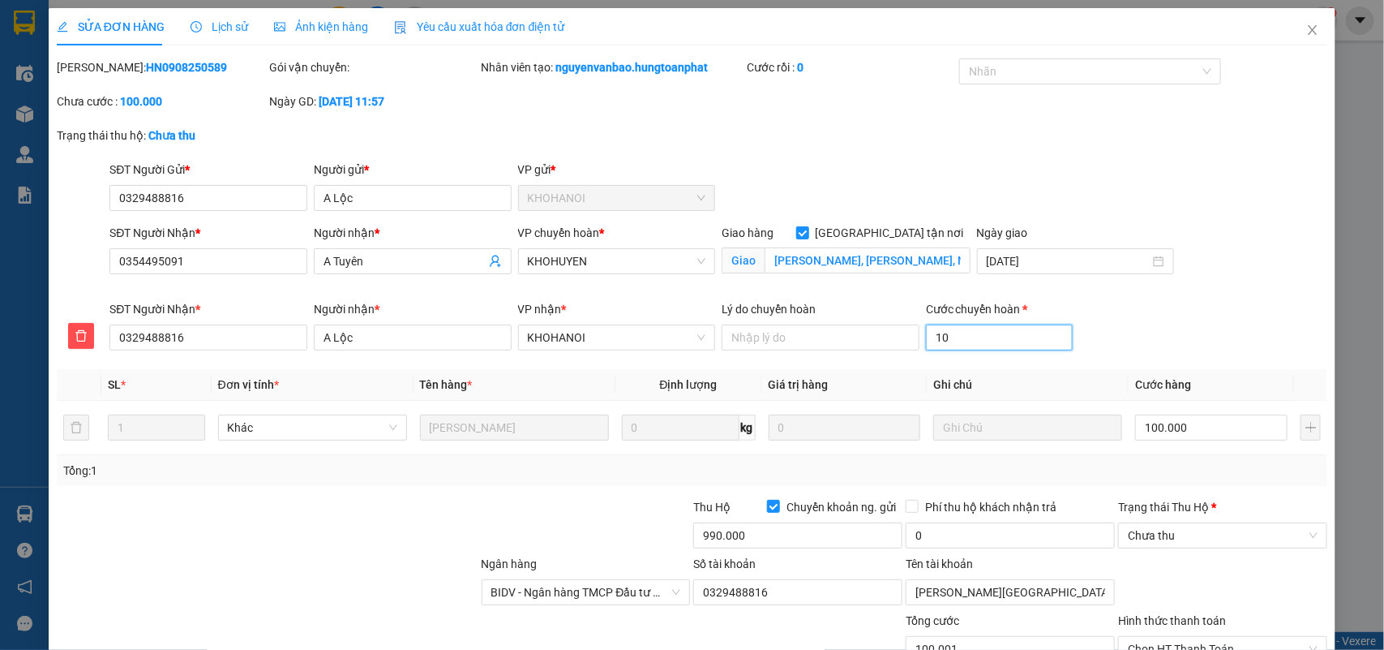
type input "100.010"
type input "100.100"
type input "100"
type input "101.000"
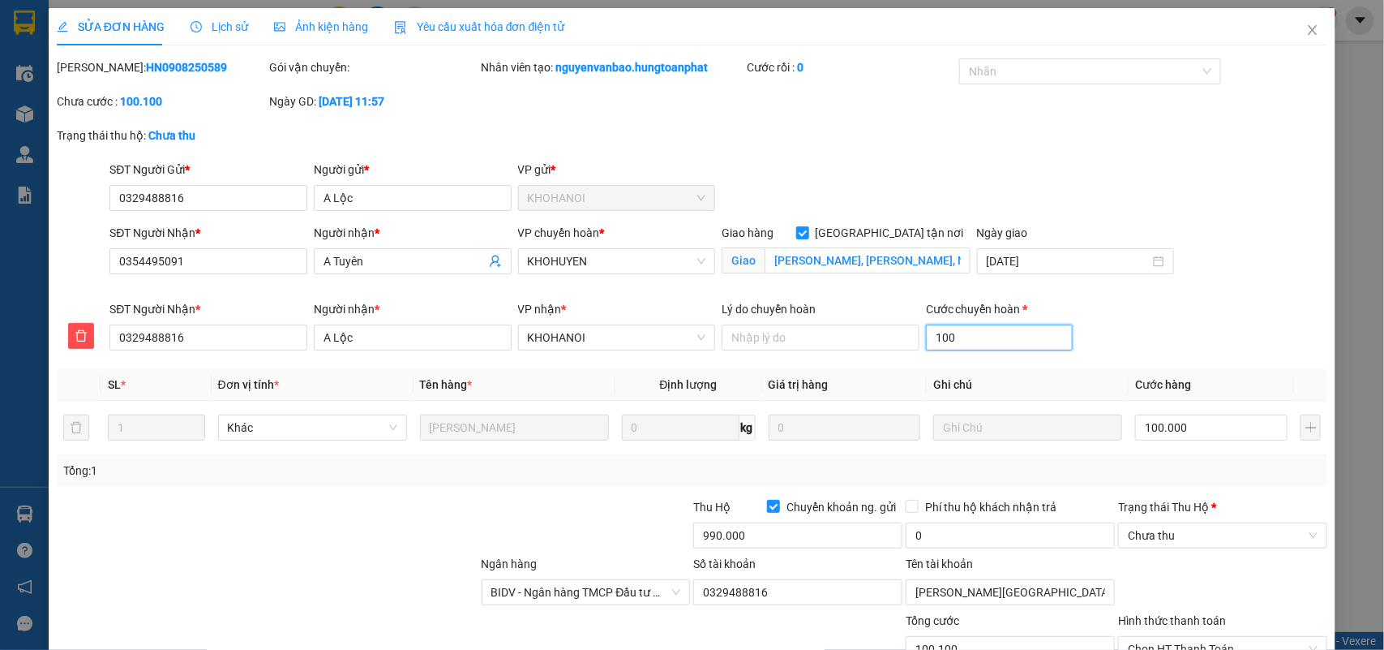
type input "101.000"
type input "1000"
type input "110.000"
type input "10000"
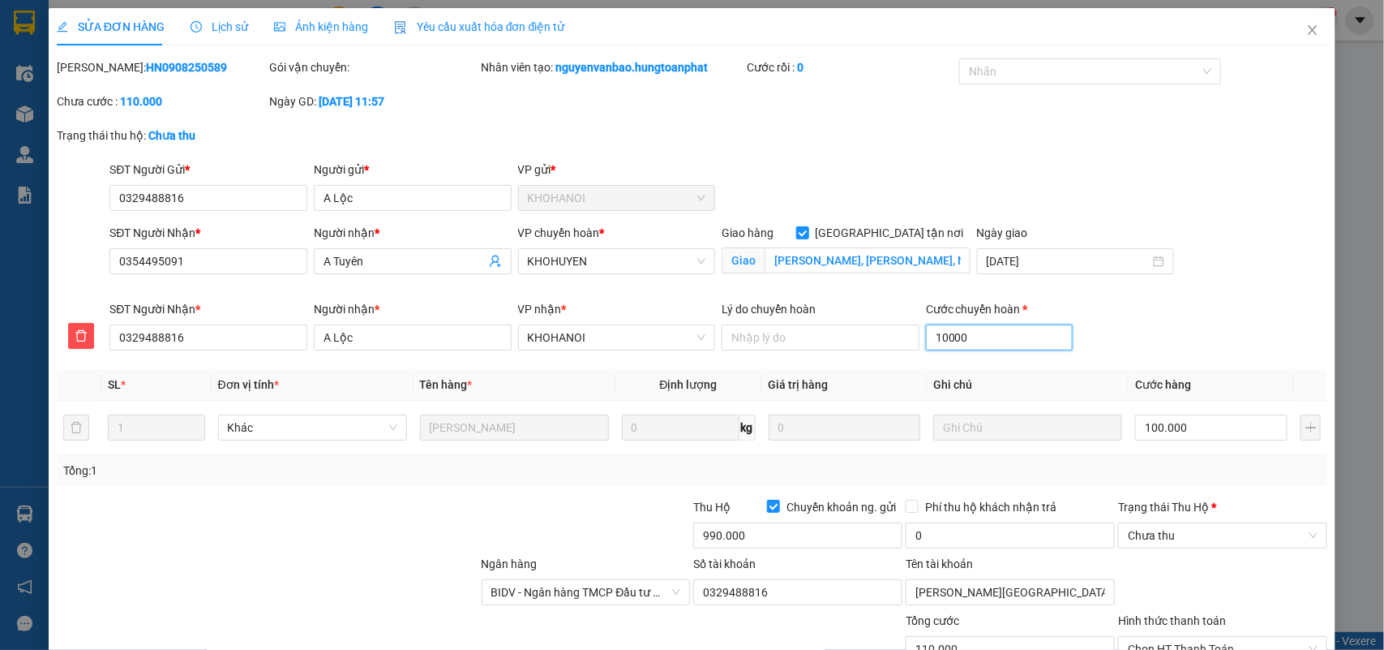
click at [997, 349] on input "10000" at bounding box center [999, 337] width 147 height 26
click at [980, 338] on input "10000" at bounding box center [999, 337] width 147 height 26
type input "200.000"
type input "100.000"
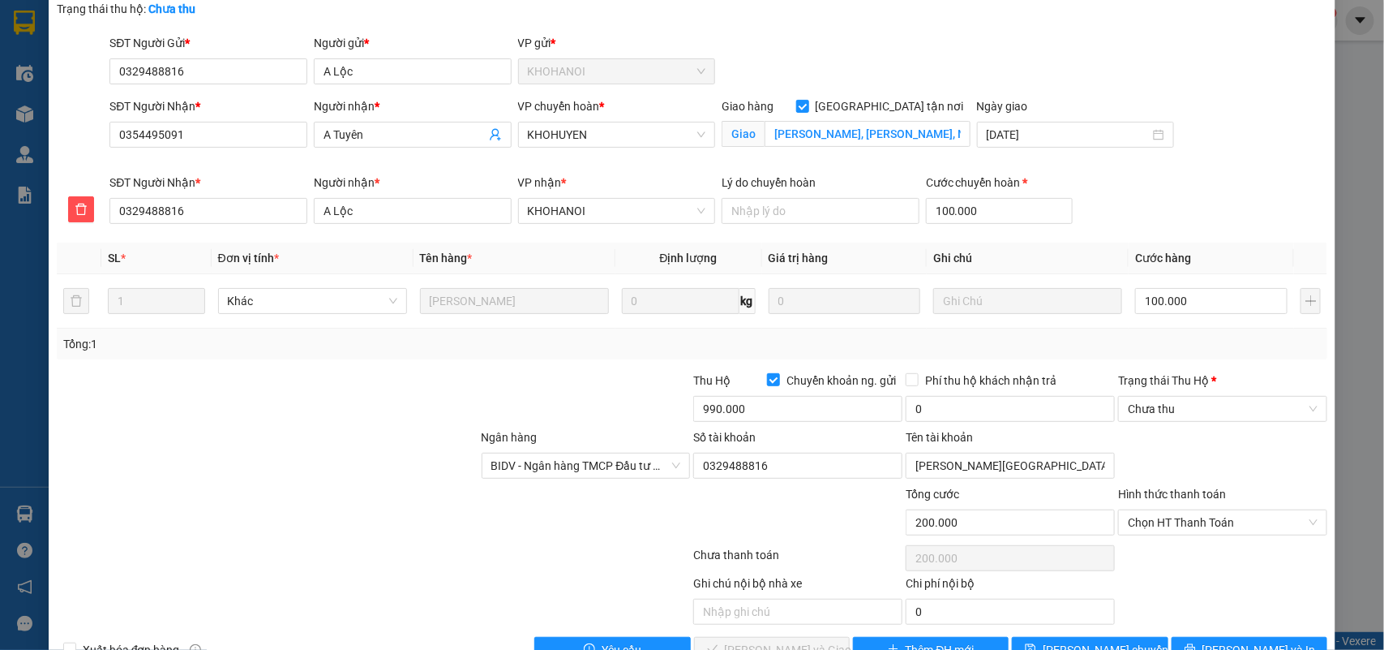
scroll to position [138, 0]
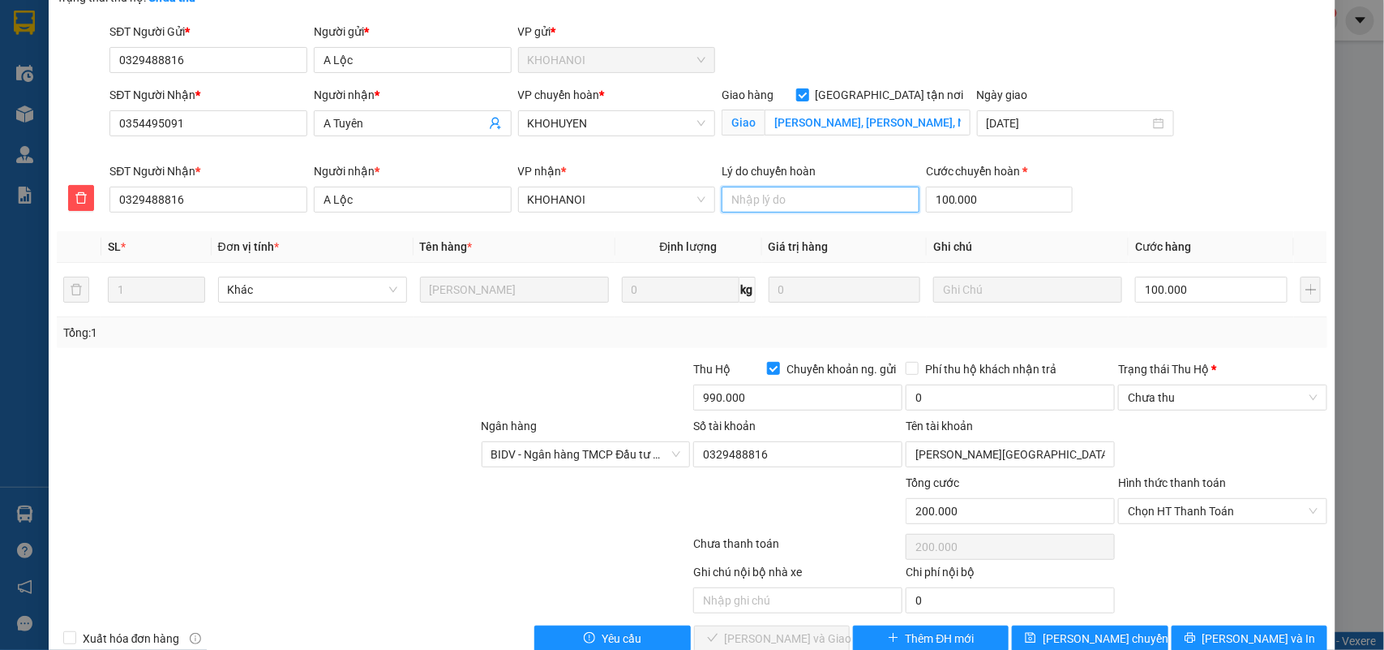
click at [804, 208] on input "Lý do chuyển hoàn" at bounding box center [821, 200] width 198 height 26
type input "khách ko nhận"
click at [374, 444] on div at bounding box center [267, 445] width 425 height 57
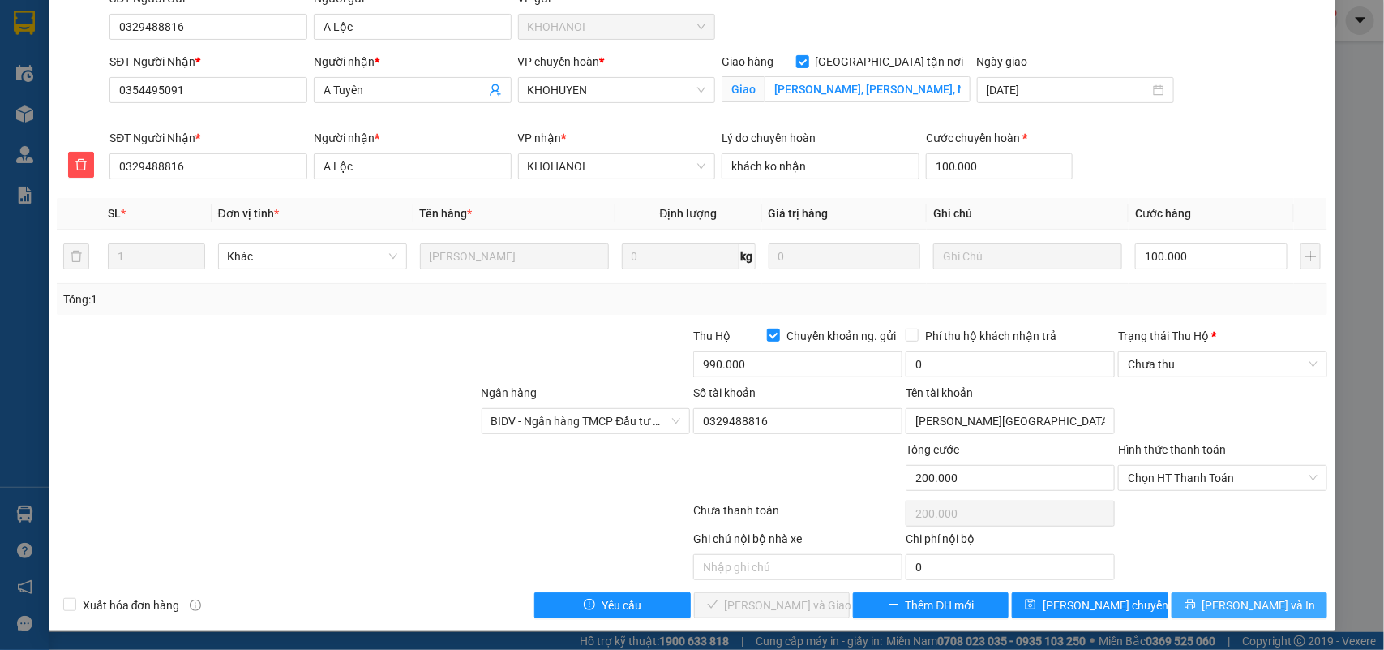
click at [1233, 601] on span "[PERSON_NAME] và In" at bounding box center [1260, 605] width 114 height 18
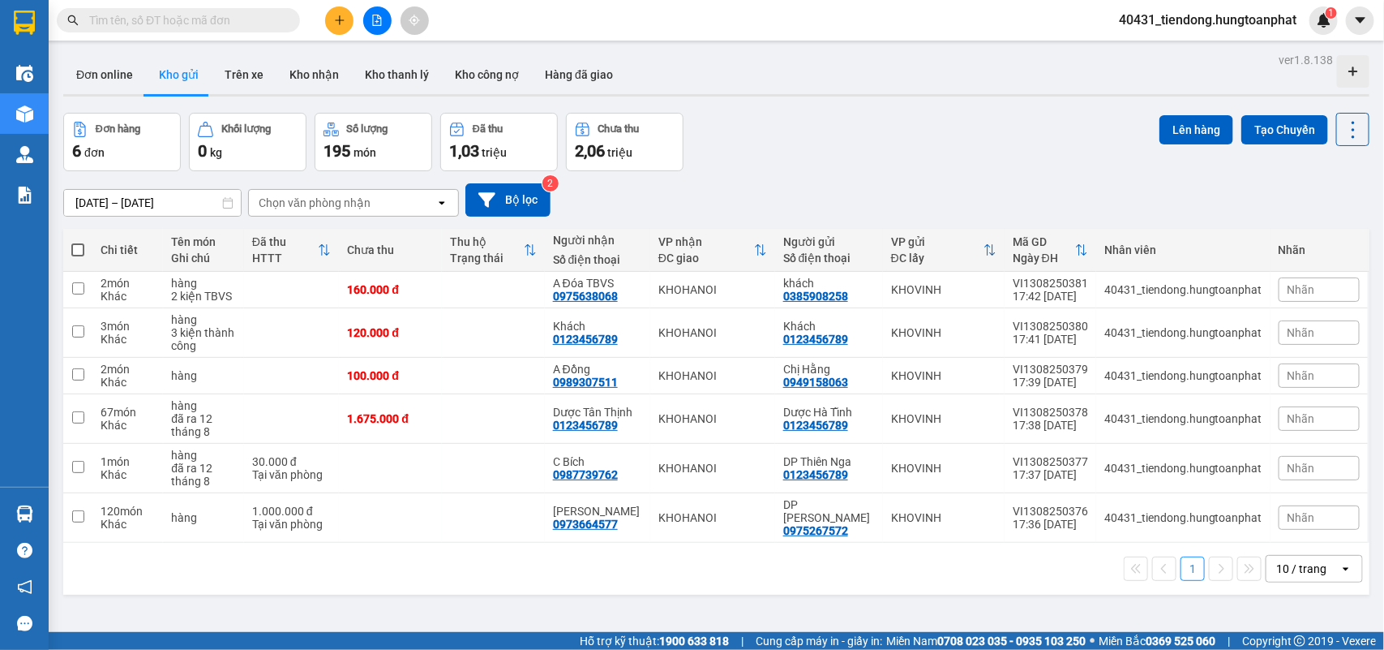
click at [325, 24] on button at bounding box center [339, 20] width 28 height 28
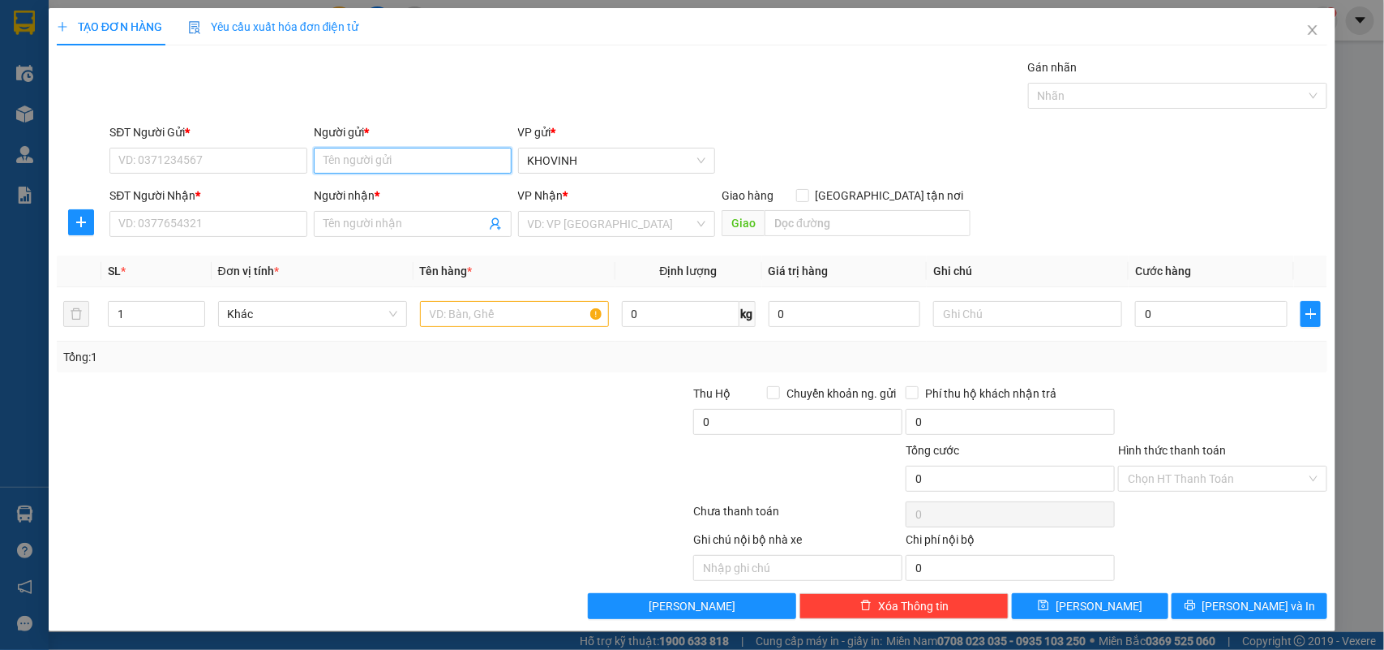
click at [371, 148] on input "Người gửi *" at bounding box center [413, 161] width 198 height 26
type input "z"
type input "G"
type input "[PERSON_NAME]"
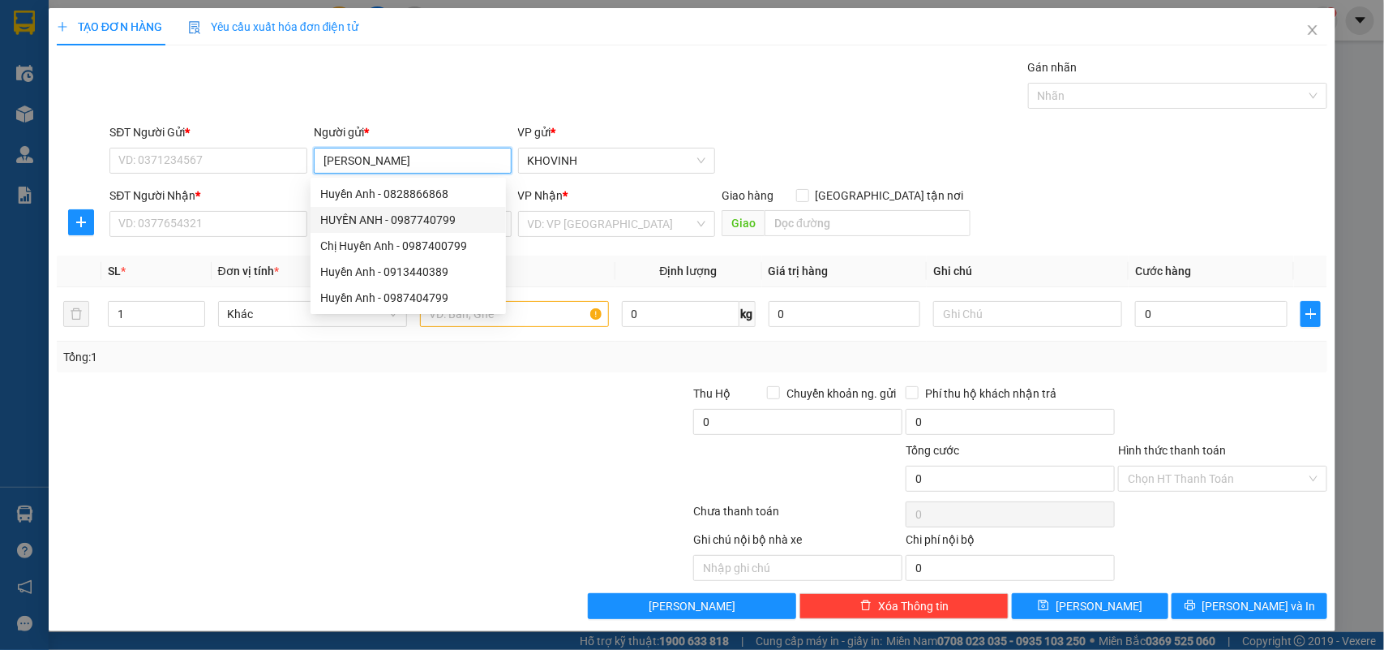
click at [404, 216] on div "HUYỀN ANH - 0987740799" at bounding box center [408, 220] width 176 height 18
type input "0987740799"
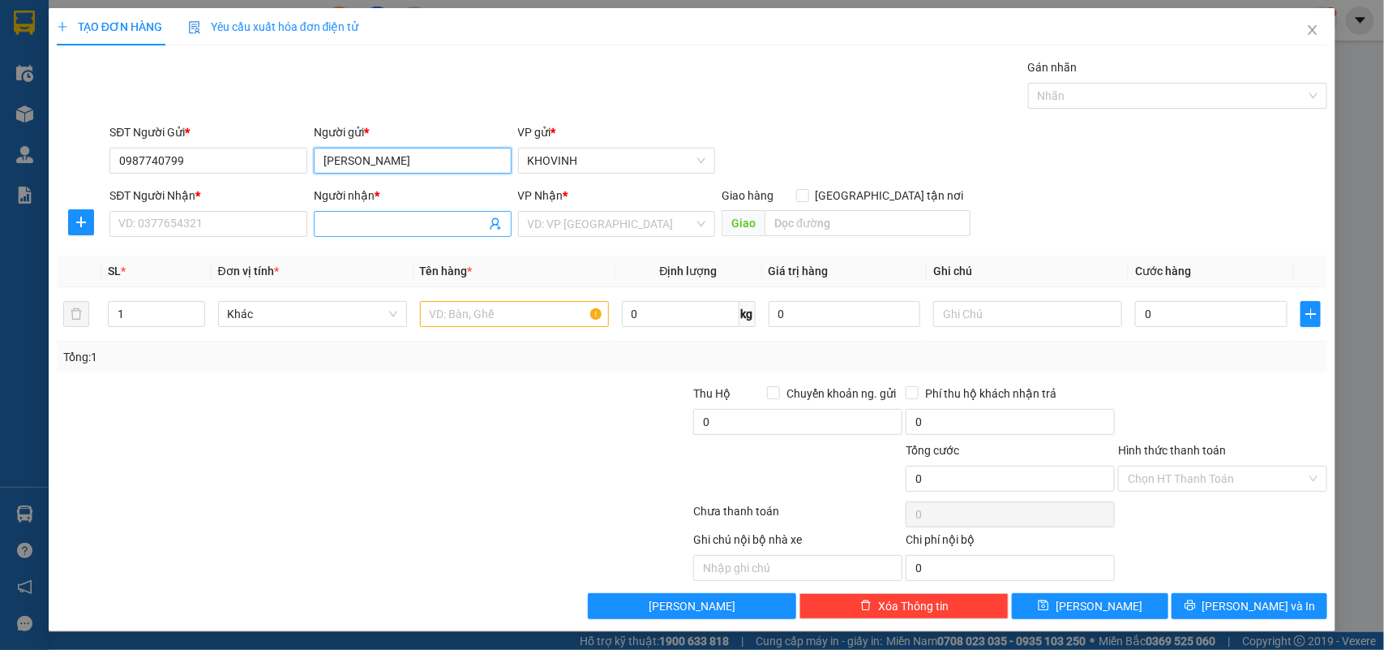
type input "[PERSON_NAME]"
click at [349, 224] on input "Người nhận *" at bounding box center [405, 224] width 162 height 18
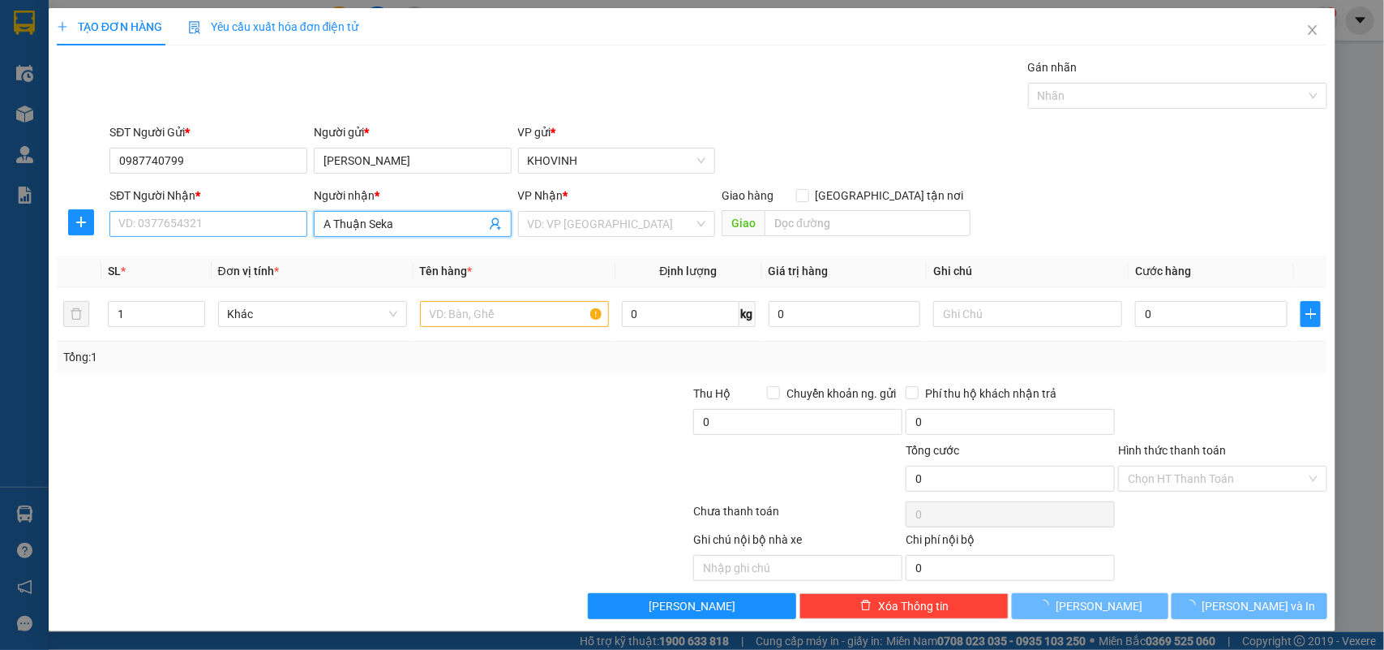
type input "A Thuận Seka"
click at [245, 225] on input "SĐT Người Nhận *" at bounding box center [208, 224] width 198 height 26
type input "0987678706"
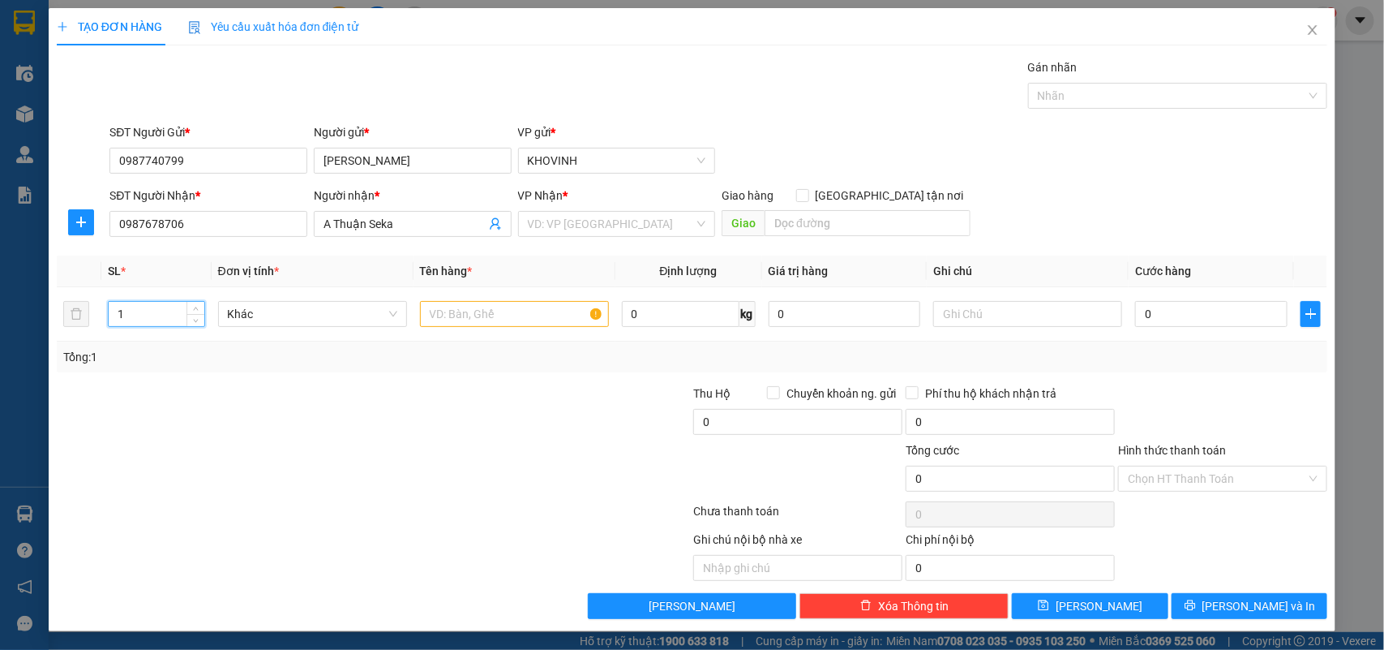
drag, startPoint x: 144, startPoint y: 316, endPoint x: 38, endPoint y: 312, distance: 106.3
click at [38, 312] on div "TẠO ĐƠN HÀNG Yêu cầu xuất hóa đơn điện tử Transit Pickup Surcharge Ids Transit …" at bounding box center [692, 325] width 1384 height 650
type input "7"
click at [549, 313] on input "text" at bounding box center [514, 314] width 189 height 26
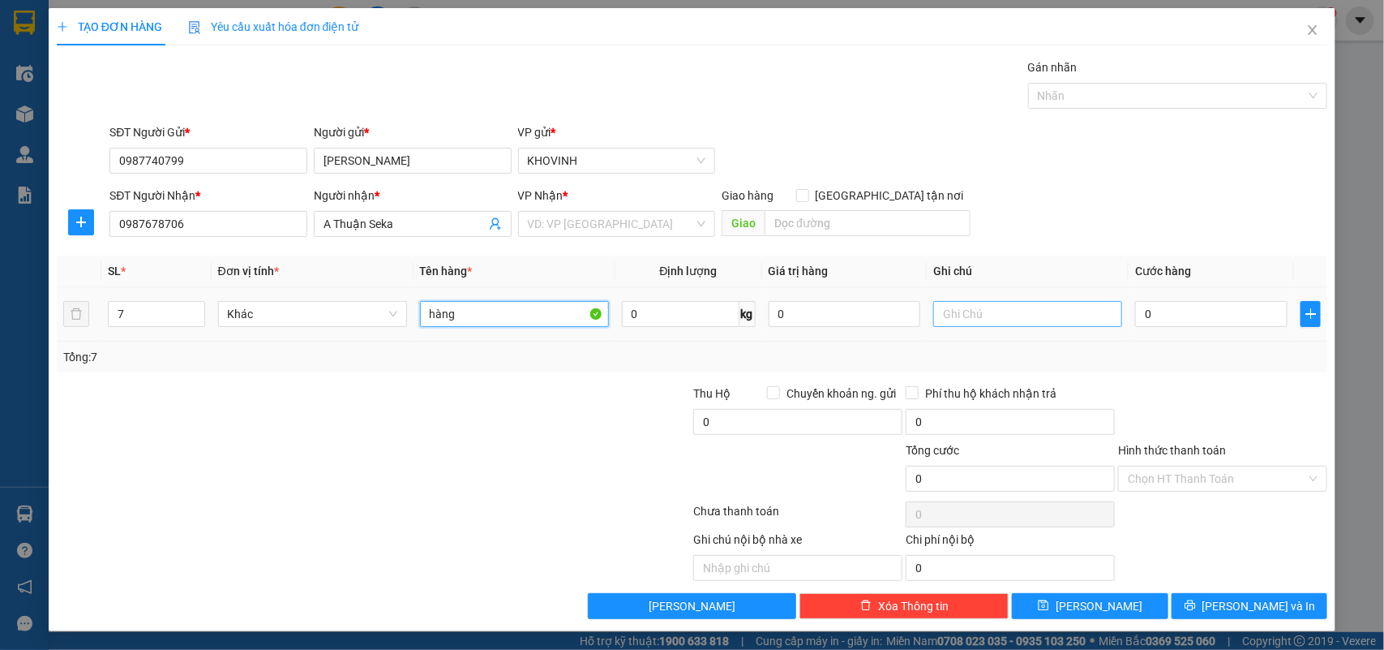
type input "hàng"
click at [976, 313] on input "text" at bounding box center [1027, 314] width 189 height 26
type input "1 kiện to 6 kiện nhỏ"
click at [528, 221] on input "search" at bounding box center [611, 224] width 167 height 24
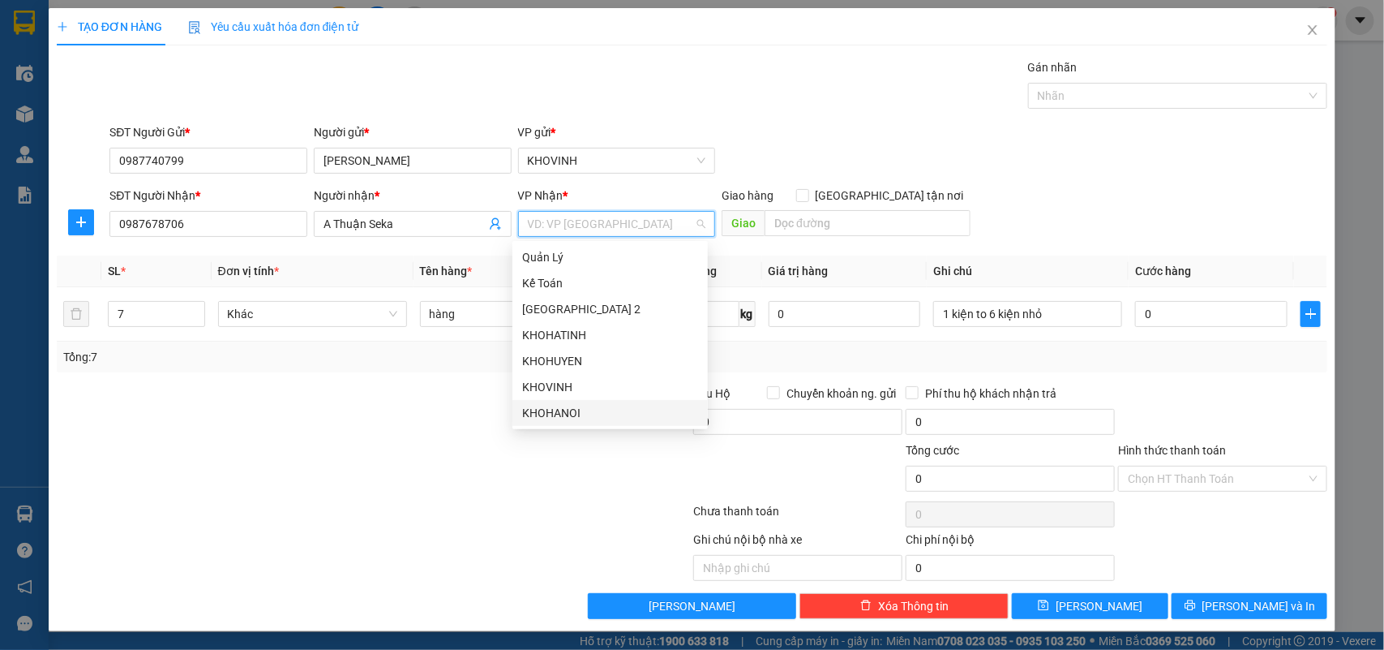
drag, startPoint x: 557, startPoint y: 407, endPoint x: 1250, endPoint y: 392, distance: 693.5
click at [560, 408] on div "KHOHANOI" at bounding box center [610, 413] width 176 height 18
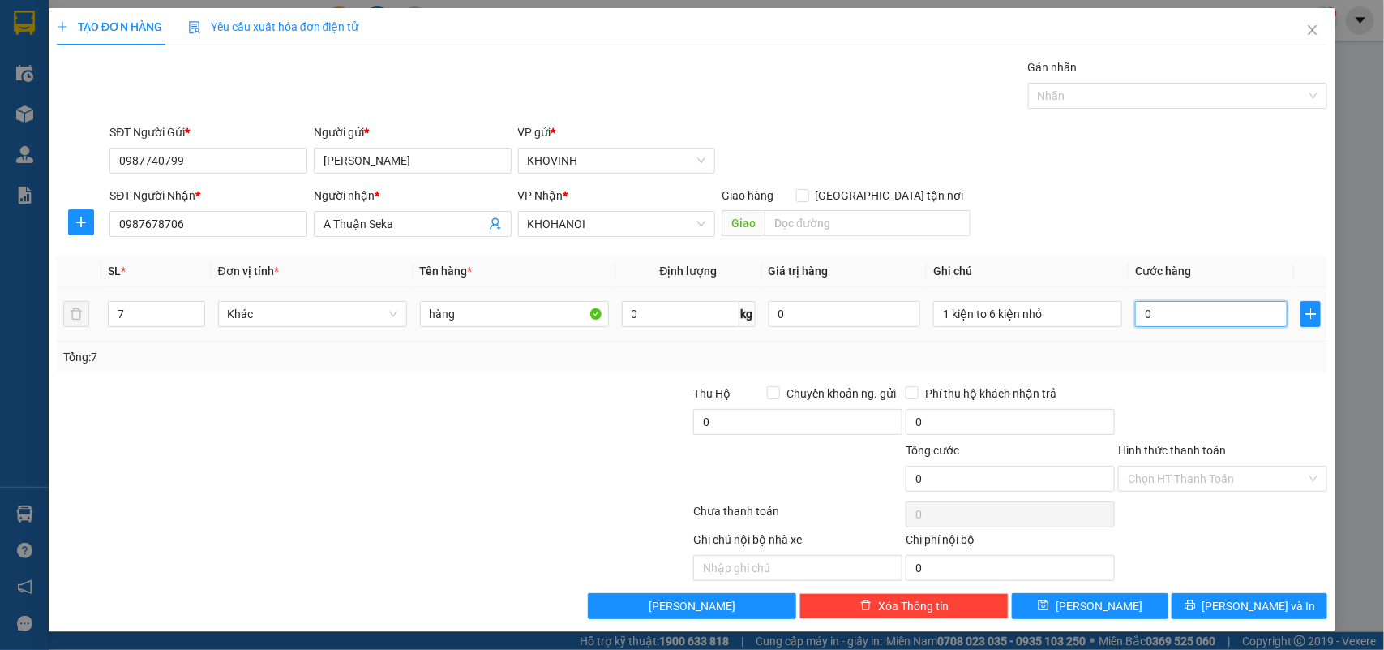
click at [1197, 321] on input "0" at bounding box center [1211, 314] width 152 height 26
type input "1"
type input "16"
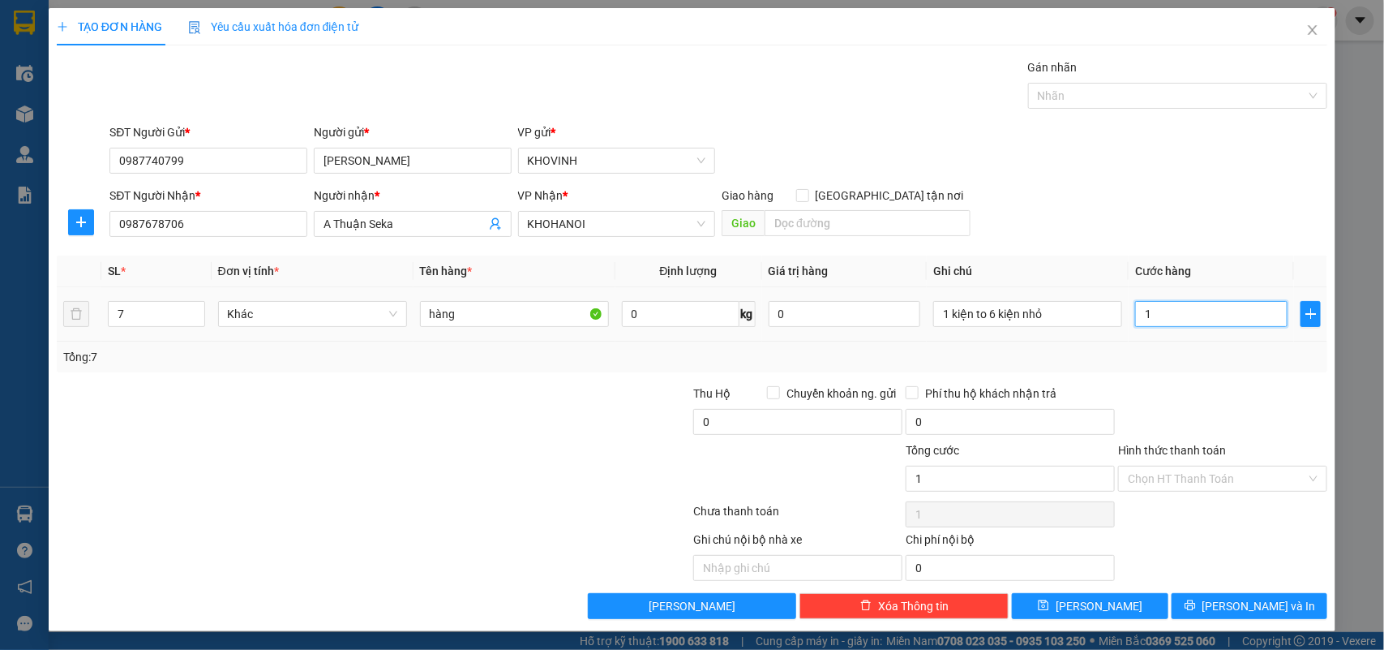
type input "16"
type input "160"
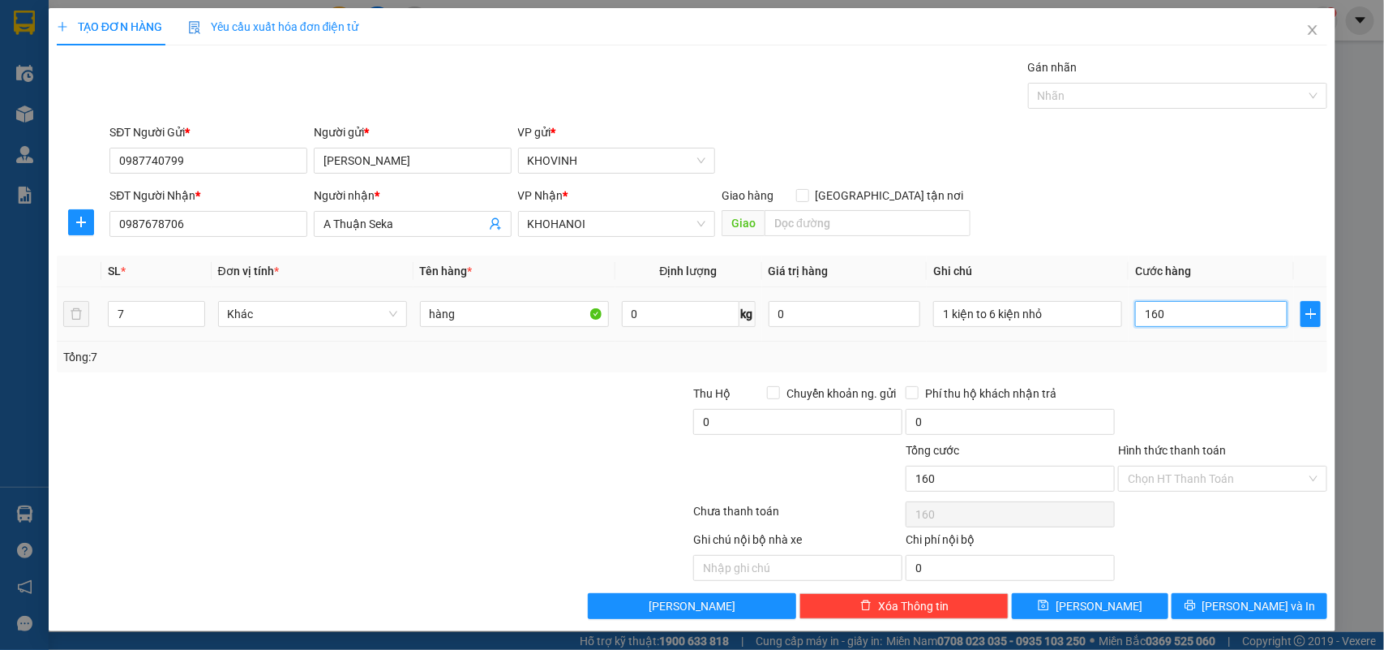
type input "1.600"
type input "16.000"
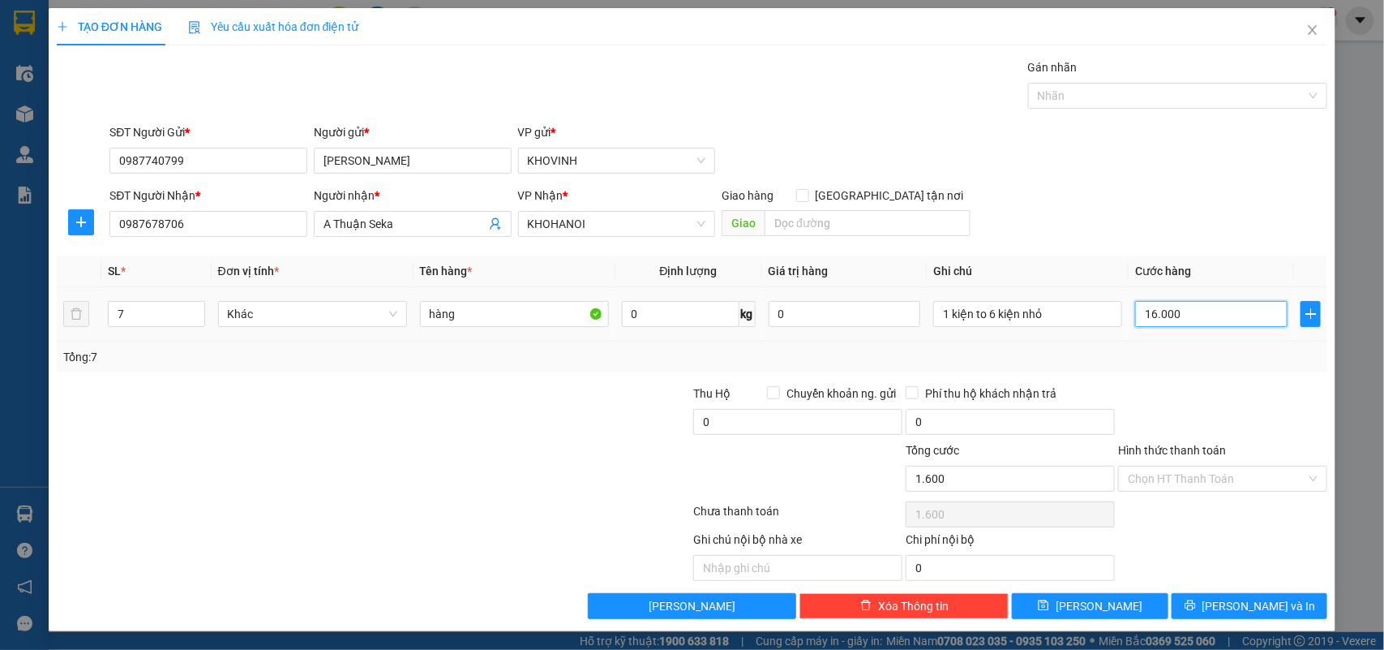
type input "16.000"
type input "160.000"
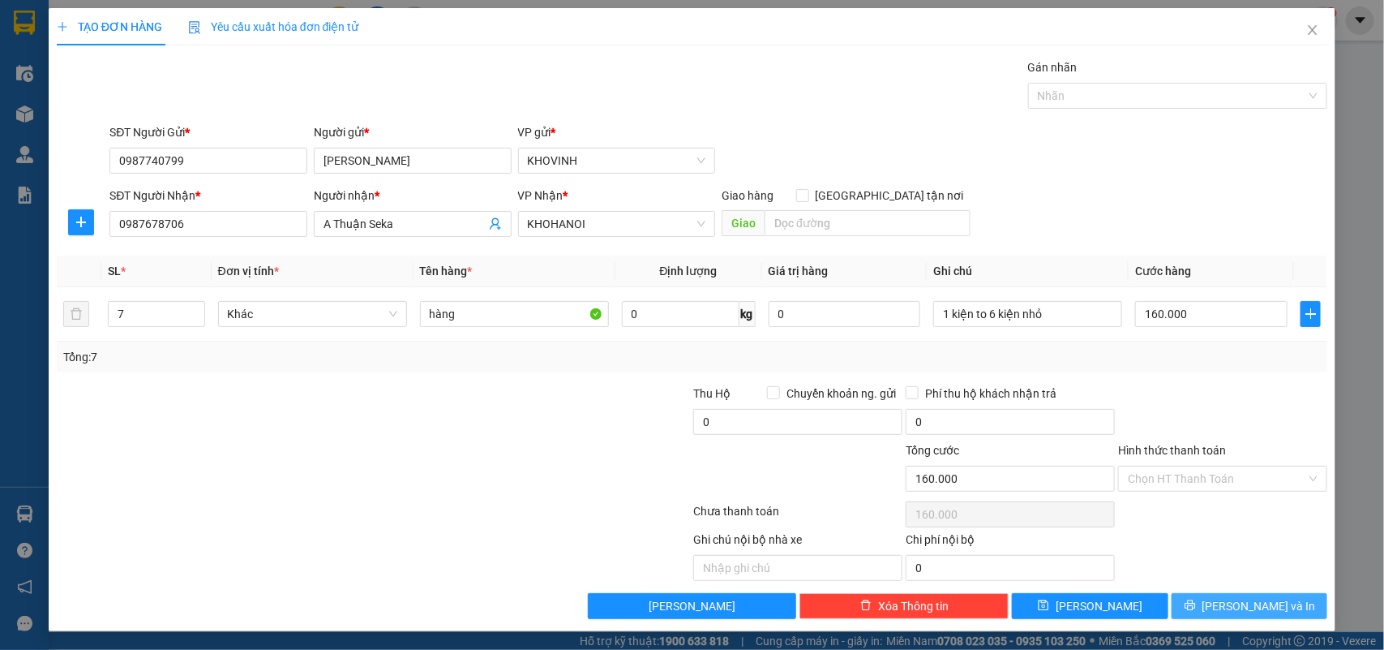
click at [1213, 615] on button "[PERSON_NAME] và In" at bounding box center [1250, 606] width 156 height 26
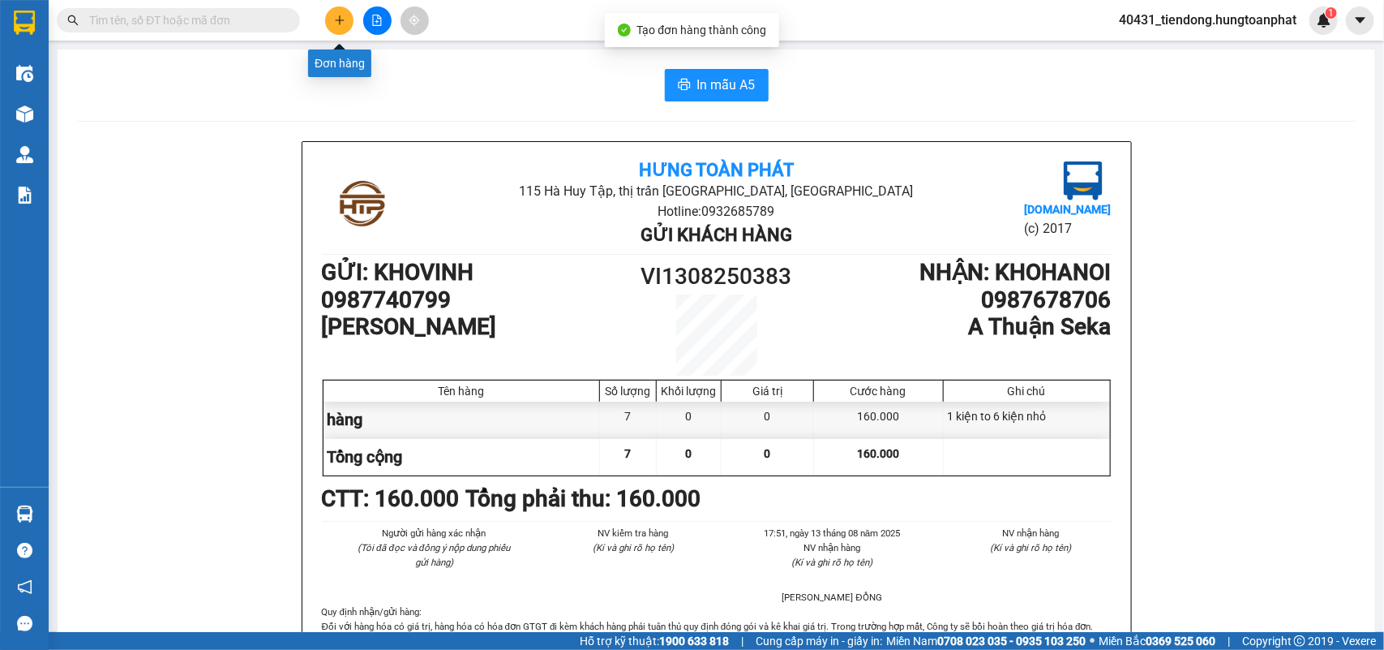
click at [334, 22] on icon "plus" at bounding box center [339, 20] width 11 height 11
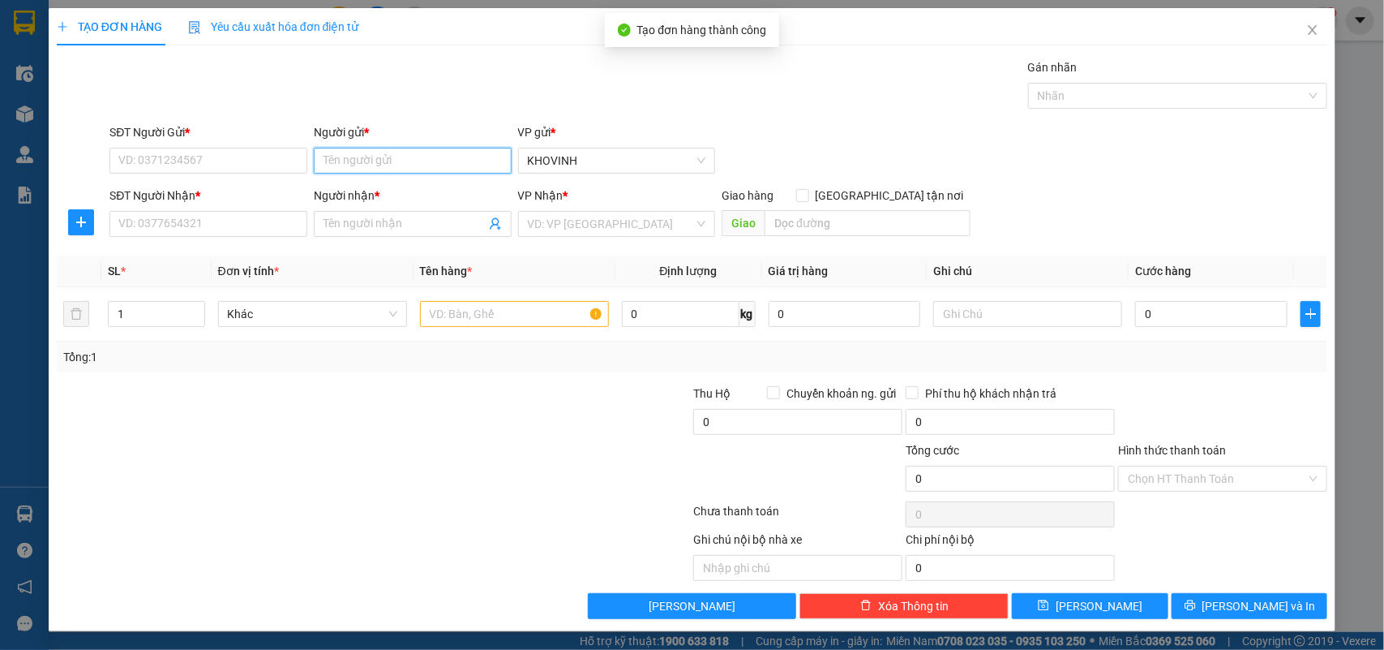
click at [463, 165] on input "Người gửi *" at bounding box center [413, 161] width 198 height 26
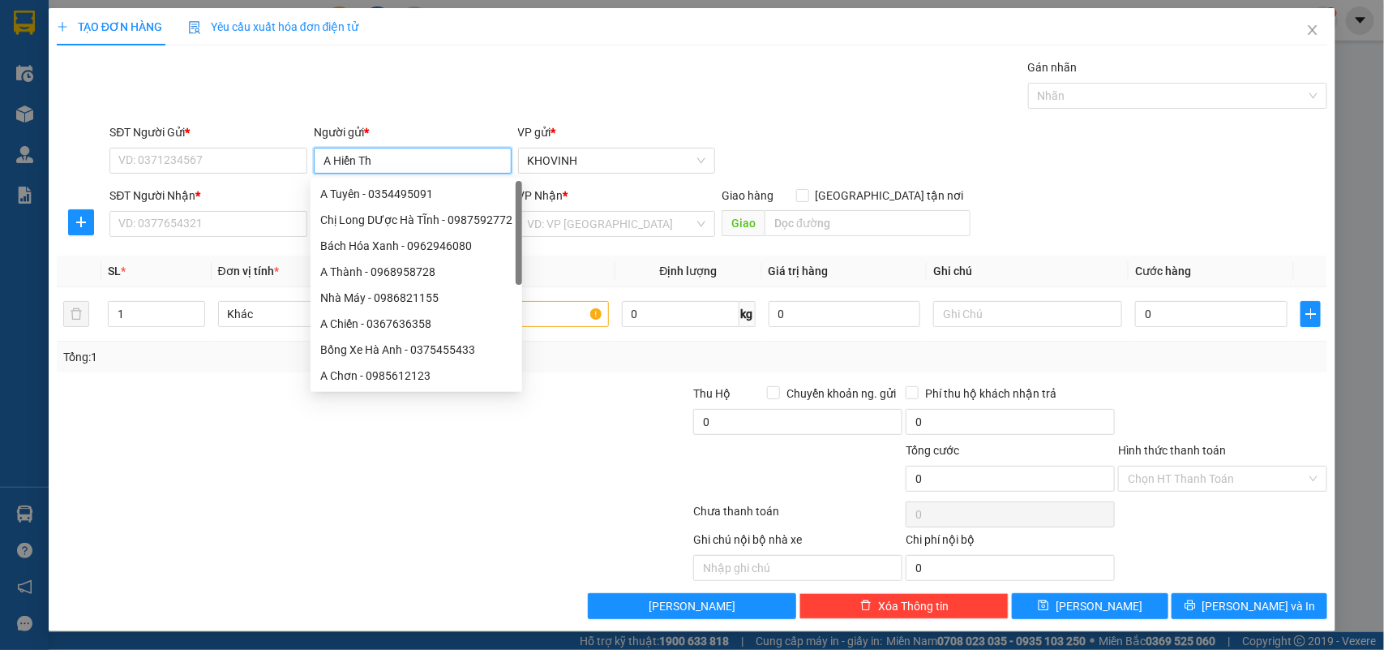
type input "A Hiển Thọ"
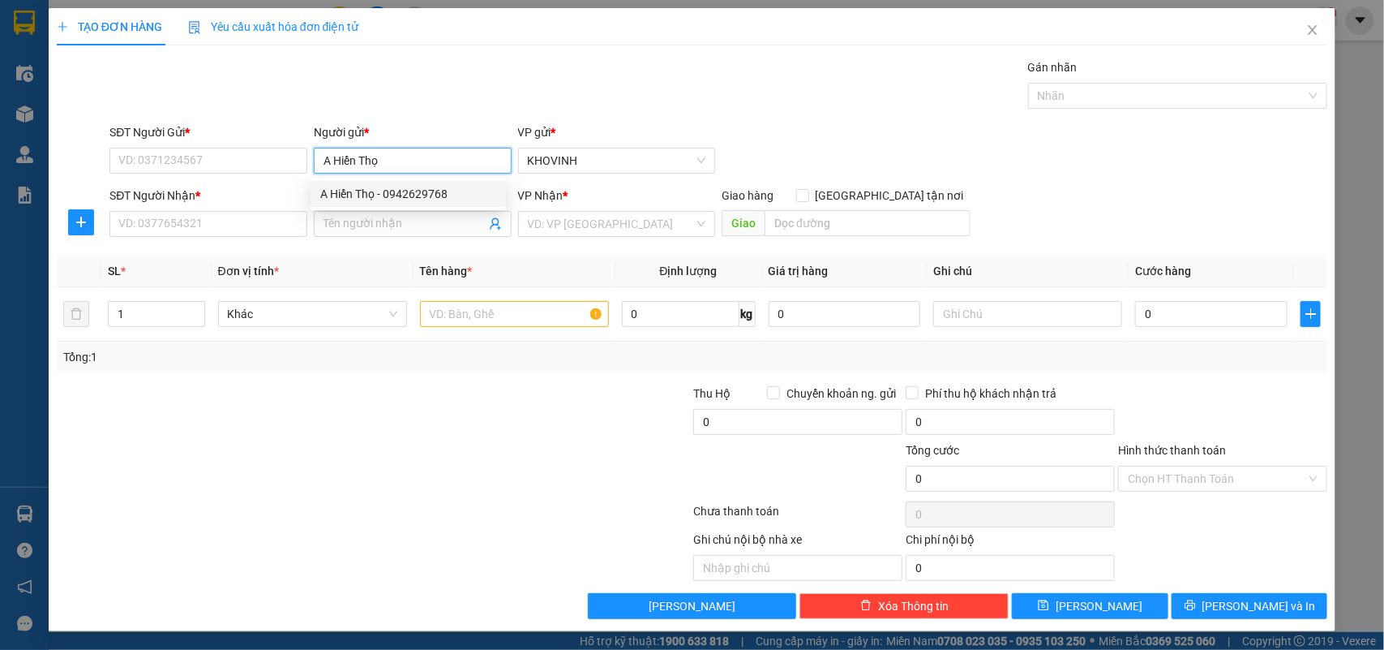
click at [406, 199] on div "A Hiển Thọ - 0942629768" at bounding box center [408, 194] width 176 height 18
type input "0942629768"
type input "A Hiển Thọ"
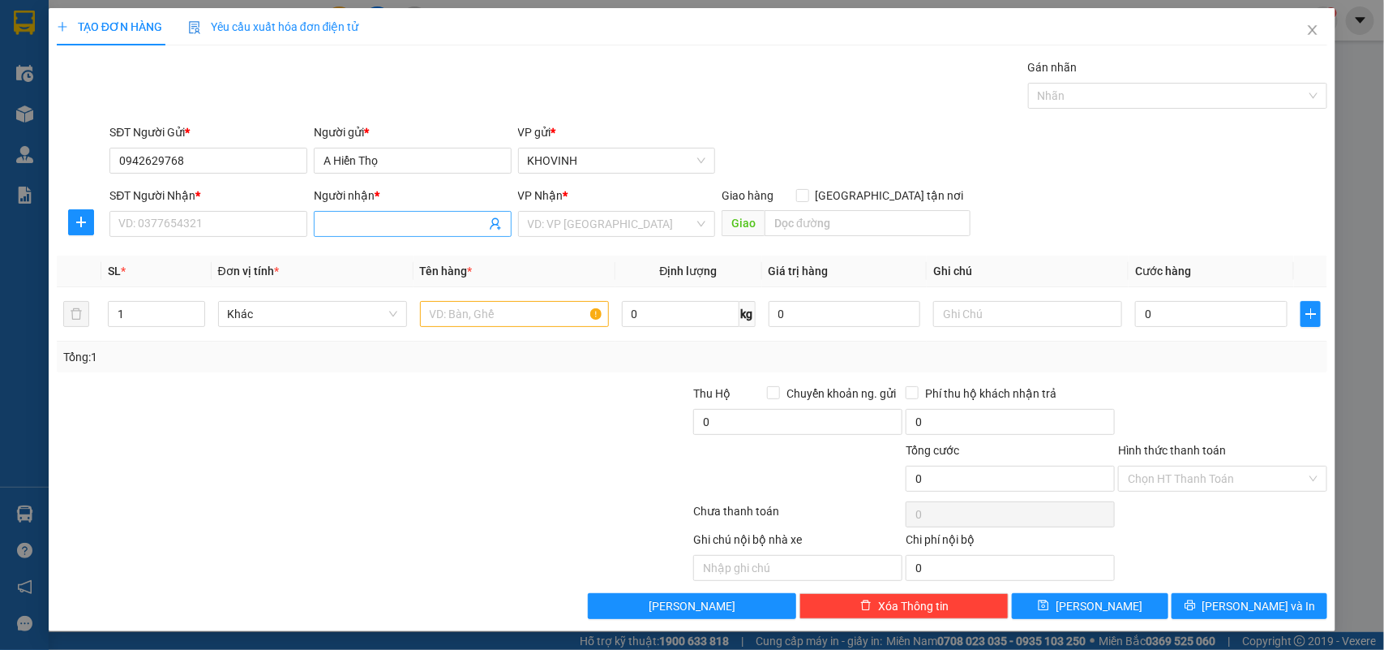
click at [362, 227] on input "Người nhận *" at bounding box center [405, 224] width 162 height 18
type input "[PERSON_NAME]"
click at [167, 225] on input "SĐT Người Nhận *" at bounding box center [208, 224] width 198 height 26
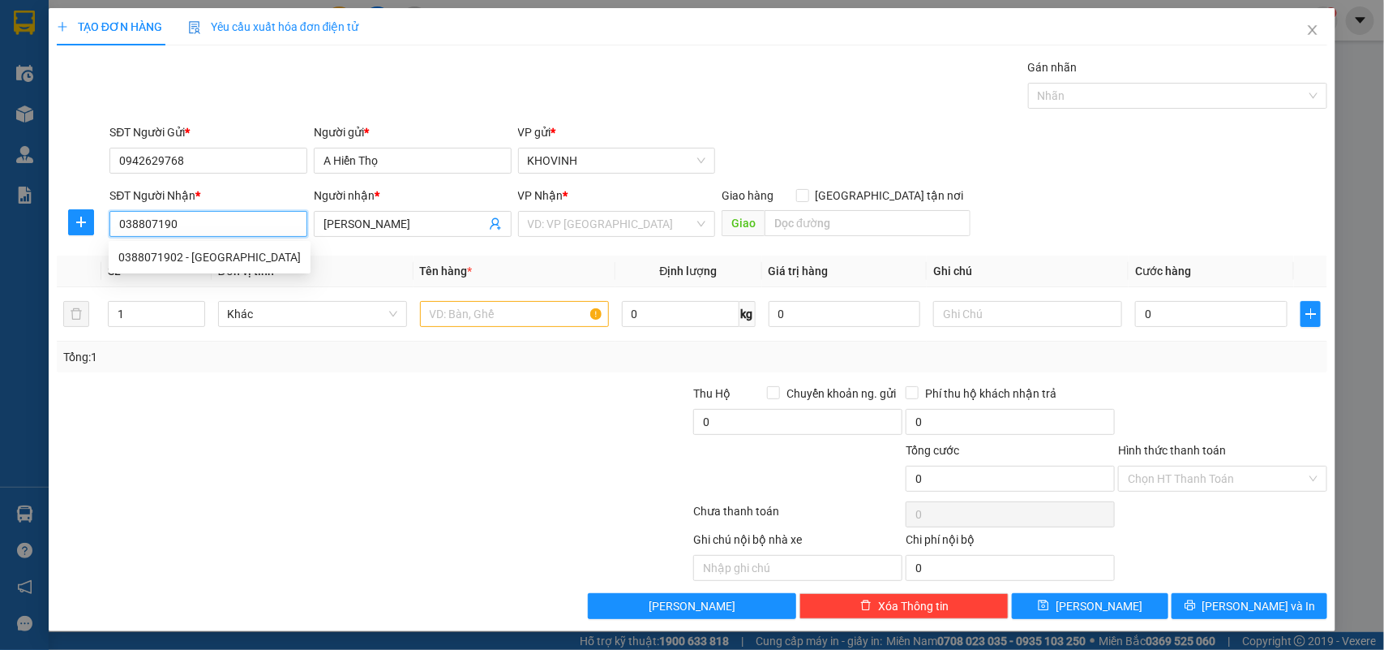
type input "0388071902"
click at [179, 255] on div "0388071902 - [GEOGRAPHIC_DATA]" at bounding box center [209, 257] width 182 height 18
type input "Vân Nhâm Nam Đàn"
checkbox input "true"
type input "Nam Đàn [GEOGRAPHIC_DATA]"
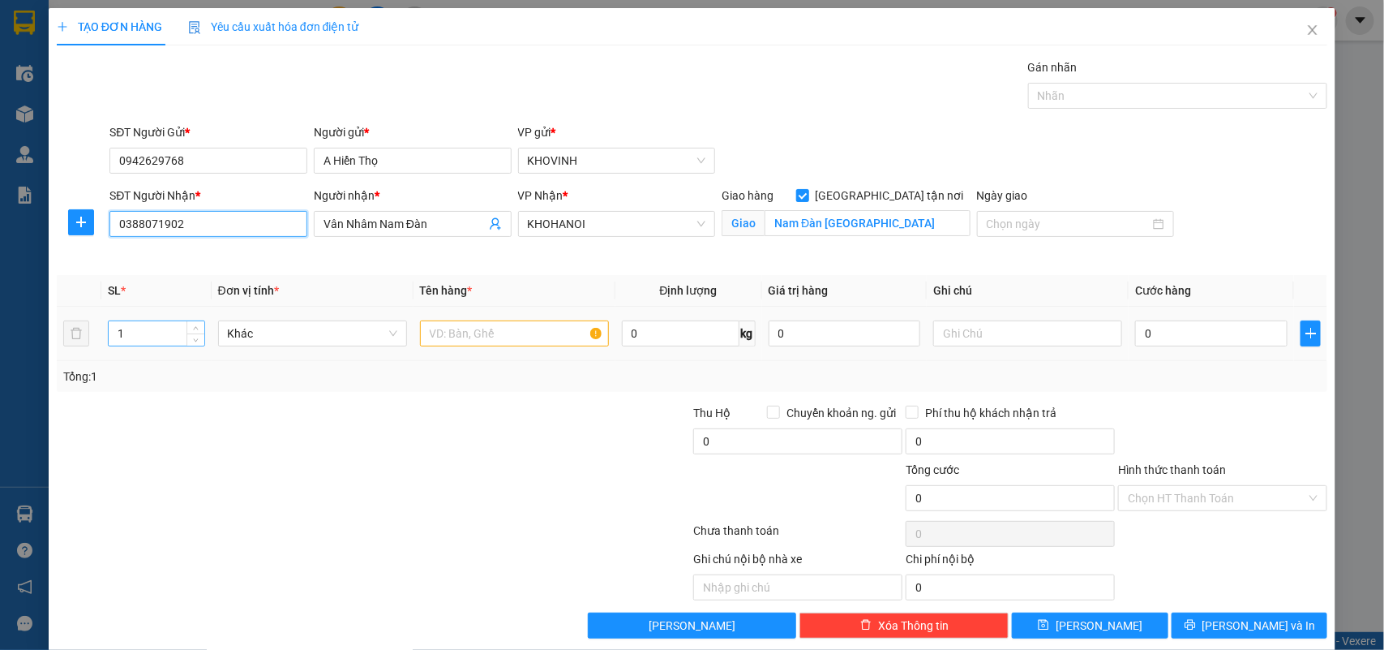
type input "0388071902"
click at [81, 337] on tr "1 Khác 0 kg 0 0" at bounding box center [692, 334] width 1271 height 54
type input "41"
click at [456, 330] on input "text" at bounding box center [514, 333] width 189 height 26
type input "hàng"
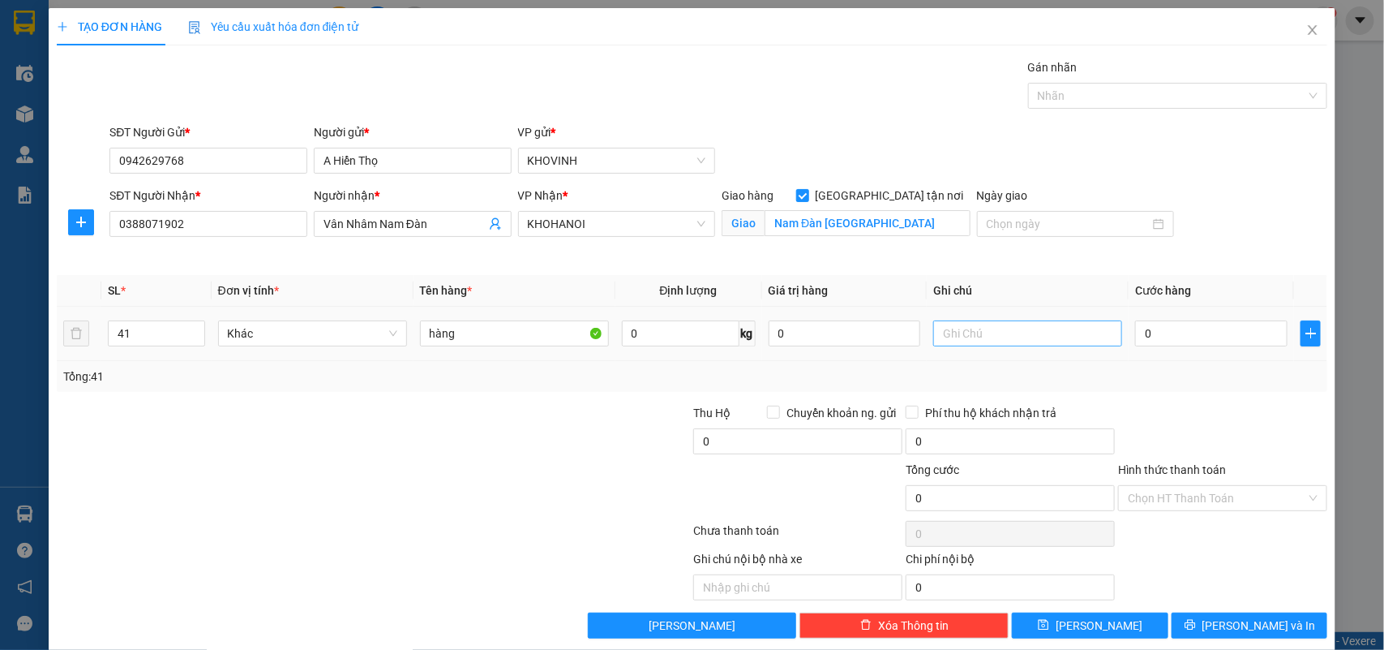
click at [941, 341] on div at bounding box center [1027, 333] width 189 height 32
click at [949, 337] on input "text" at bounding box center [1027, 333] width 189 height 26
type input "sữa nhỏ 110ml"
click at [1184, 337] on input "0" at bounding box center [1211, 333] width 152 height 26
type input "2"
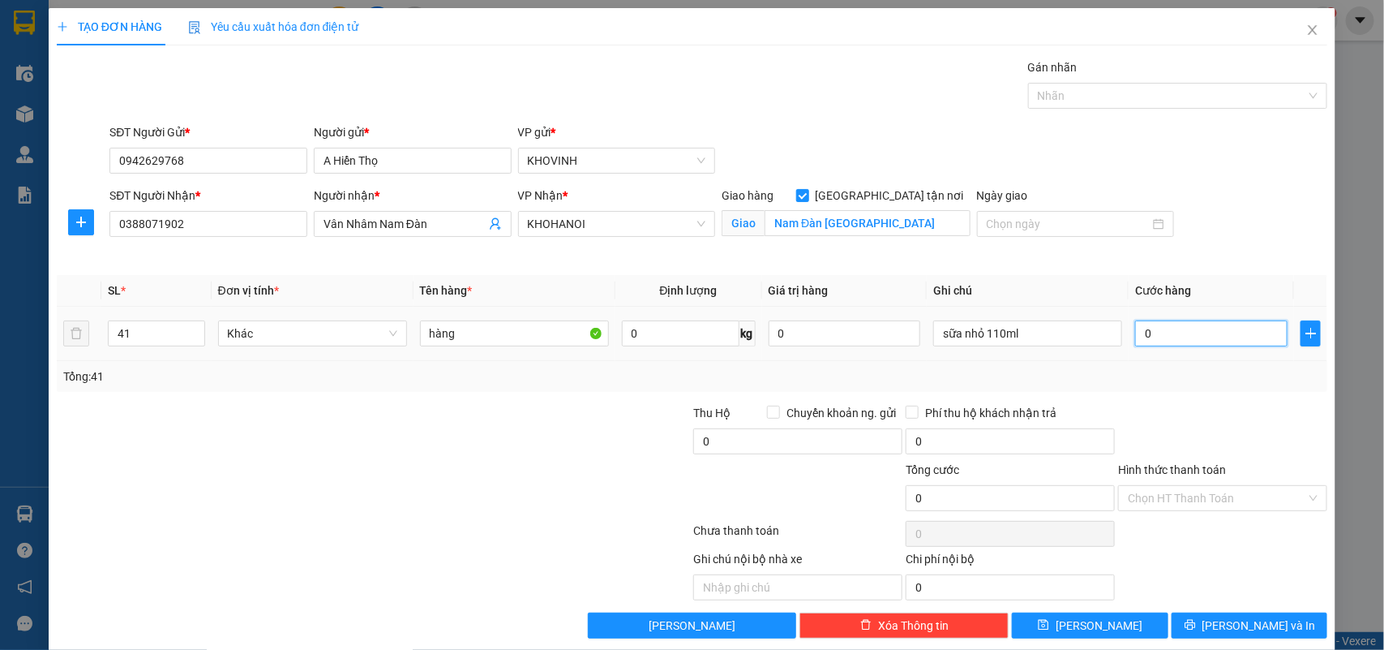
type input "2"
type input "24"
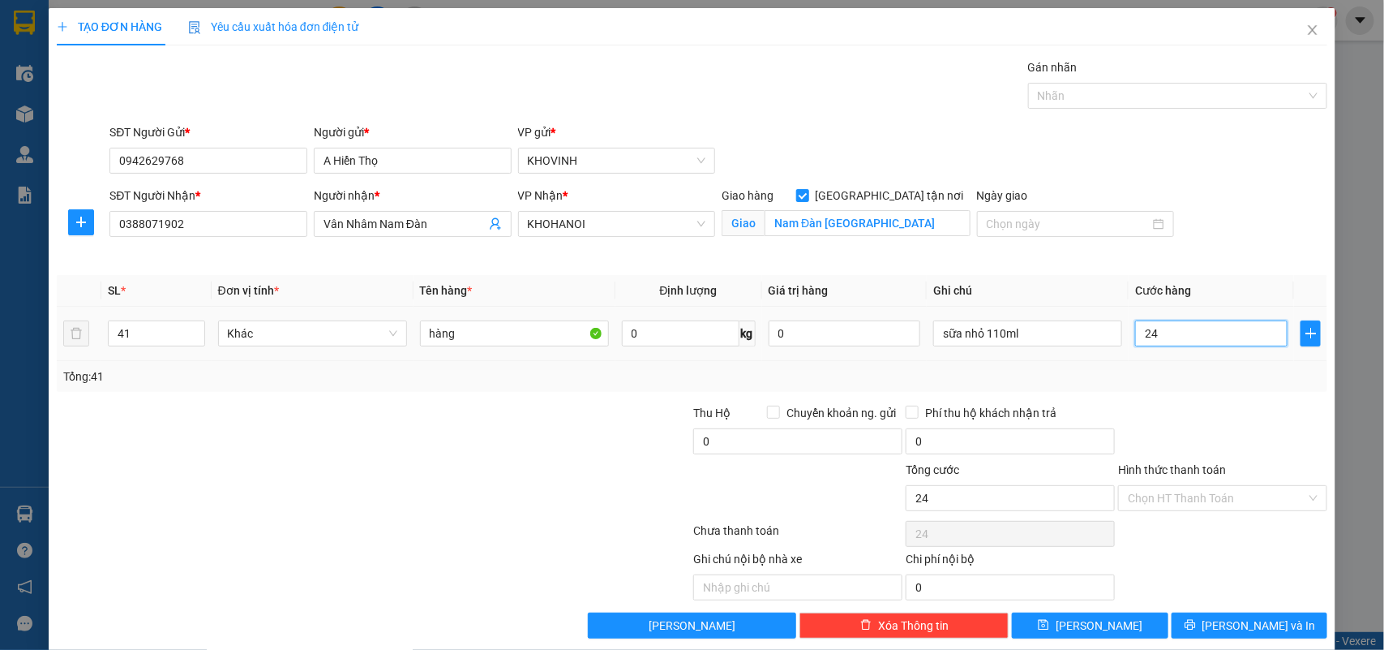
type input "246"
type input "2.460"
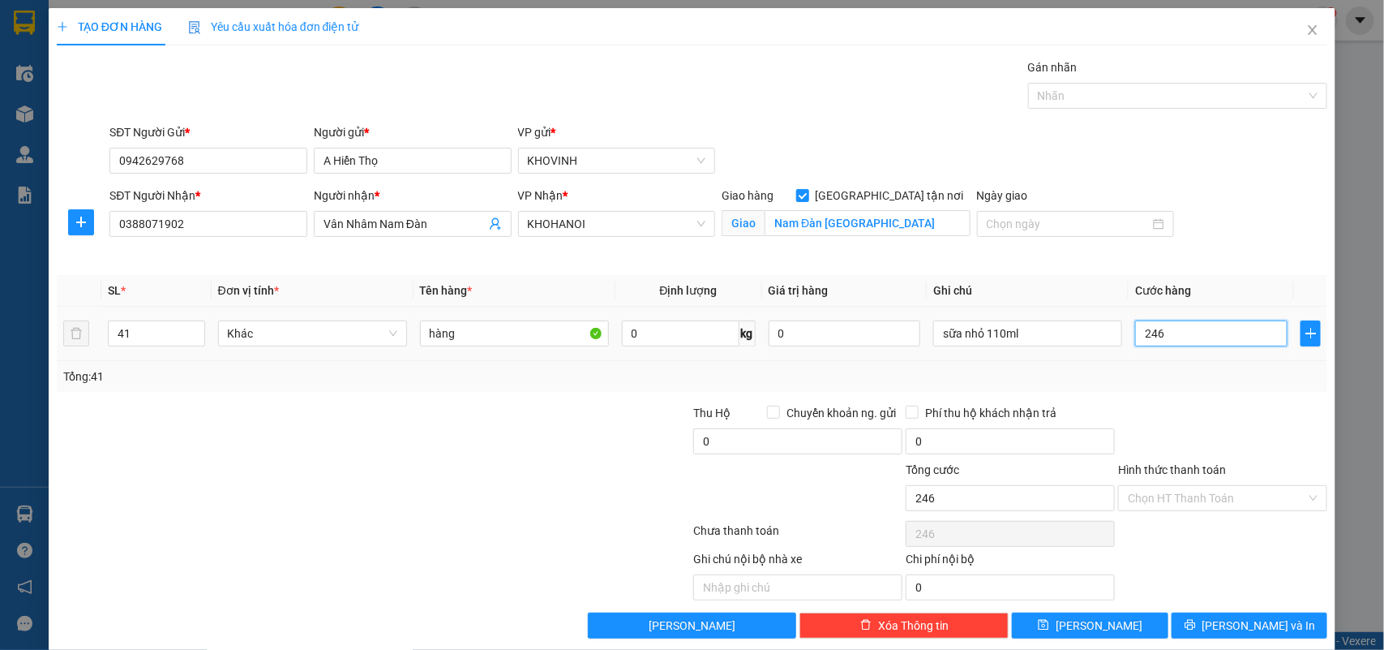
type input "2.460"
type input "24.600"
type input "246.000"
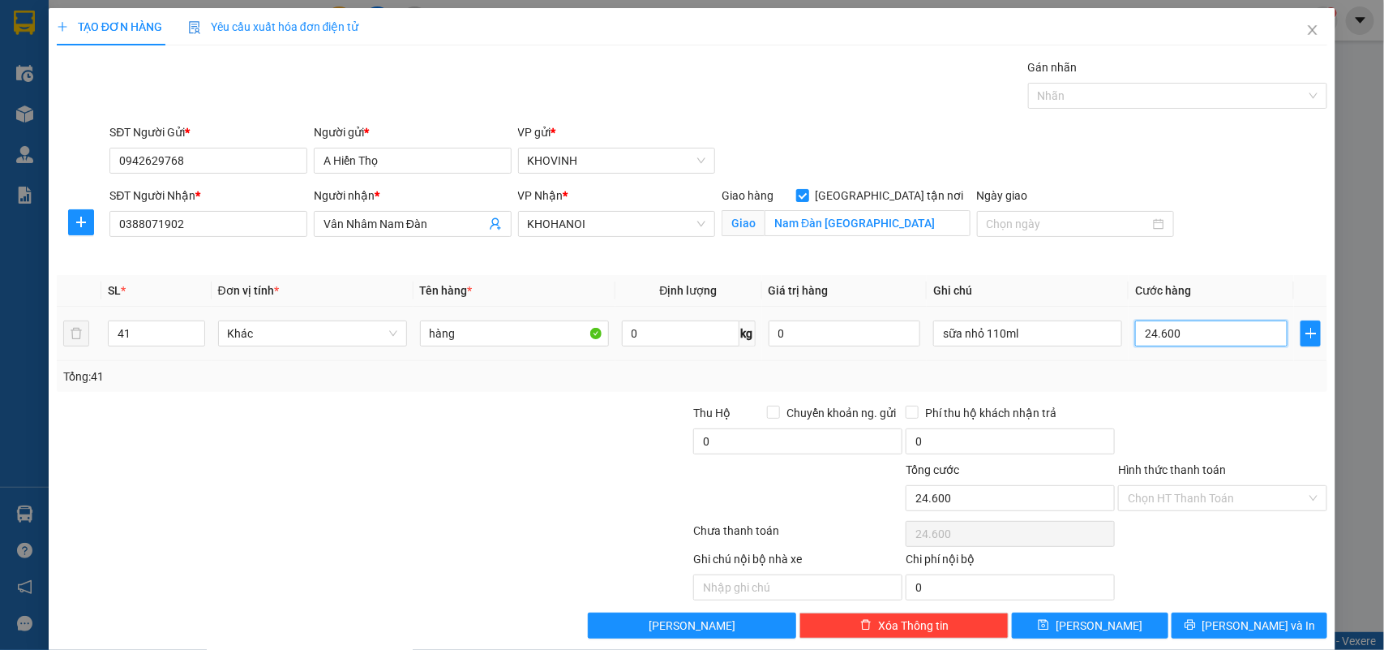
type input "246.000"
click at [1135, 93] on div at bounding box center [1170, 95] width 276 height 19
type input "246.000"
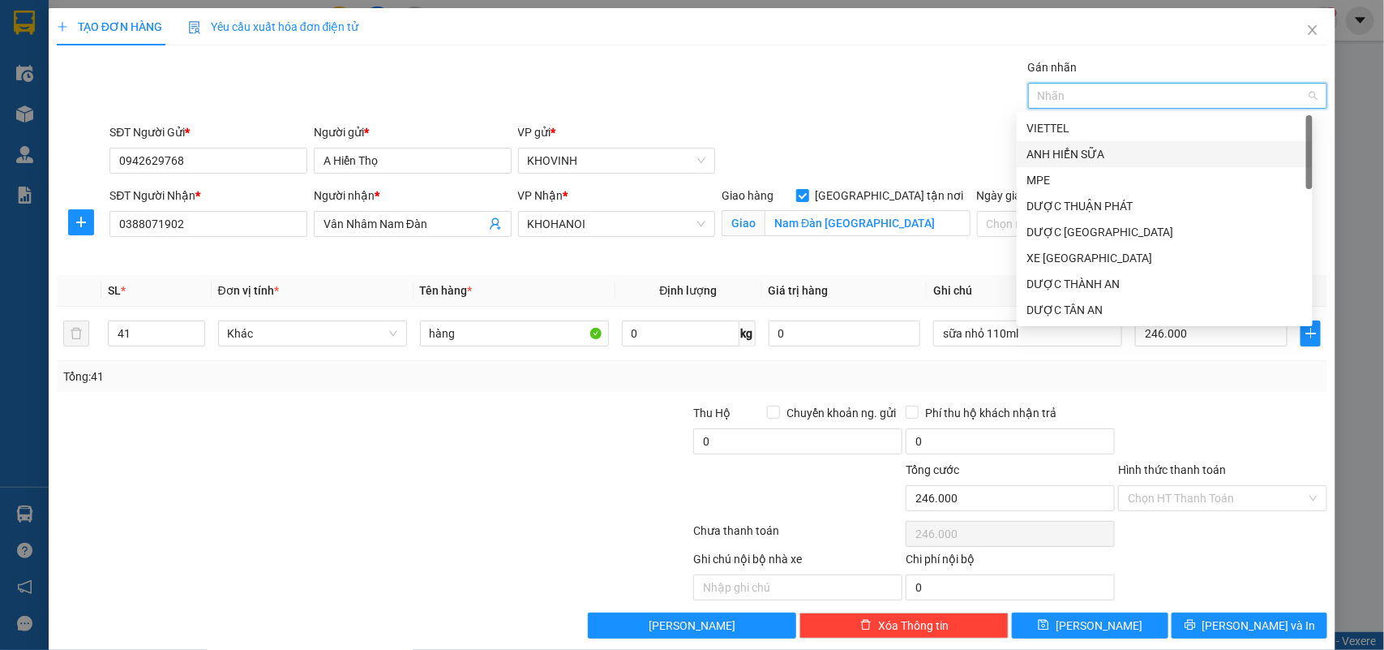
click at [1076, 156] on div "ANH HIỂN SỮA" at bounding box center [1165, 154] width 277 height 18
click at [1206, 492] on input "Hình thức thanh toán" at bounding box center [1217, 498] width 178 height 24
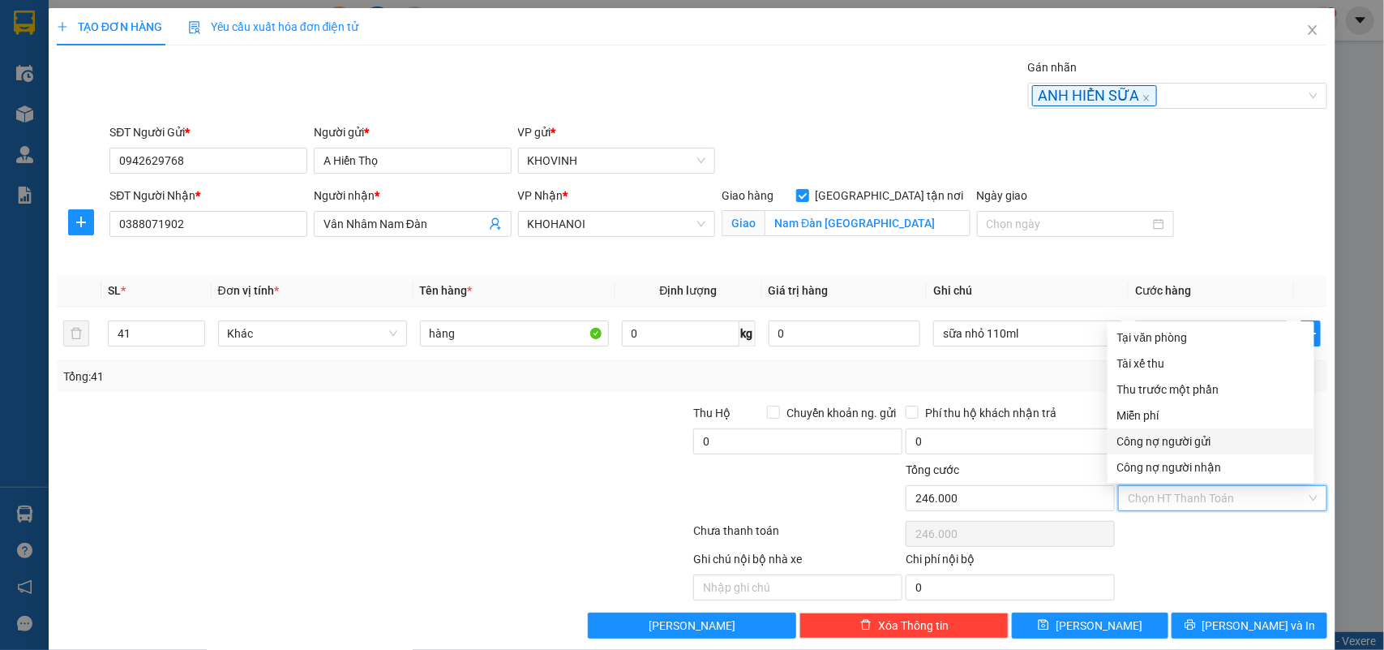
click at [1194, 440] on div "Công nợ người gửi" at bounding box center [1210, 441] width 187 height 18
type input "0"
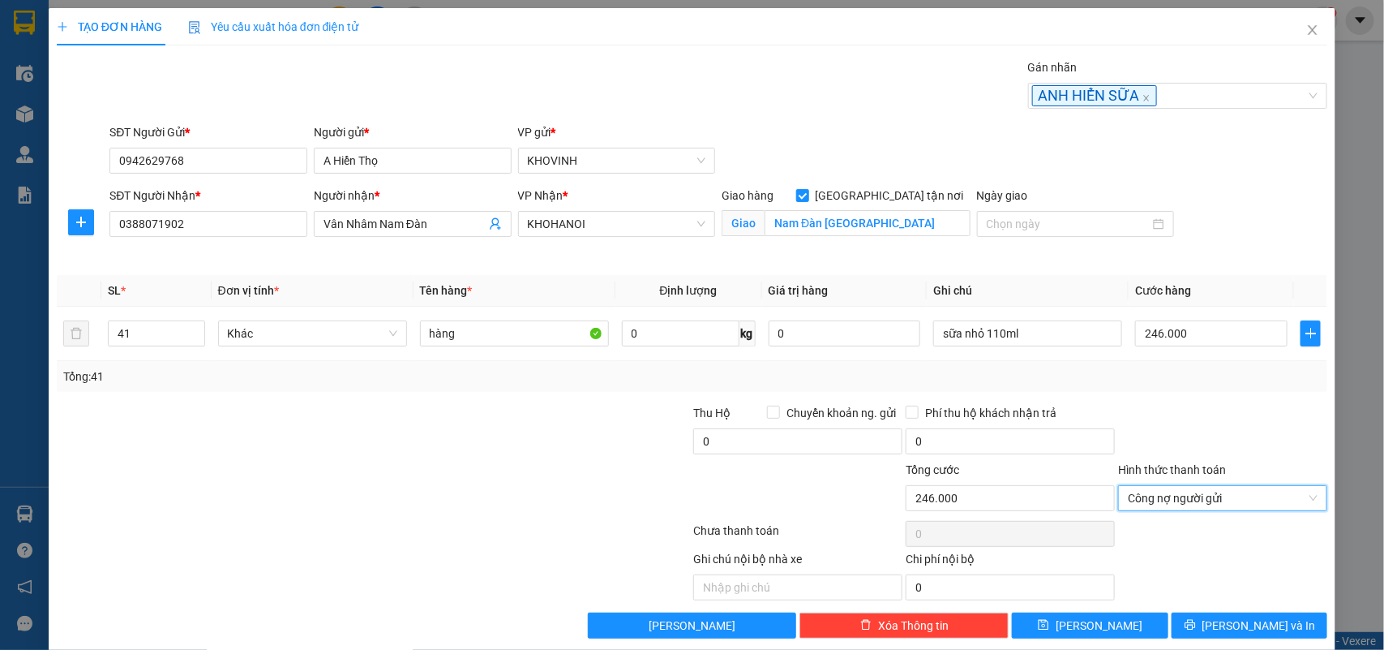
scroll to position [22, 0]
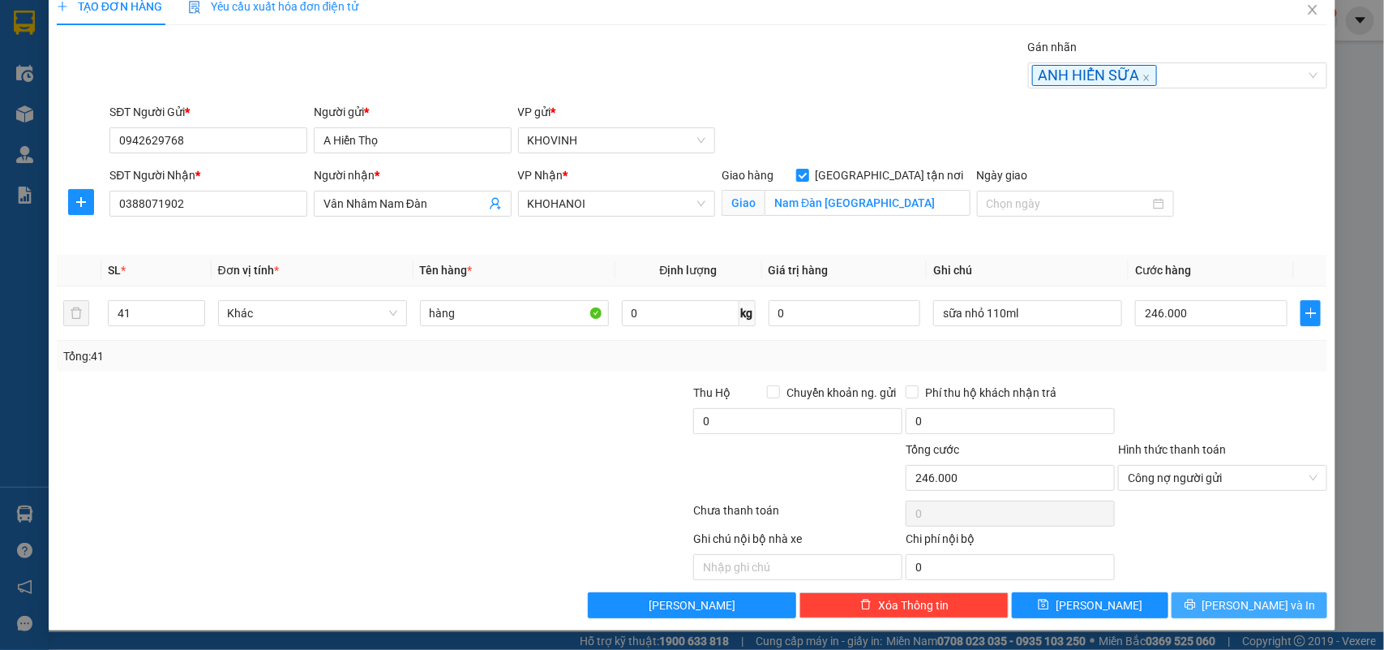
click at [1221, 604] on button "[PERSON_NAME] và In" at bounding box center [1250, 605] width 156 height 26
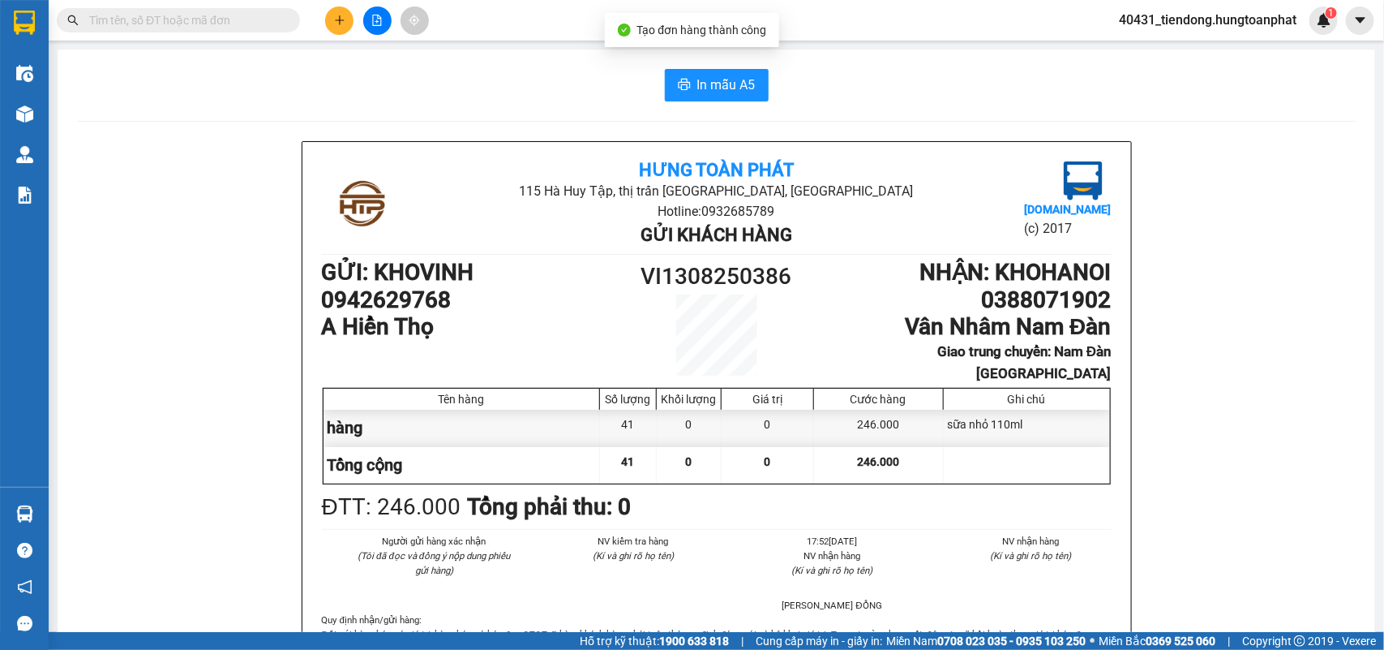
click at [337, 16] on icon "plus" at bounding box center [339, 20] width 11 height 11
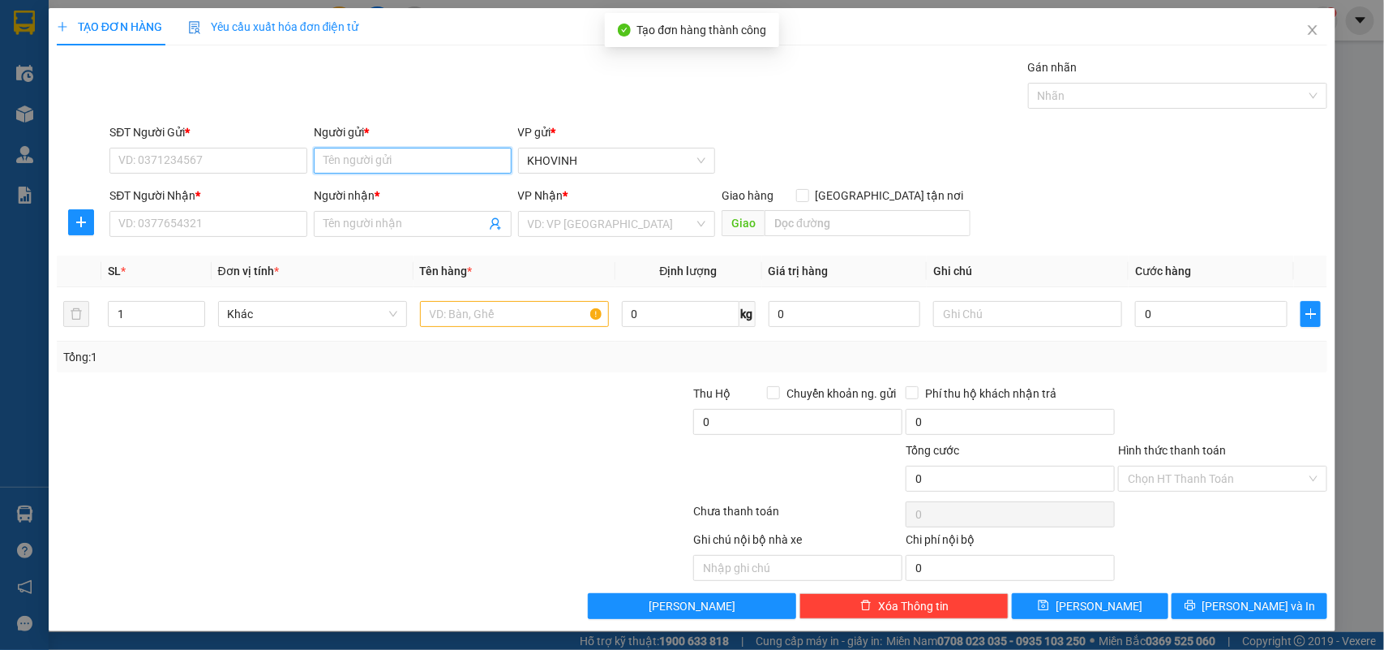
click at [396, 162] on input "Người gửi *" at bounding box center [413, 161] width 198 height 26
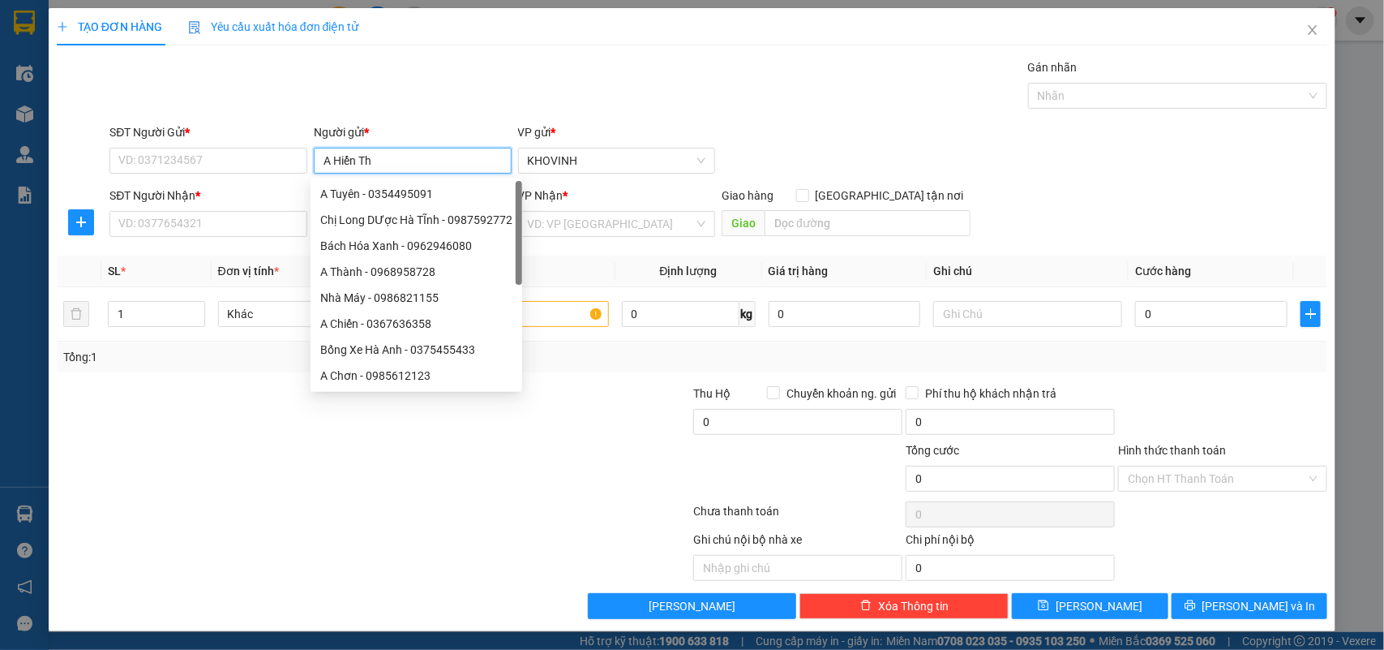
type input "A Hiển Thọ"
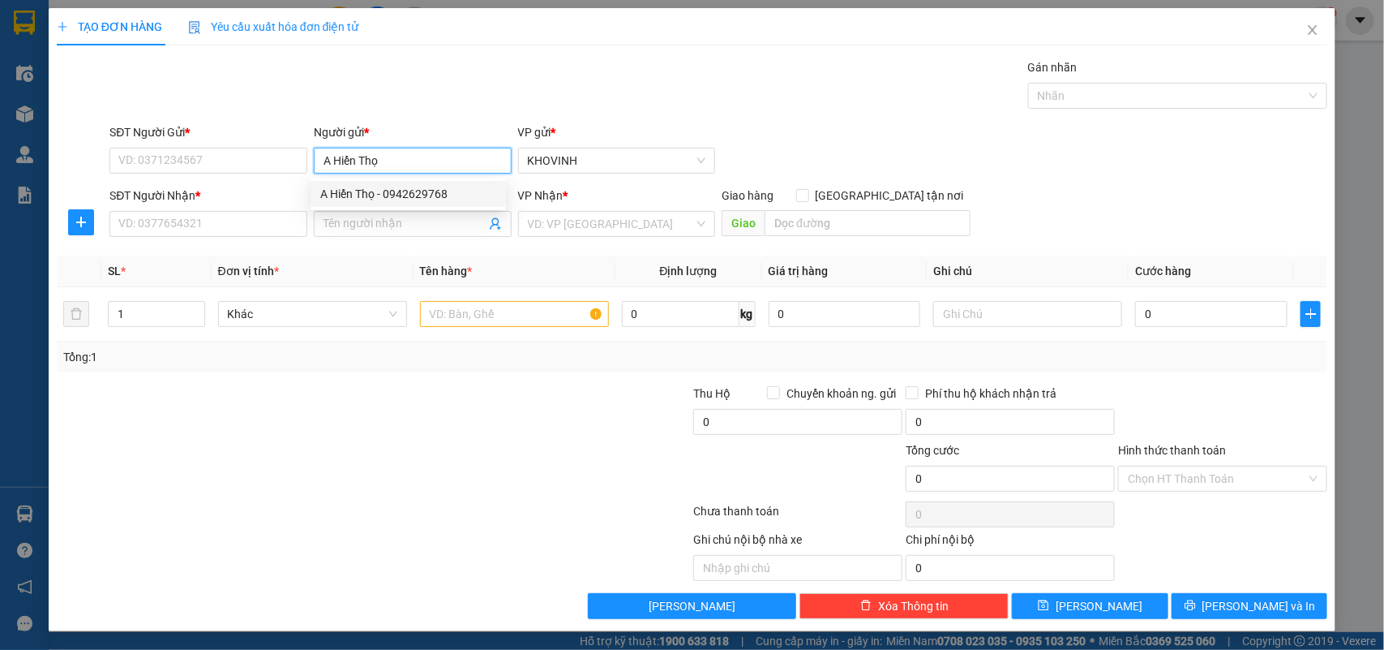
click at [361, 193] on div "A Hiển Thọ - 0942629768" at bounding box center [408, 194] width 176 height 18
type input "0942629768"
type input "A Hiển Thọ"
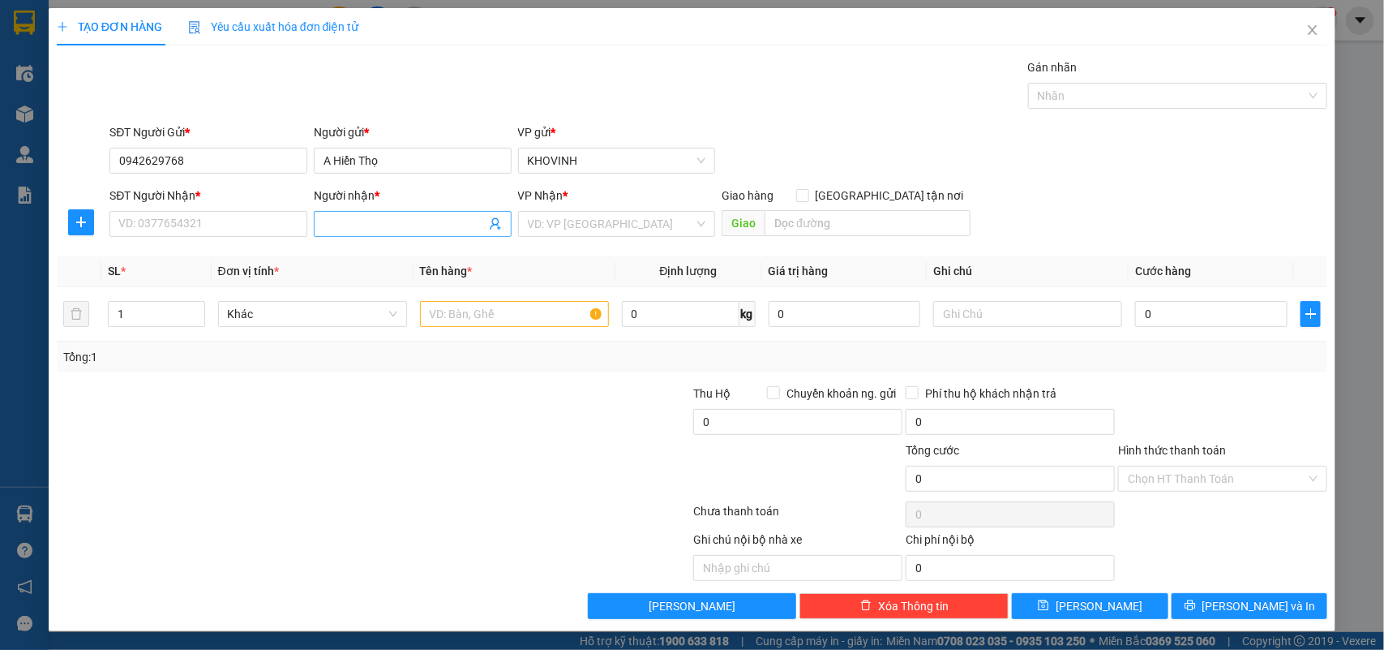
click at [359, 224] on input "Người nhận *" at bounding box center [405, 224] width 162 height 18
type input "[PERSON_NAME]"
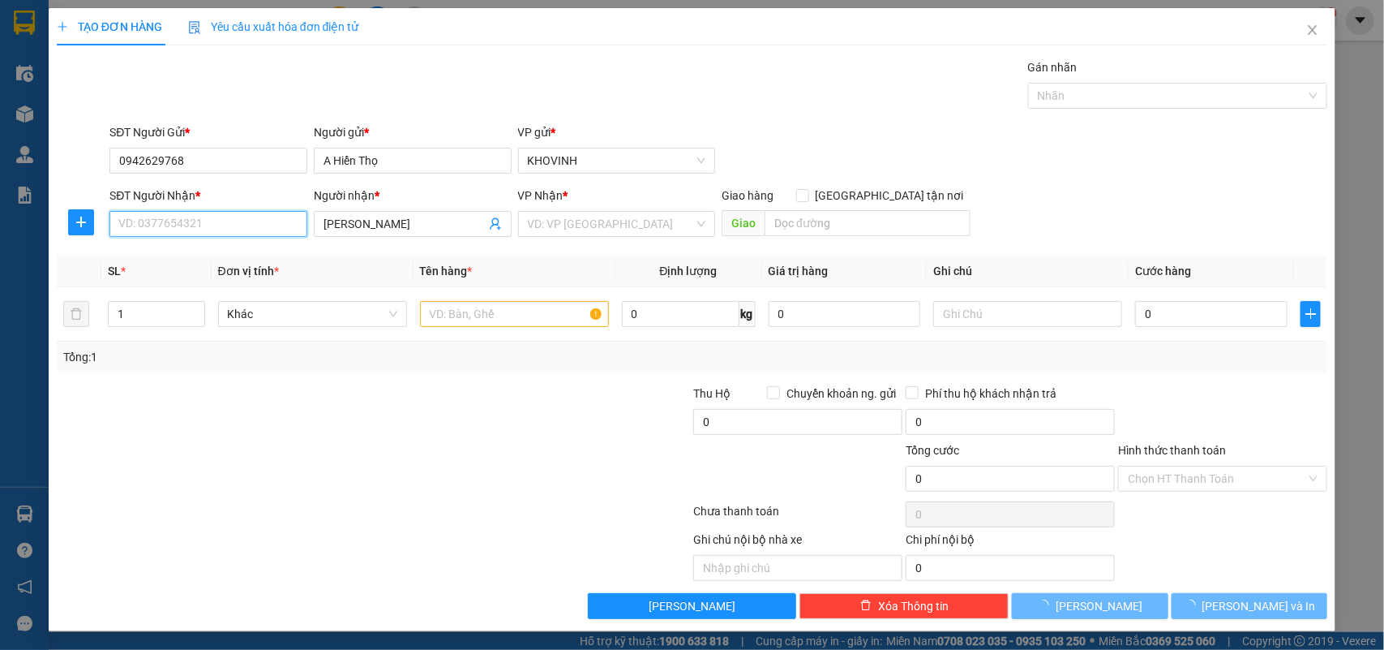
click at [227, 224] on input "SĐT Người Nhận *" at bounding box center [208, 224] width 198 height 26
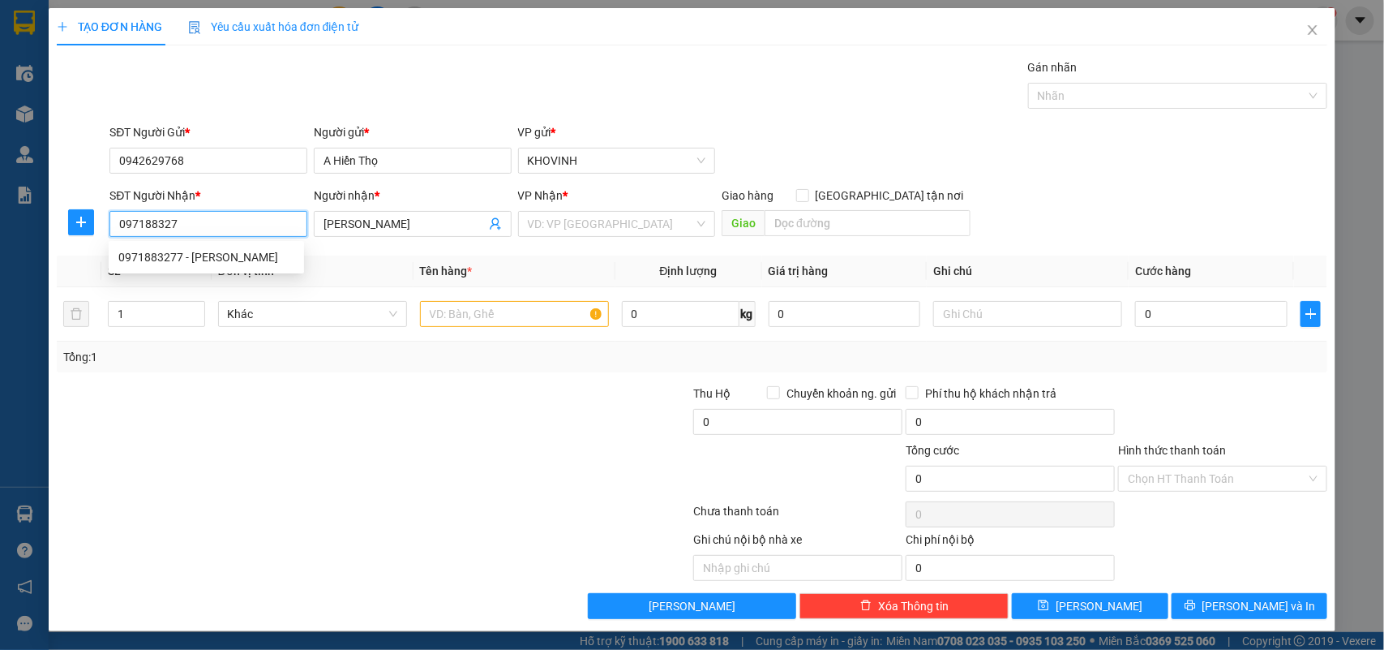
type input "0971883277"
click at [196, 259] on div "0971883277 - [PERSON_NAME]" at bounding box center [206, 257] width 176 height 18
checkbox input "true"
type input "Diễn Lộc, [GEOGRAPHIC_DATA], [GEOGRAPHIC_DATA]"
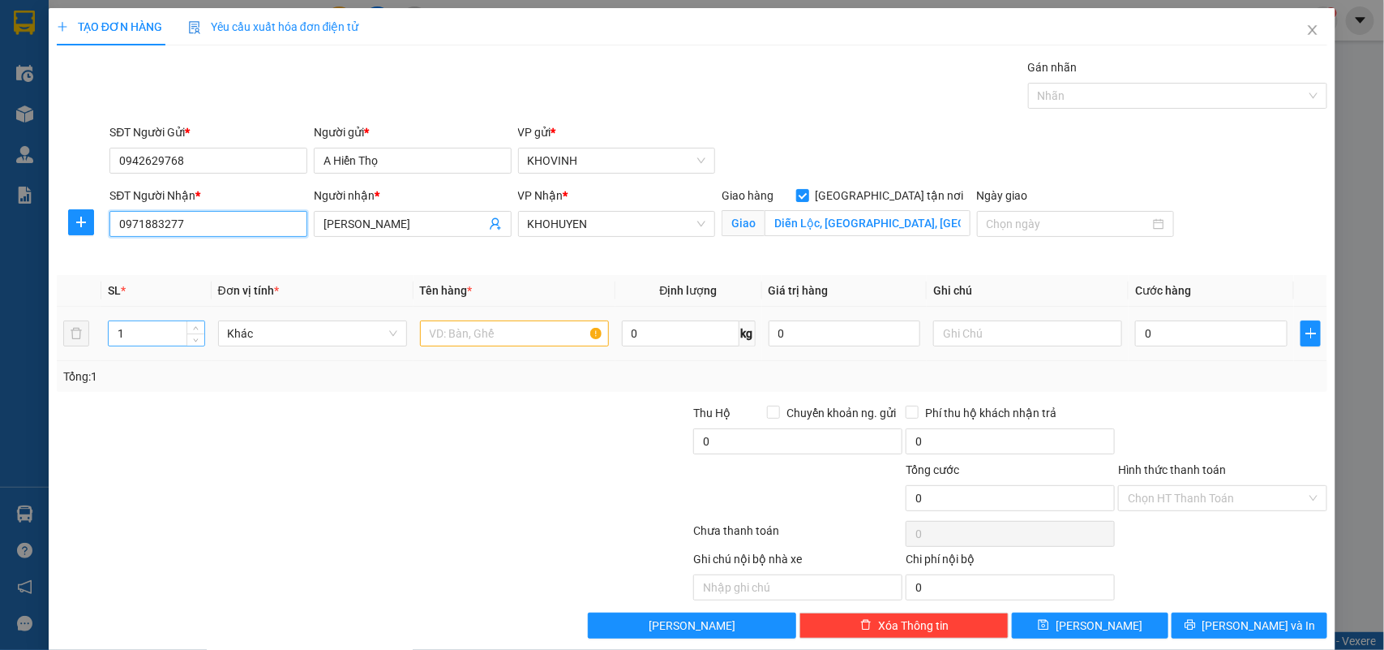
type input "0971883277"
drag, startPoint x: 135, startPoint y: 327, endPoint x: 94, endPoint y: 328, distance: 40.6
click at [94, 328] on tr "1 Khác 0 kg 0 0" at bounding box center [692, 334] width 1271 height 54
type input "21"
drag, startPoint x: 482, startPoint y: 332, endPoint x: 504, endPoint y: 349, distance: 27.7
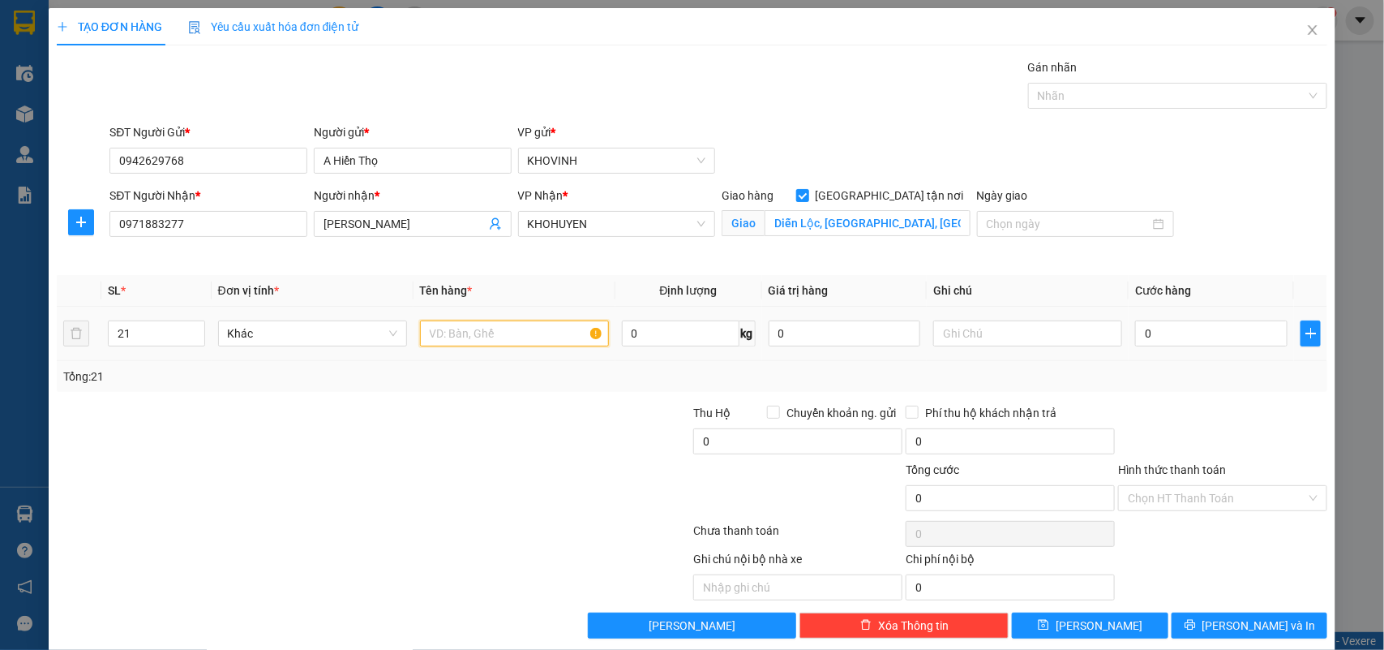
click at [488, 338] on input "text" at bounding box center [514, 333] width 189 height 26
type input "hàng"
click at [1014, 335] on input "text" at bounding box center [1027, 333] width 189 height 26
type input "s"
type input "20 sữa 180ml + 1 thùng ô"
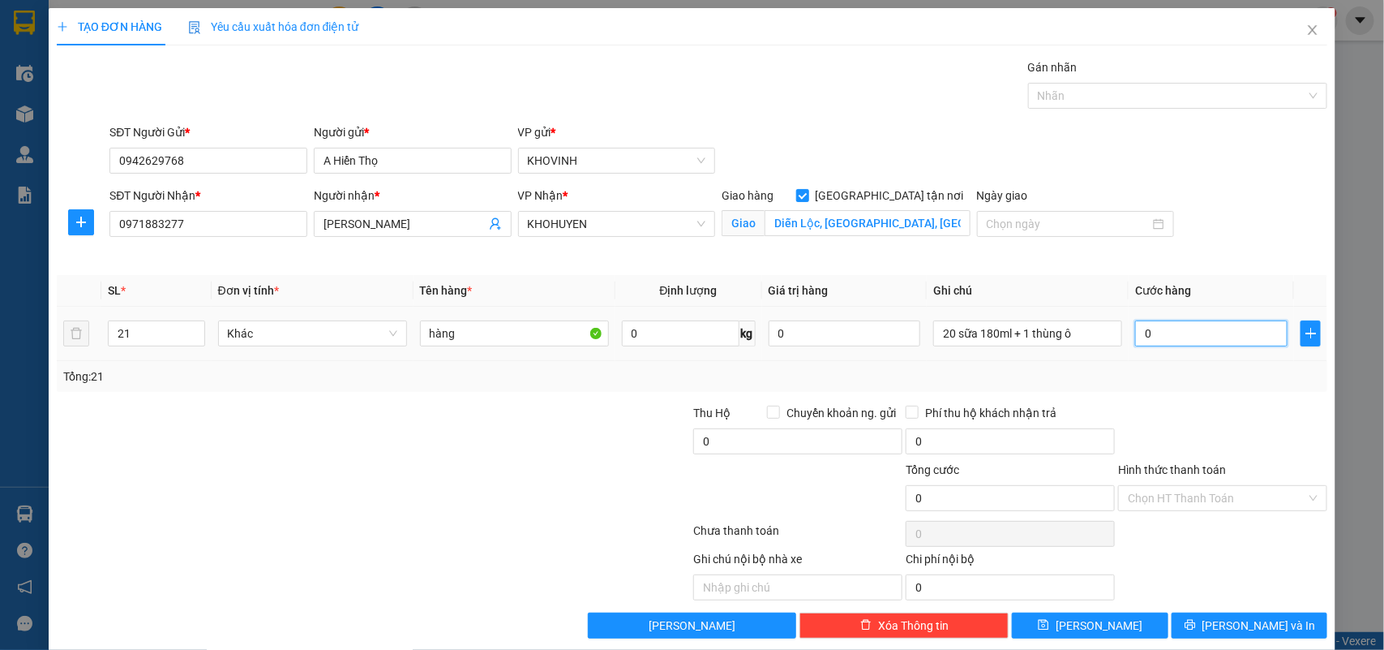
click at [1181, 337] on input "0" at bounding box center [1211, 333] width 152 height 26
type input "1"
type input "16"
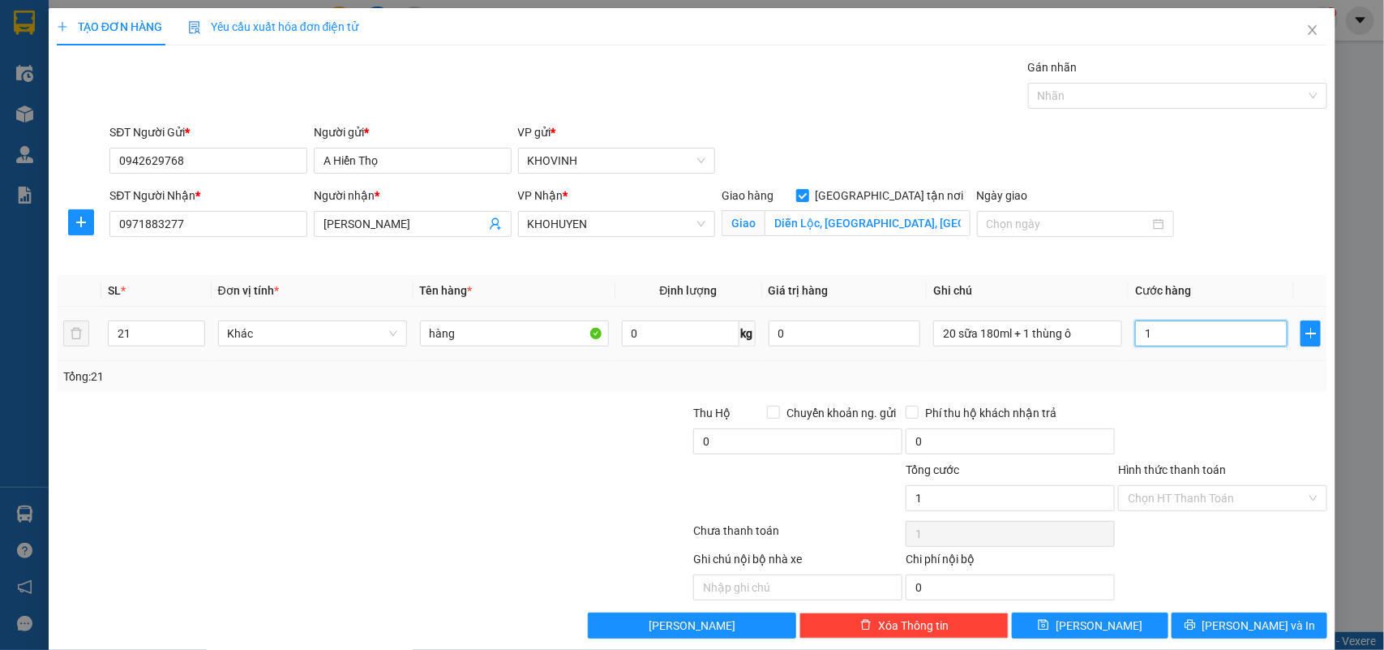
type input "16"
type input "166"
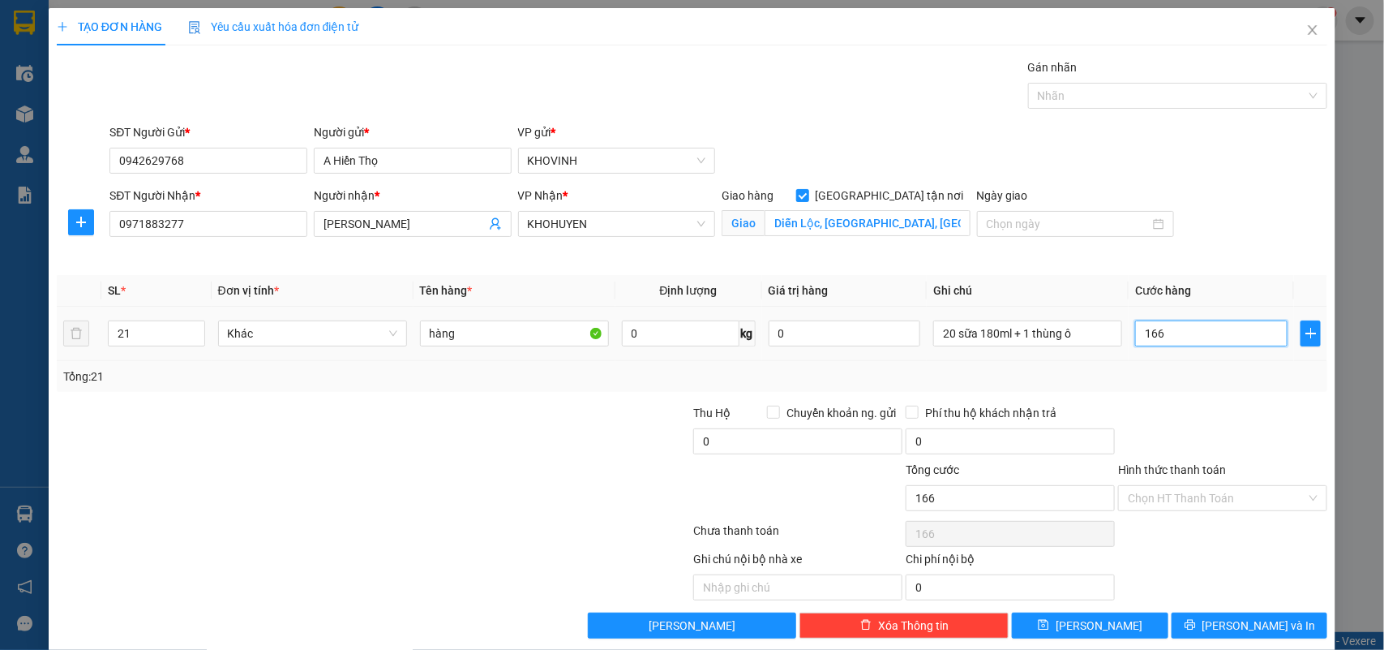
type input "1.660"
type input "16.600"
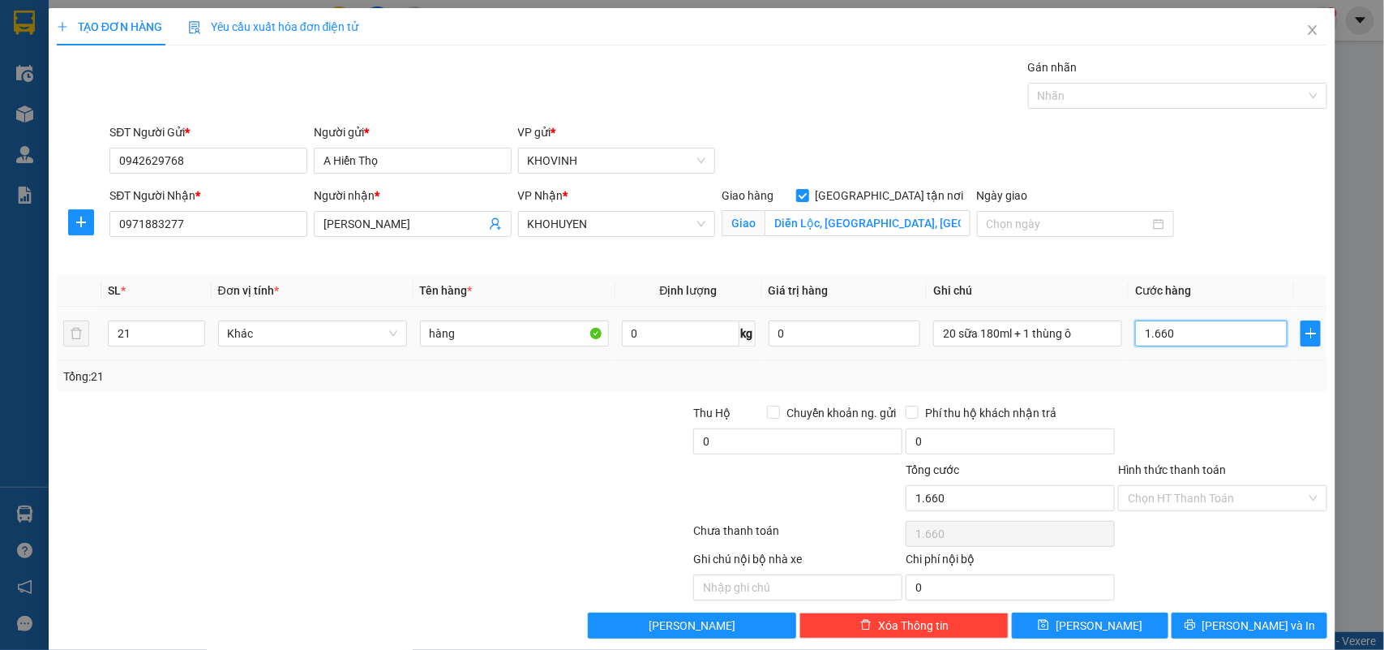
type input "16.600"
type input "166.000"
click at [1087, 103] on div at bounding box center [1170, 95] width 276 height 19
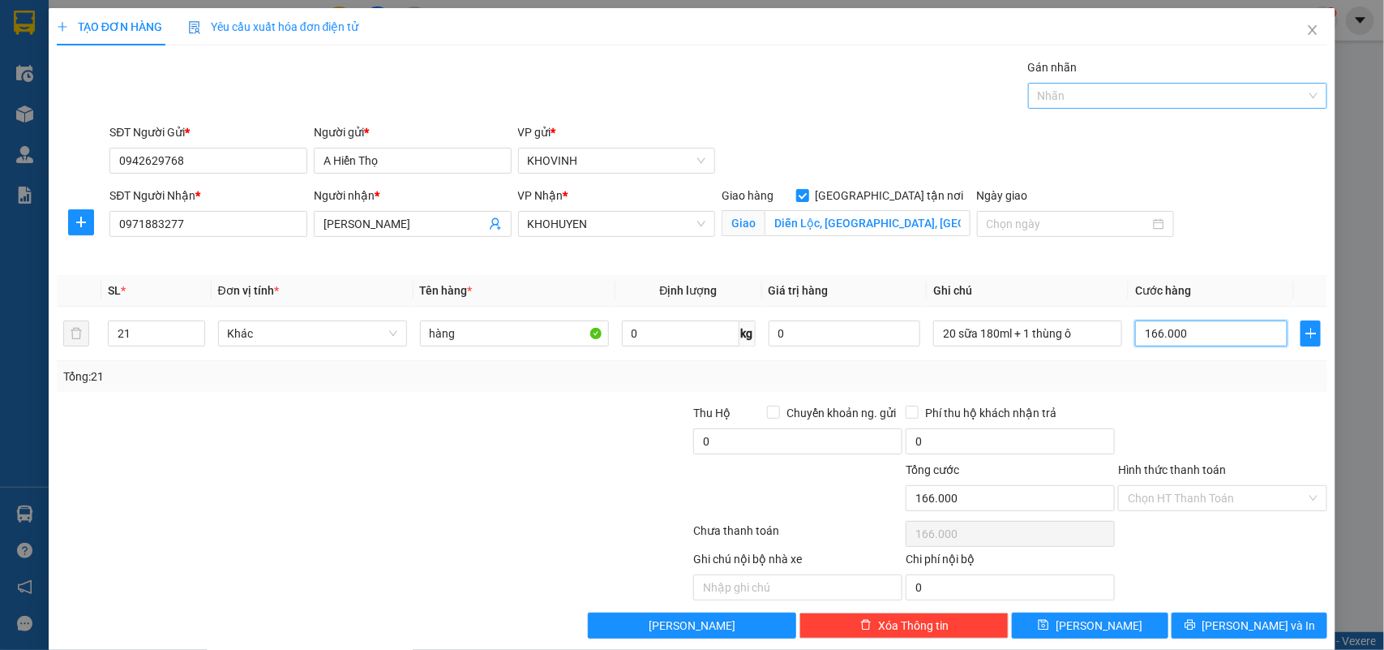
type input "166.000"
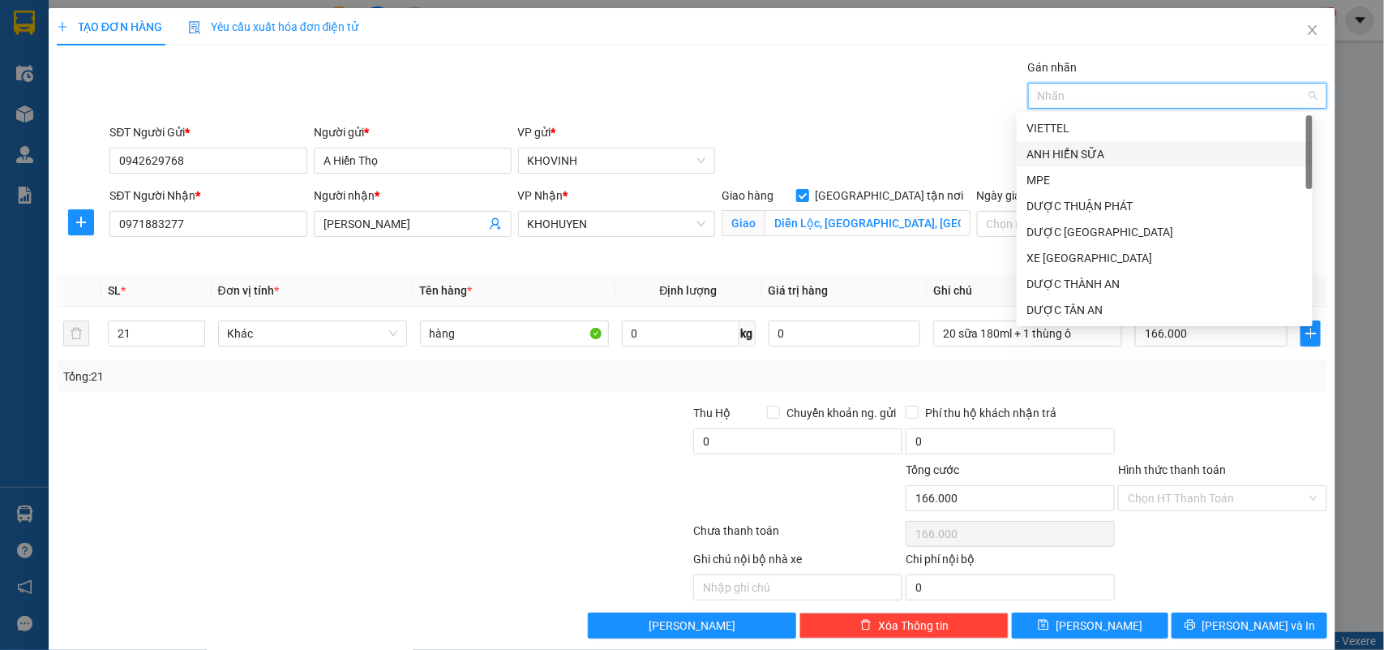
click at [1048, 152] on div "ANH HIỂN SỮA" at bounding box center [1165, 154] width 277 height 18
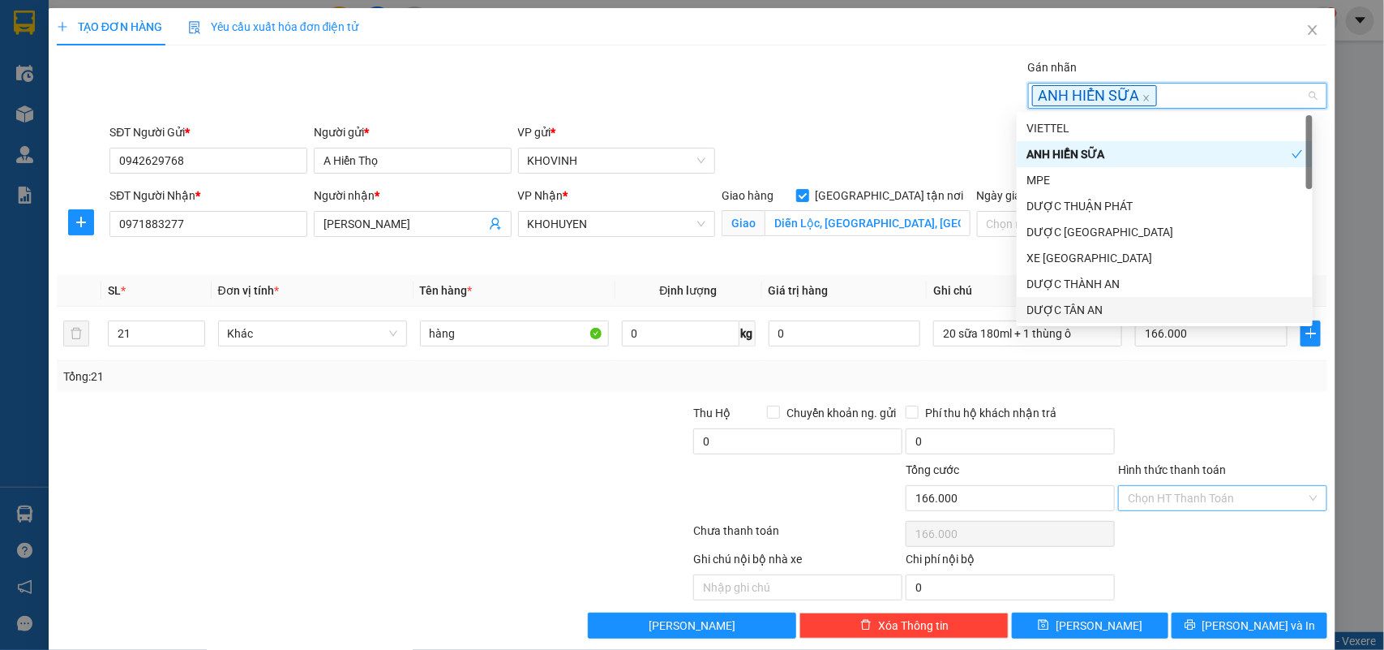
click at [1206, 492] on input "Hình thức thanh toán" at bounding box center [1217, 498] width 178 height 24
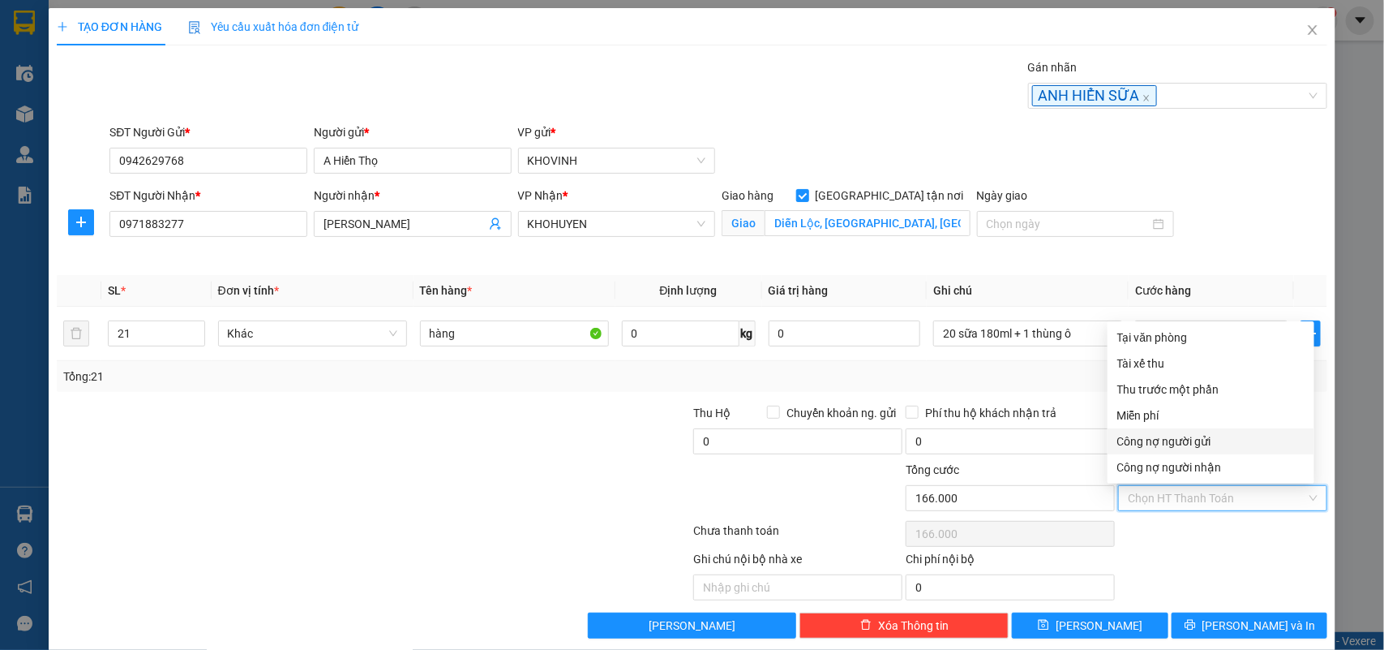
click at [1198, 436] on div "Công nợ người gửi" at bounding box center [1210, 441] width 187 height 18
type input "0"
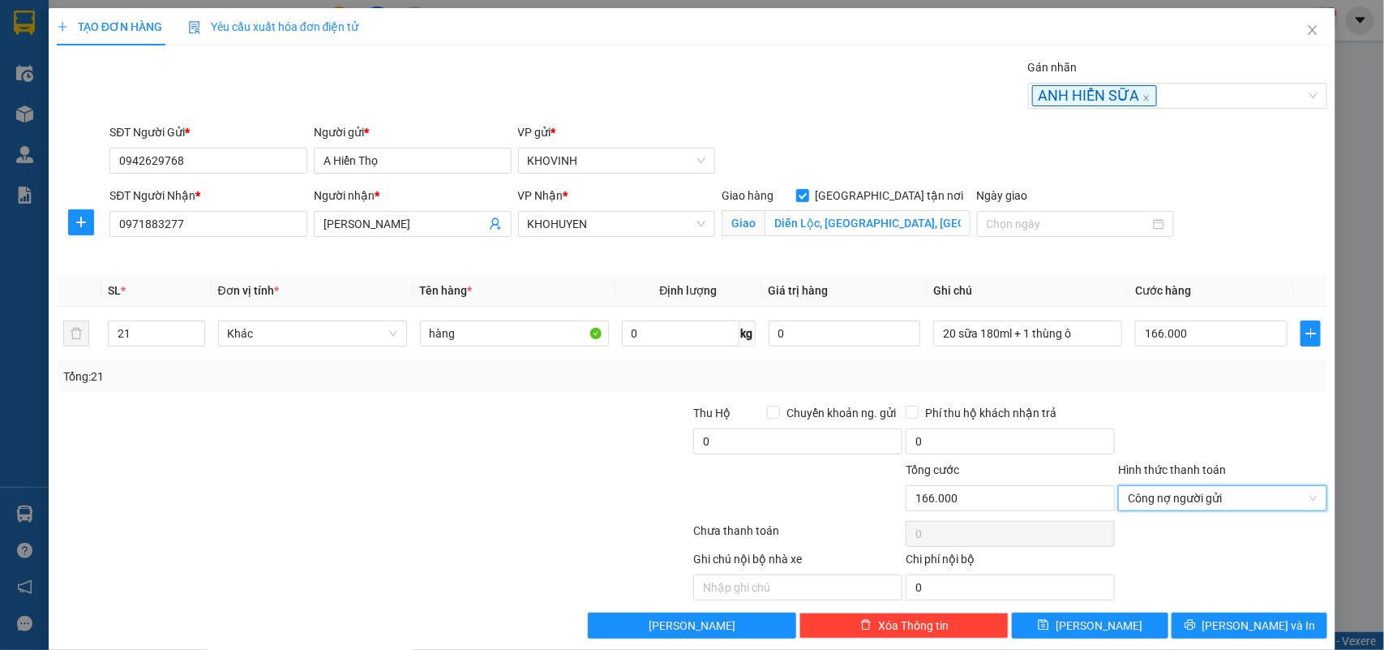
click at [1229, 221] on div "SĐT Người Nhận * 0971883277 Người nhận * [PERSON_NAME] VP Nhận * KHOHUYEN Giao …" at bounding box center [718, 225] width 1224 height 76
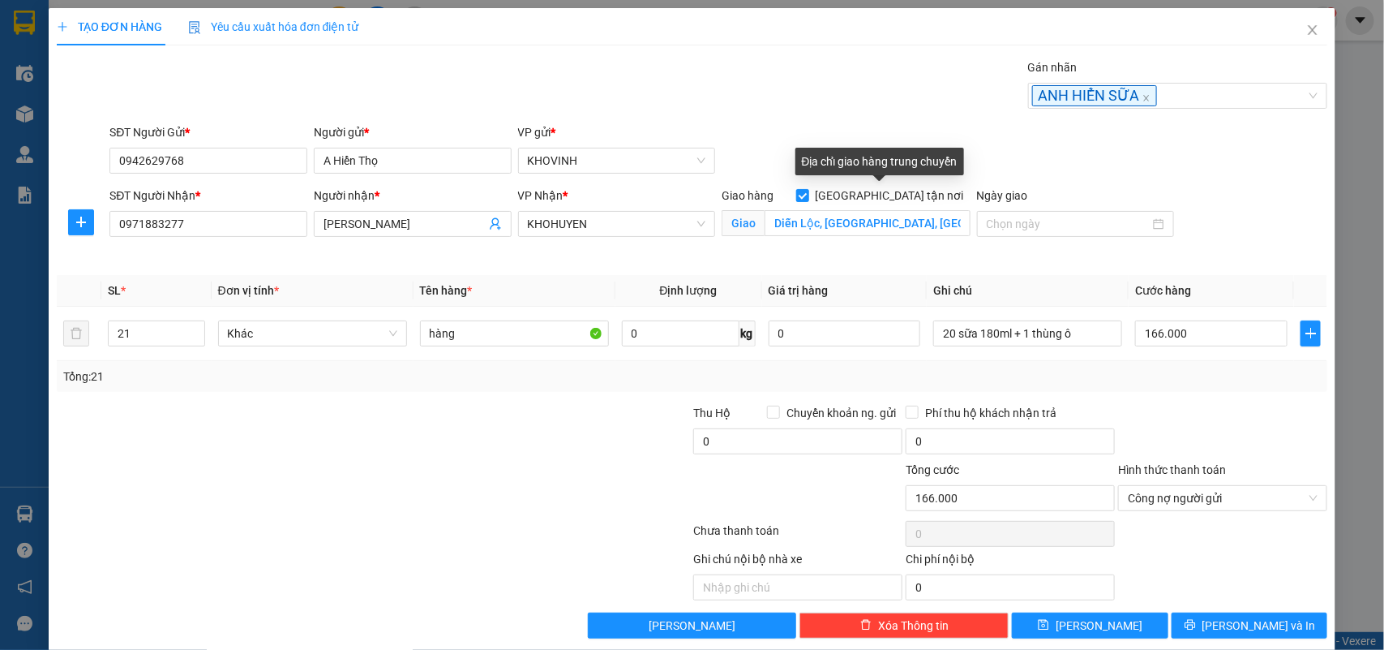
click at [877, 183] on div "Địa chỉ giao hàng trung chuyển" at bounding box center [879, 167] width 169 height 39
click at [877, 187] on label "[GEOGRAPHIC_DATA] tận nơi" at bounding box center [883, 196] width 174 height 18
click at [808, 189] on input "[GEOGRAPHIC_DATA] tận nơi" at bounding box center [801, 194] width 11 height 11
checkbox input "false"
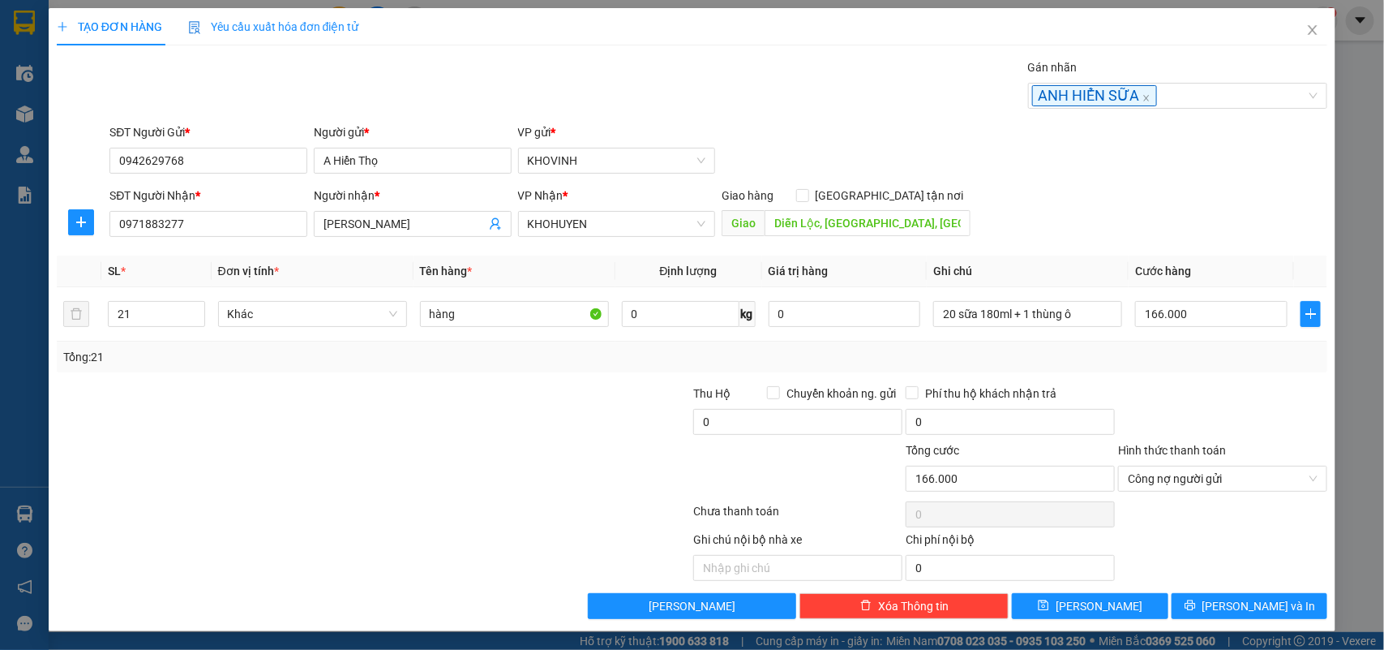
scroll to position [2, 0]
click at [1258, 597] on span "[PERSON_NAME] và In" at bounding box center [1260, 605] width 114 height 18
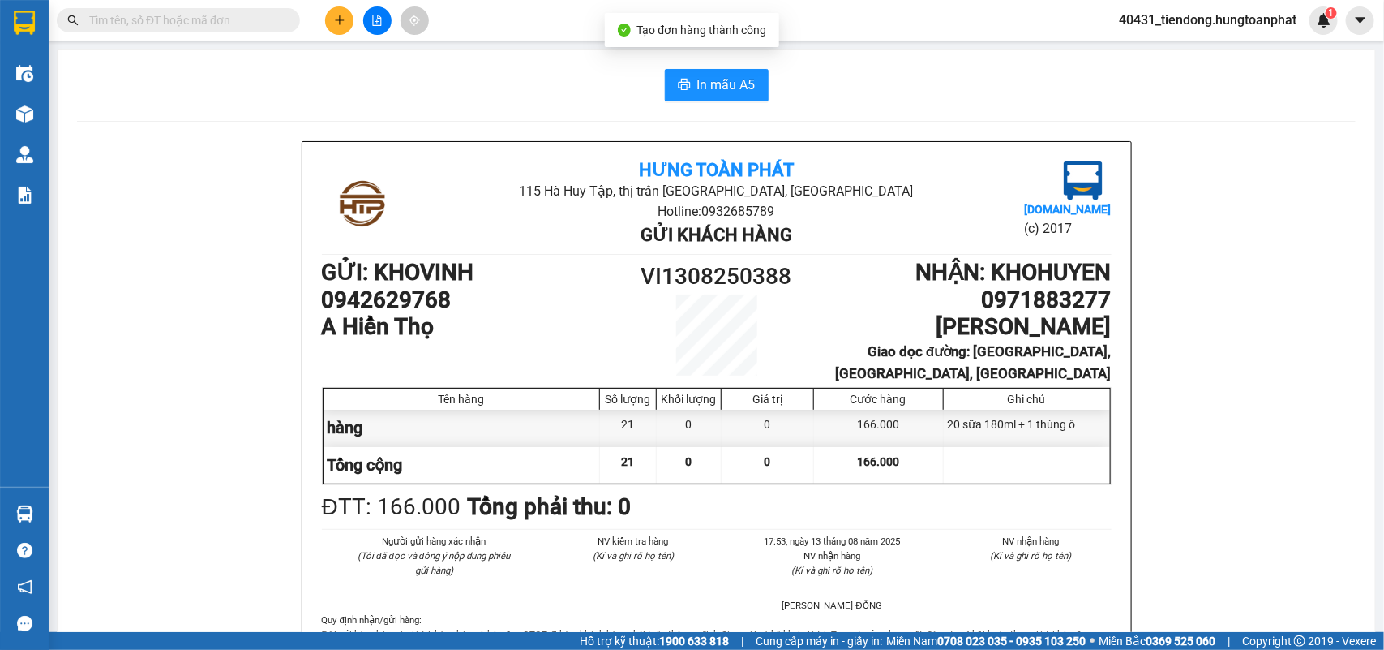
click at [338, 18] on icon "plus" at bounding box center [339, 20] width 11 height 11
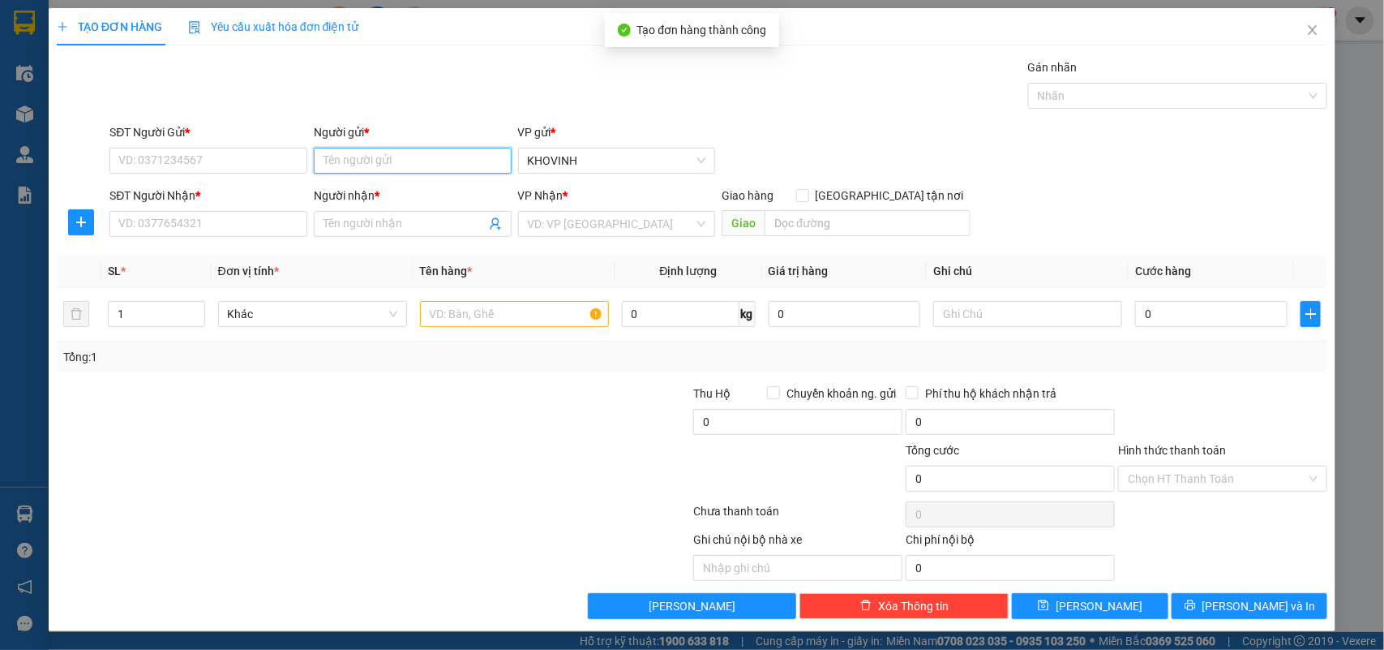
click at [362, 158] on input "Người gửi *" at bounding box center [413, 161] width 198 height 26
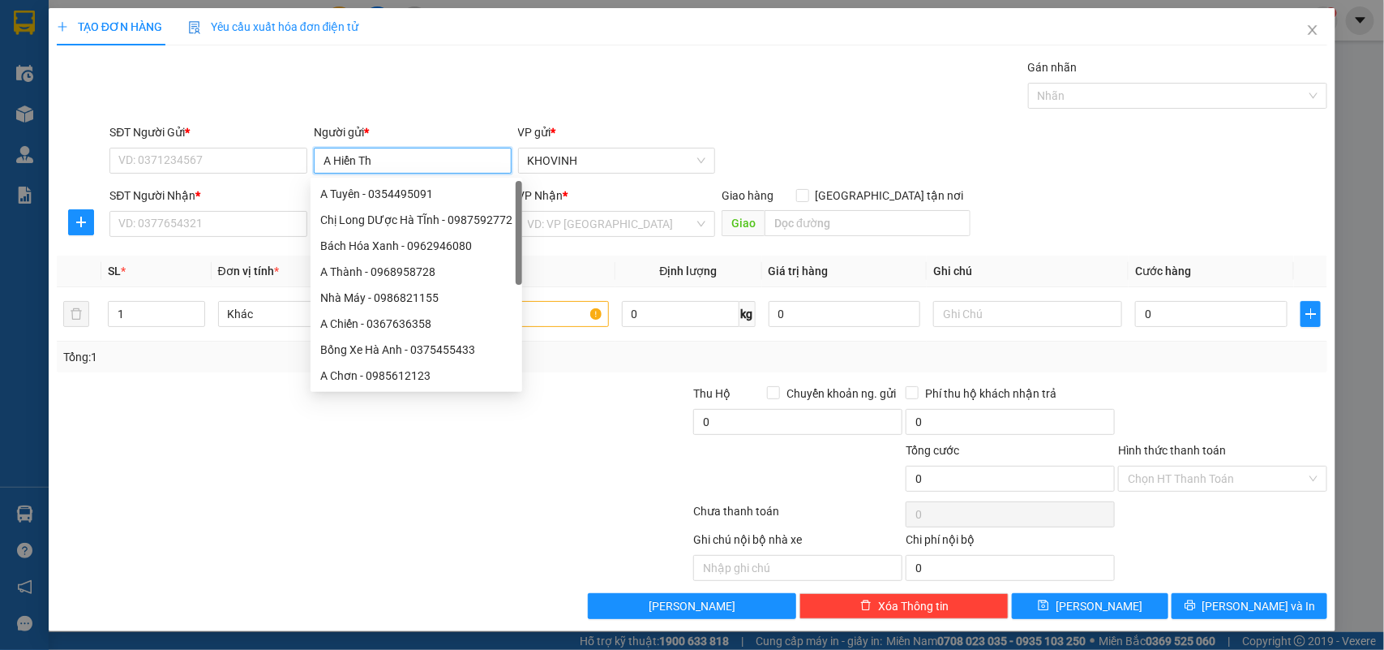
type input "A Hiển Thọ"
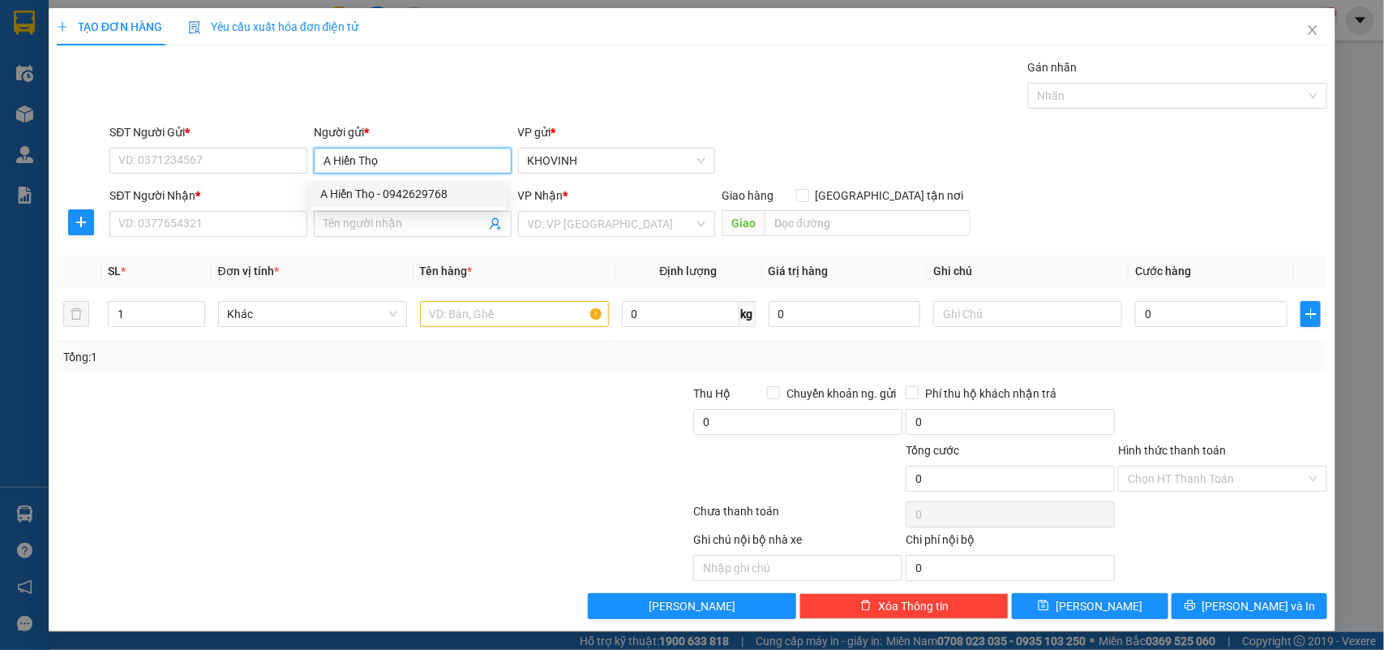
click at [383, 199] on div "A Hiển Thọ - 0942629768" at bounding box center [408, 194] width 176 height 18
type input "0942629768"
type input "A Hiển Thọ"
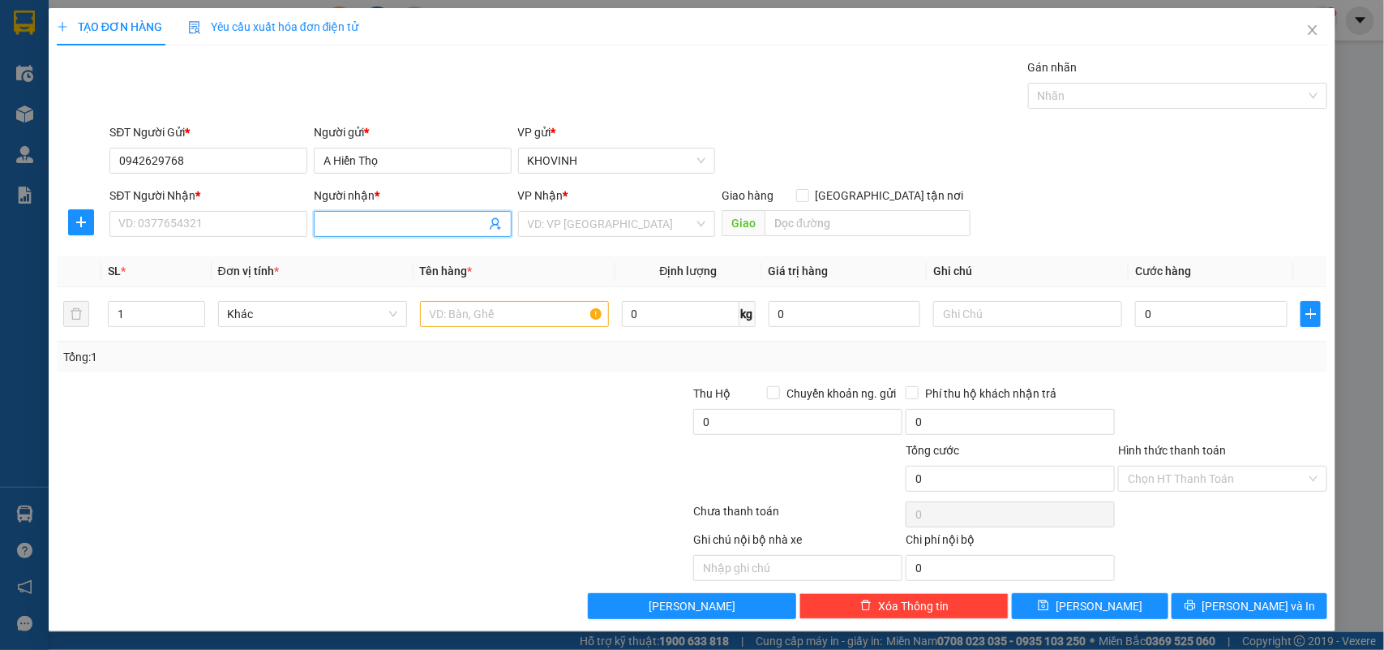
click at [359, 213] on span at bounding box center [413, 224] width 198 height 26
click at [343, 405] on div at bounding box center [267, 412] width 425 height 57
click at [341, 231] on input "Người nhận *" at bounding box center [405, 224] width 162 height 18
type input "T"
type input "CTy [PERSON_NAME]"
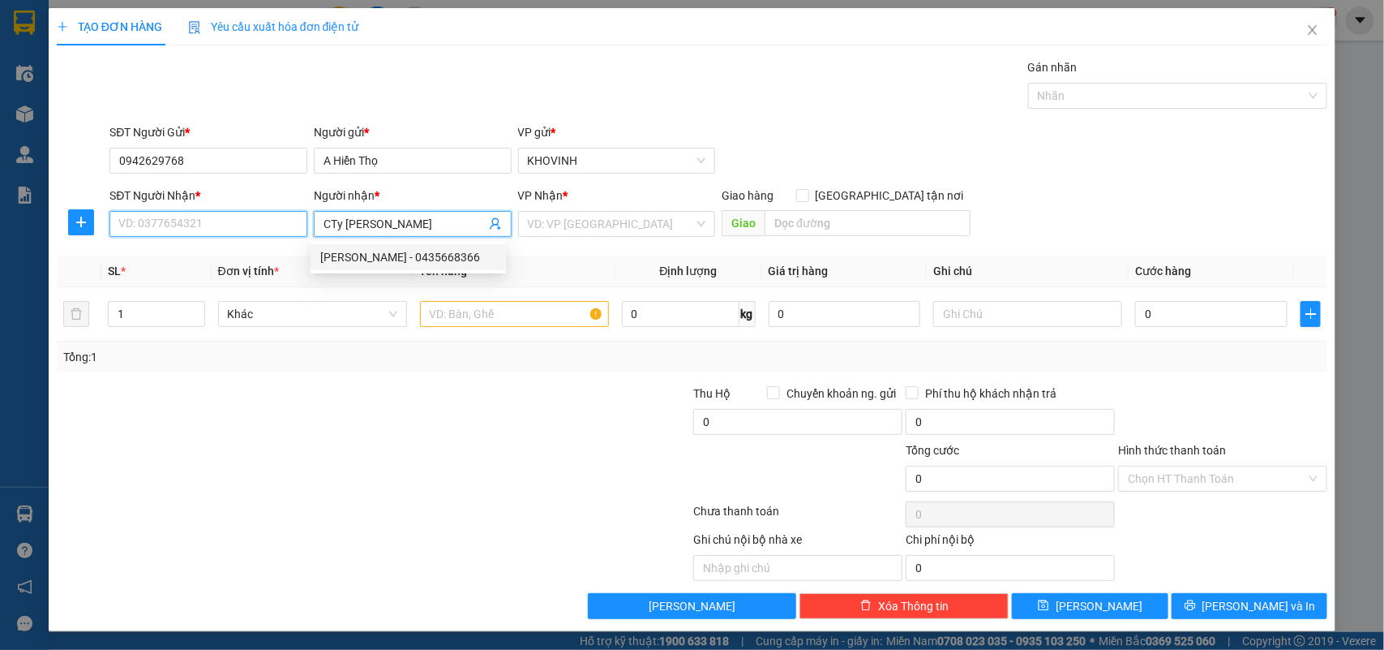
click at [208, 227] on input "SĐT Người Nhận *" at bounding box center [208, 224] width 198 height 26
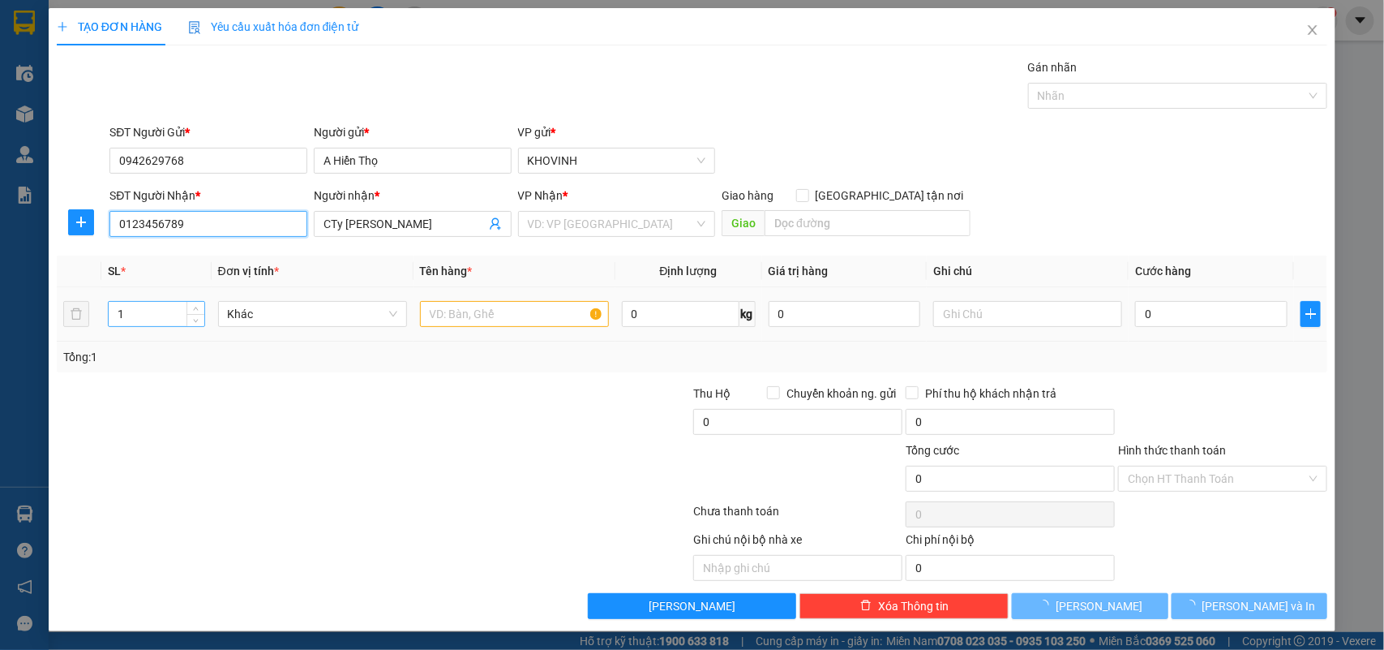
type input "0123456789"
drag, startPoint x: 140, startPoint y: 313, endPoint x: 99, endPoint y: 310, distance: 41.5
click at [99, 310] on tr "1 Khác 0 kg 0 0" at bounding box center [692, 314] width 1271 height 54
type input "2"
click at [586, 220] on input "search" at bounding box center [611, 224] width 167 height 24
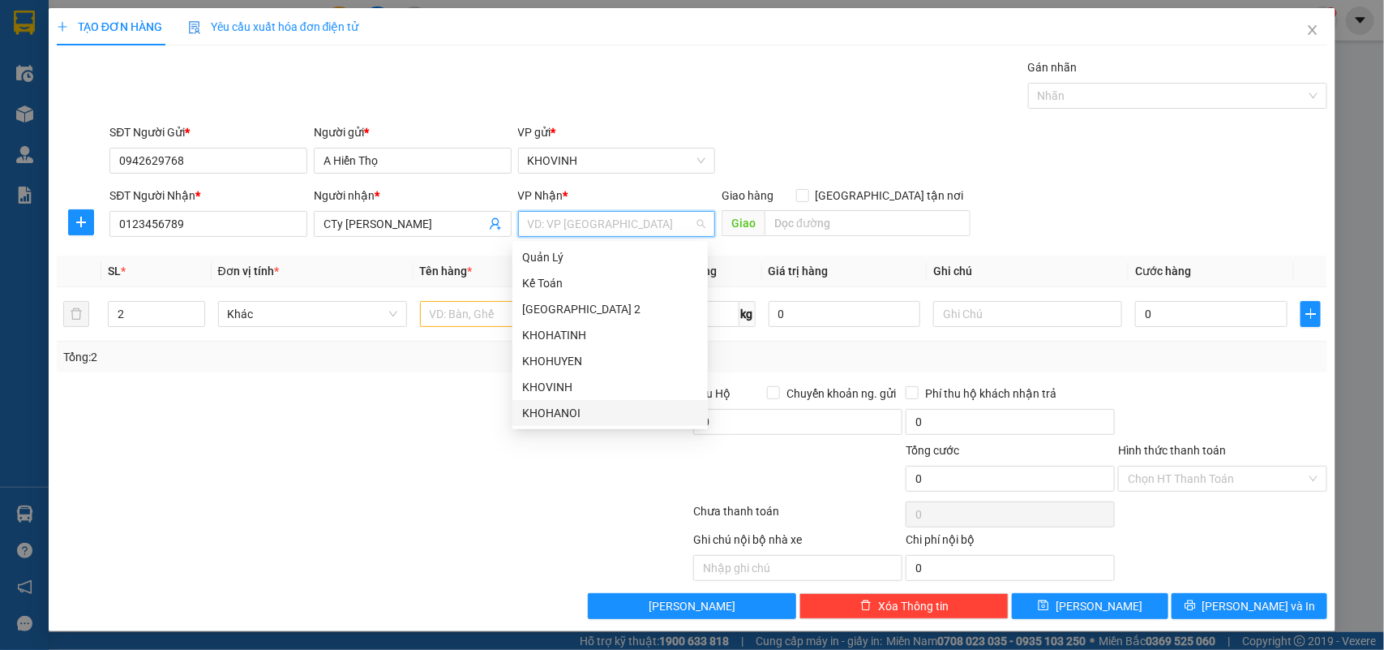
click at [565, 416] on div "KHOHANOI" at bounding box center [610, 413] width 176 height 18
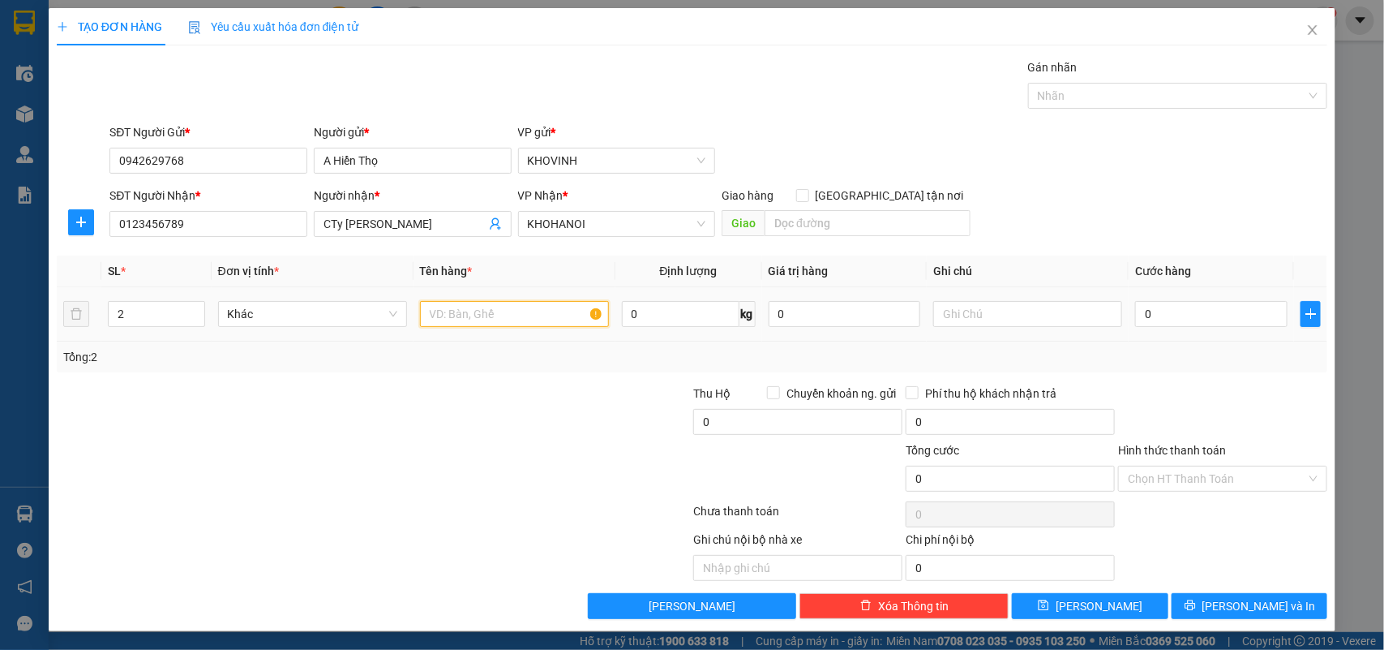
click at [519, 313] on input "text" at bounding box center [514, 314] width 189 height 26
type input "hàng"
click at [979, 320] on input "text" at bounding box center [1027, 314] width 189 height 26
type input "2 sữa bột"
click at [1224, 484] on input "Hình thức thanh toán" at bounding box center [1217, 478] width 178 height 24
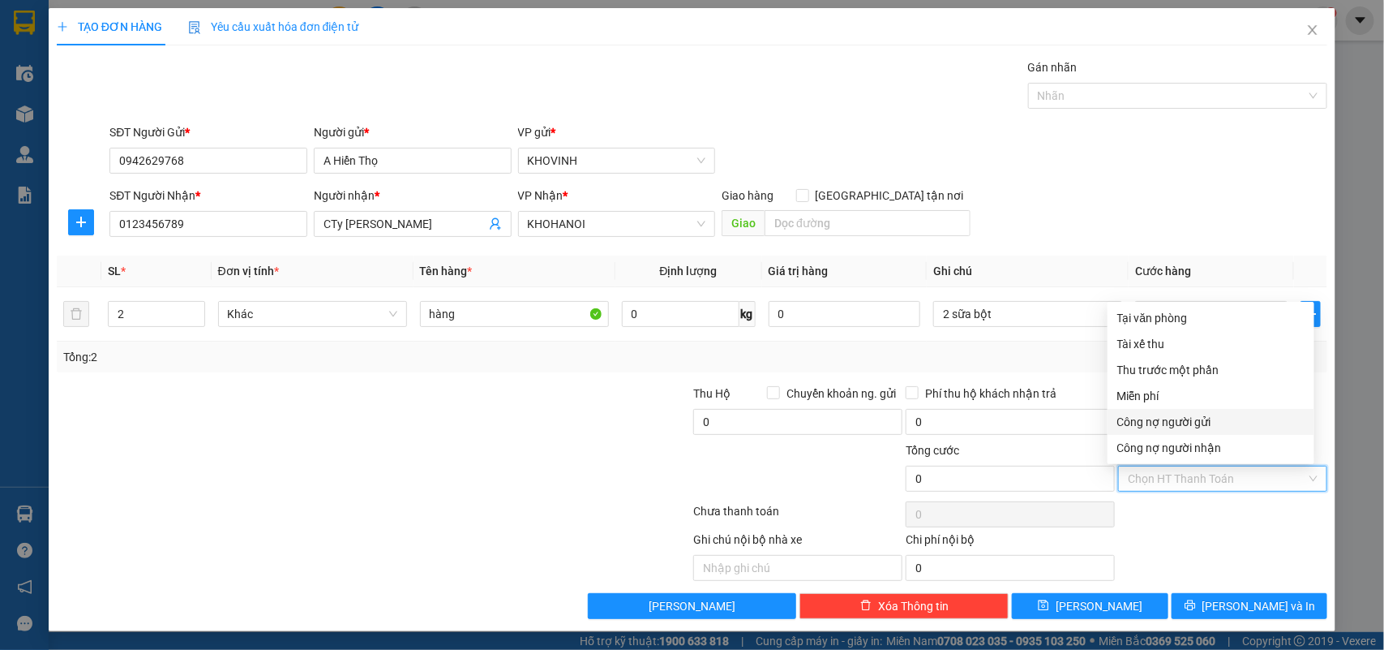
click at [1165, 419] on div "Công nợ người gửi" at bounding box center [1210, 422] width 187 height 18
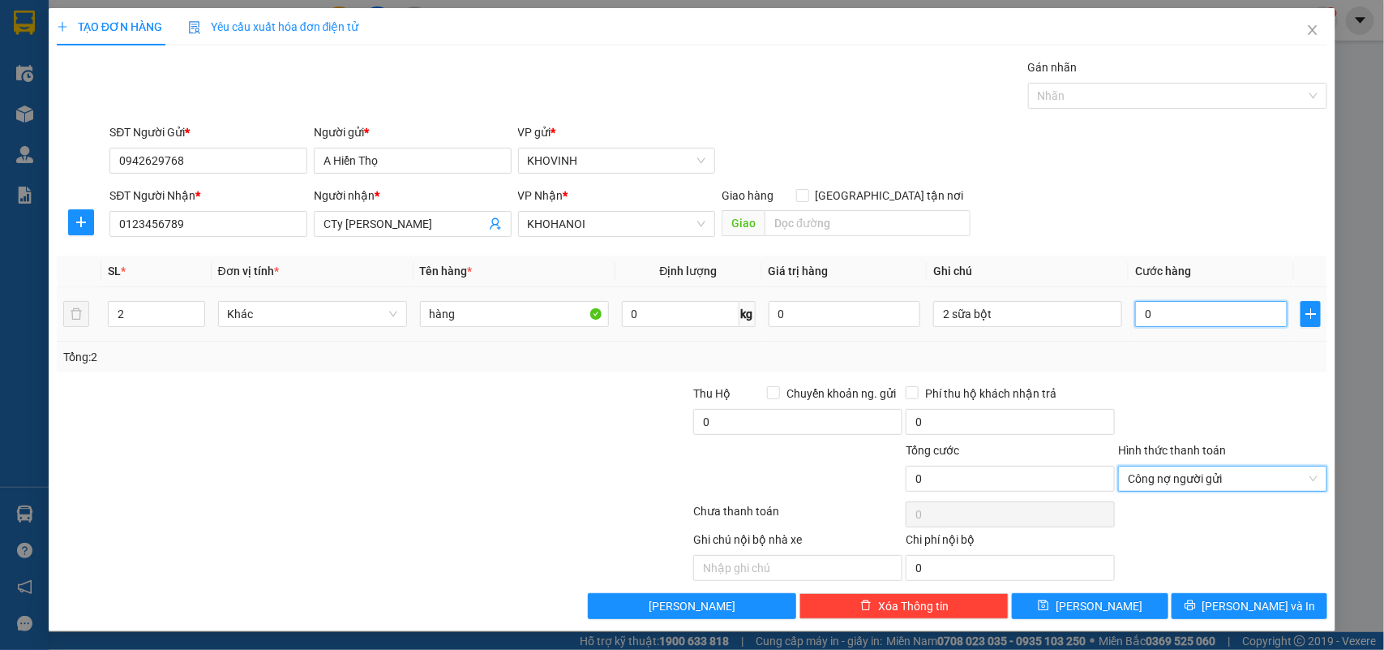
click at [1170, 313] on input "0" at bounding box center [1211, 314] width 152 height 26
type input "3"
type input "30"
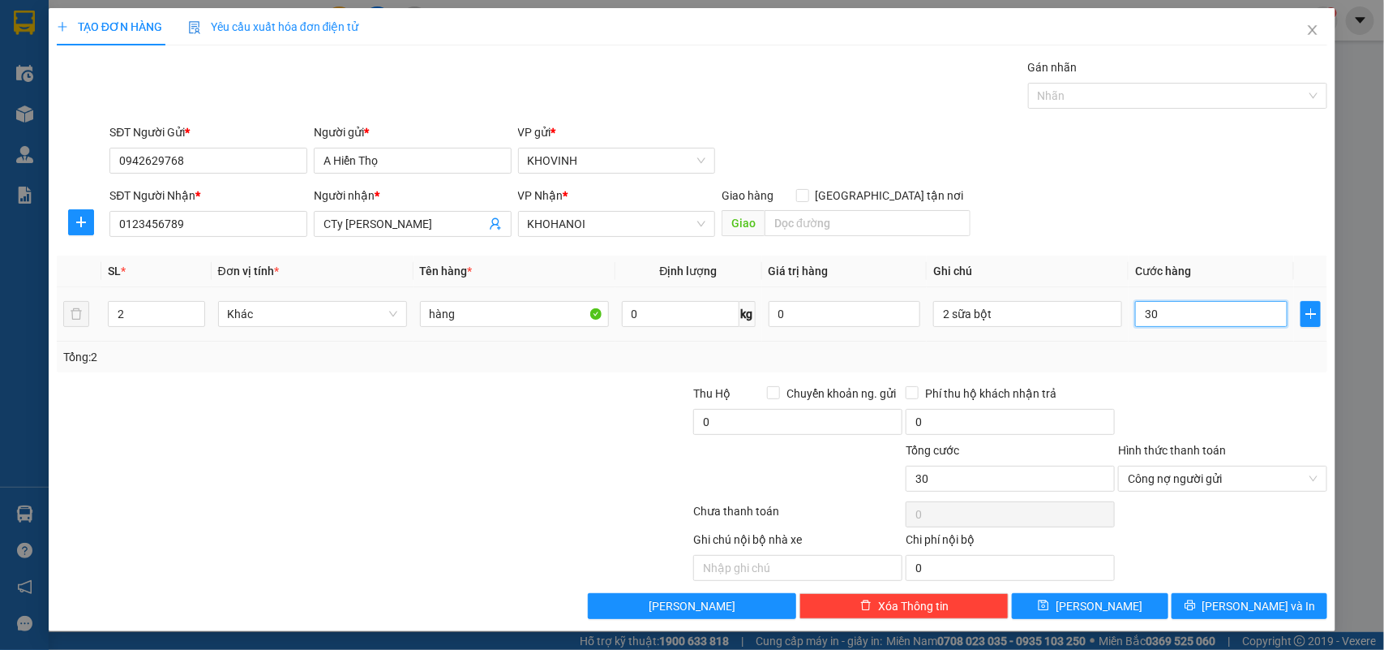
type input "300"
type input "3.000"
type input "30.000"
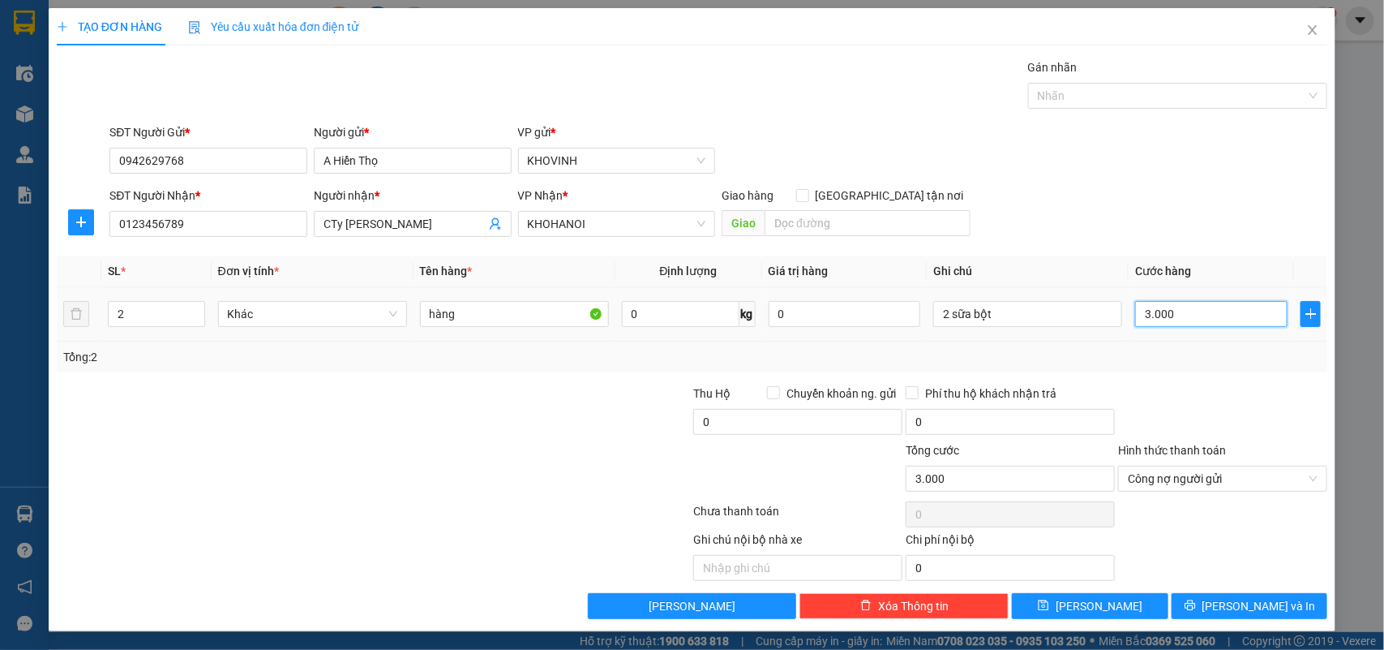
type input "30.000"
click at [1250, 607] on span "[PERSON_NAME] và In" at bounding box center [1260, 605] width 114 height 18
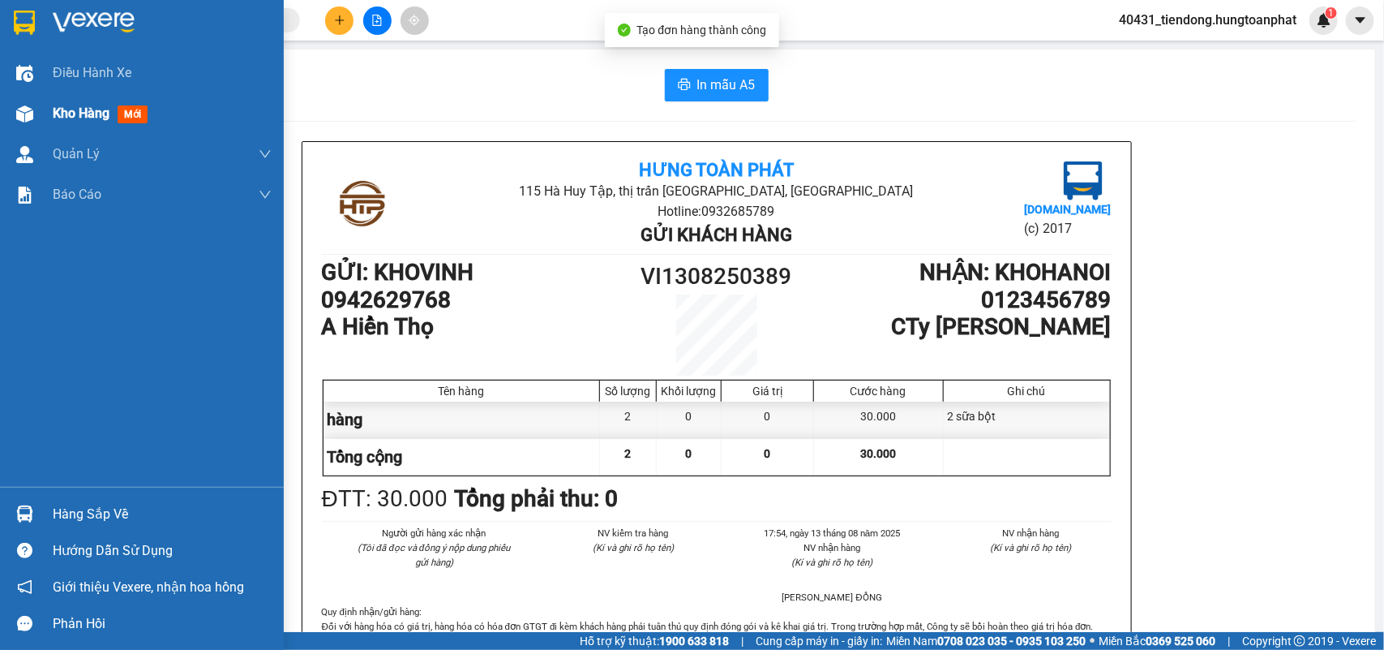
click at [62, 118] on span "Kho hàng" at bounding box center [81, 112] width 57 height 15
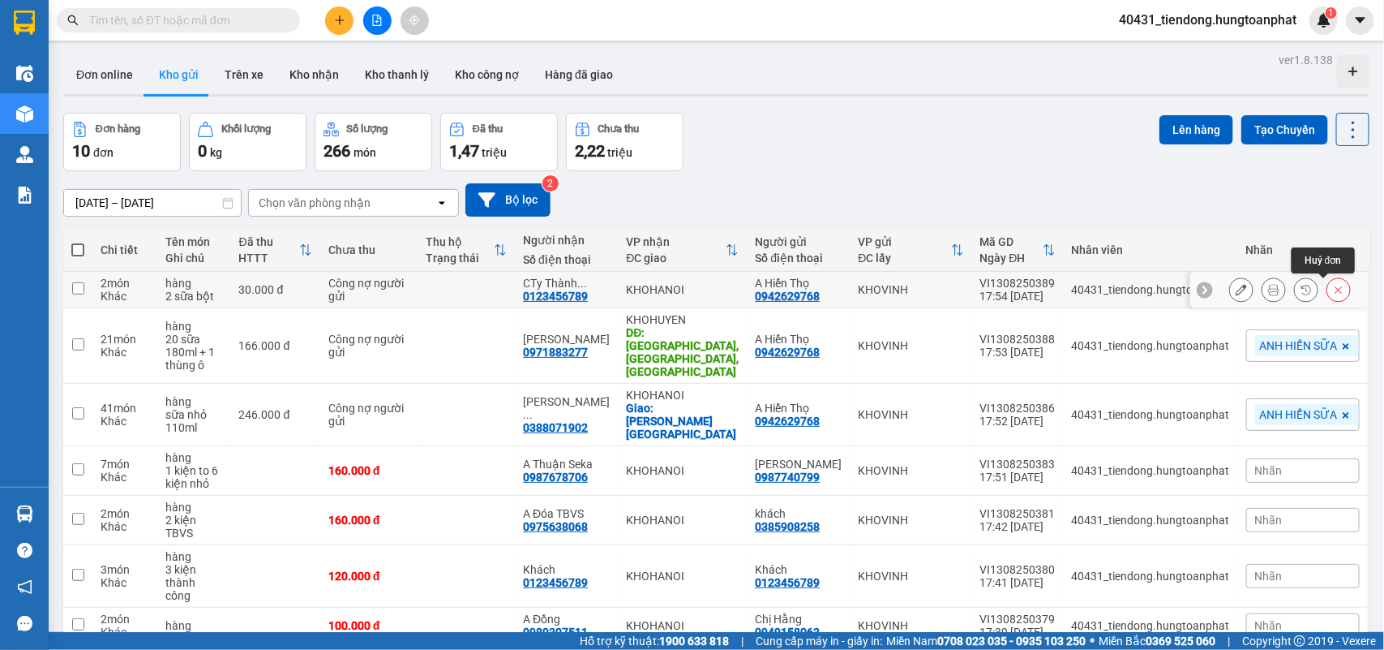
click at [1333, 286] on icon at bounding box center [1338, 289] width 11 height 11
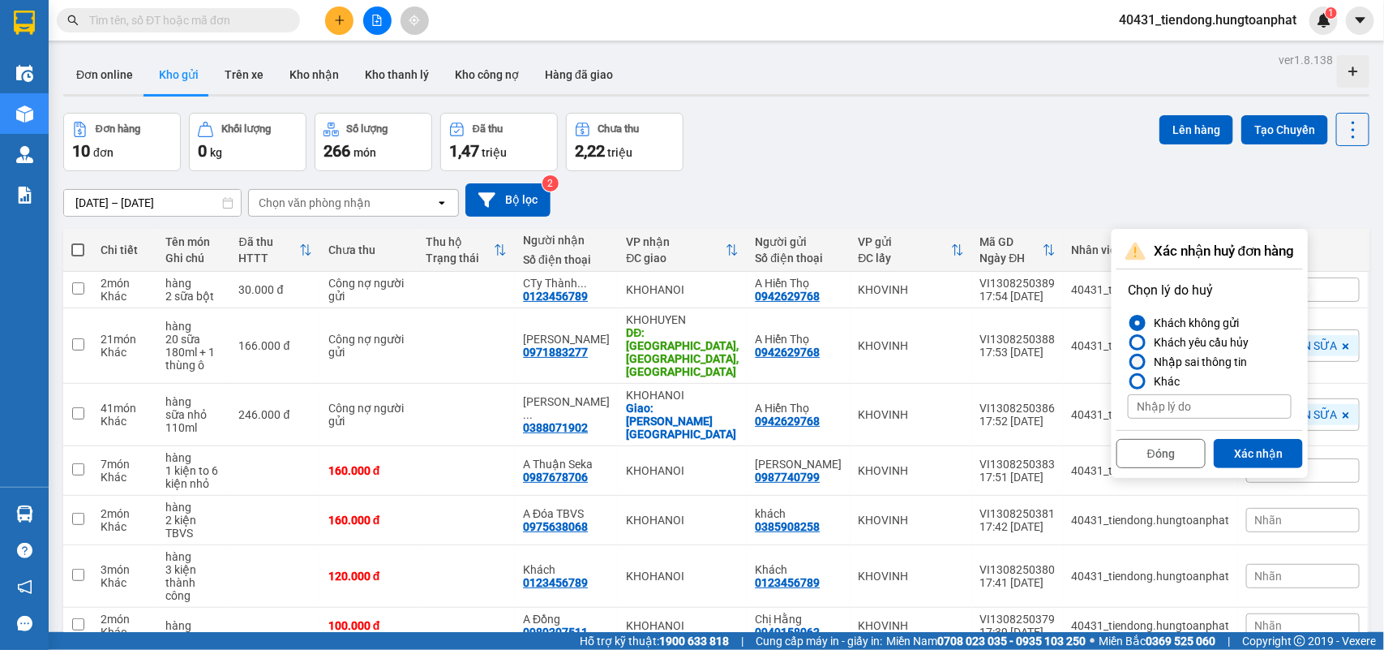
click at [1154, 358] on div "Nhập sai thông tin" at bounding box center [1197, 361] width 100 height 19
click at [1128, 362] on input "Nhập sai thông tin" at bounding box center [1128, 362] width 0 height 0
click at [1262, 457] on button "Xác nhận" at bounding box center [1258, 453] width 89 height 29
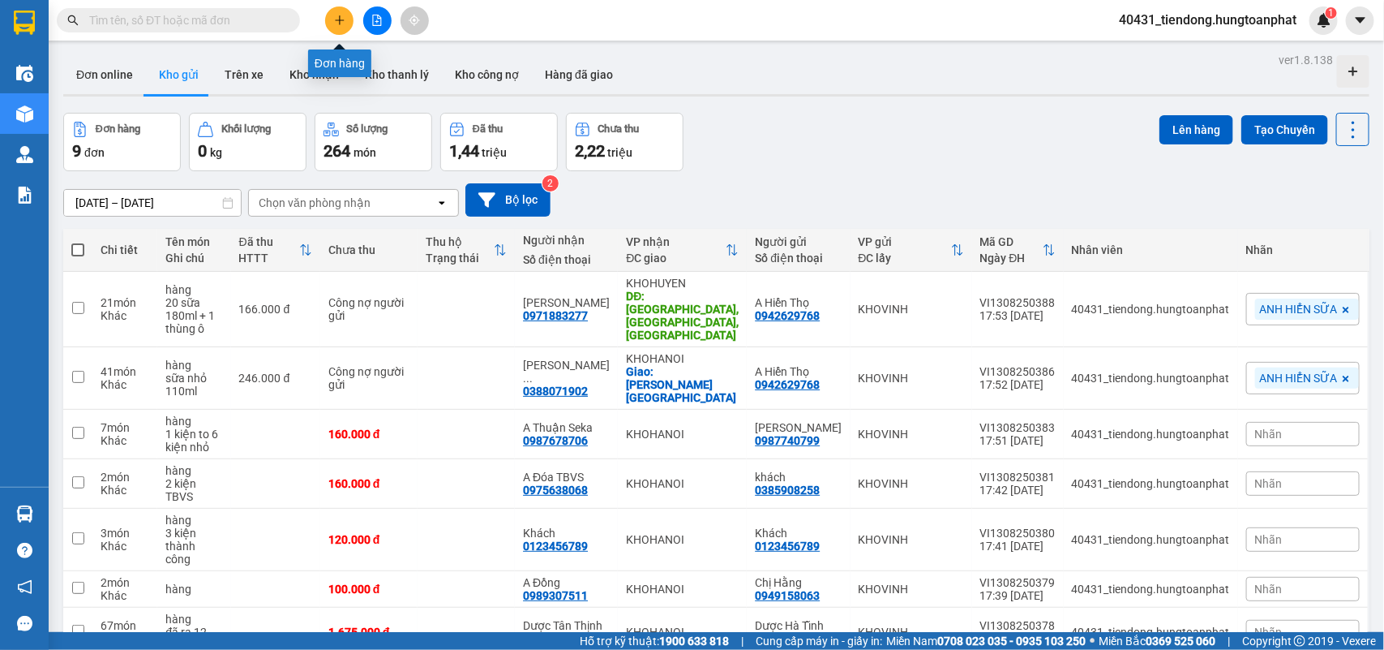
click at [342, 23] on icon "plus" at bounding box center [339, 20] width 11 height 11
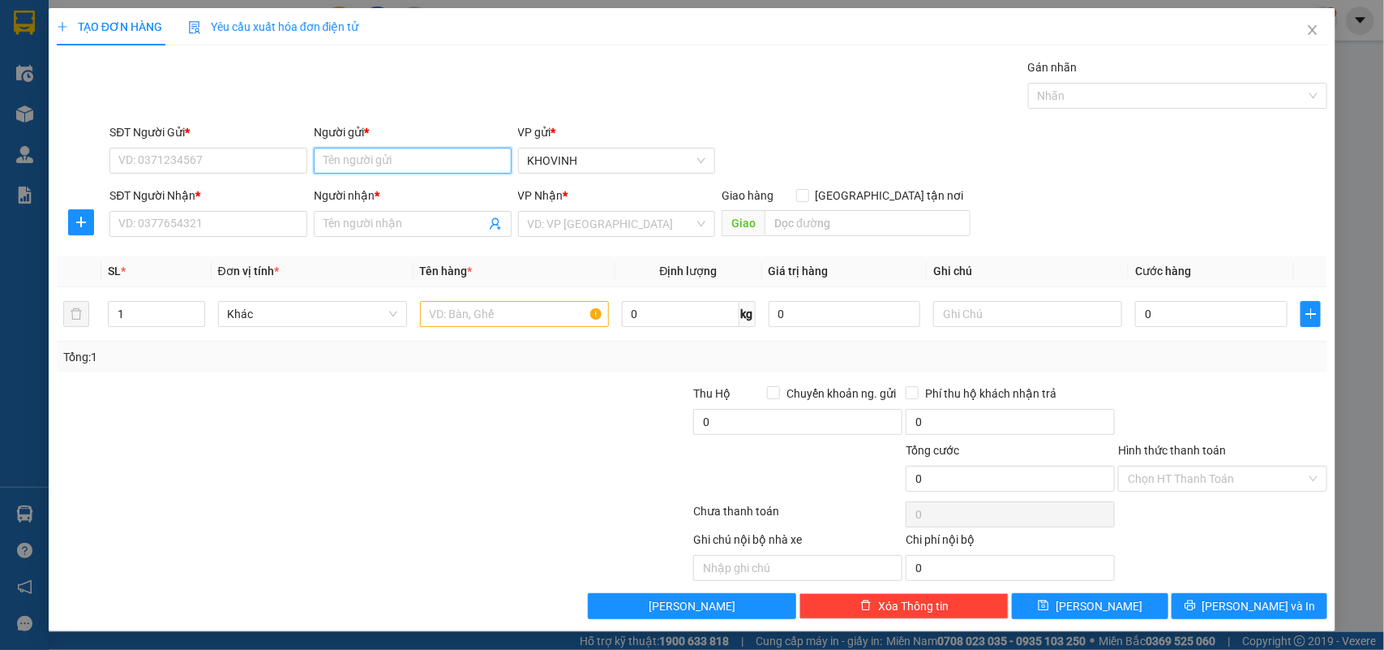
click at [410, 166] on input "Người gửi *" at bounding box center [413, 161] width 198 height 26
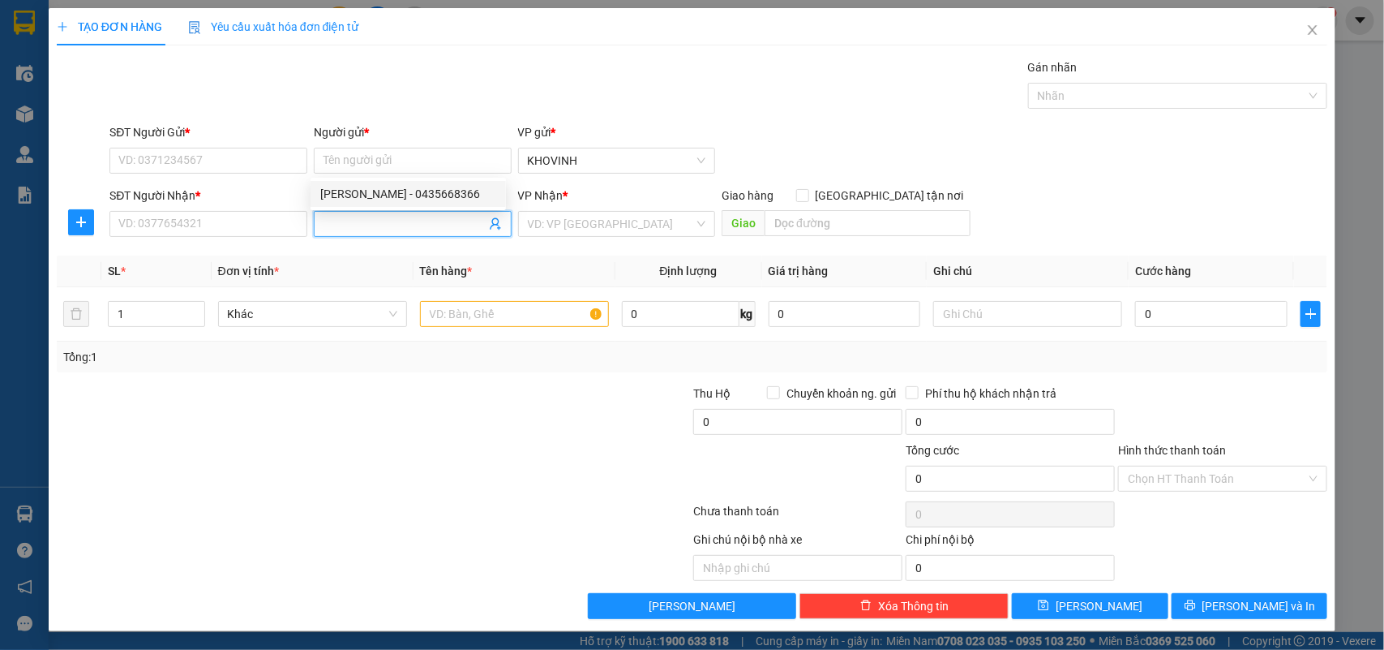
click at [383, 225] on input "Người nhận *" at bounding box center [405, 224] width 162 height 18
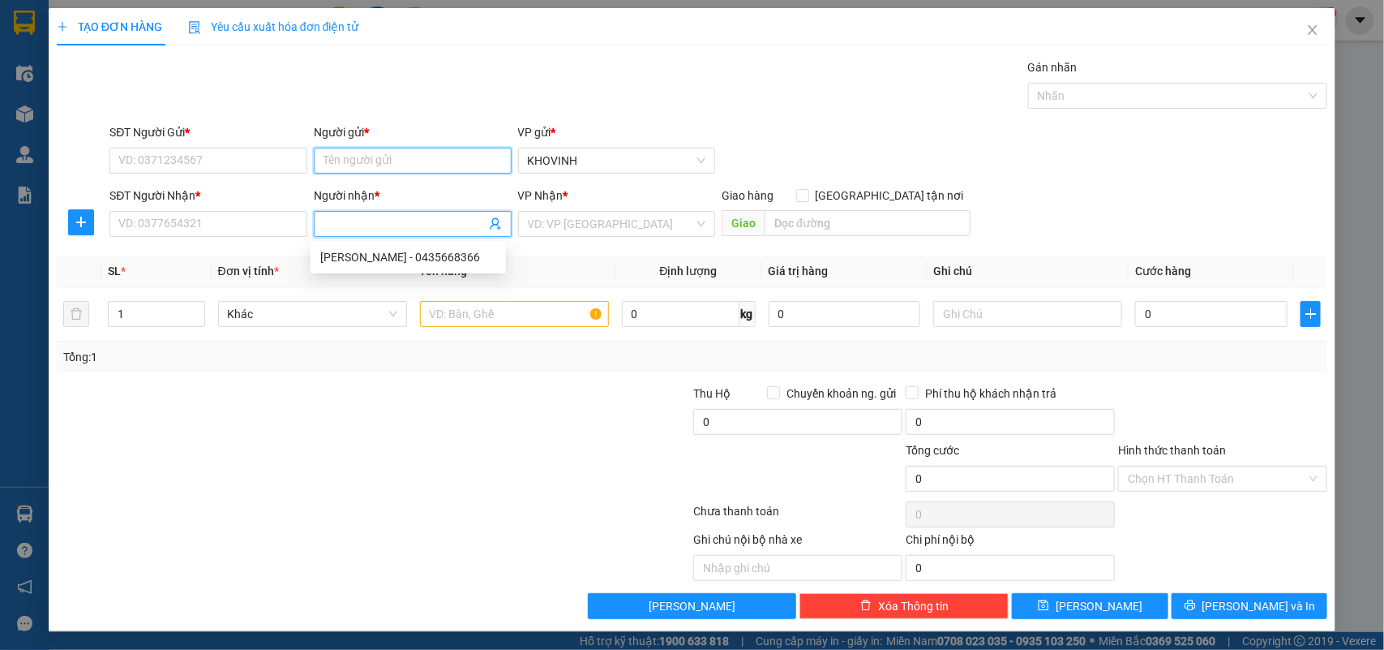
click at [321, 158] on input "Người gửi *" at bounding box center [413, 161] width 198 height 26
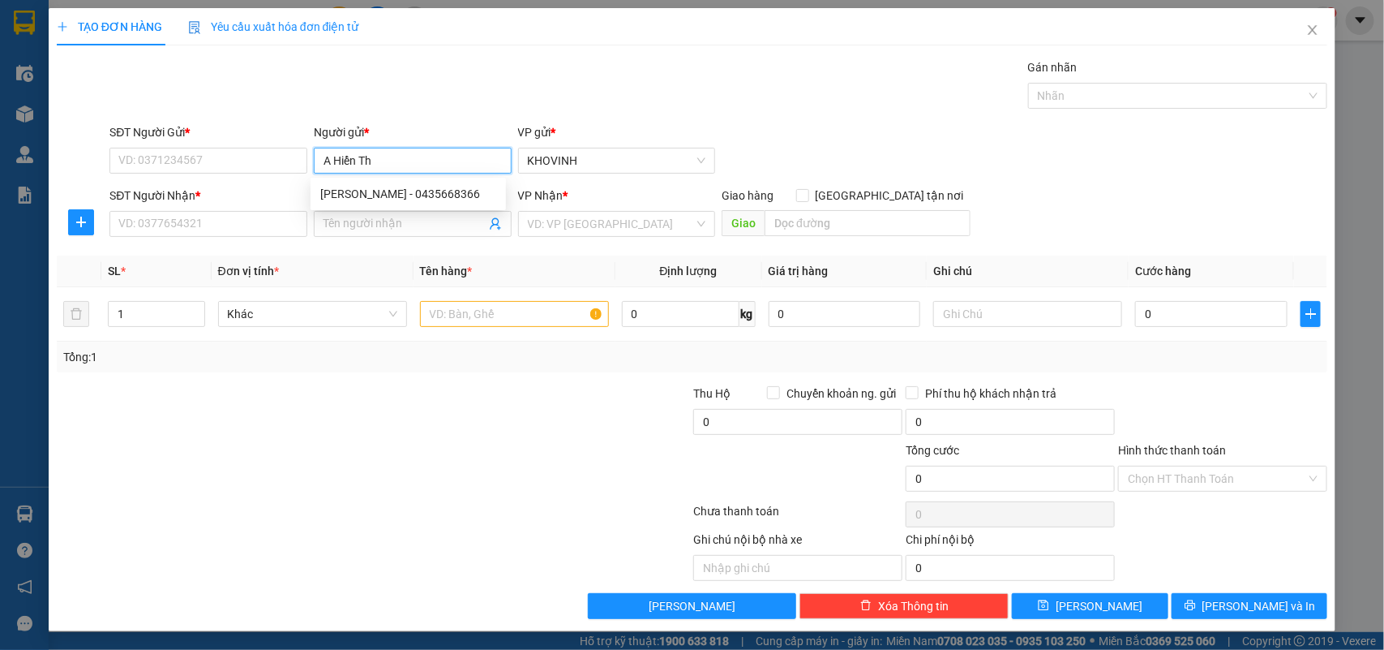
type input "A Hiển Thọ"
click at [370, 188] on div "A Hiển Thọ - 0942629768" at bounding box center [408, 194] width 176 height 18
type input "0942629768"
type input "A Hiển Thọ"
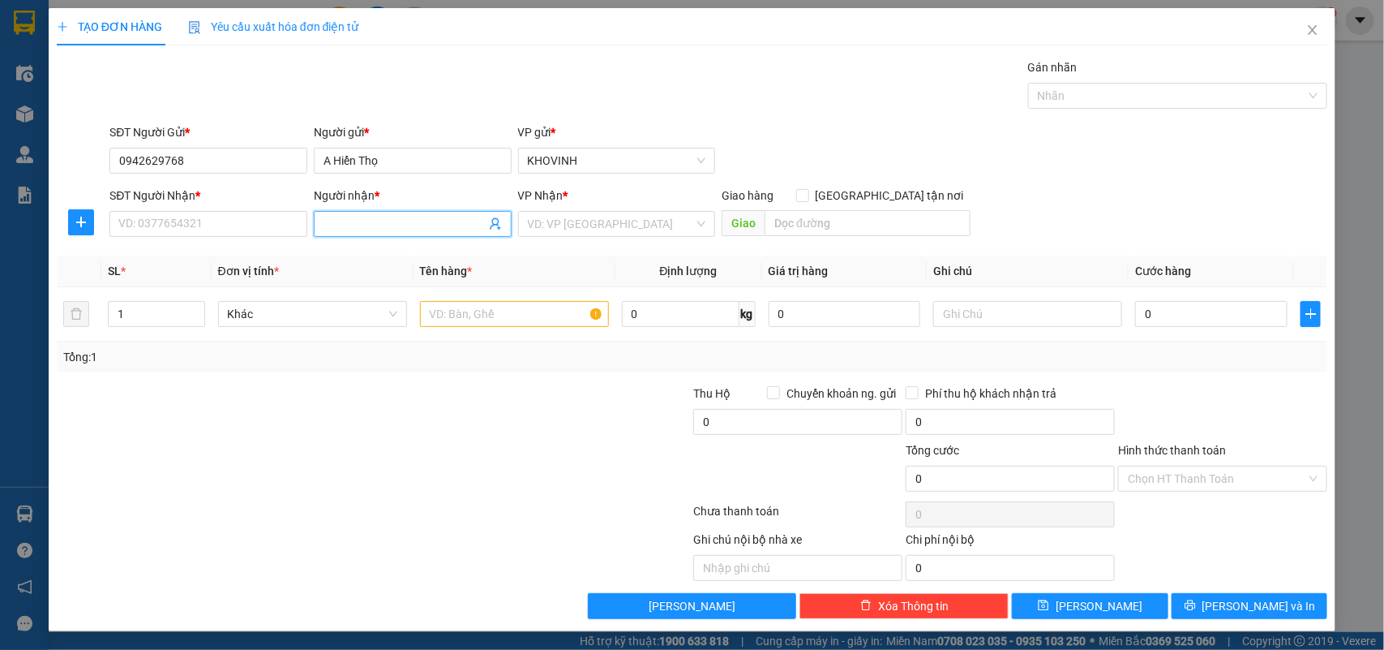
click at [362, 223] on input "Người nhận *" at bounding box center [405, 224] width 162 height 18
type input "[PERSON_NAME]"
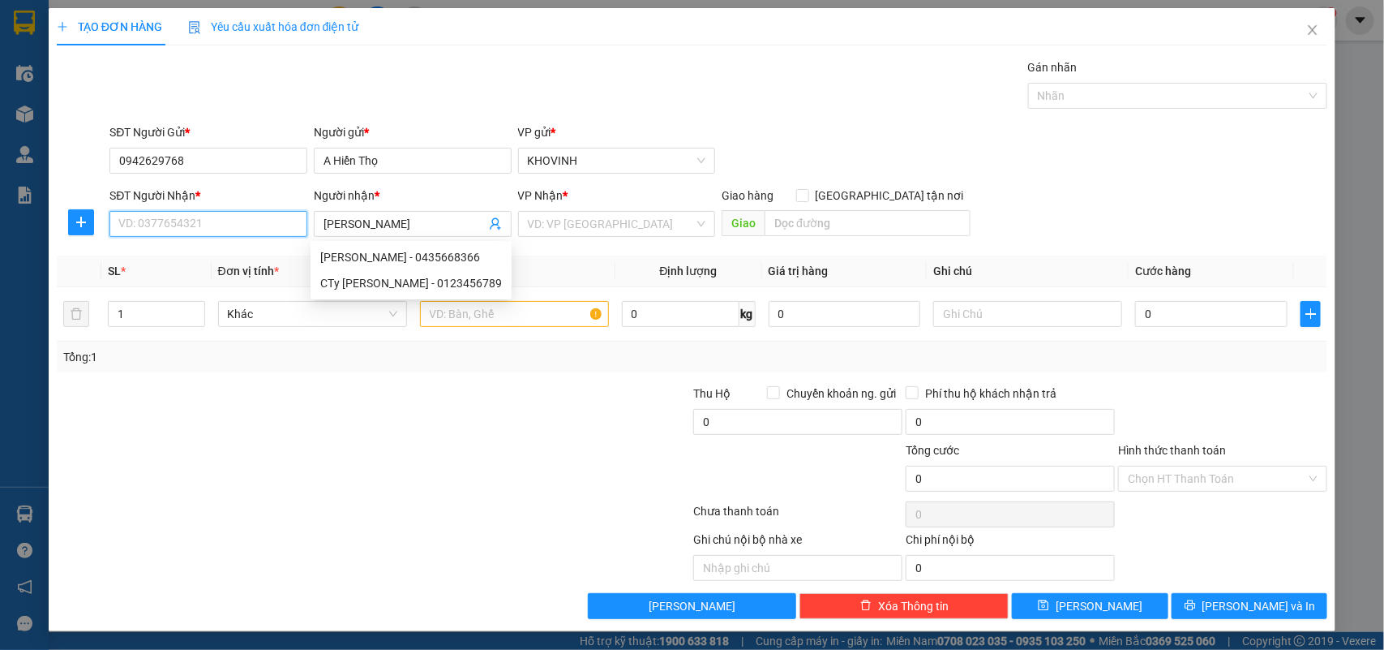
click at [177, 220] on input "SĐT Người Nhận *" at bounding box center [208, 224] width 198 height 26
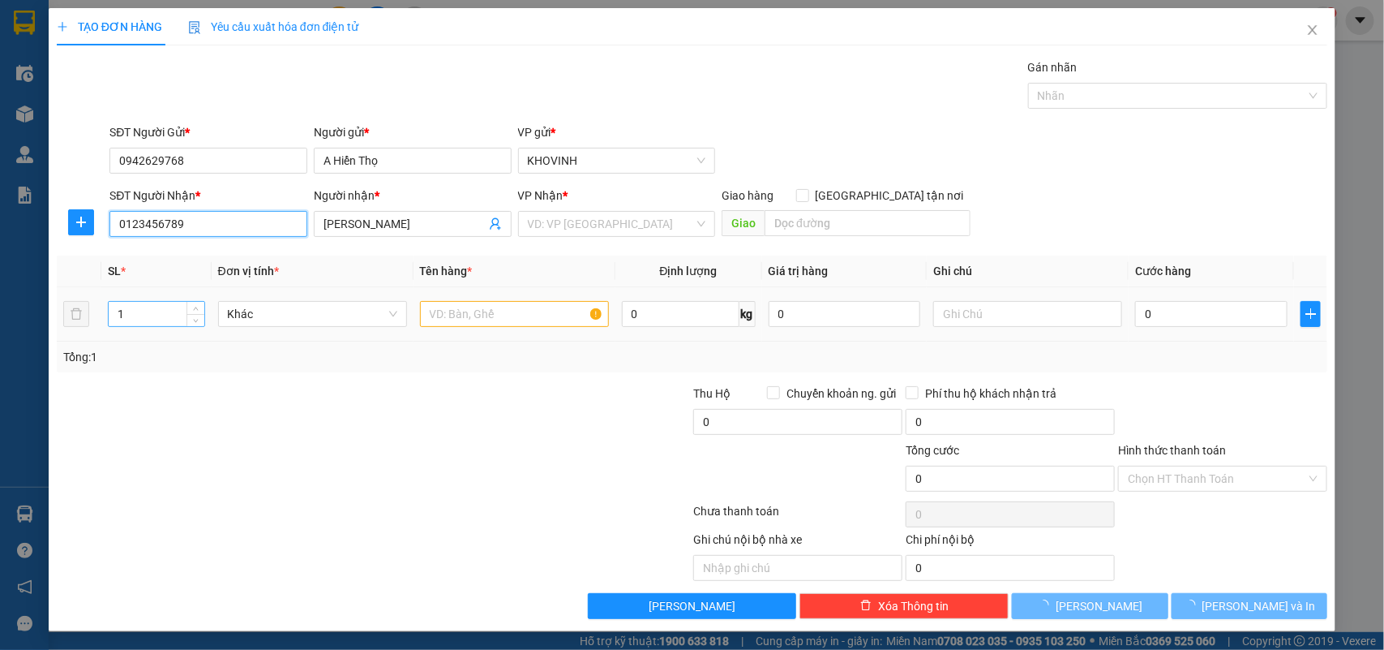
type input "0123456789"
drag, startPoint x: 134, startPoint y: 317, endPoint x: 104, endPoint y: 316, distance: 30.0
click at [104, 316] on td "1" at bounding box center [156, 314] width 110 height 54
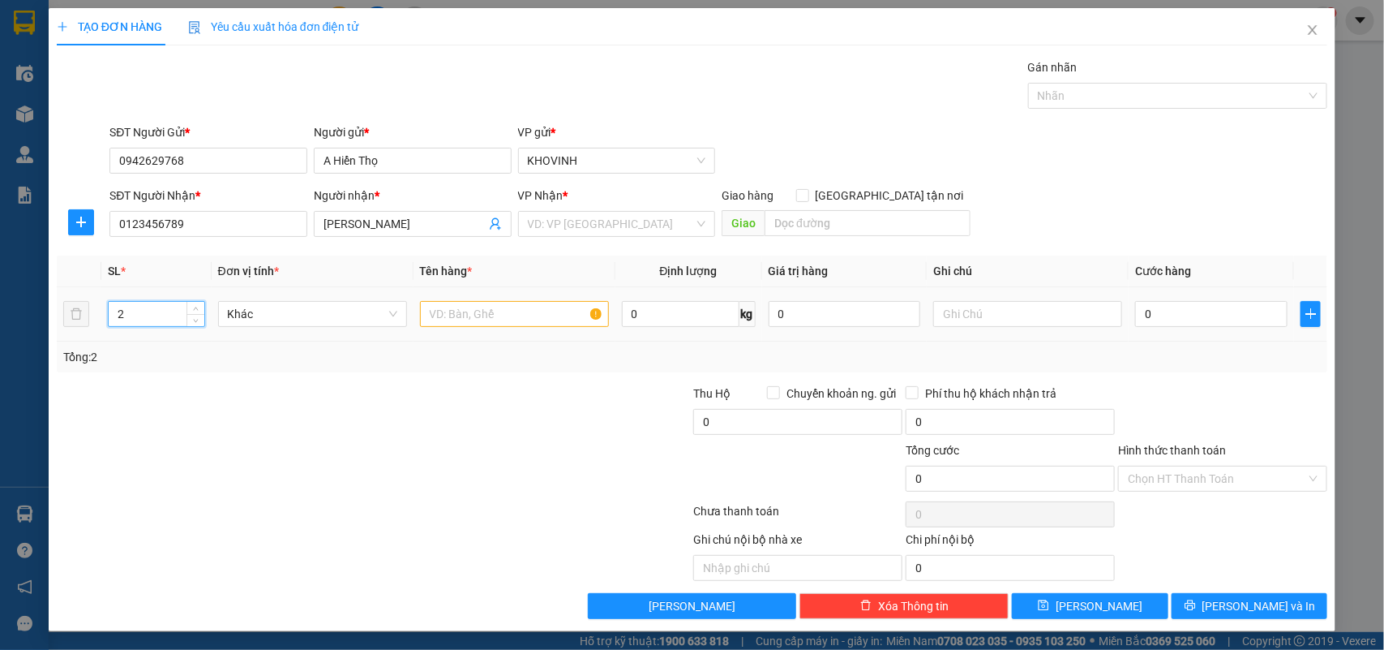
type input "2"
drag, startPoint x: 443, startPoint y: 308, endPoint x: 470, endPoint y: 300, distance: 28.7
click at [444, 308] on input "text" at bounding box center [514, 314] width 189 height 26
type input "hàng"
click at [998, 320] on input "text" at bounding box center [1027, 314] width 189 height 26
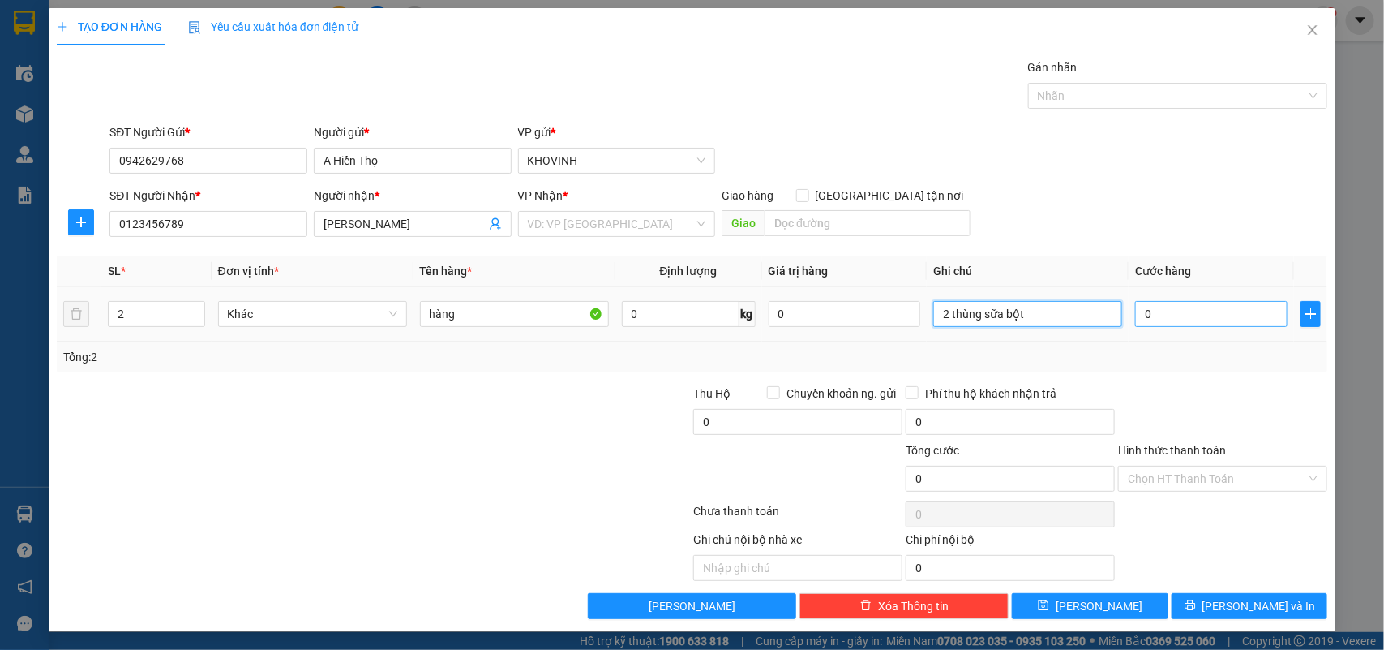
type input "2 thùng sữa bột"
click at [1188, 318] on input "0" at bounding box center [1211, 314] width 152 height 26
type input "3"
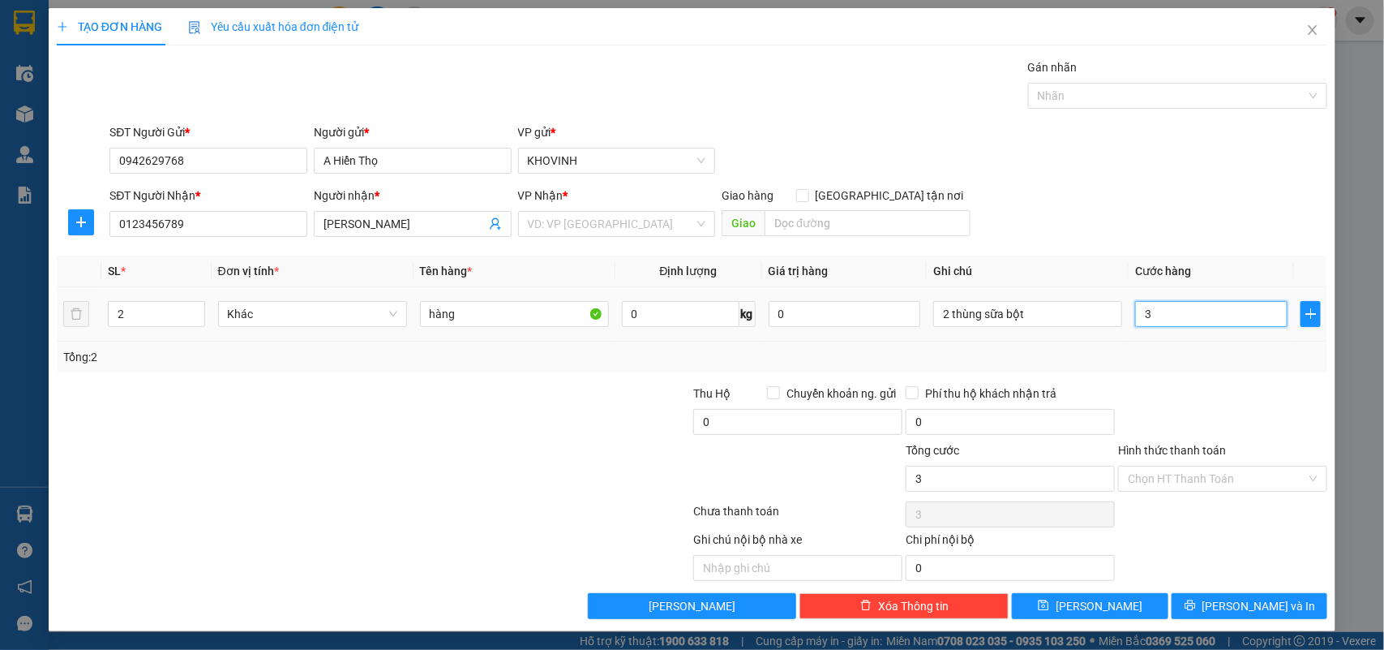
type input "30"
type input "300"
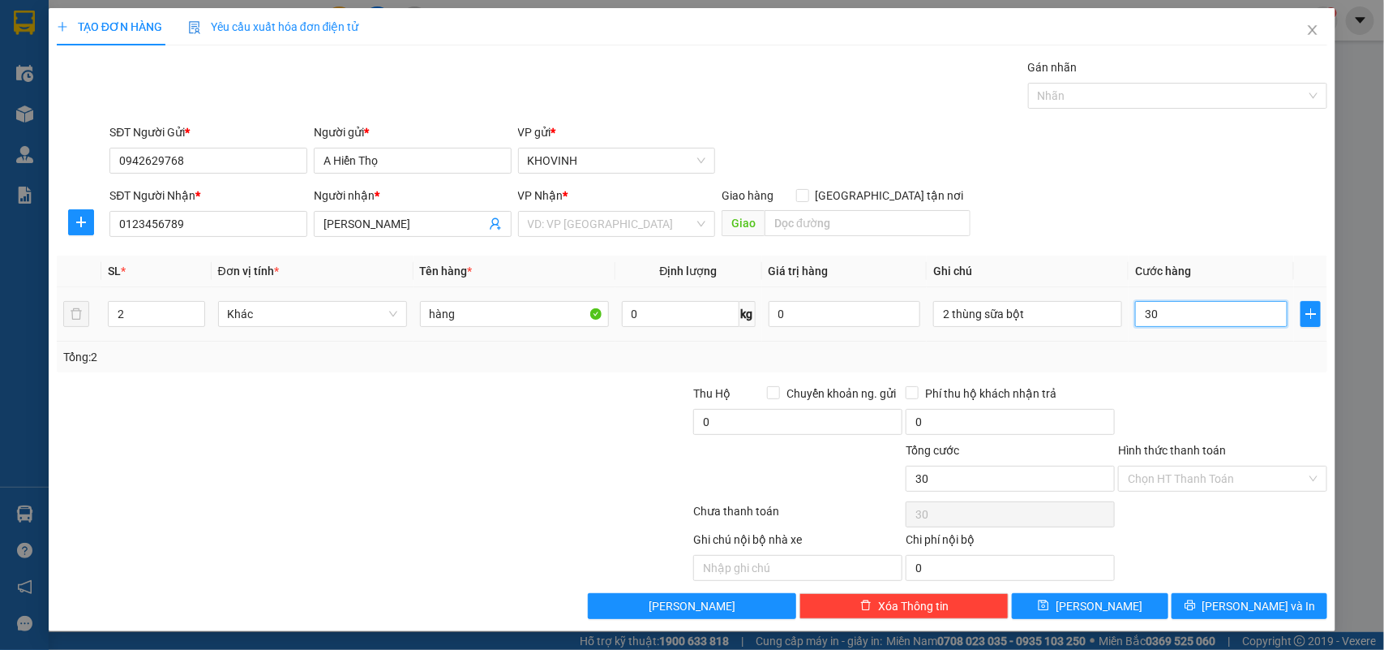
type input "300"
type input "3.000"
type input "30.000"
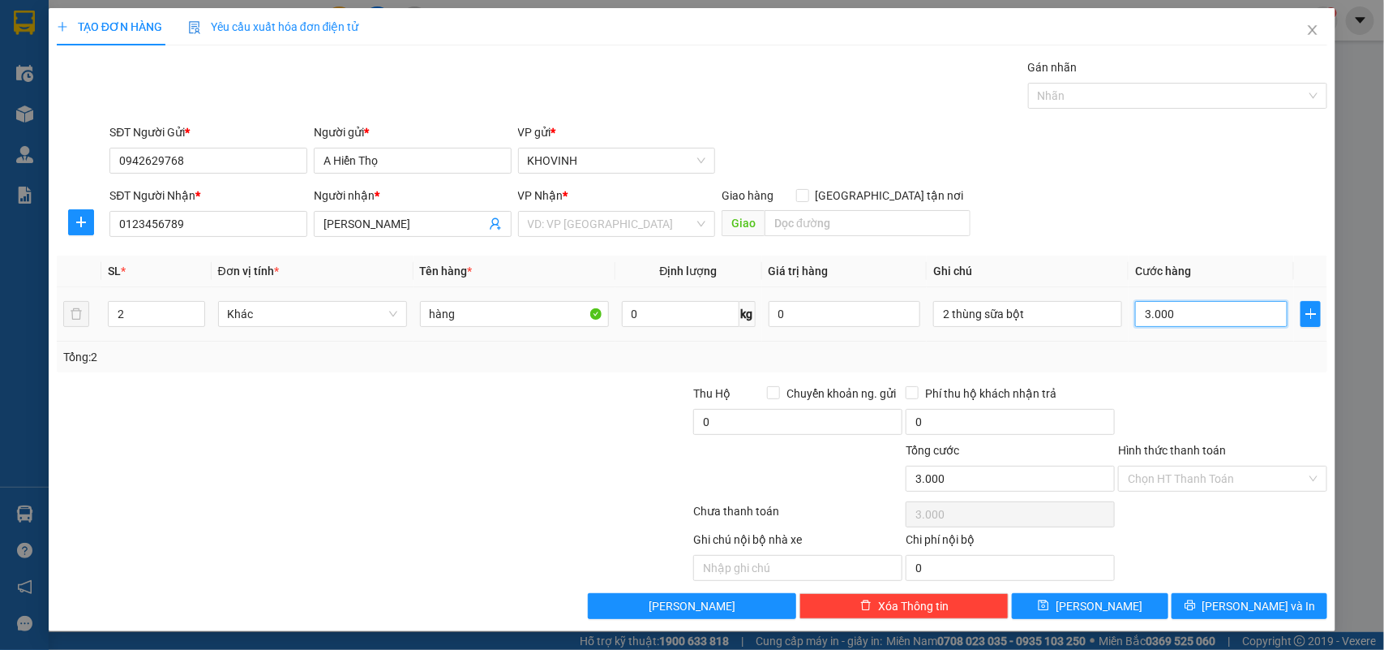
type input "30.000"
click at [635, 220] on input "search" at bounding box center [611, 224] width 167 height 24
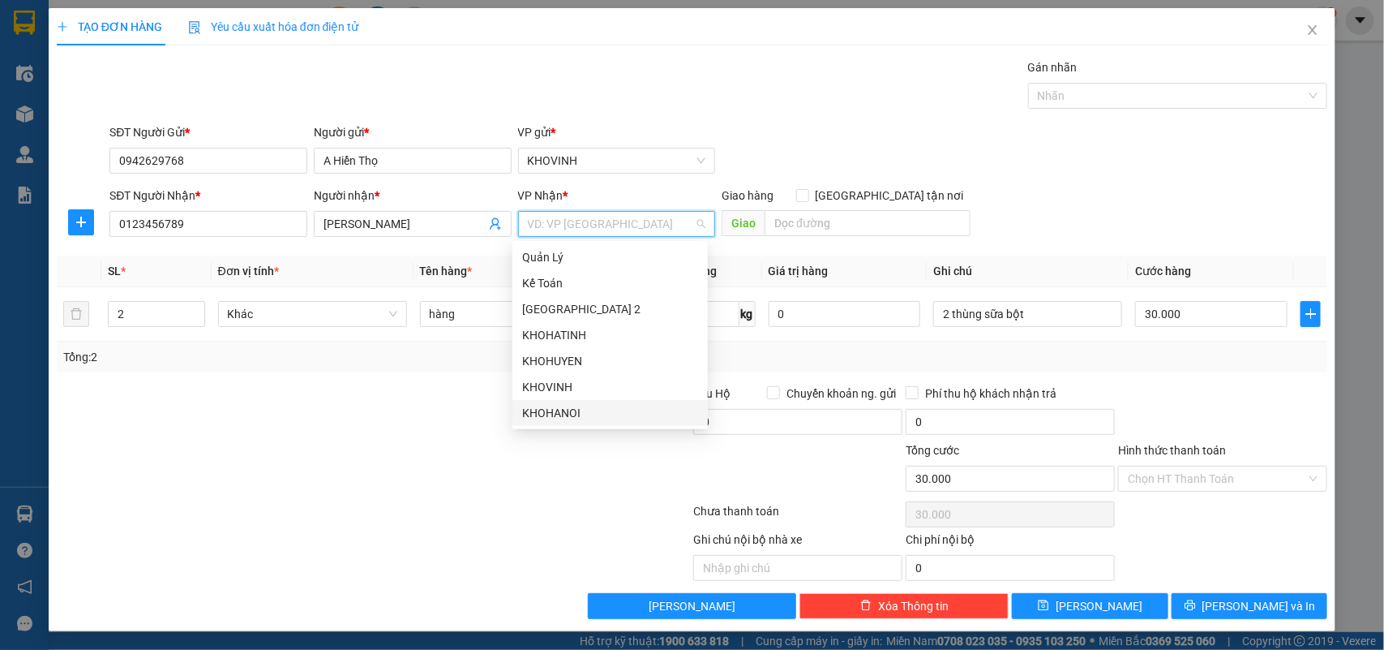
click at [568, 401] on div "KHOHANOI" at bounding box center [609, 413] width 195 height 26
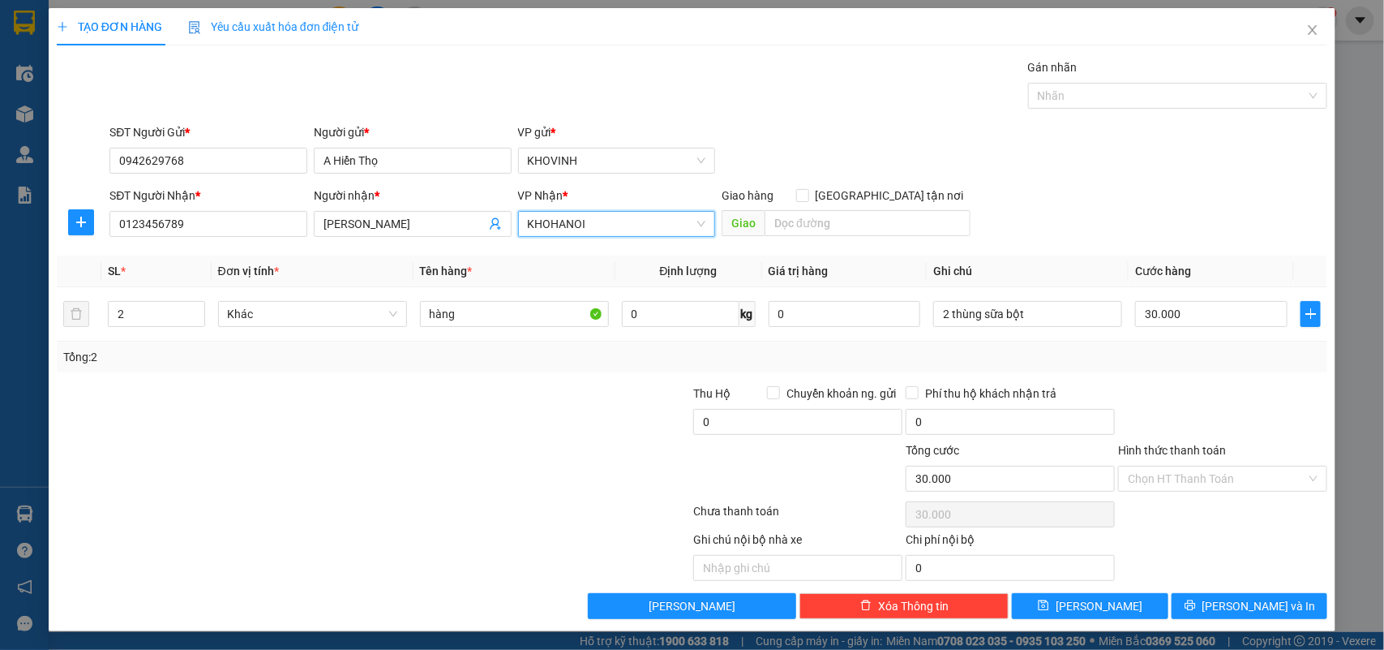
click at [1148, 109] on div "Gán nhãn Nhãn" at bounding box center [1178, 86] width 300 height 57
click at [1067, 86] on div at bounding box center [1170, 95] width 276 height 19
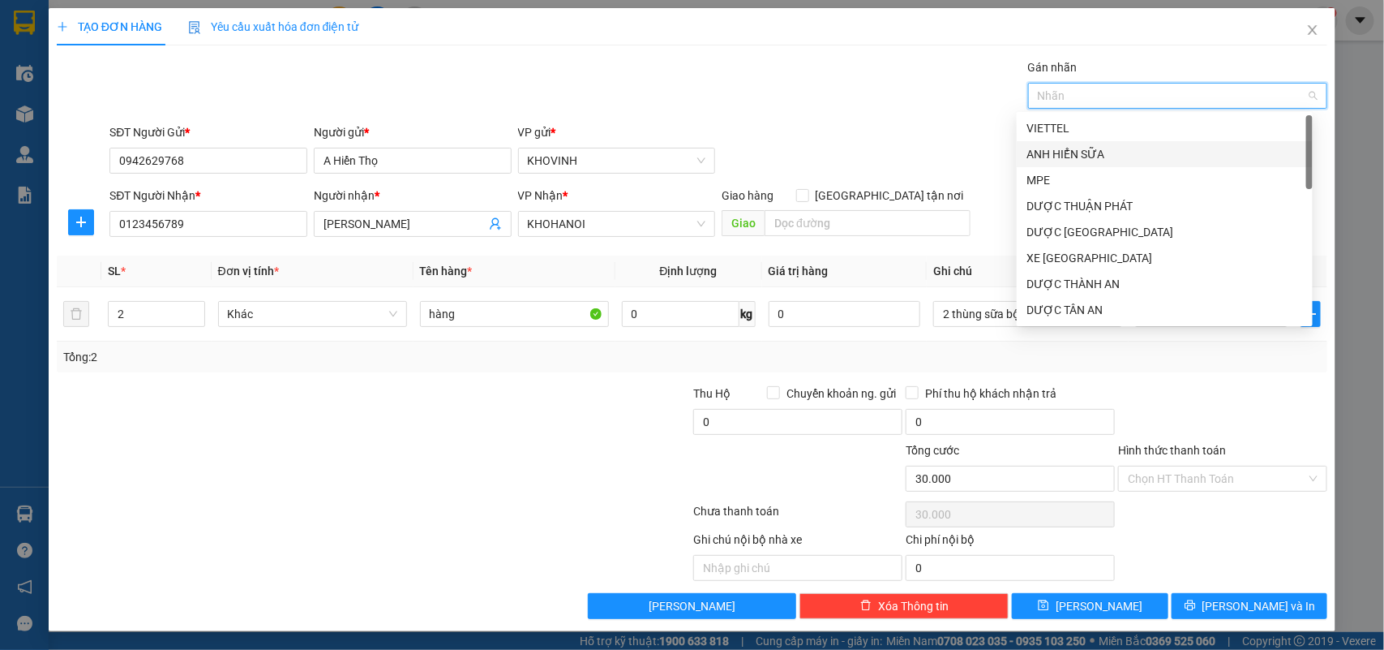
click at [1057, 152] on div "ANH HIỂN SỮA" at bounding box center [1165, 154] width 277 height 18
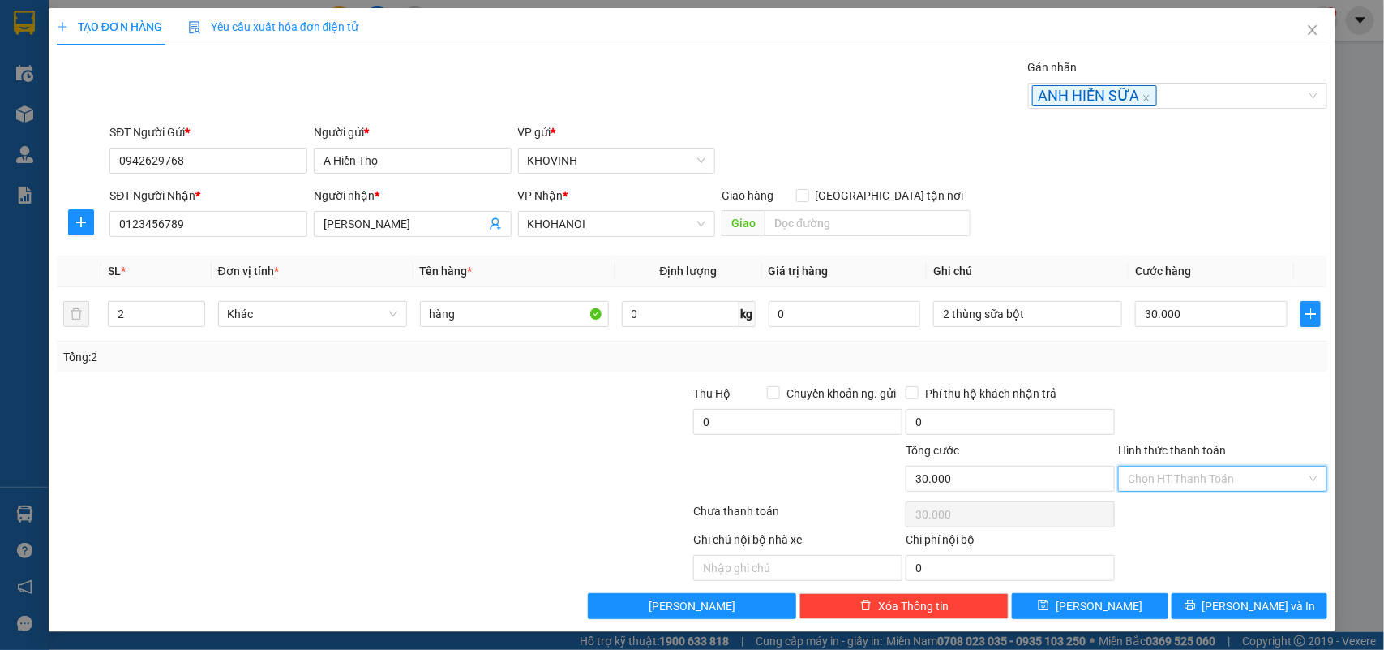
click at [1193, 487] on input "Hình thức thanh toán" at bounding box center [1217, 478] width 178 height 24
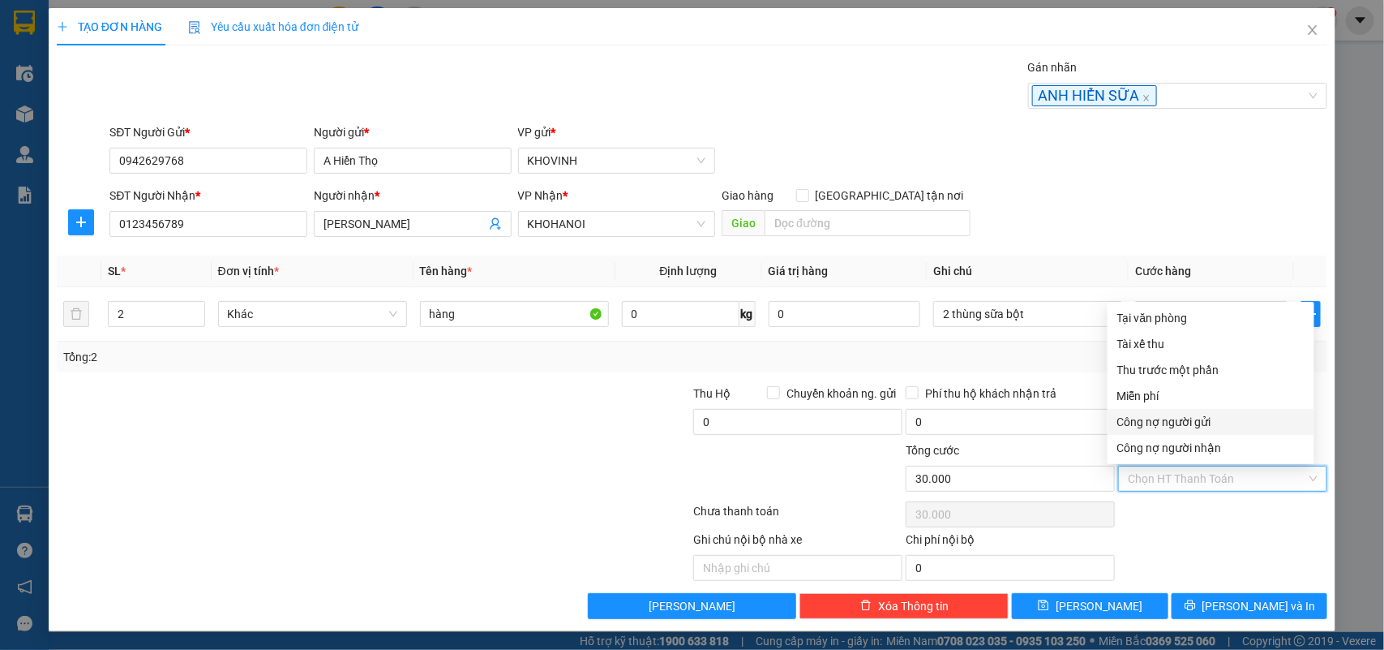
drag, startPoint x: 1182, startPoint y: 422, endPoint x: 1186, endPoint y: 454, distance: 32.7
click at [1182, 420] on div "Công nợ người gửi" at bounding box center [1210, 422] width 187 height 18
type input "0"
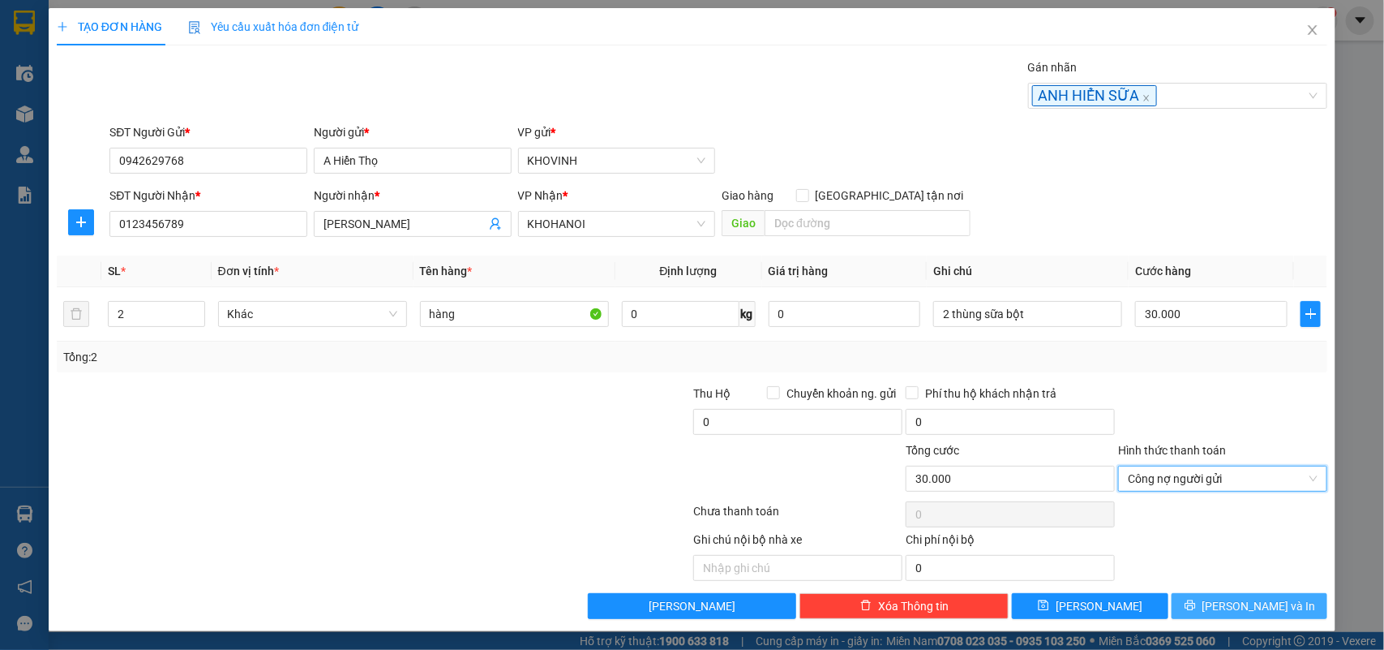
click at [1251, 602] on span "[PERSON_NAME] và In" at bounding box center [1260, 606] width 114 height 18
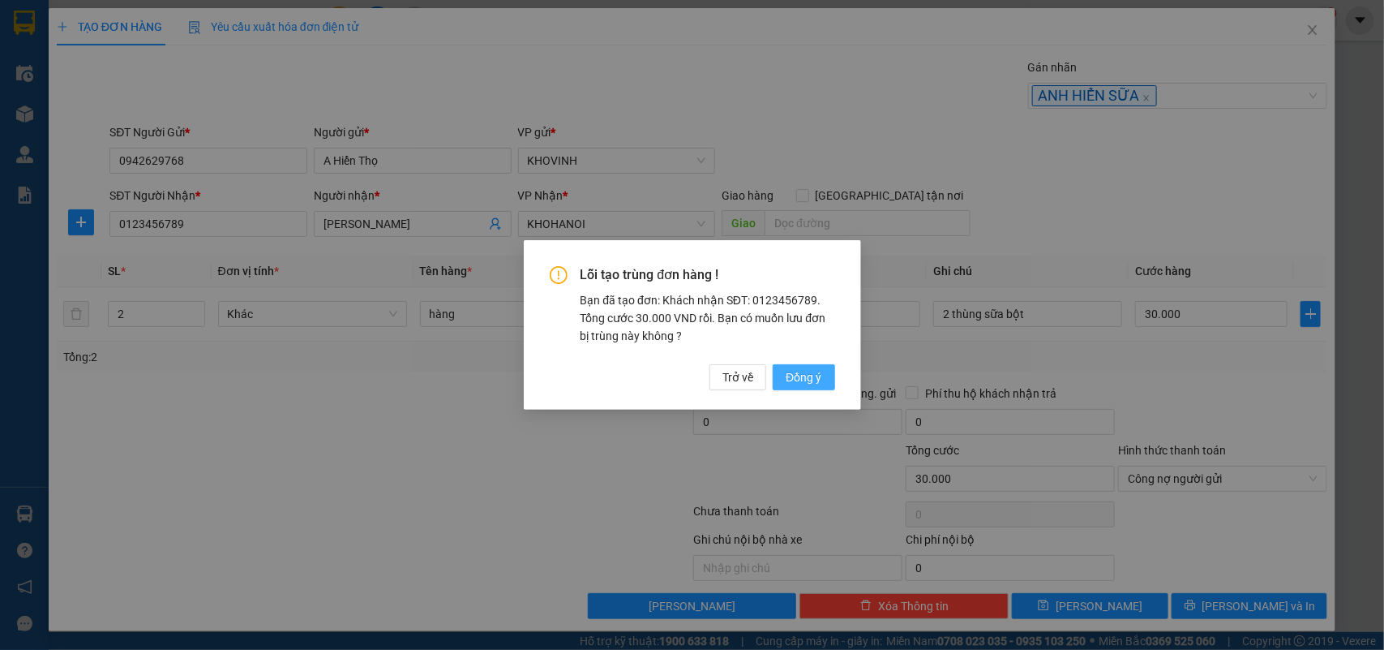
click at [811, 377] on span "Đồng ý" at bounding box center [804, 377] width 36 height 18
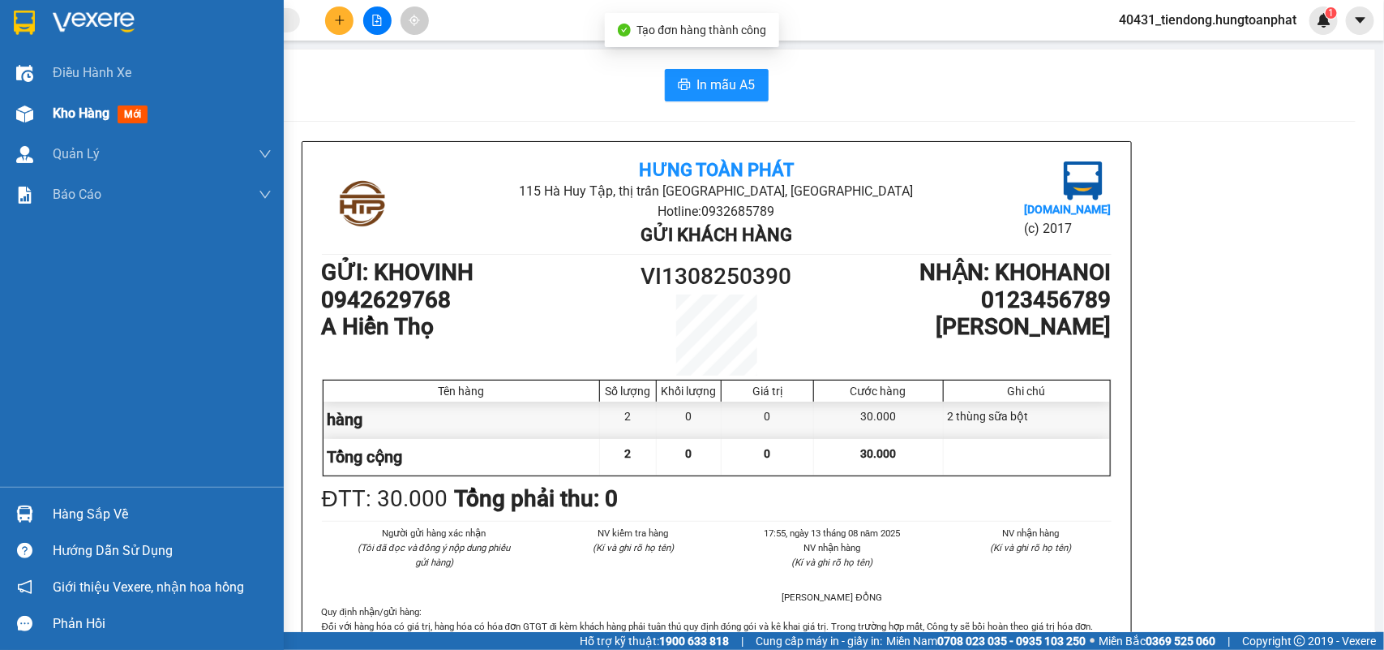
click at [35, 107] on div at bounding box center [25, 114] width 28 height 28
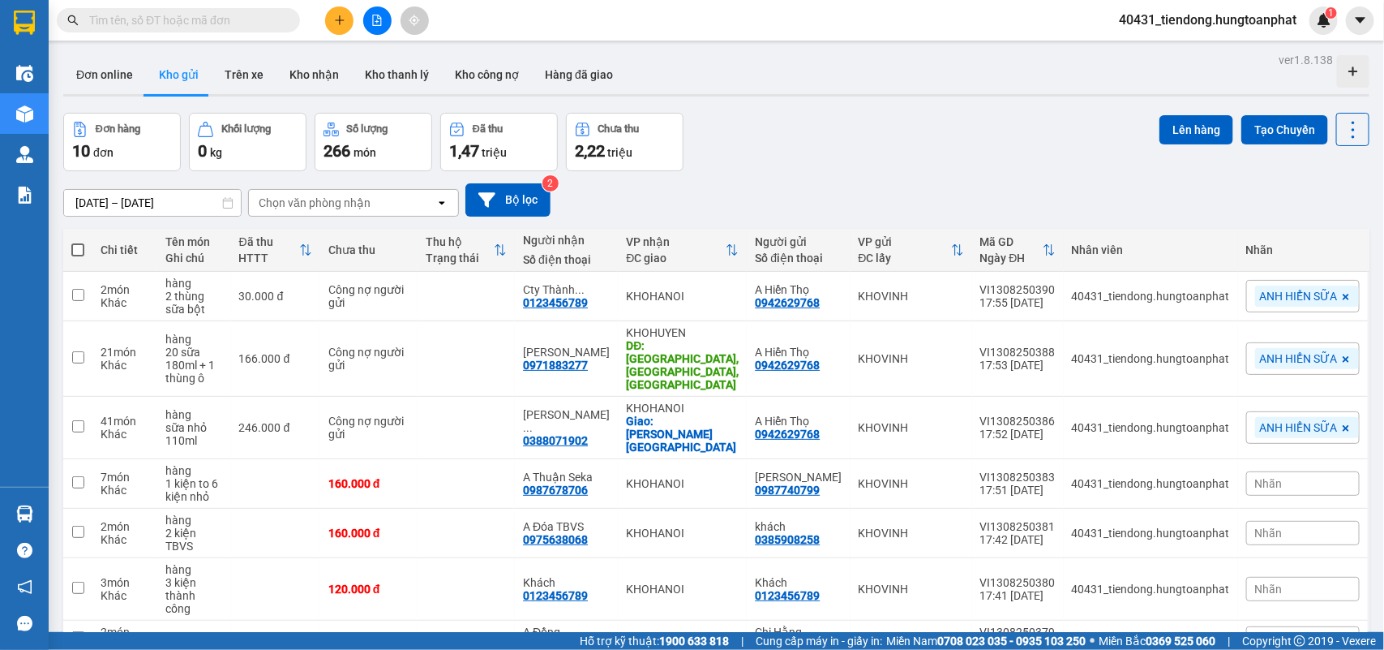
click at [75, 243] on span at bounding box center [77, 249] width 13 height 13
click at [78, 242] on input "checkbox" at bounding box center [78, 242] width 0 height 0
checkbox input "true"
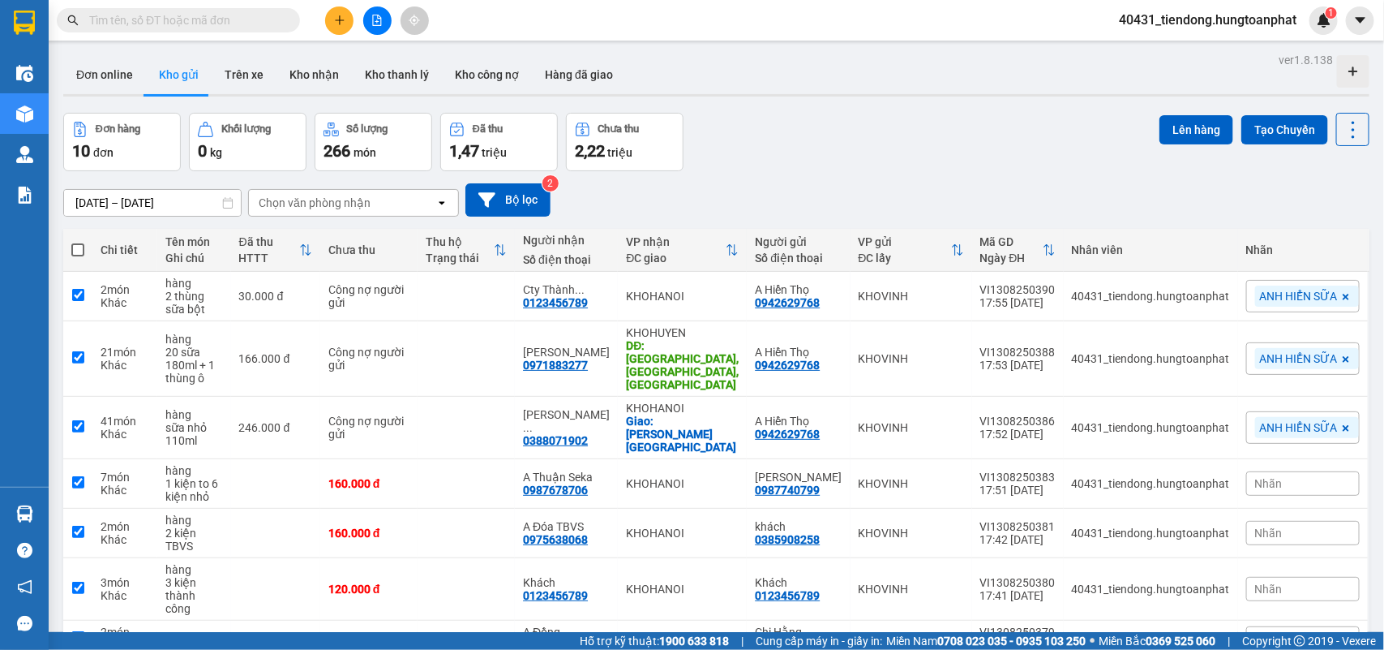
checkbox input "true"
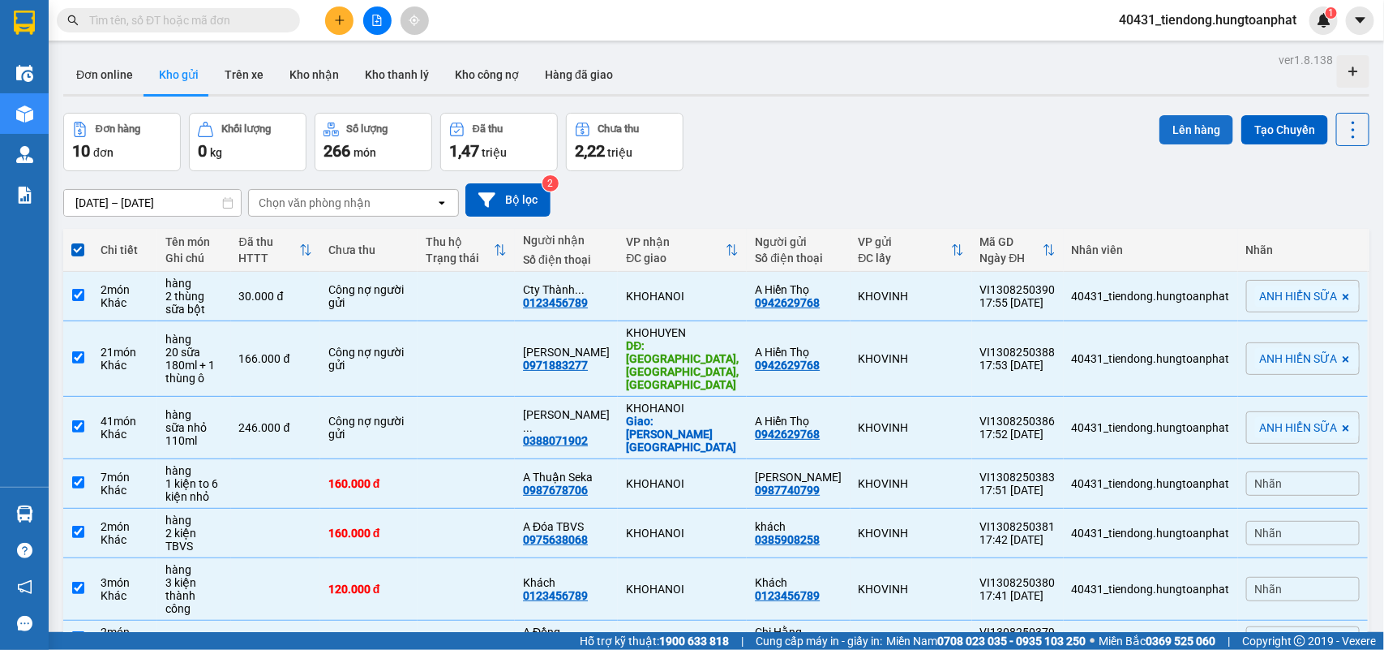
click at [1186, 122] on button "Lên hàng" at bounding box center [1197, 129] width 74 height 29
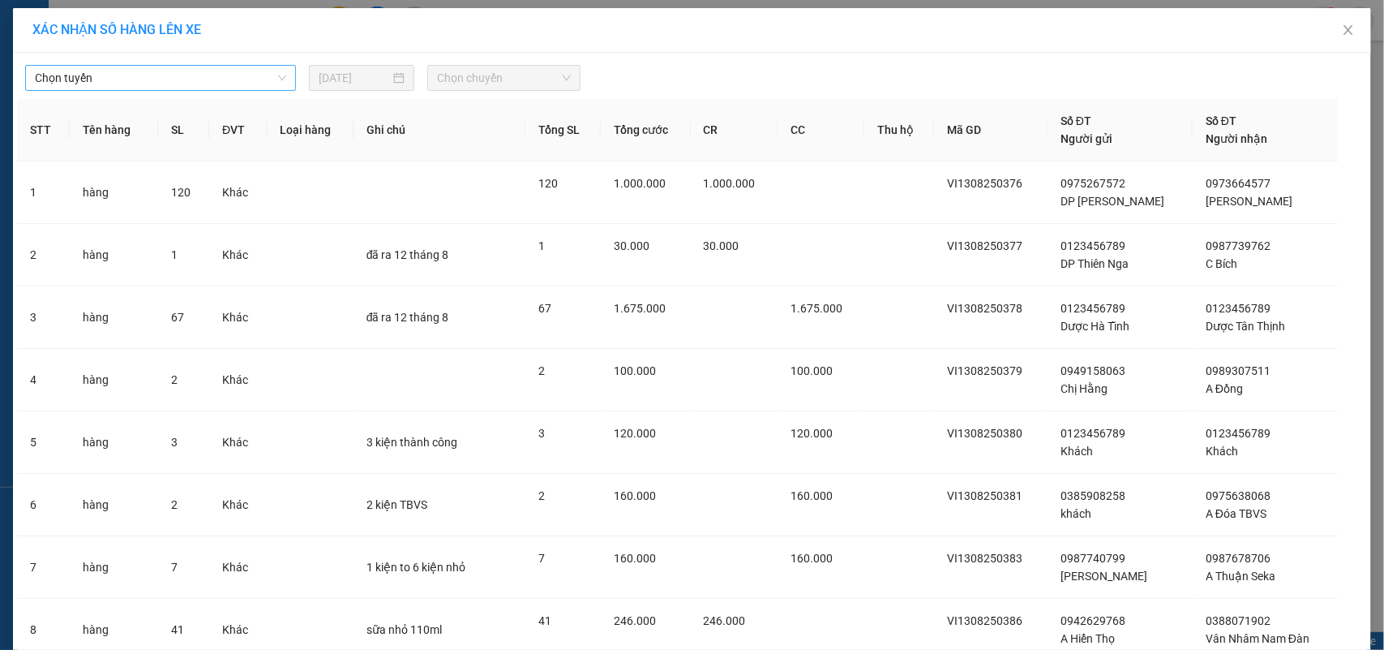
click at [185, 83] on span "Chọn tuyến" at bounding box center [160, 78] width 251 height 24
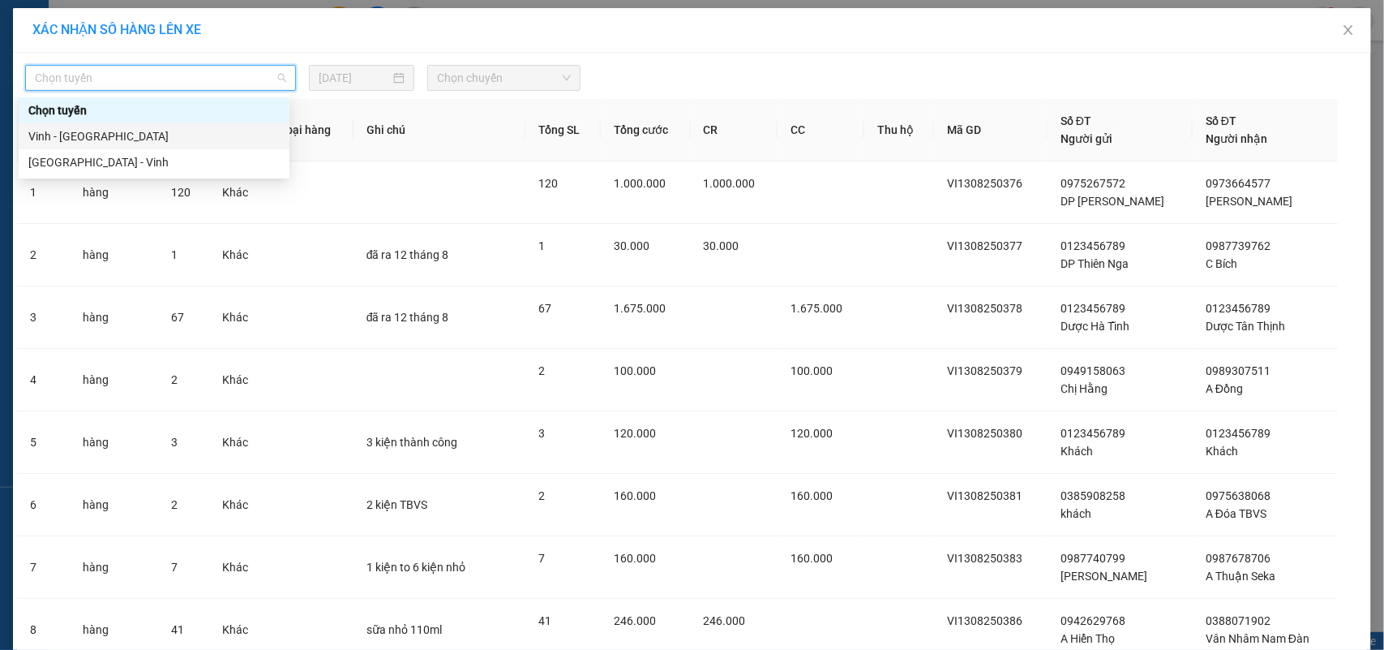
click at [75, 131] on div "Vinh - [GEOGRAPHIC_DATA]" at bounding box center [153, 136] width 251 height 18
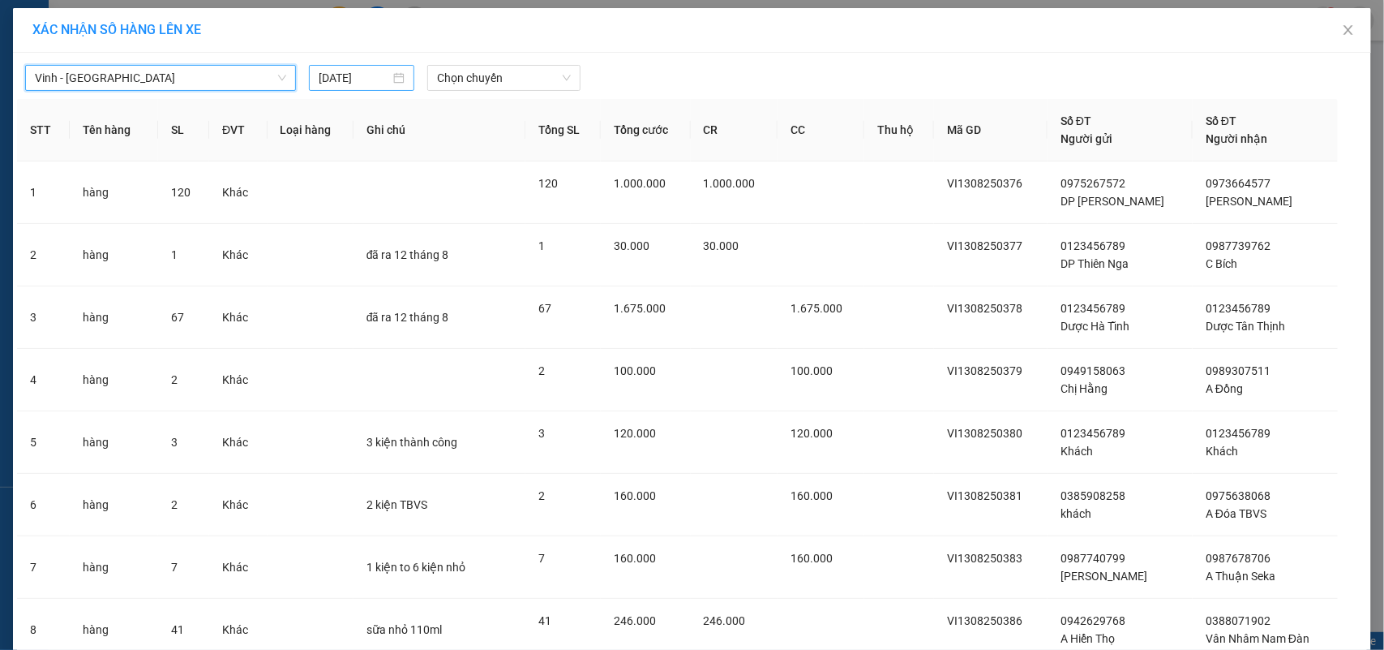
click at [322, 79] on input "[DATE]" at bounding box center [354, 78] width 71 height 18
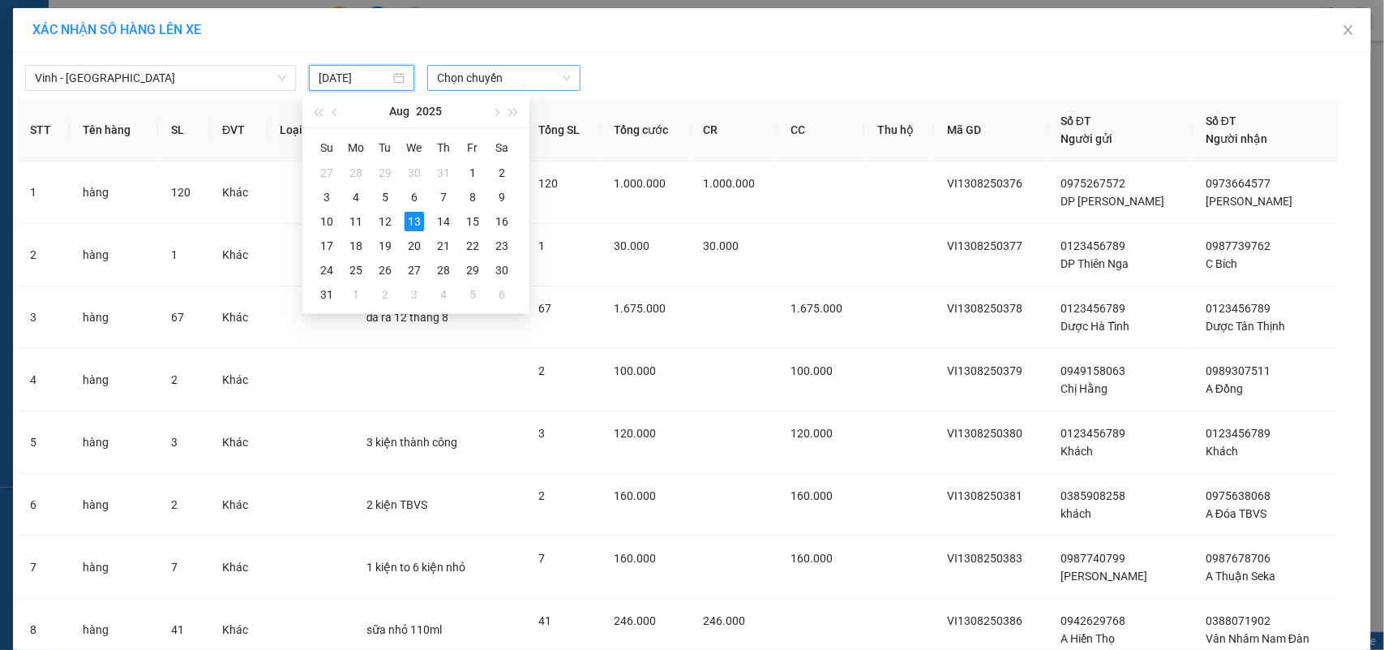
click at [479, 77] on span "Chọn chuyến" at bounding box center [503, 78] width 133 height 24
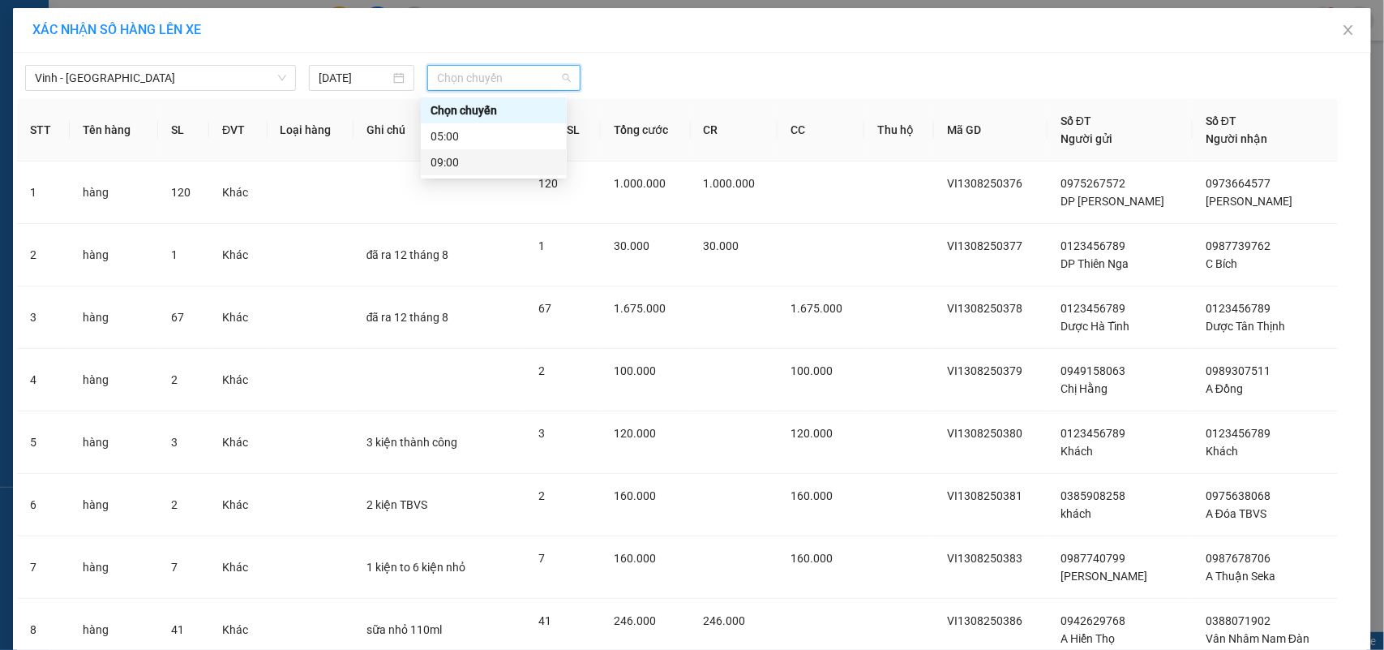
click at [466, 154] on div "09:00" at bounding box center [494, 162] width 127 height 18
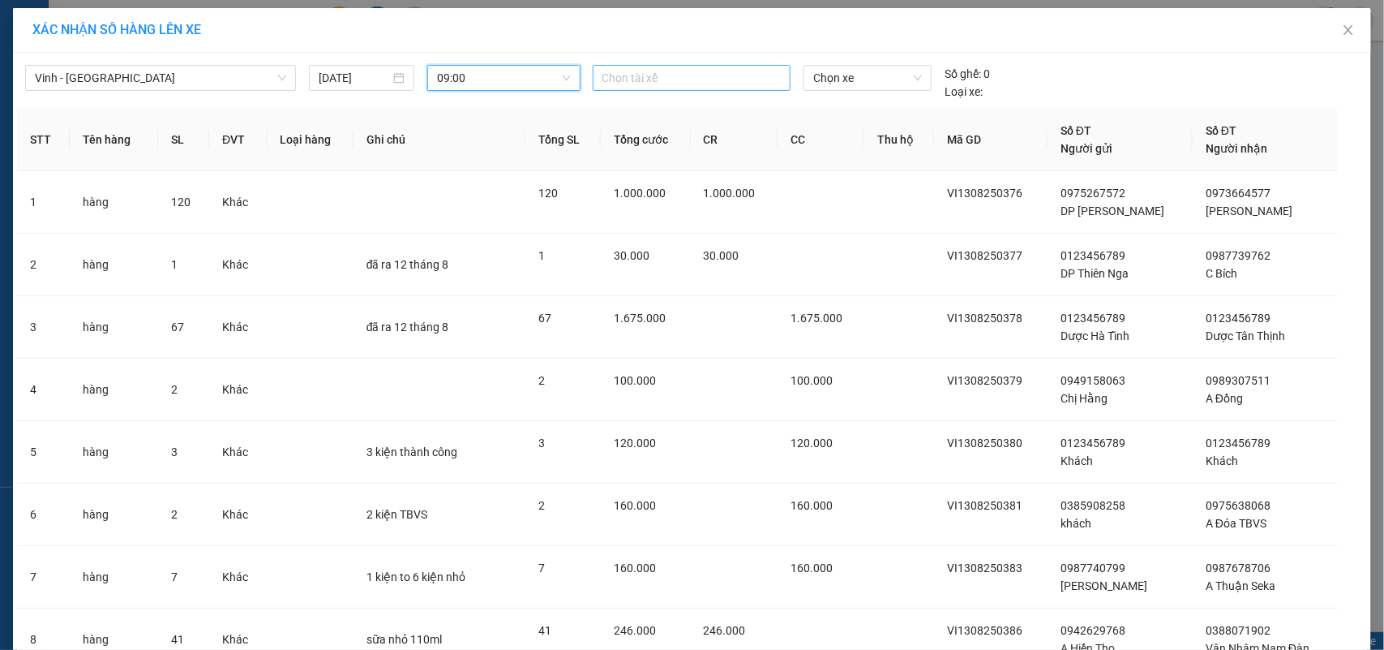
click at [694, 69] on div at bounding box center [692, 77] width 191 height 19
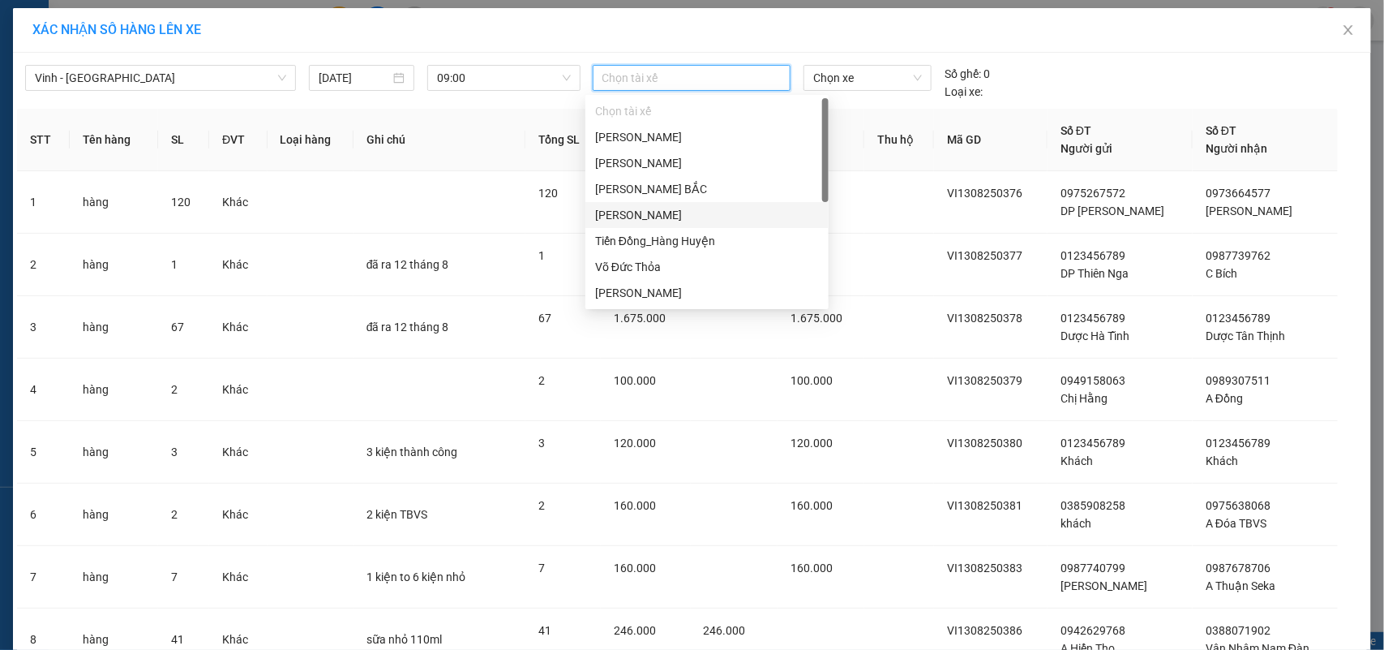
click at [692, 212] on div "[PERSON_NAME]" at bounding box center [707, 215] width 224 height 18
click at [873, 75] on span "Chọn xe" at bounding box center [867, 78] width 109 height 24
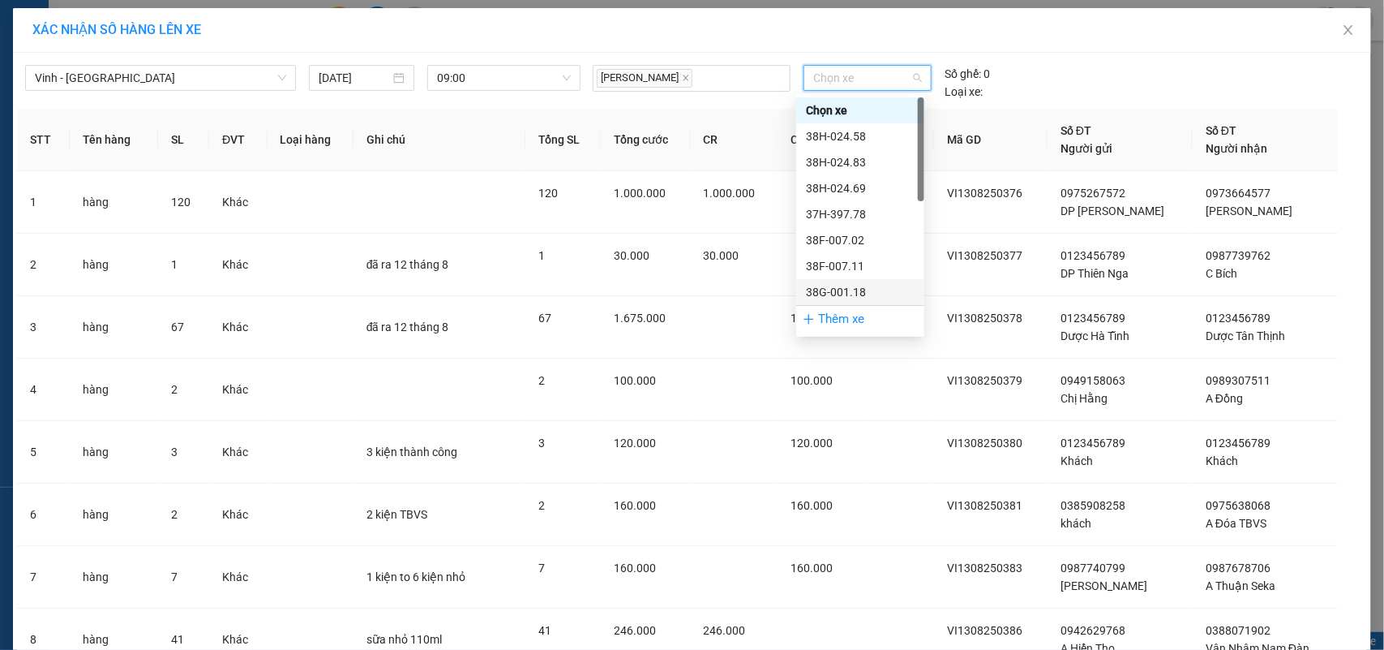
click at [866, 283] on div "38G-001.18" at bounding box center [860, 292] width 109 height 18
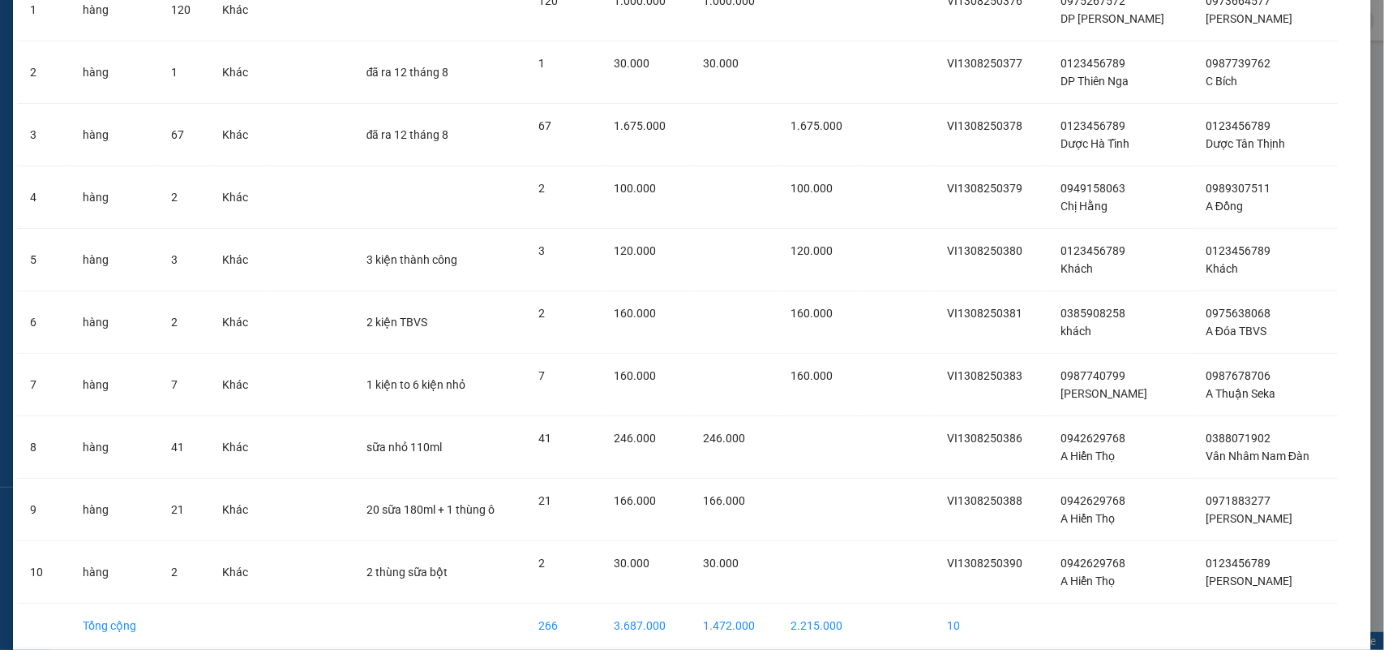
scroll to position [258, 0]
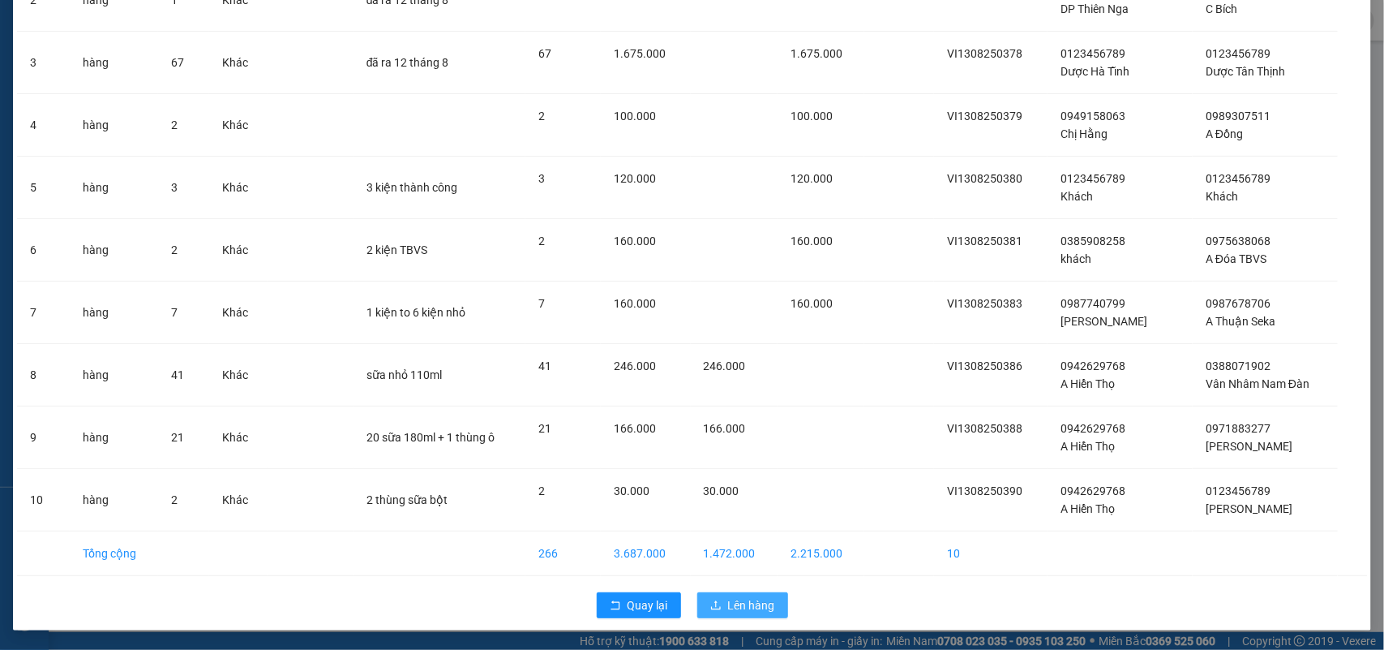
click at [718, 608] on button "Lên hàng" at bounding box center [742, 605] width 91 height 26
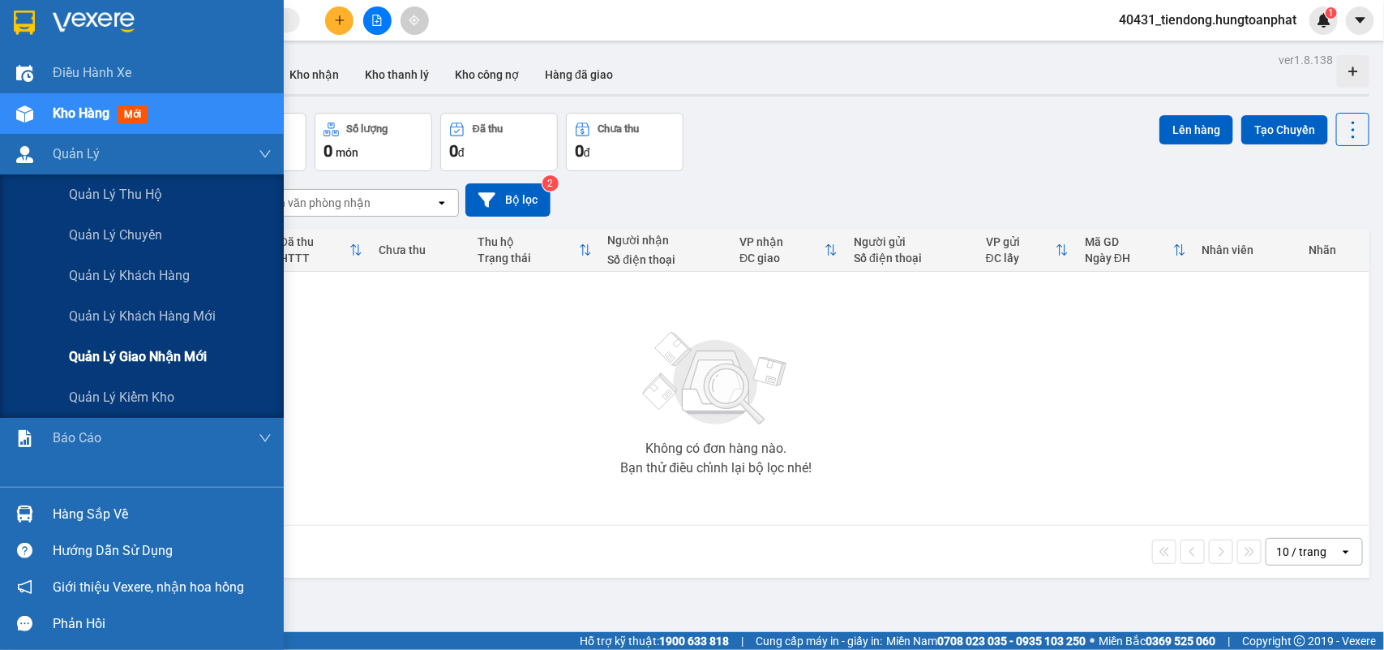
click at [122, 347] on span "Quản lý giao nhận mới" at bounding box center [138, 356] width 138 height 20
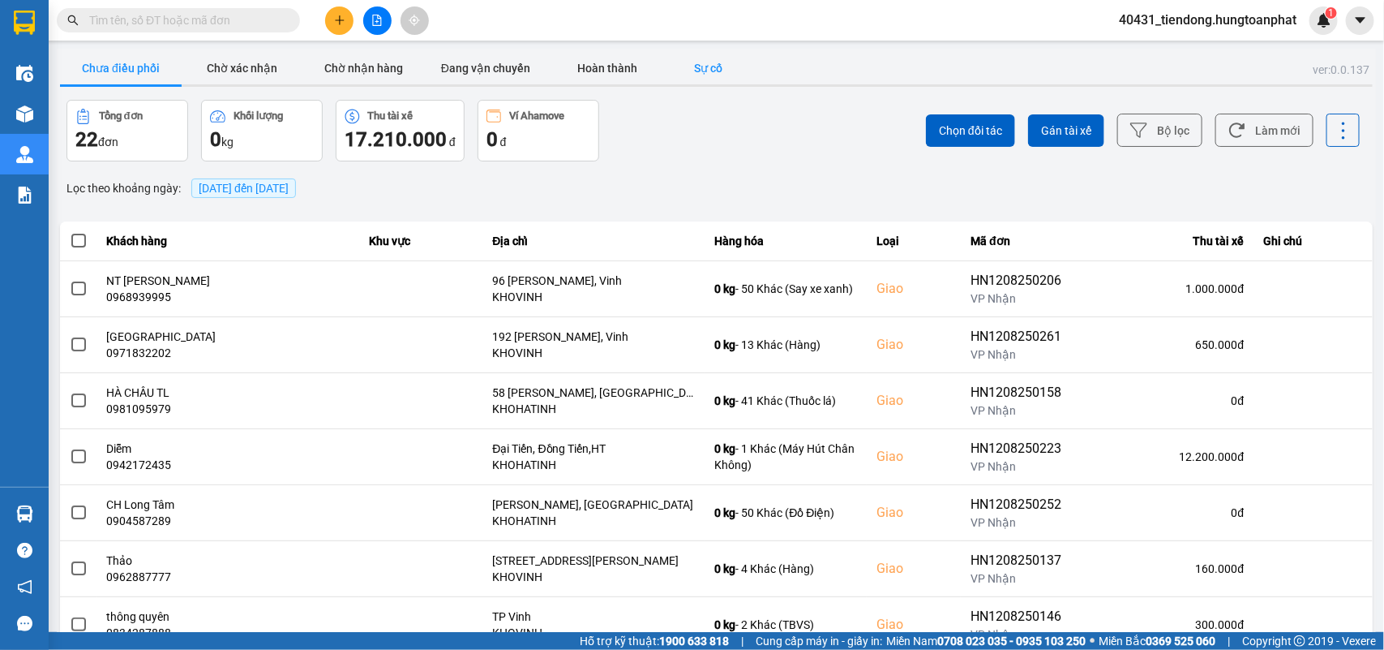
click at [712, 62] on button "Sự cố" at bounding box center [708, 68] width 81 height 32
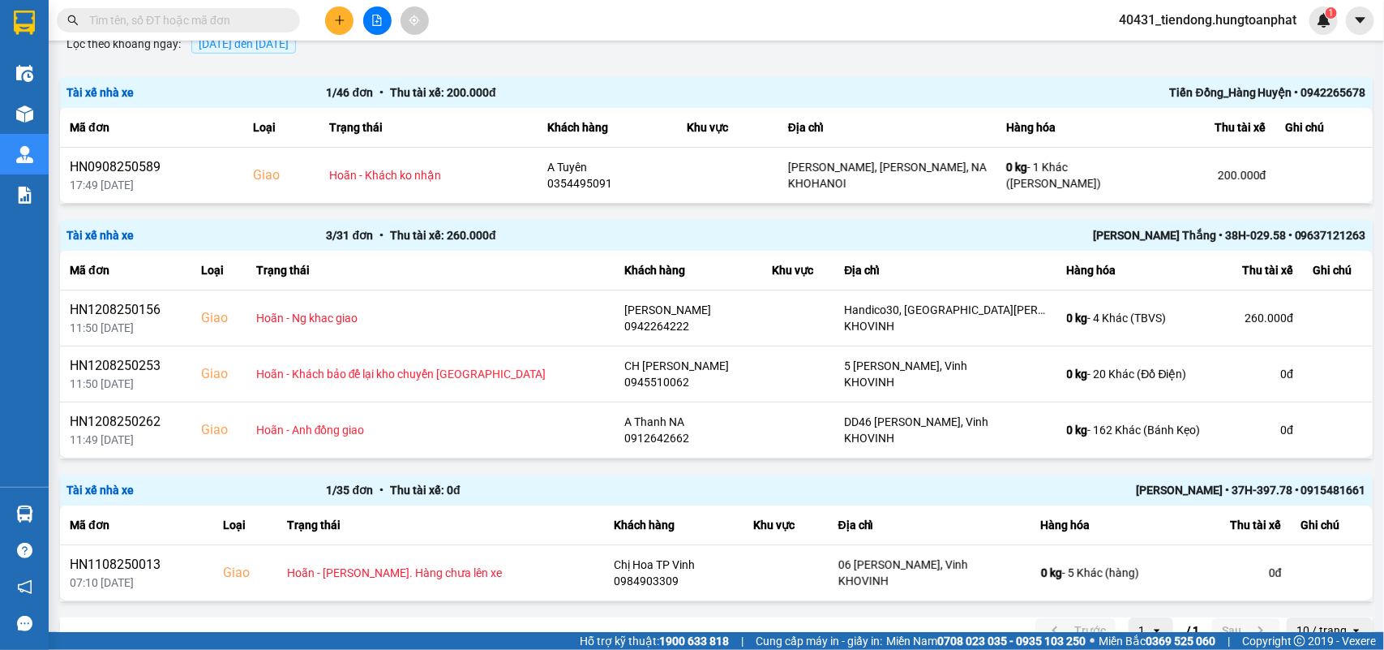
scroll to position [152, 0]
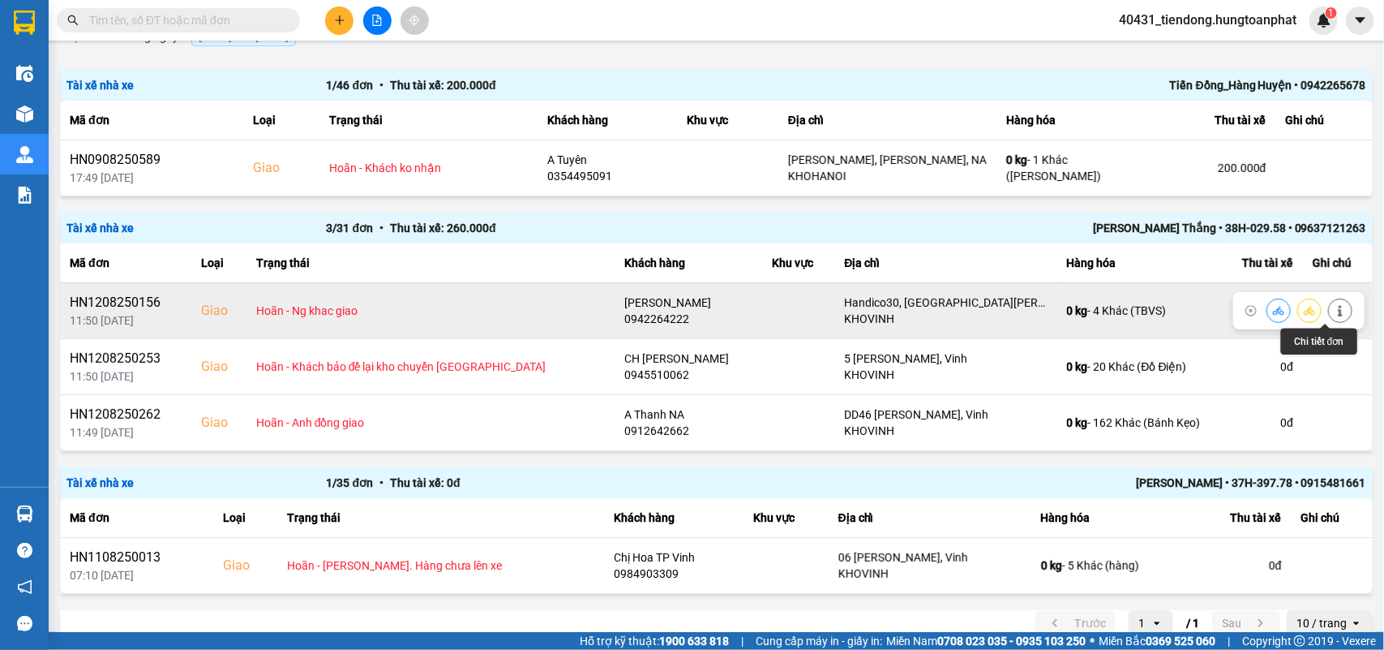
click at [1331, 308] on button at bounding box center [1340, 310] width 23 height 28
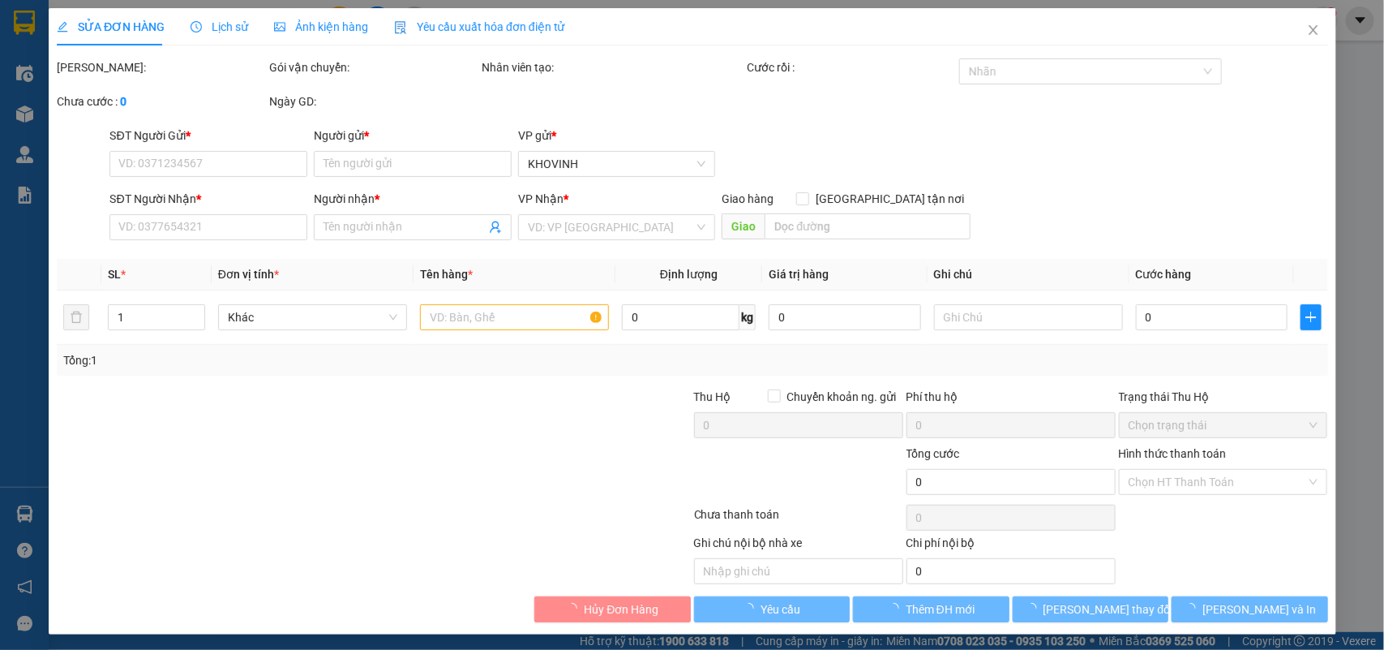
type input "0972609604"
type input "Mowoen & kluger"
type input "0942264222"
type input "Minh Inax"
checkbox input "true"
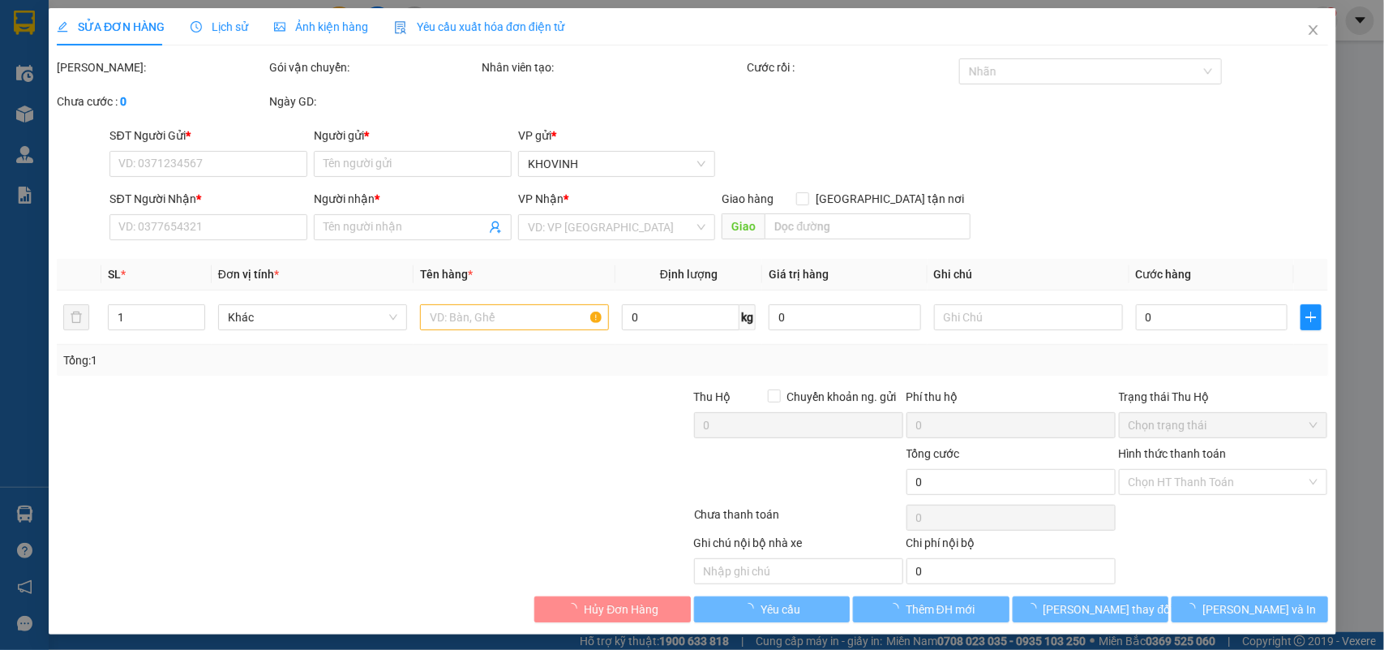
type input "Handico30, Đại lộ Lê Nin, Vinh"
type input "260.000"
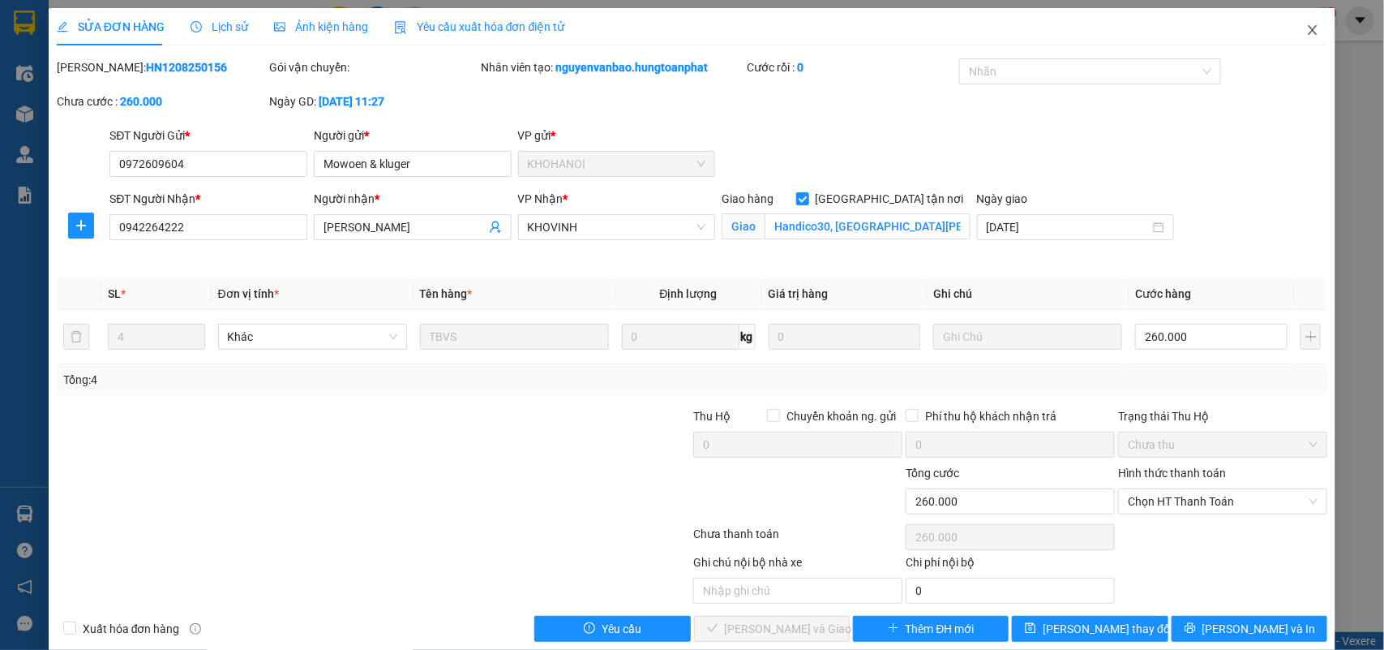
click at [1309, 29] on icon "close" at bounding box center [1313, 30] width 9 height 10
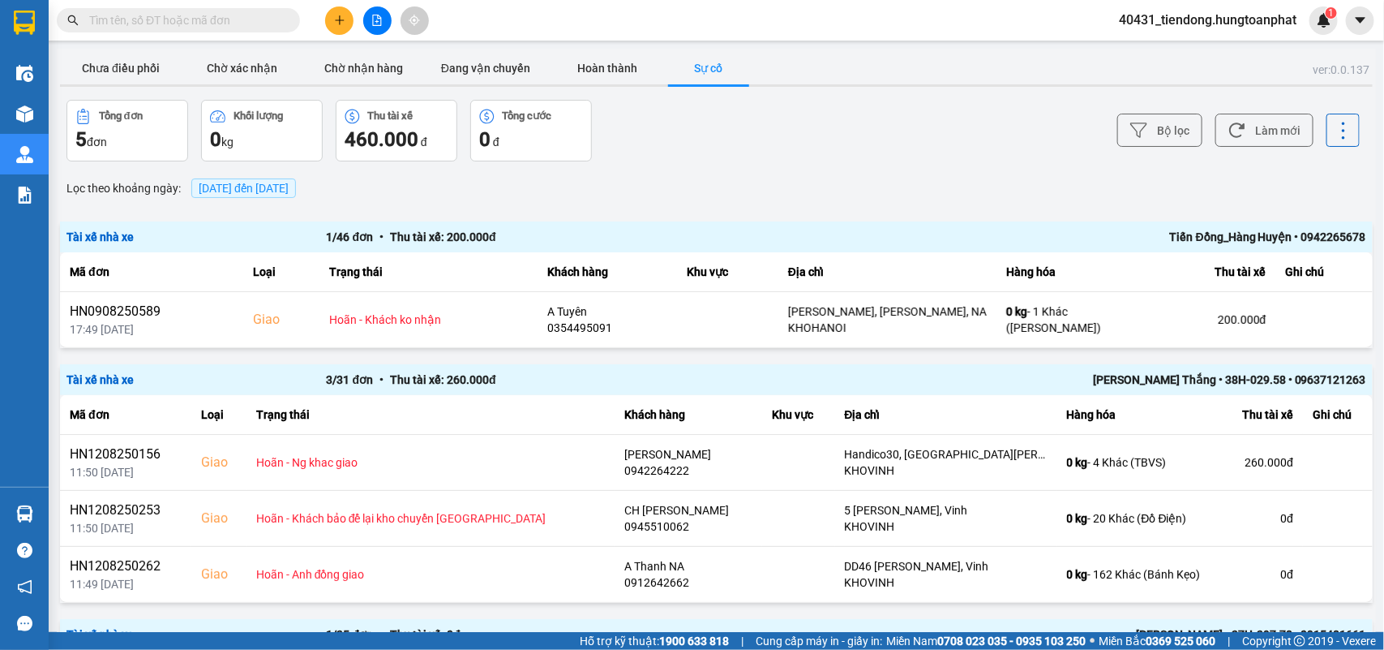
scroll to position [66, 0]
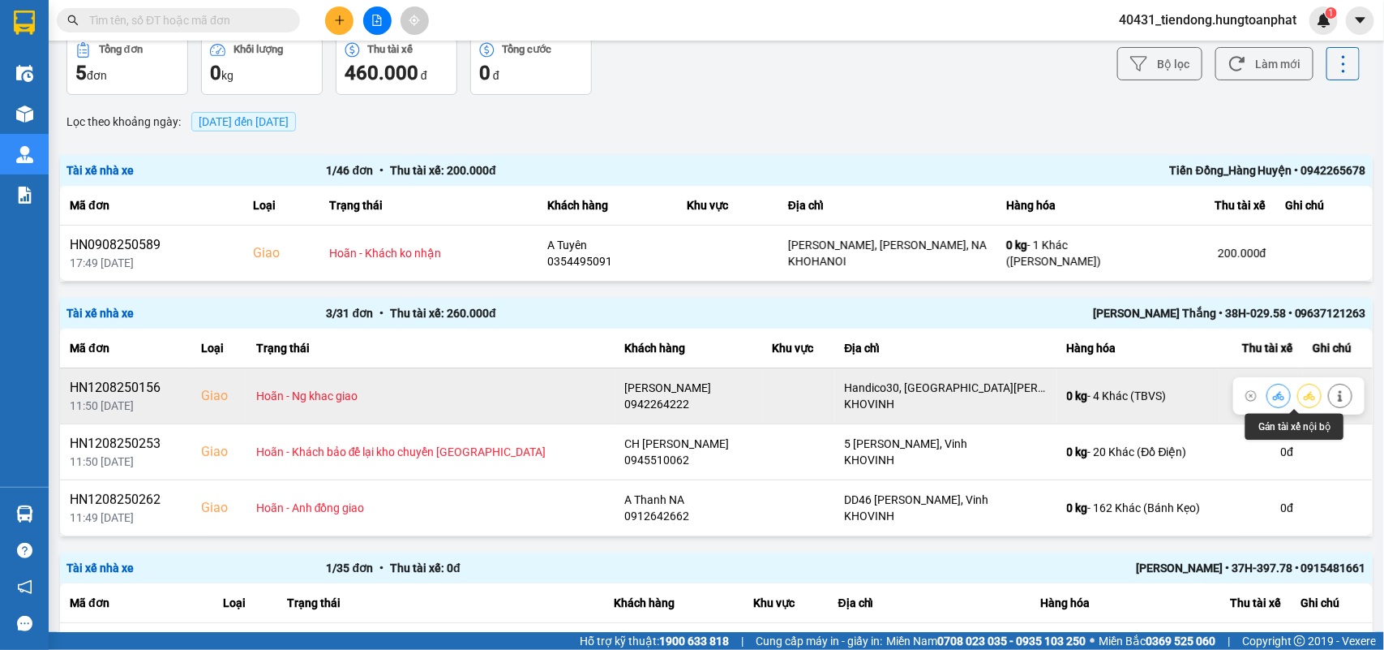
click at [1304, 400] on icon at bounding box center [1309, 395] width 11 height 11
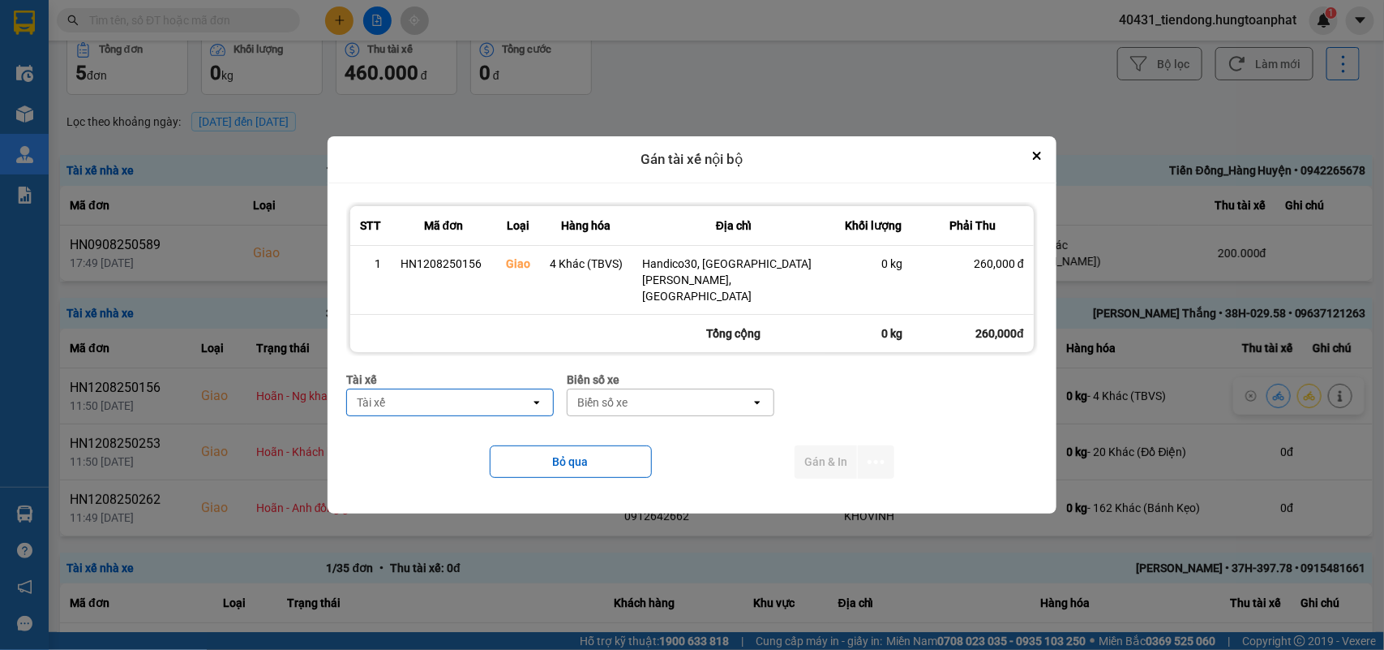
click at [478, 392] on div "Tài xế" at bounding box center [438, 402] width 183 height 26
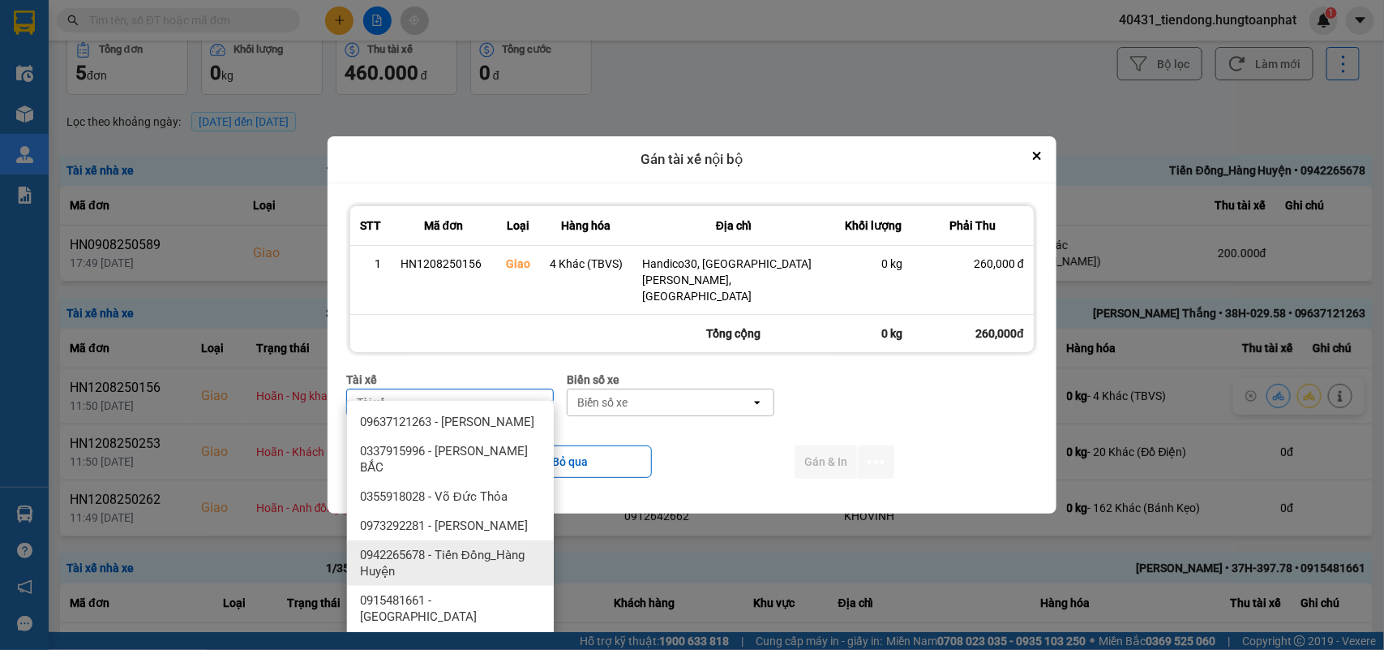
click at [491, 555] on span "0942265678 - Tiến Đồng_Hàng Huyện" at bounding box center [453, 563] width 187 height 32
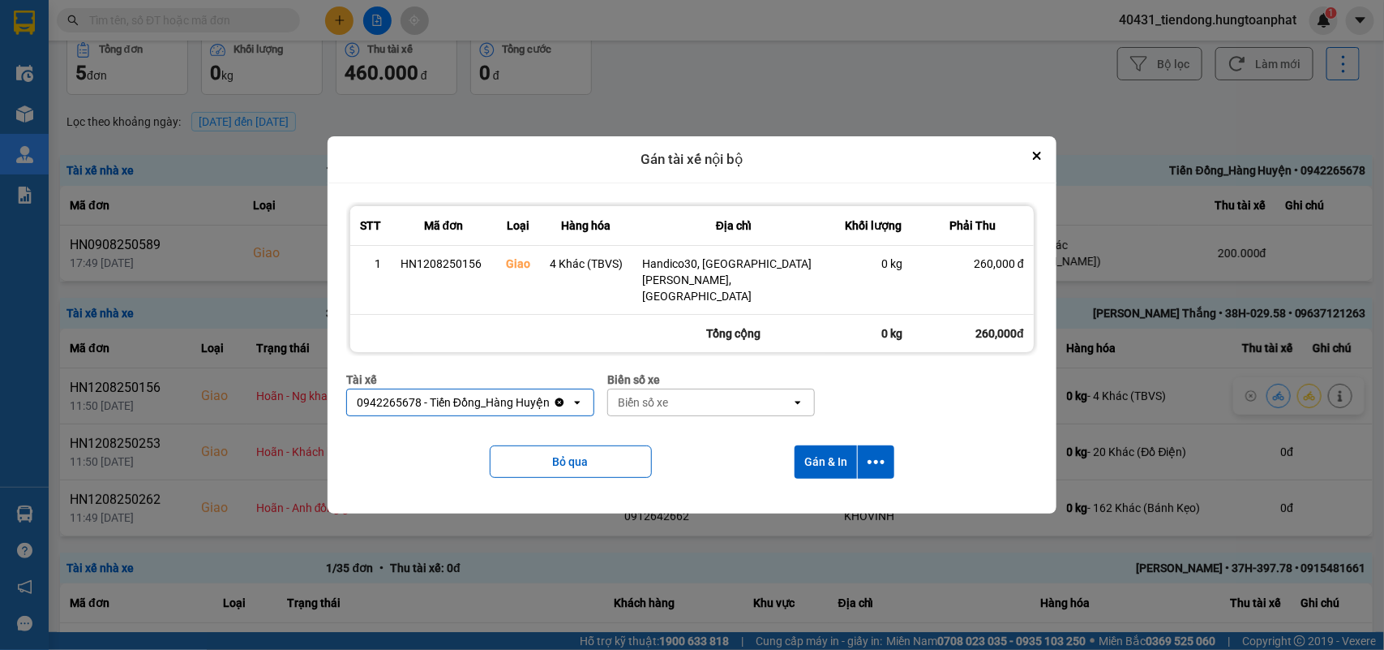
click at [669, 389] on div "Biển số xe" at bounding box center [699, 402] width 183 height 26
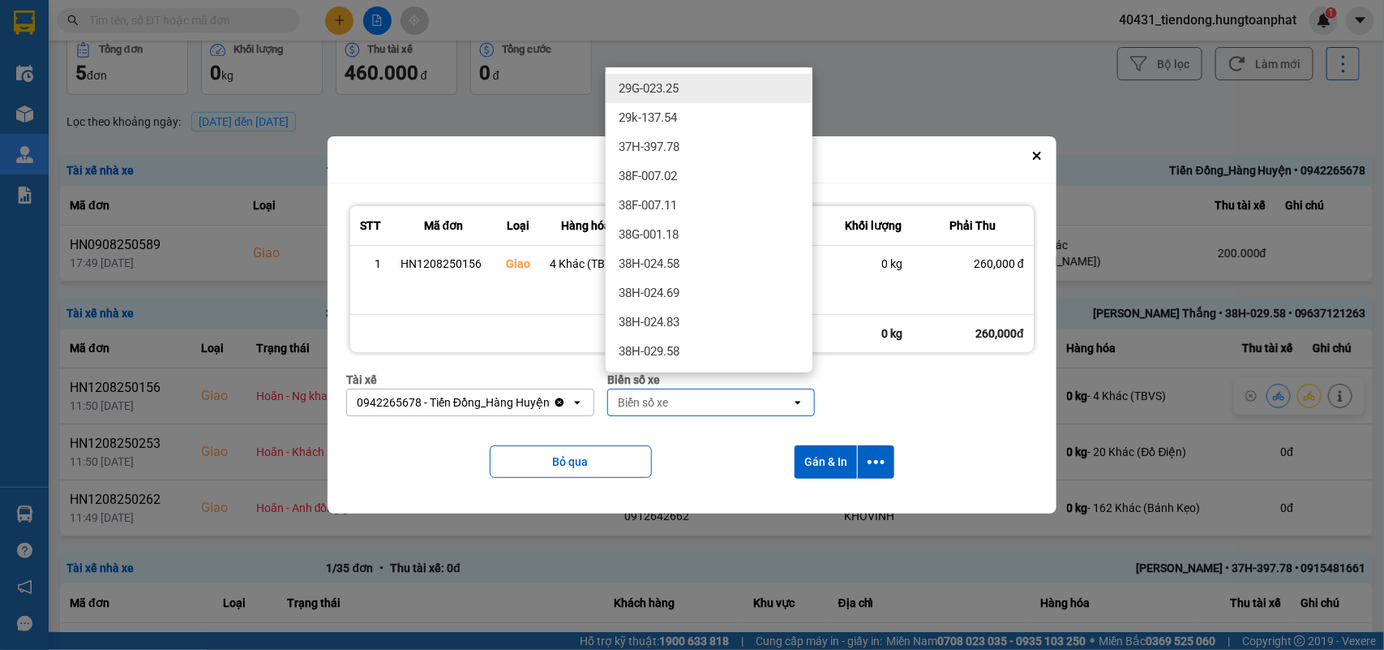
click at [927, 382] on div "Tài xế 0942265678 - Tiến Đồng_Hàng Huyện Clear value open Biển số xe Biển số xe…" at bounding box center [692, 400] width 692 height 58
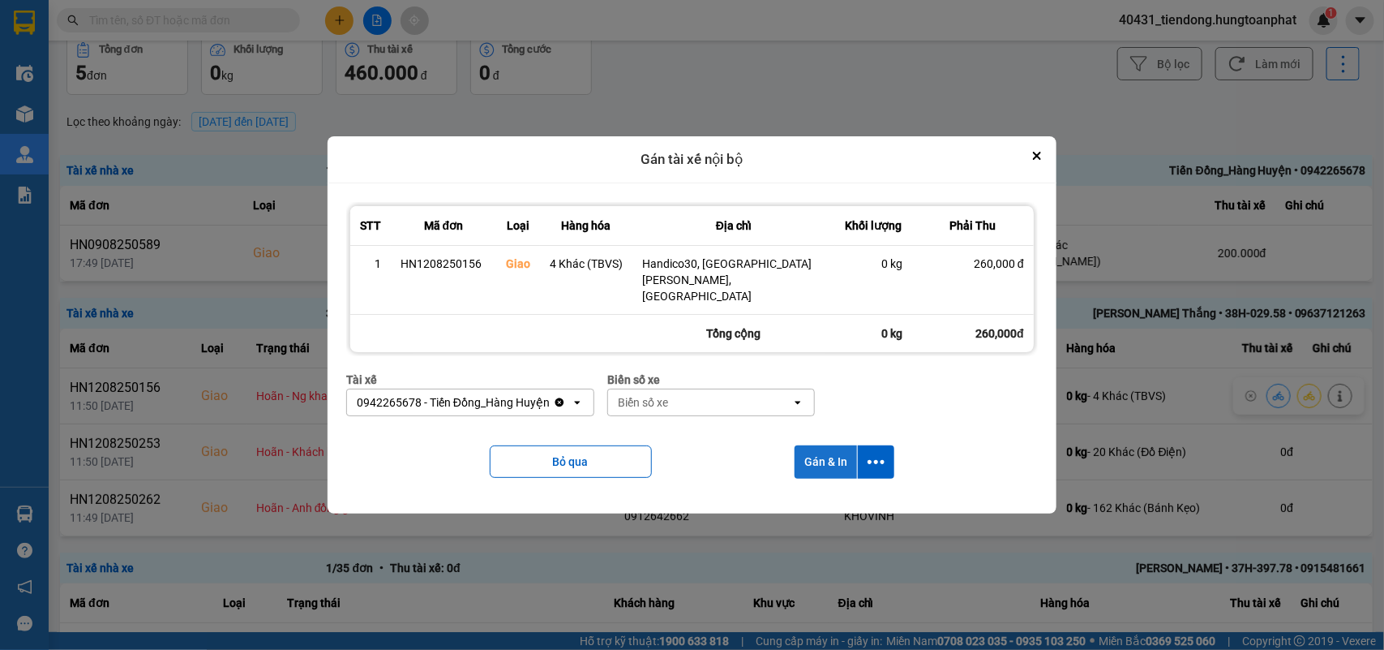
click at [816, 445] on button "Gán & In" at bounding box center [826, 461] width 62 height 33
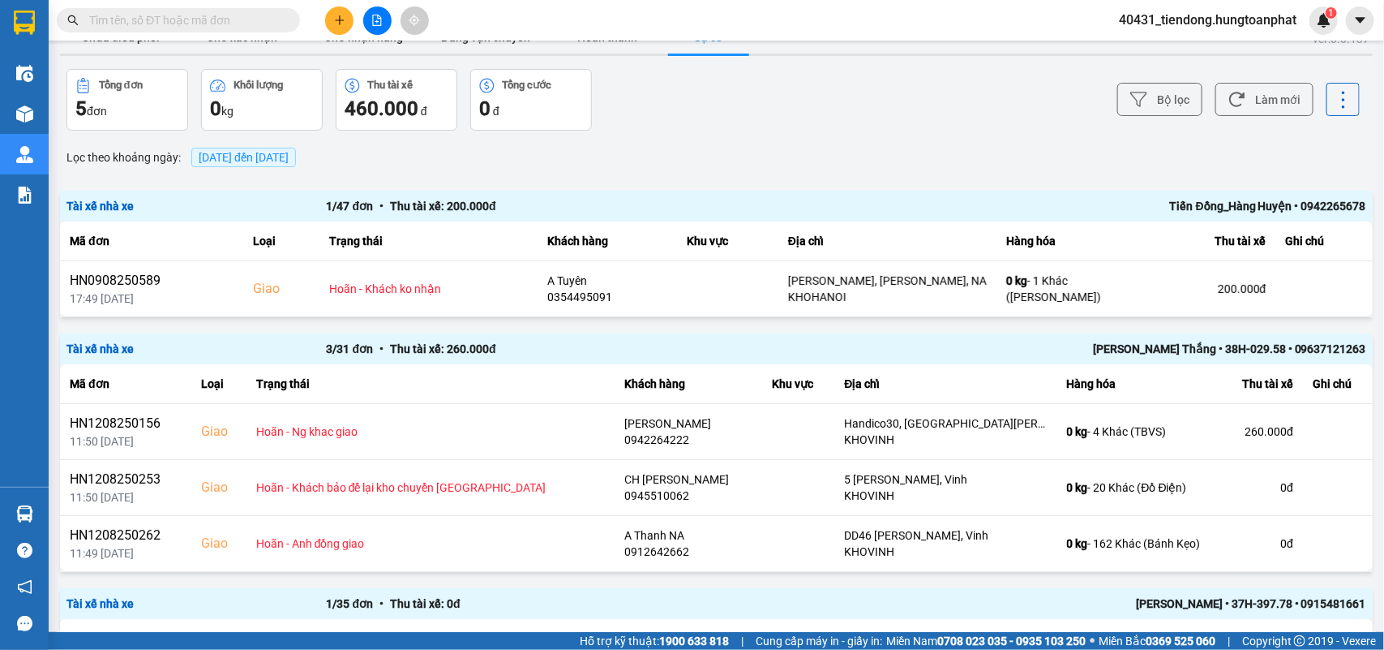
scroll to position [49, 0]
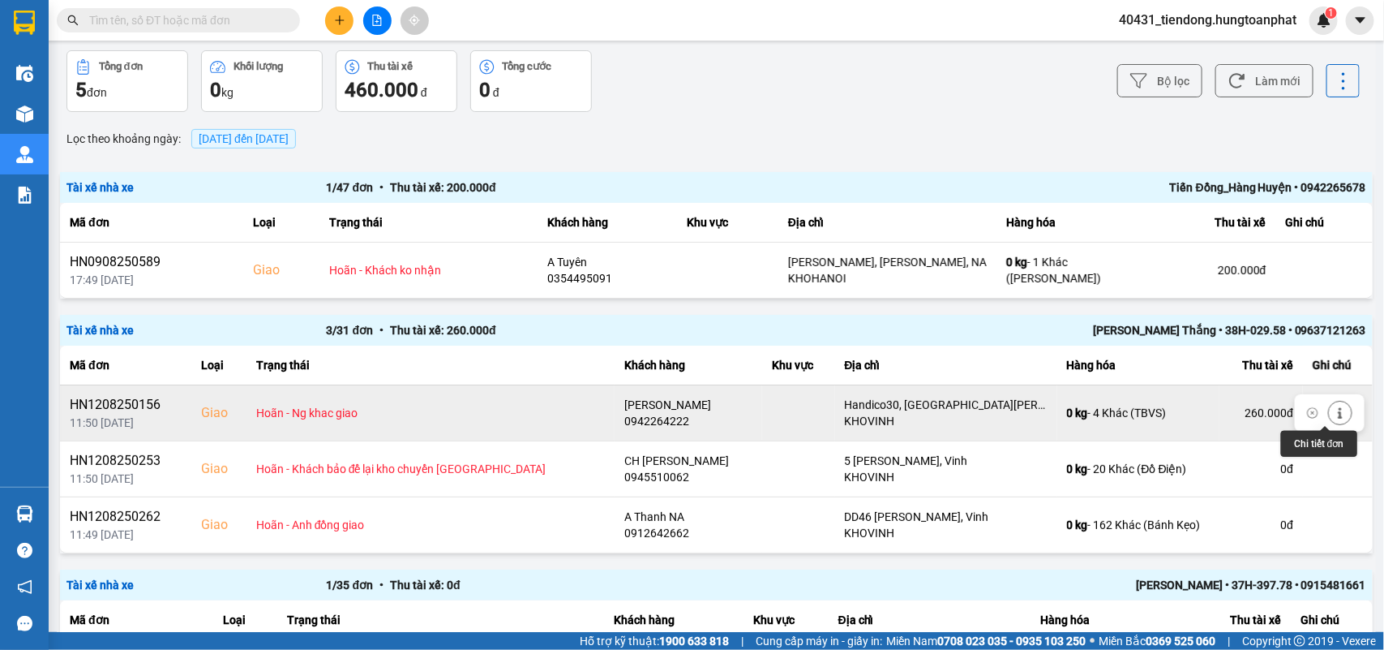
click at [1338, 416] on icon at bounding box center [1340, 412] width 4 height 11
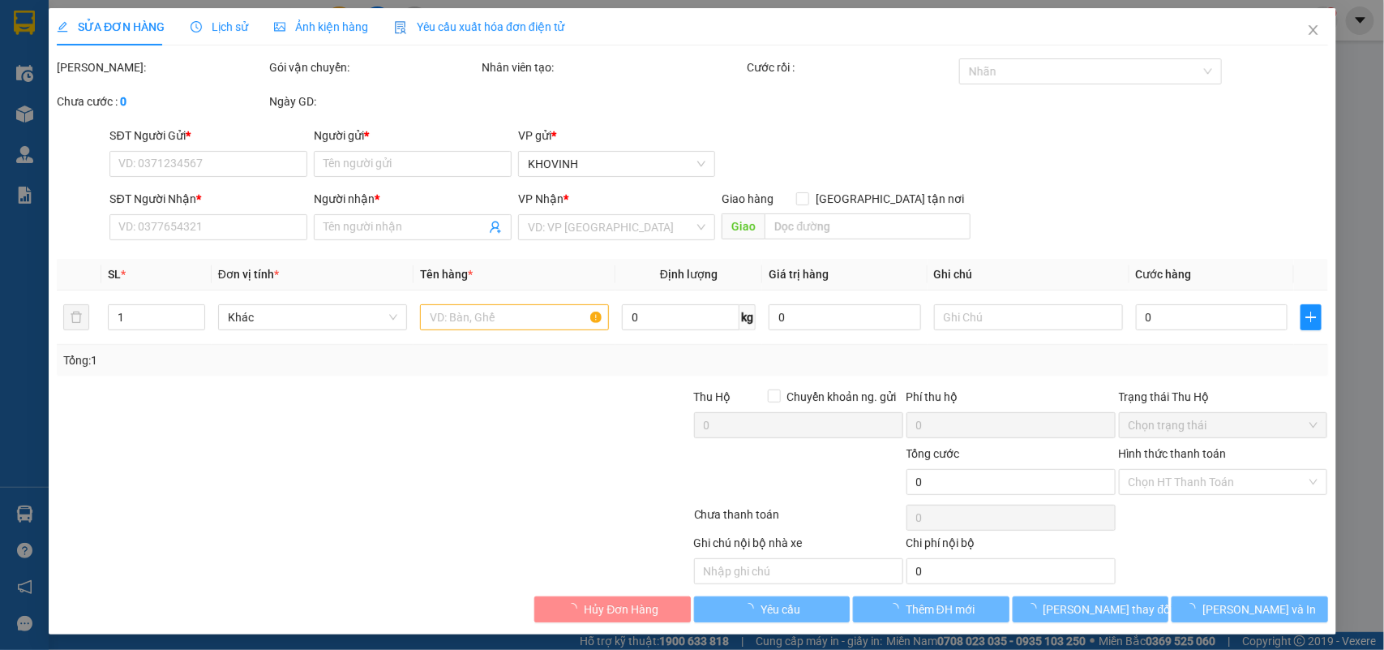
type input "0972609604"
type input "Mowoen & kluger"
type input "0942264222"
type input "[PERSON_NAME]"
checkbox input "true"
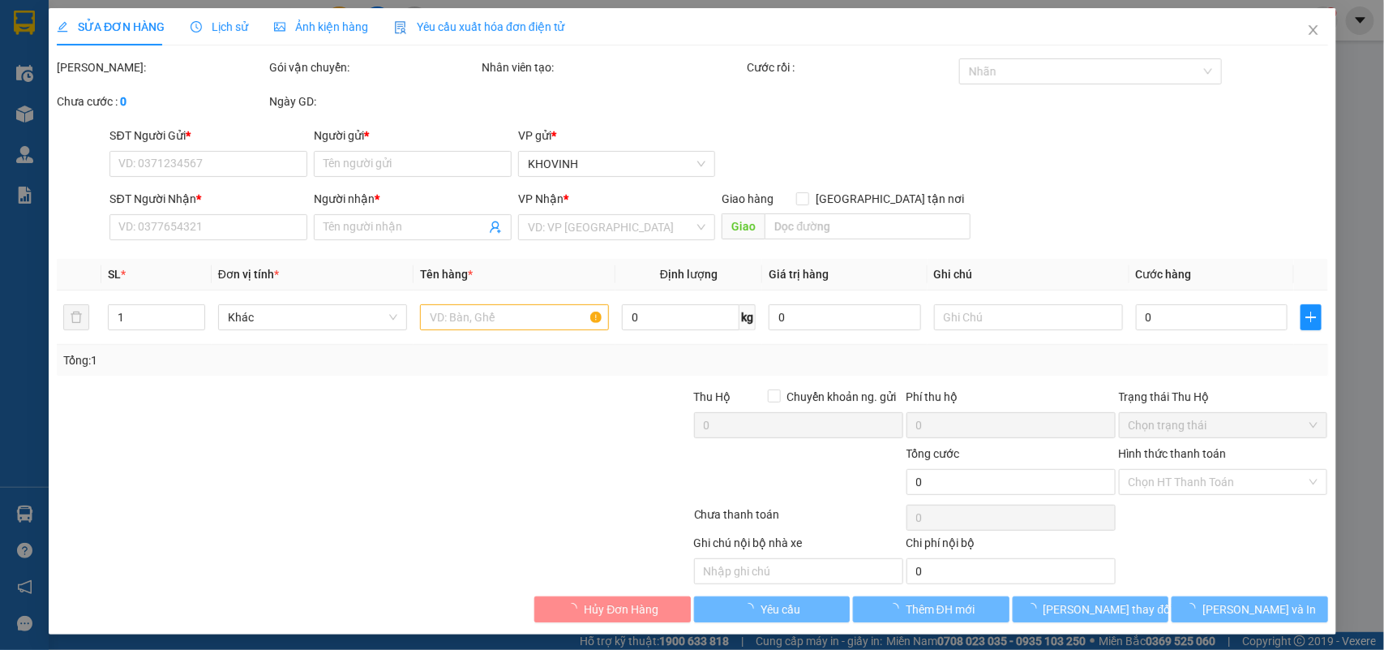
type input "Handico30, [GEOGRAPHIC_DATA][PERSON_NAME], [GEOGRAPHIC_DATA]"
type input "260.000"
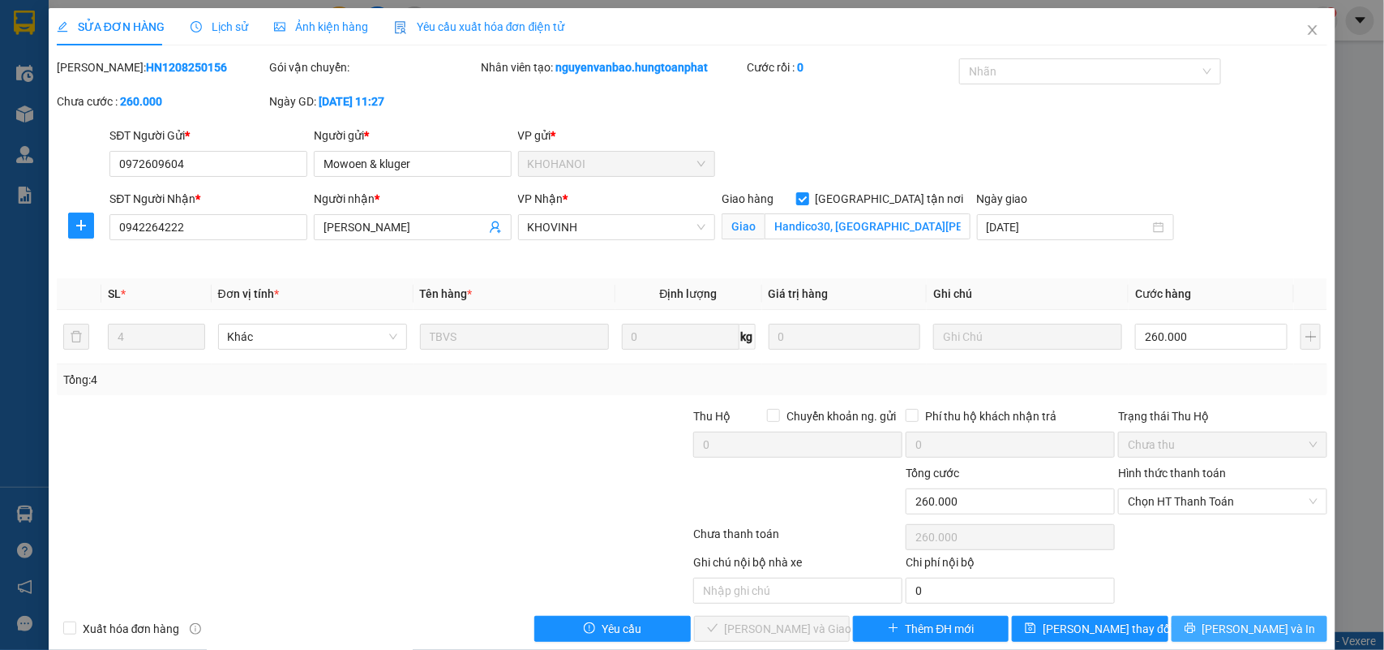
click at [1283, 626] on button "[PERSON_NAME] và In" at bounding box center [1250, 628] width 156 height 26
